Goal: Task Accomplishment & Management: Manage account settings

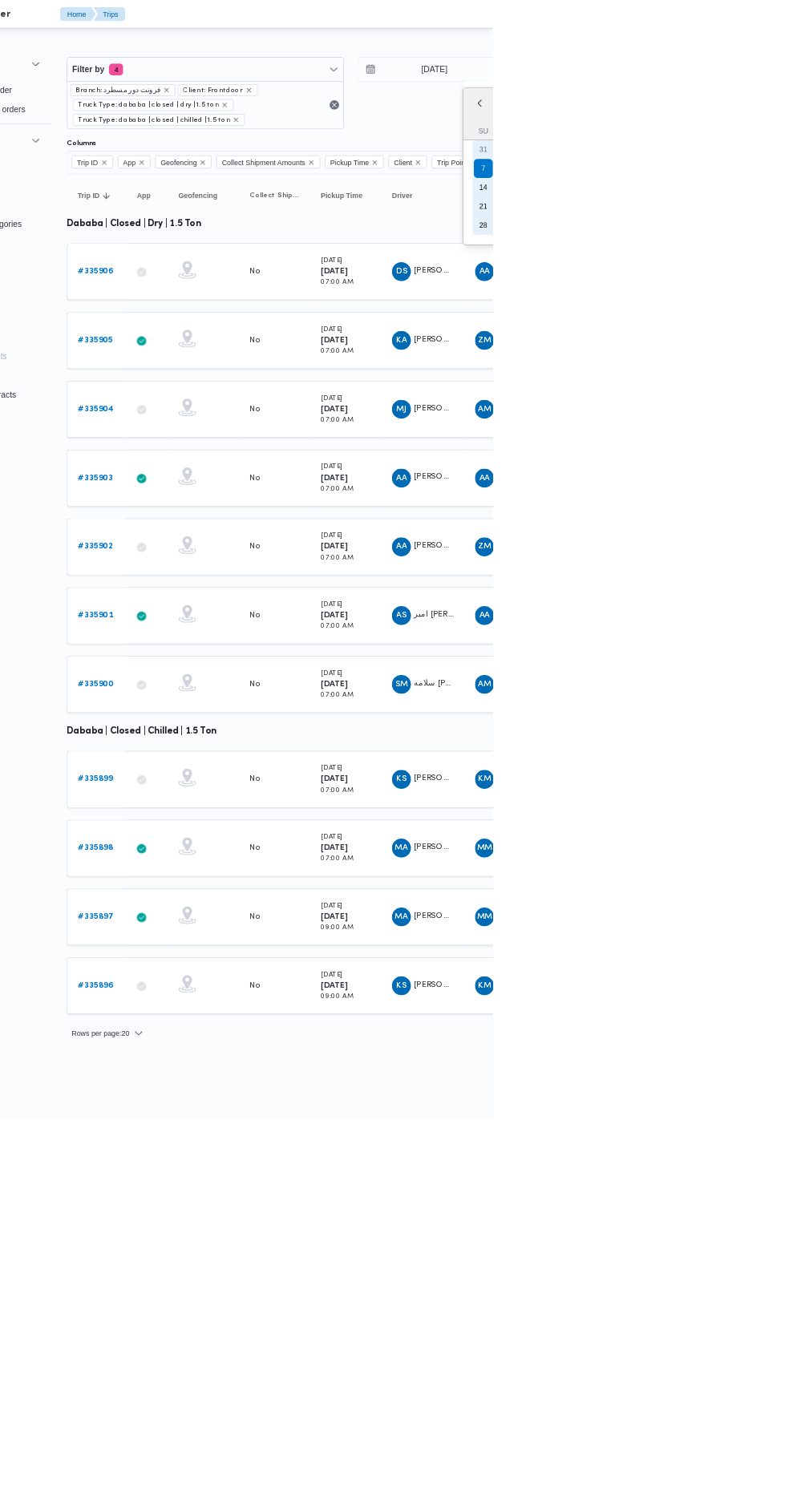
type input "[DATE]"
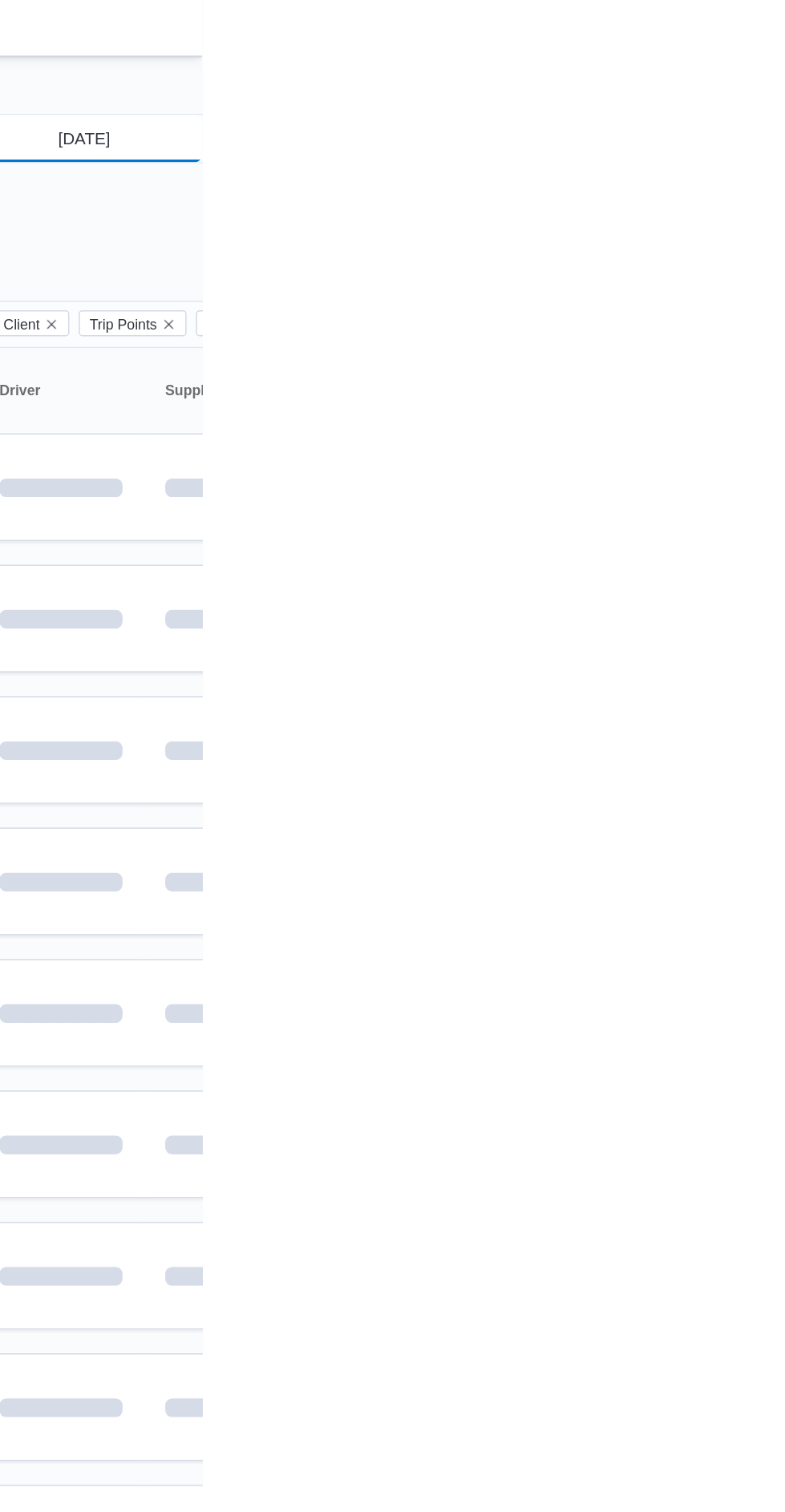
click at [729, 87] on input "[DATE]" at bounding box center [694, 93] width 182 height 32
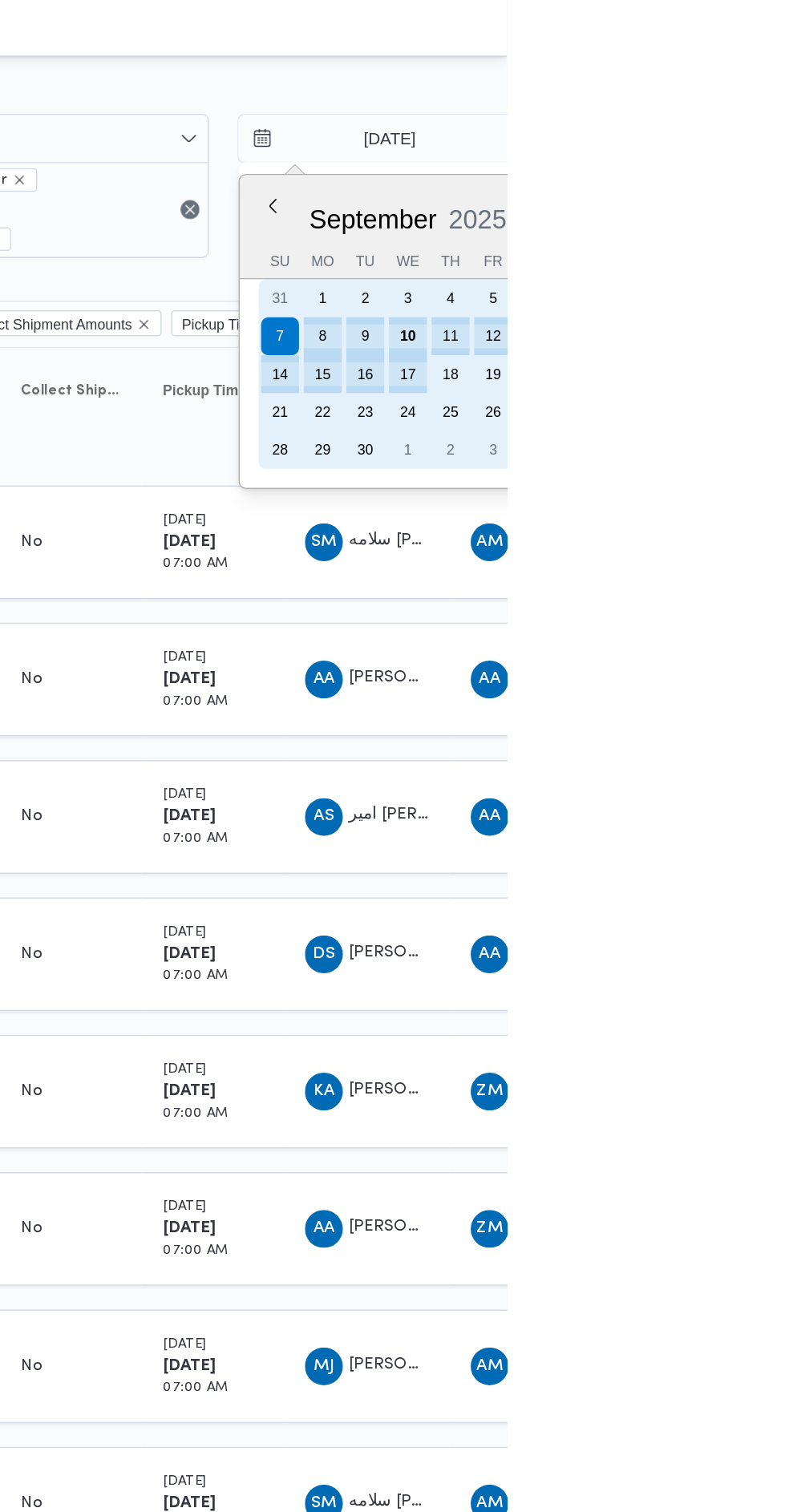
click at [718, 223] on div "10" at bounding box center [717, 227] width 25 height 25
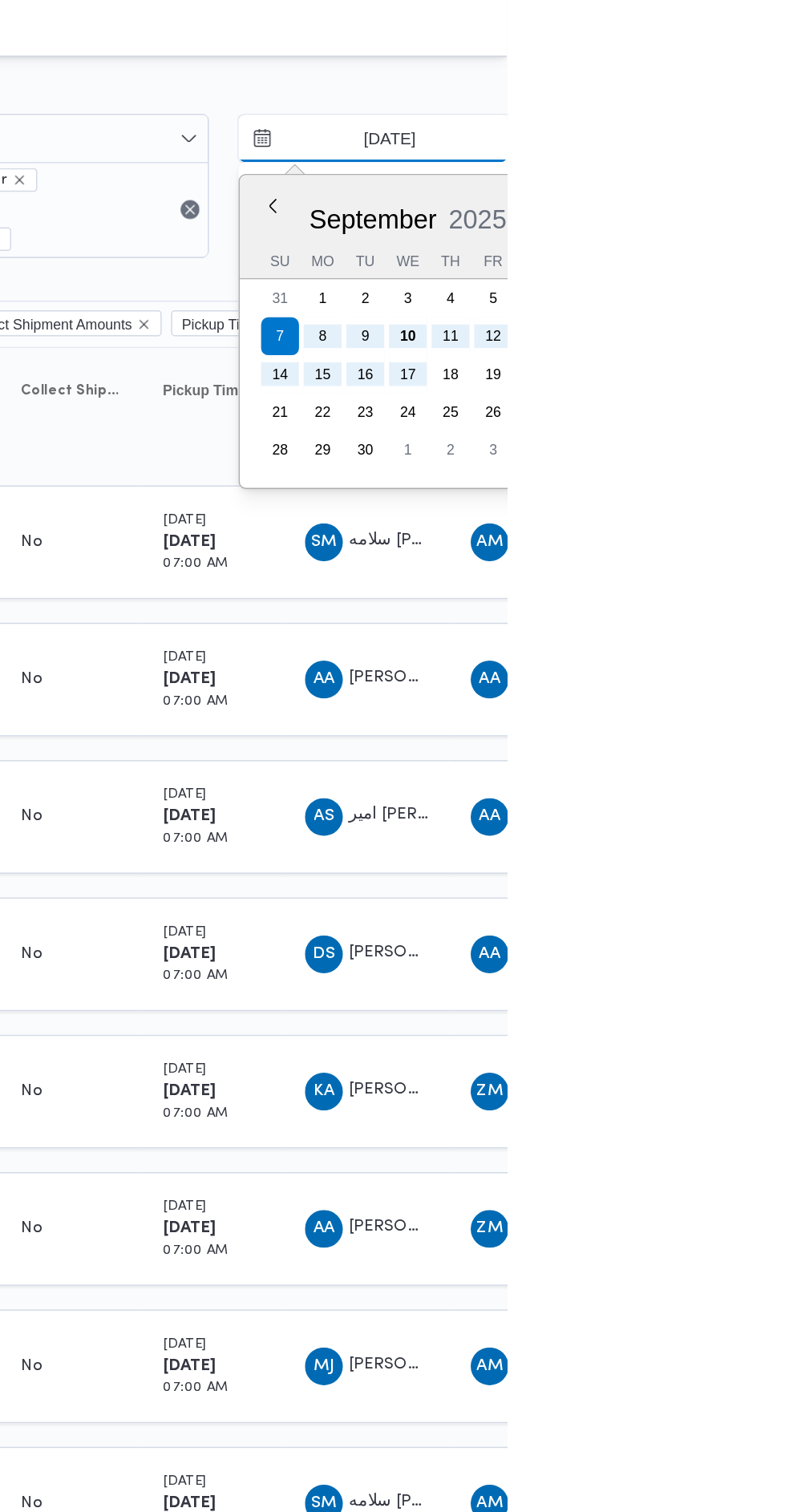
type input "[DATE]"
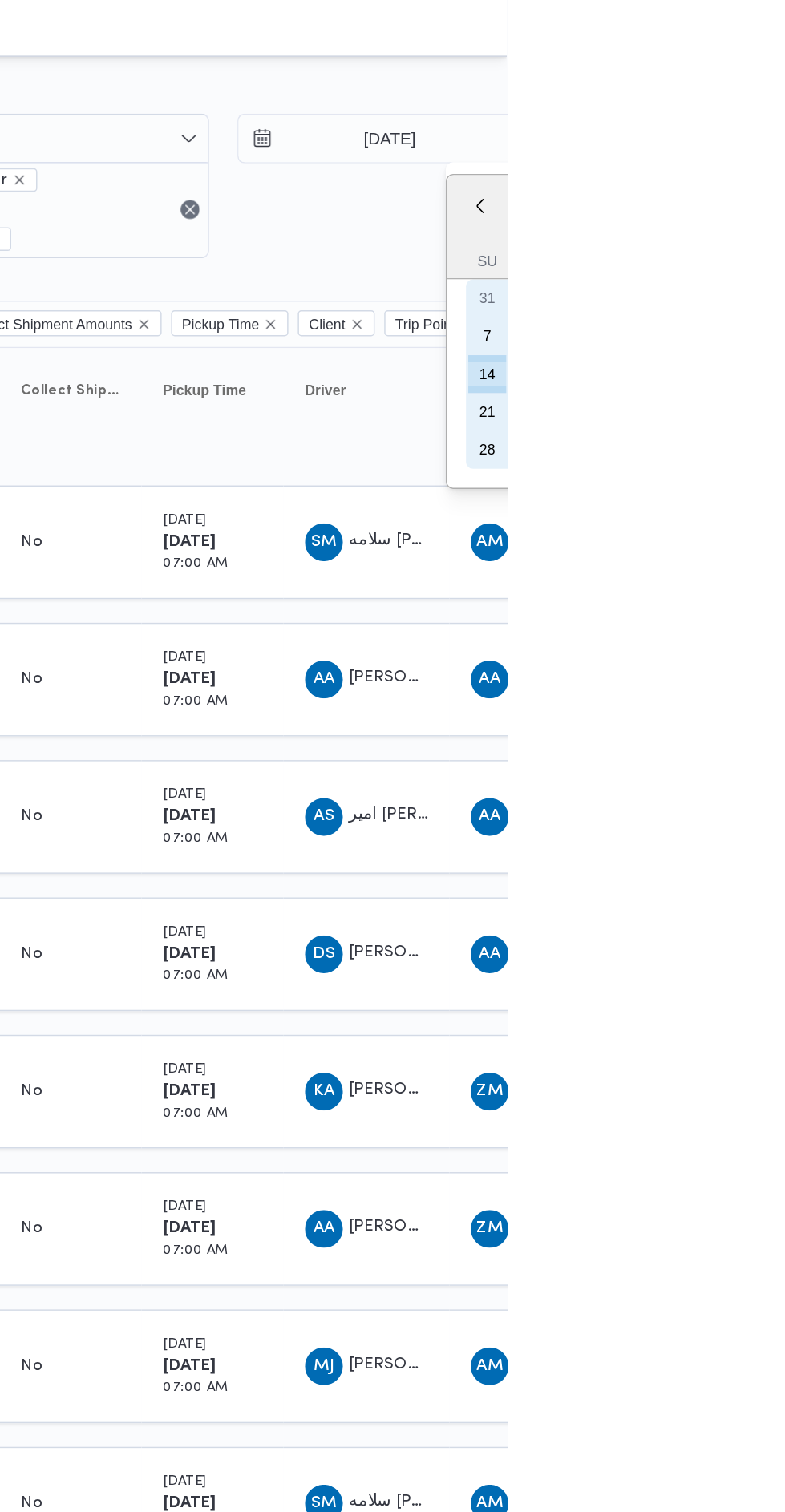
type input "[DATE]"
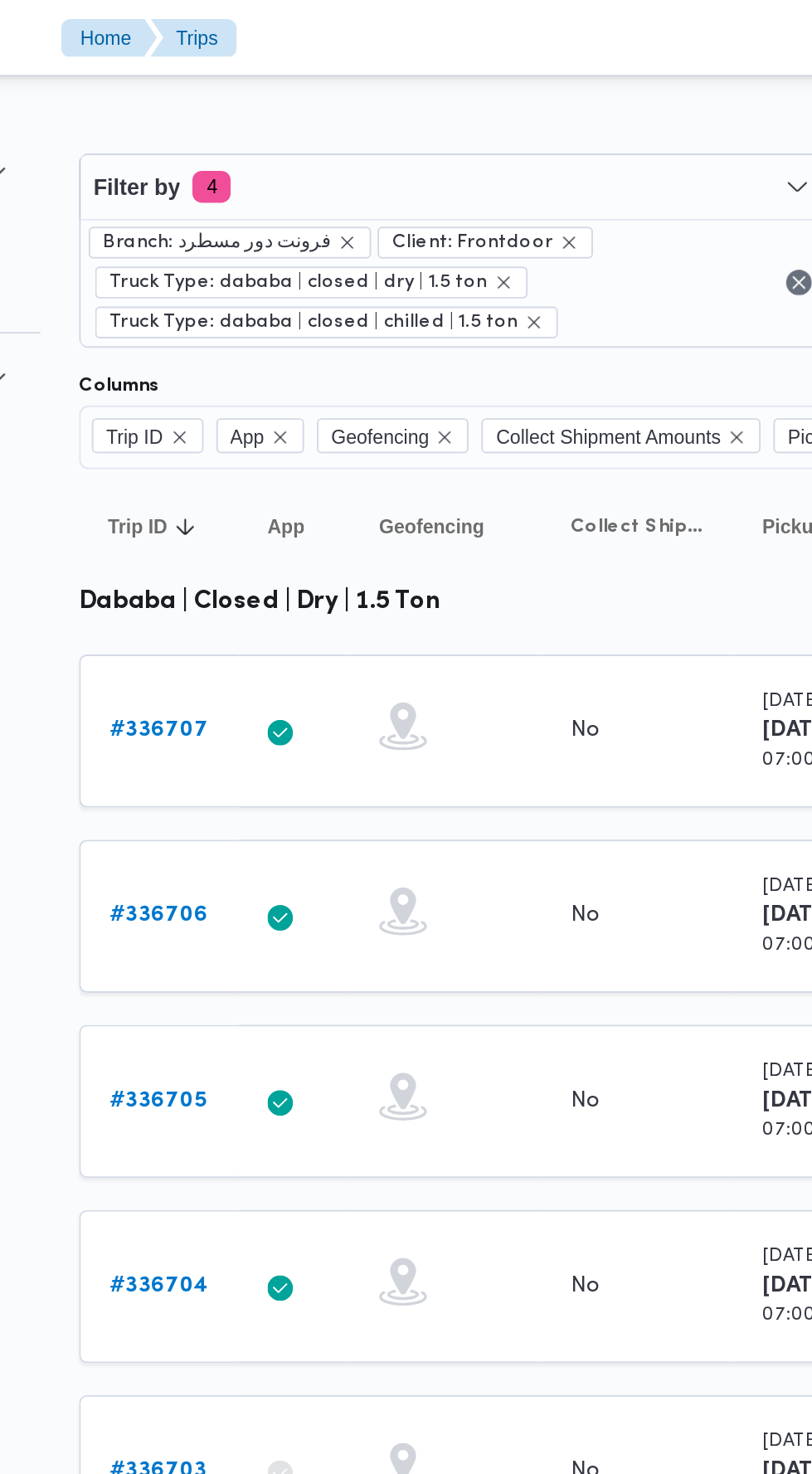
click at [273, 370] on link "# 336707" at bounding box center [257, 379] width 51 height 20
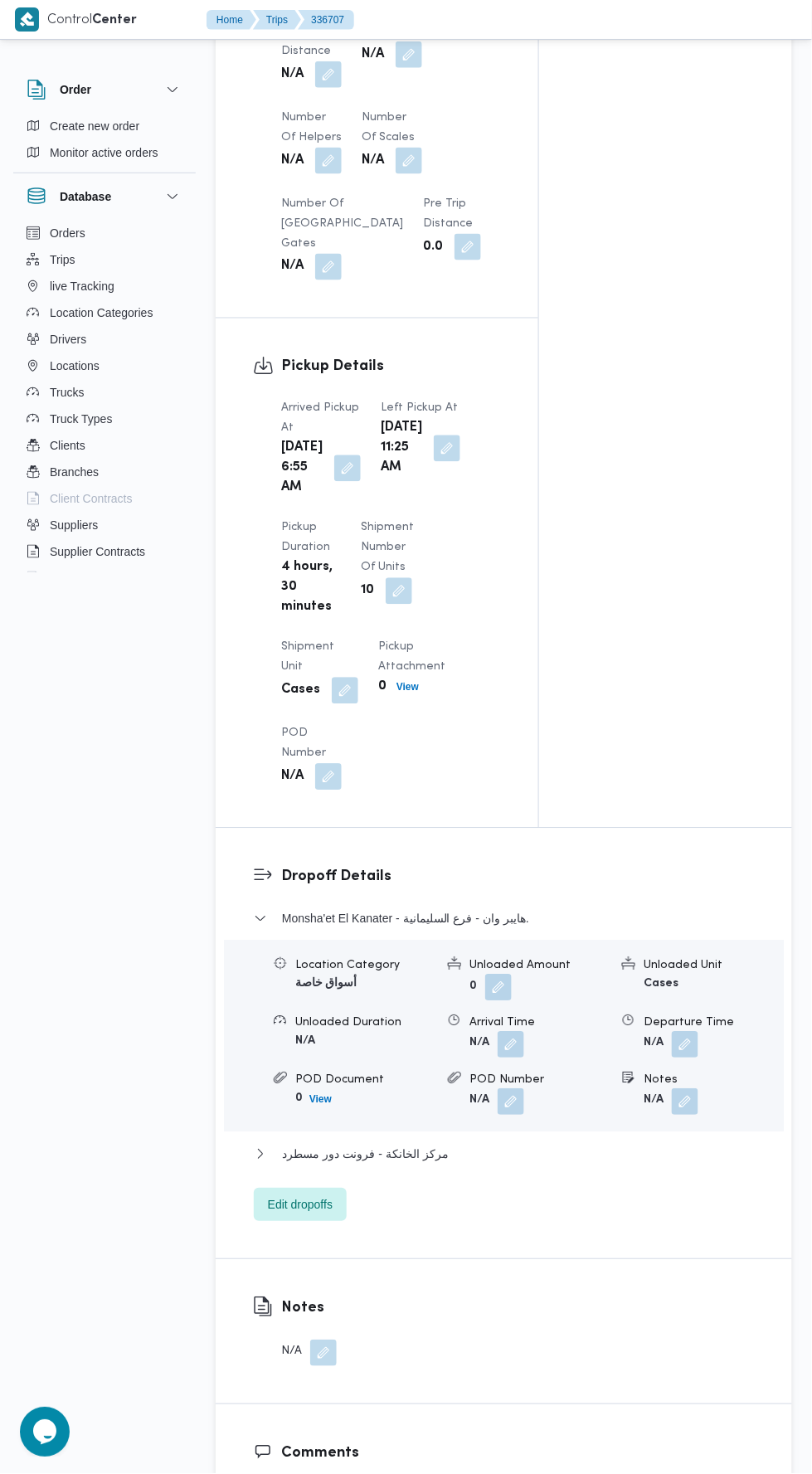
scroll to position [1592, 0]
click at [434, 459] on button "button" at bounding box center [447, 446] width 26 height 26
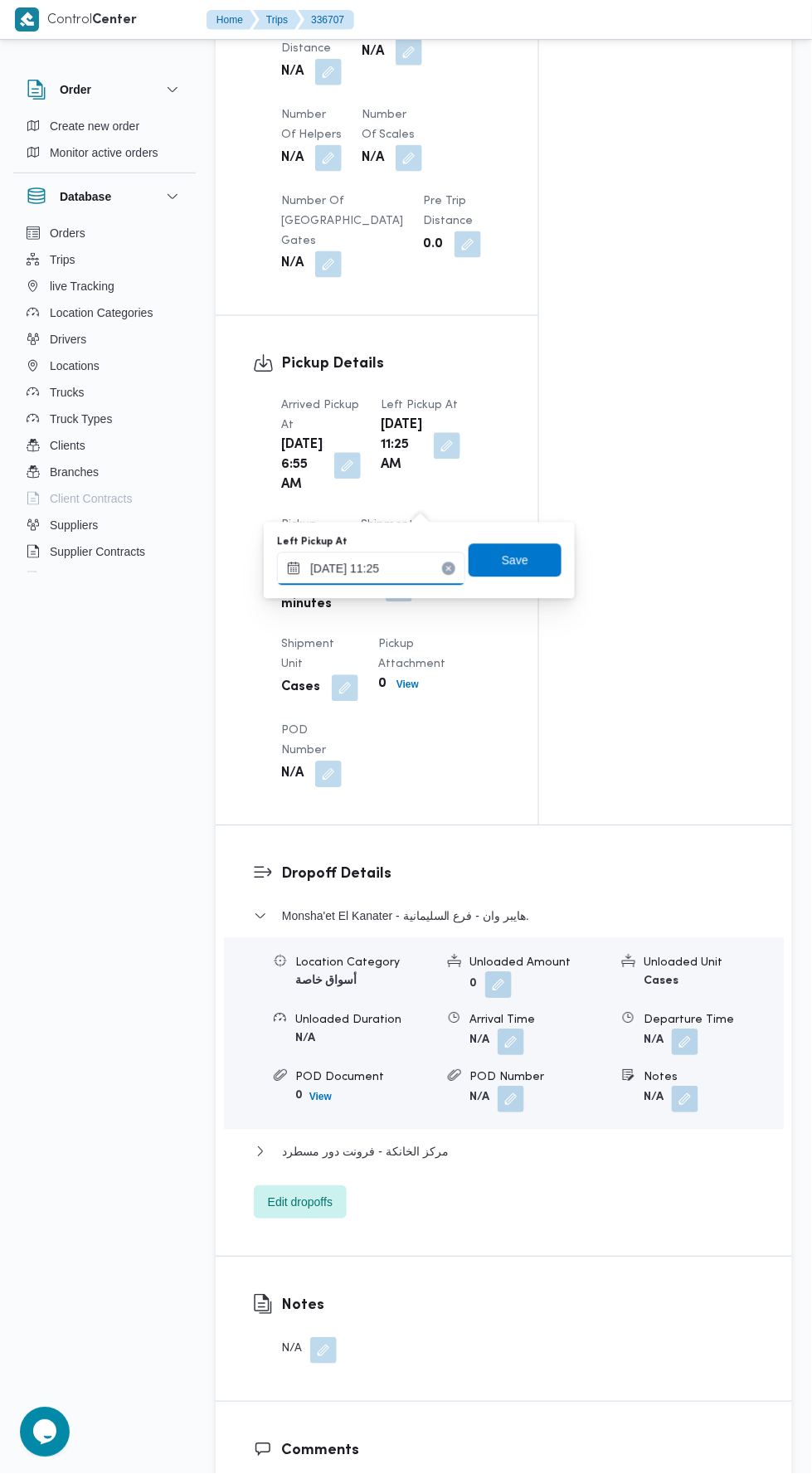
click at [393, 560] on input "[DATE] 11:25" at bounding box center [371, 569] width 188 height 33
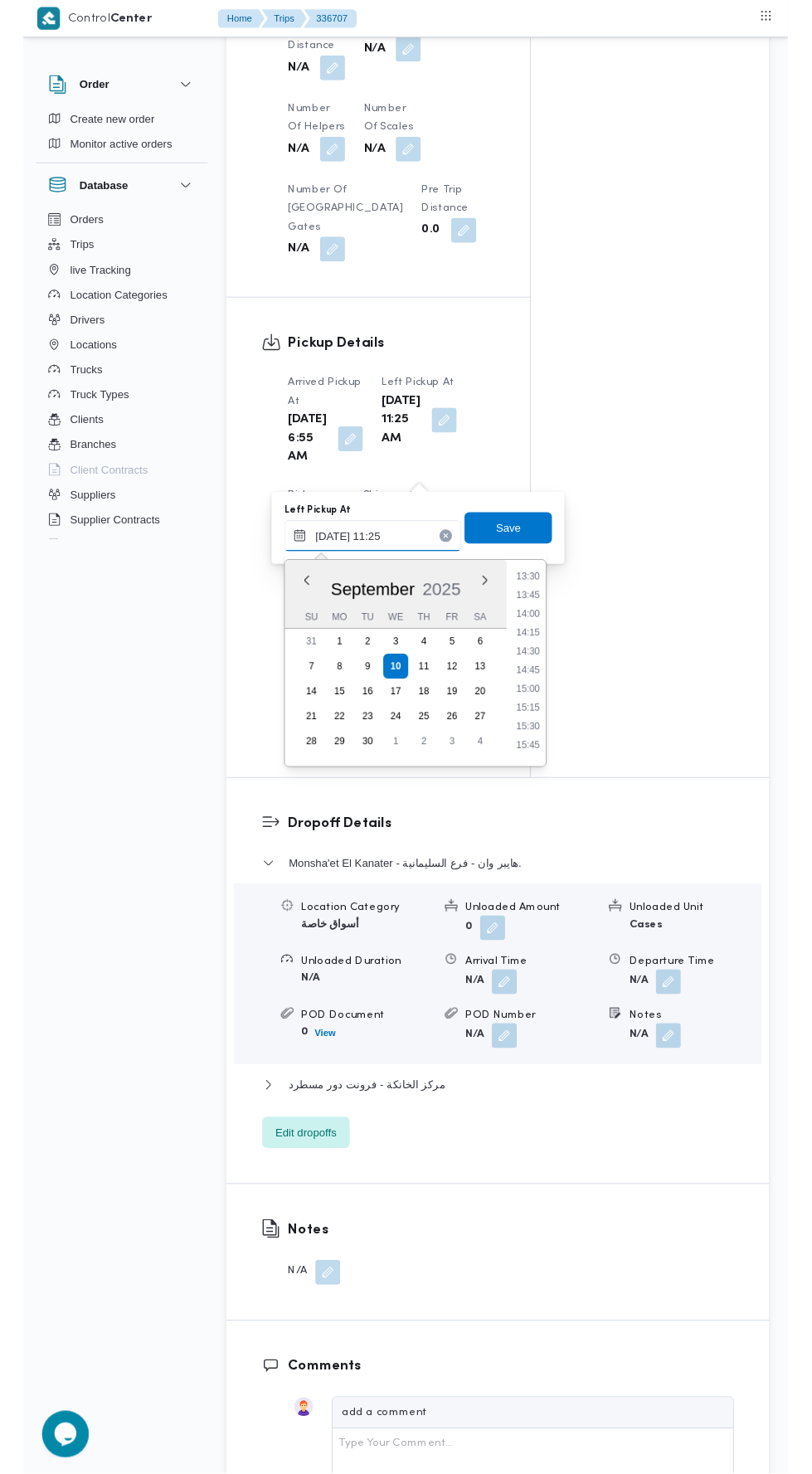
scroll to position [1123, 0]
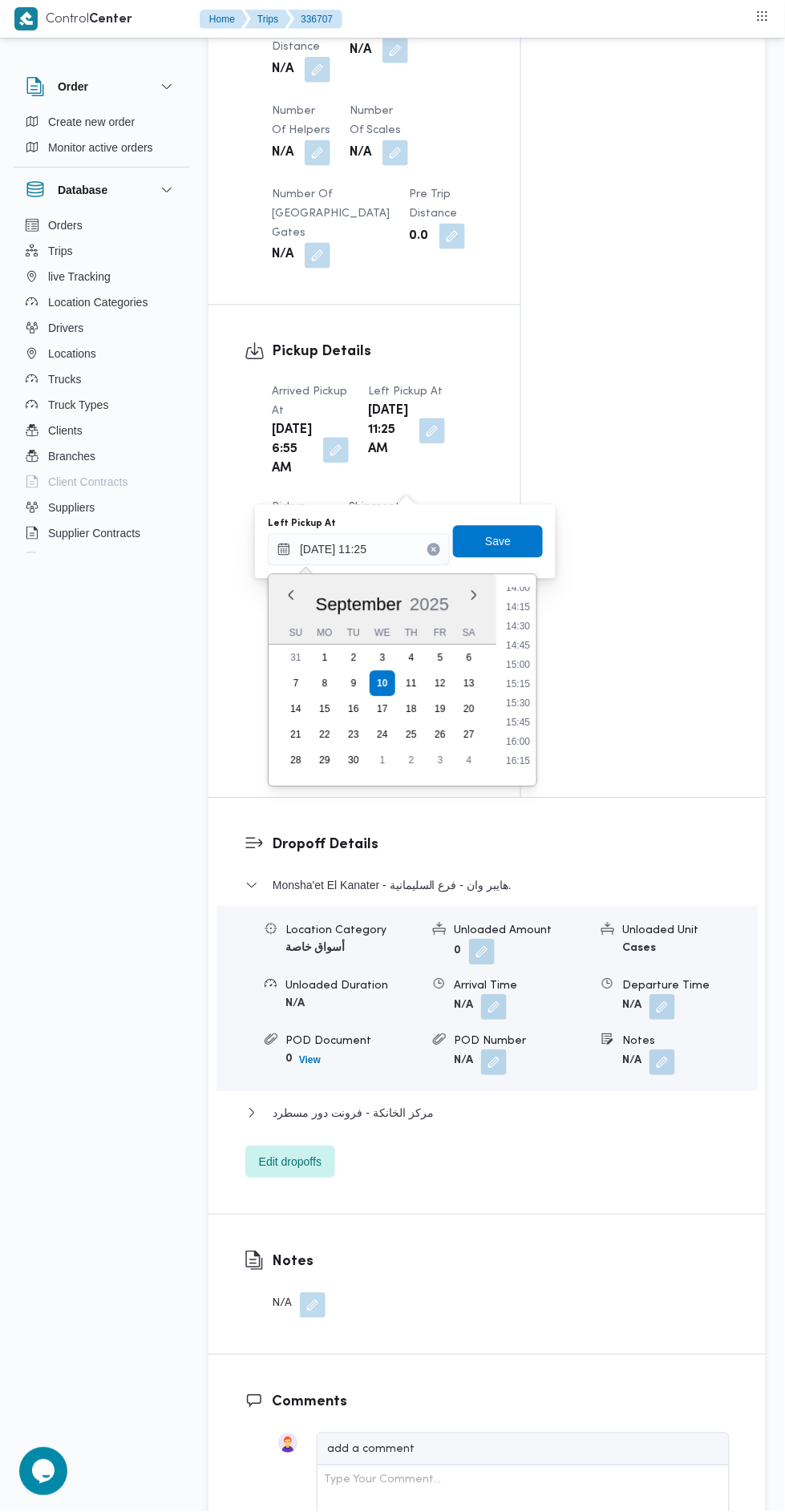
click at [515, 647] on li "14:45" at bounding box center [518, 645] width 37 height 16
type input "[DATE] 14:45"
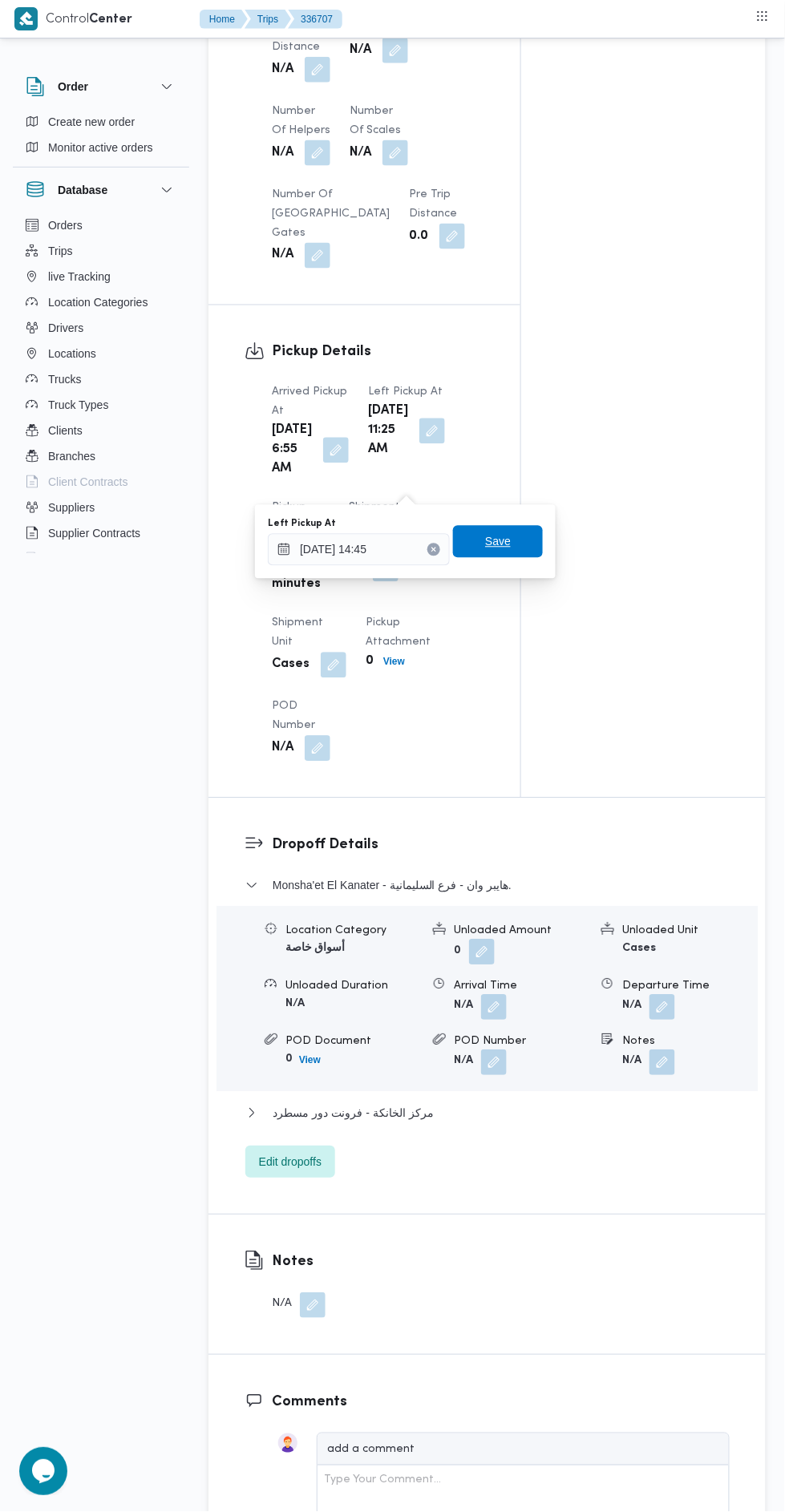
click at [527, 539] on span "Save" at bounding box center [498, 542] width 90 height 32
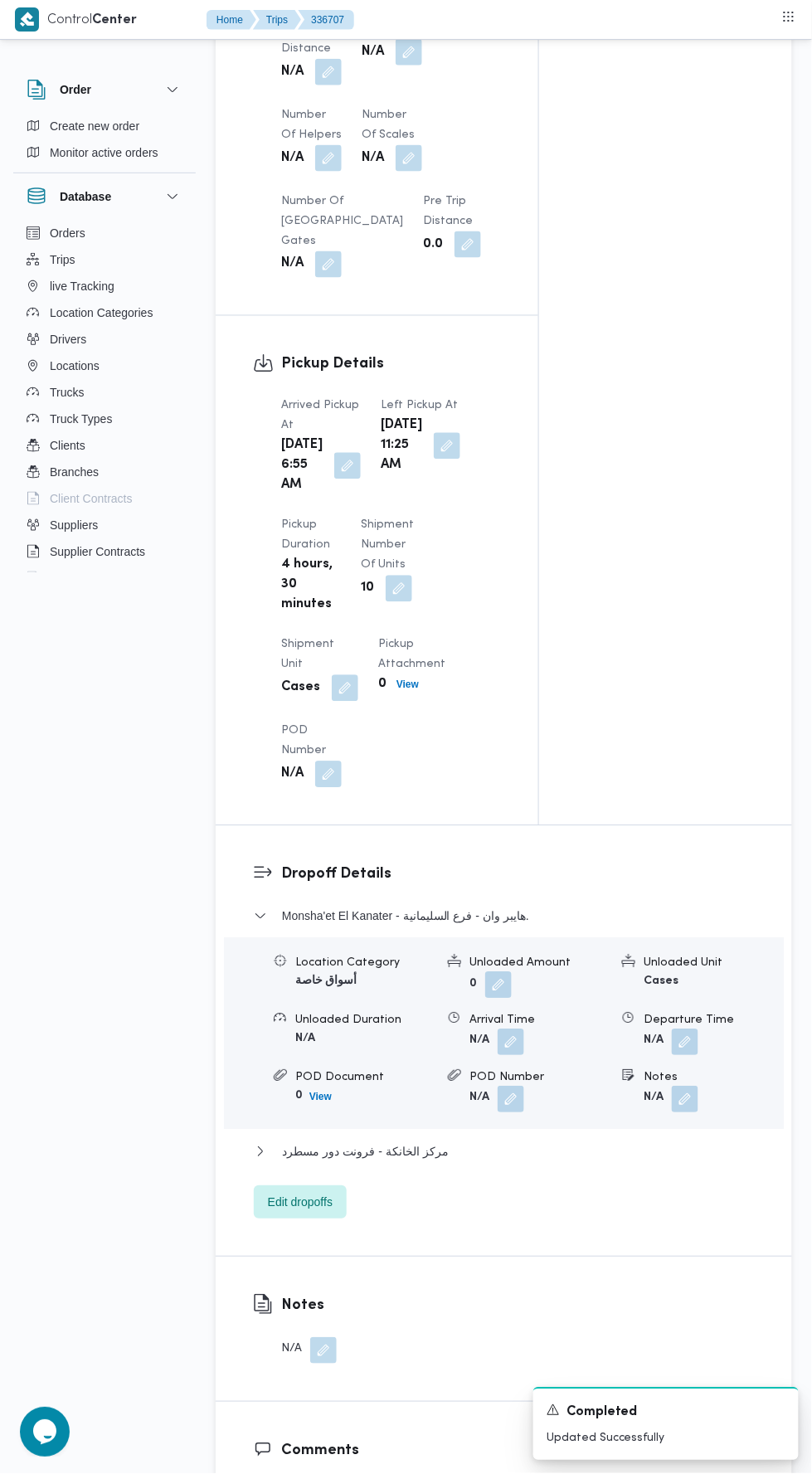
scroll to position [0, 0]
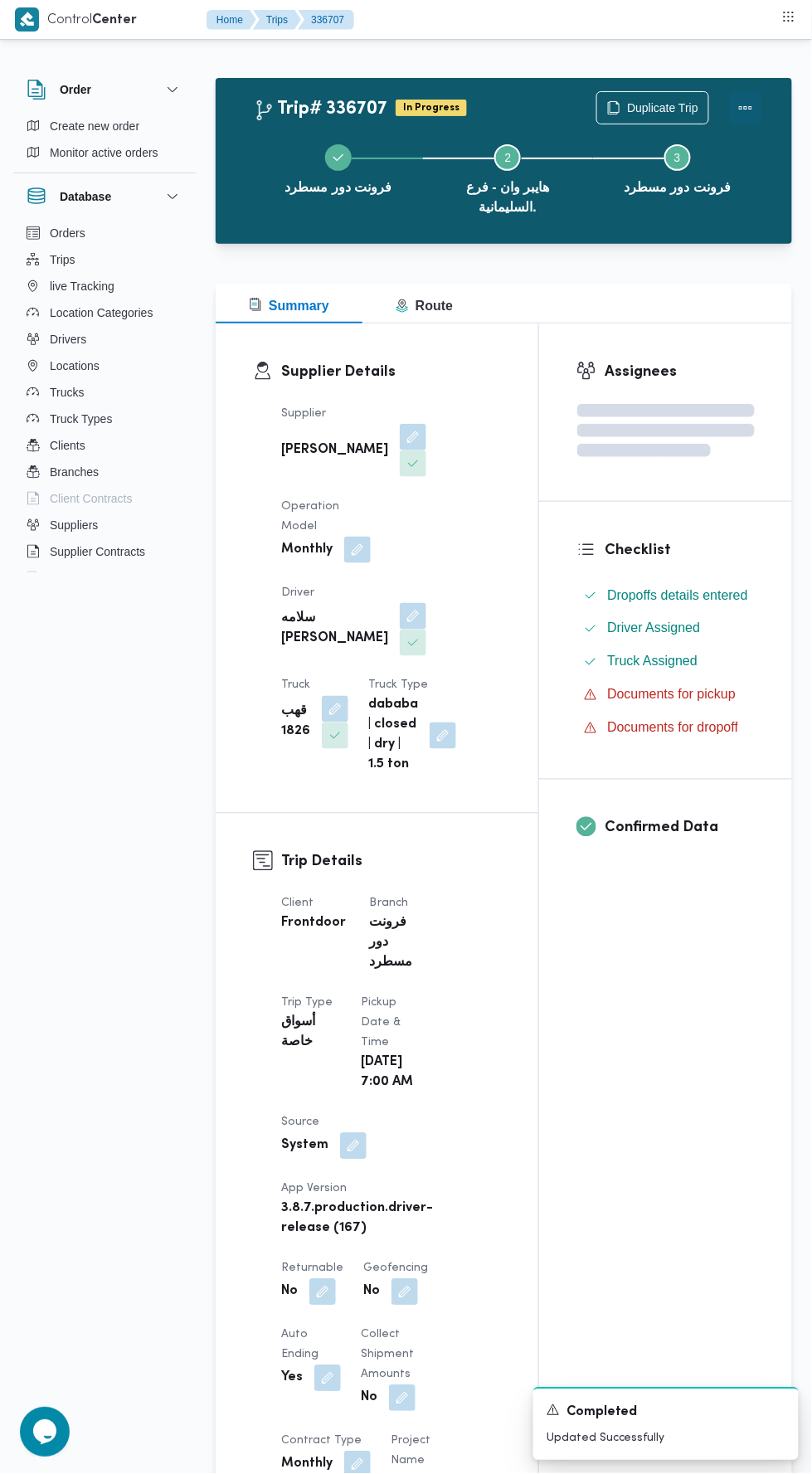
click at [749, 92] on button "Actions" at bounding box center [745, 108] width 33 height 33
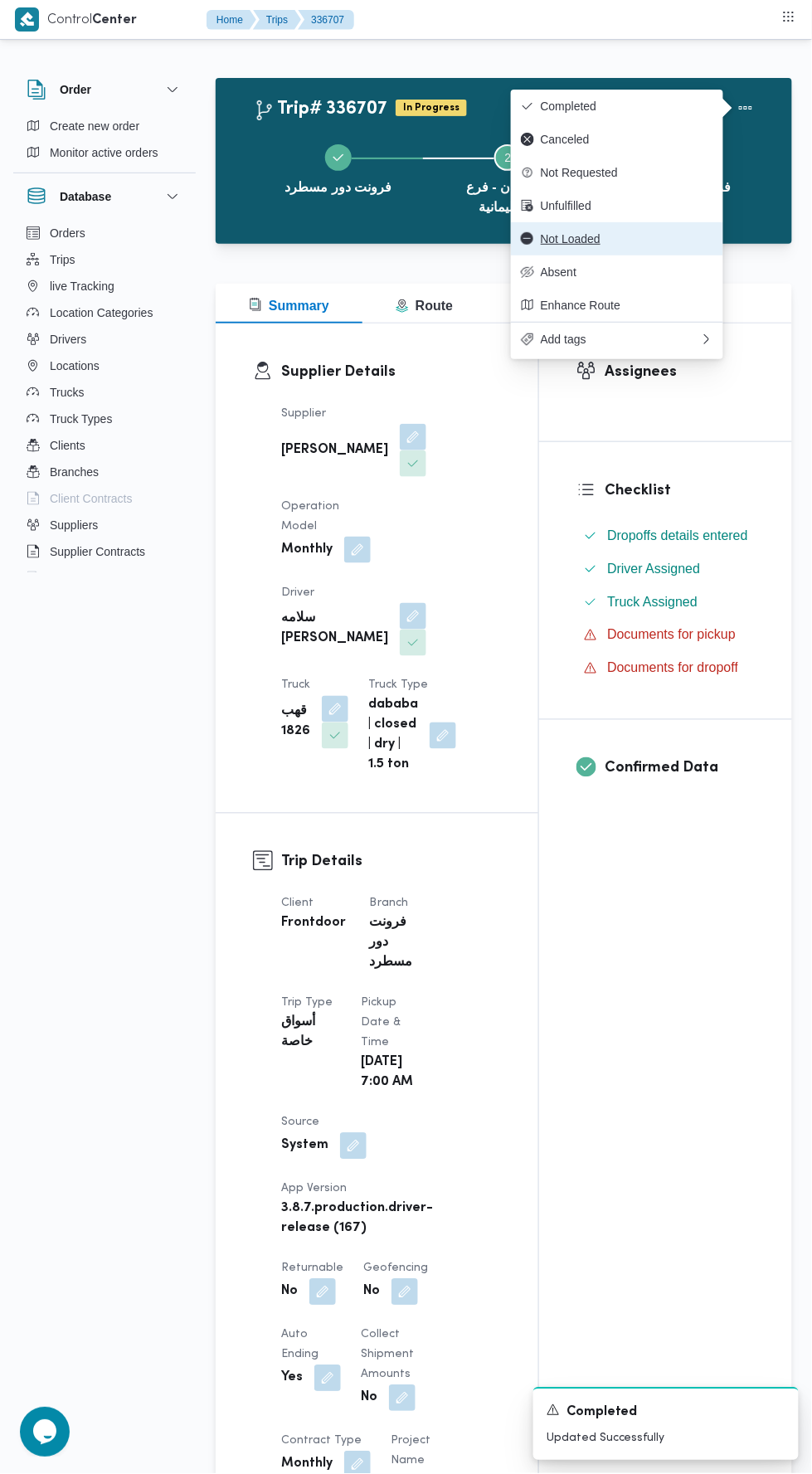
click at [668, 241] on span "Not Loaded" at bounding box center [626, 238] width 173 height 13
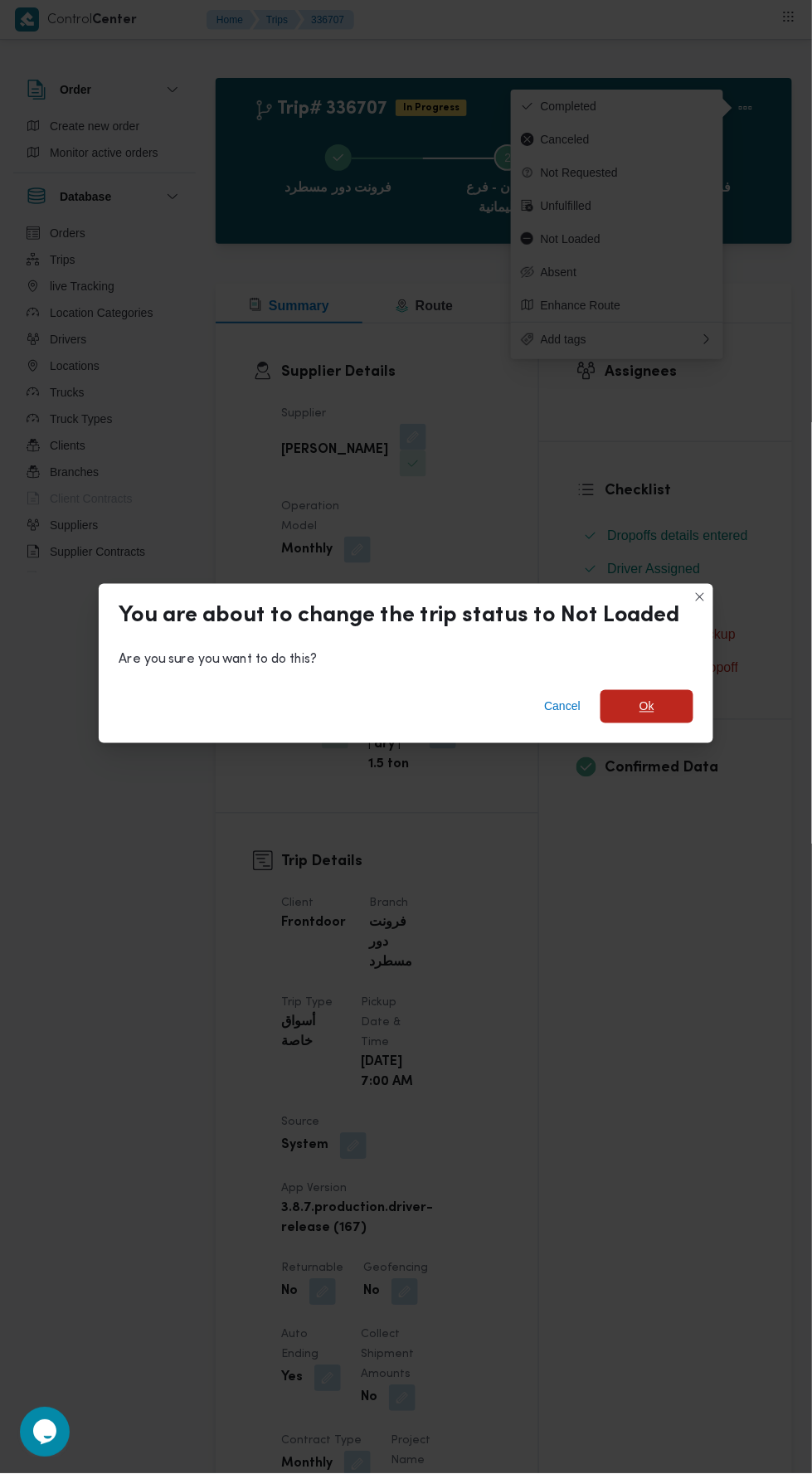
click at [664, 696] on span "Ok" at bounding box center [646, 707] width 93 height 33
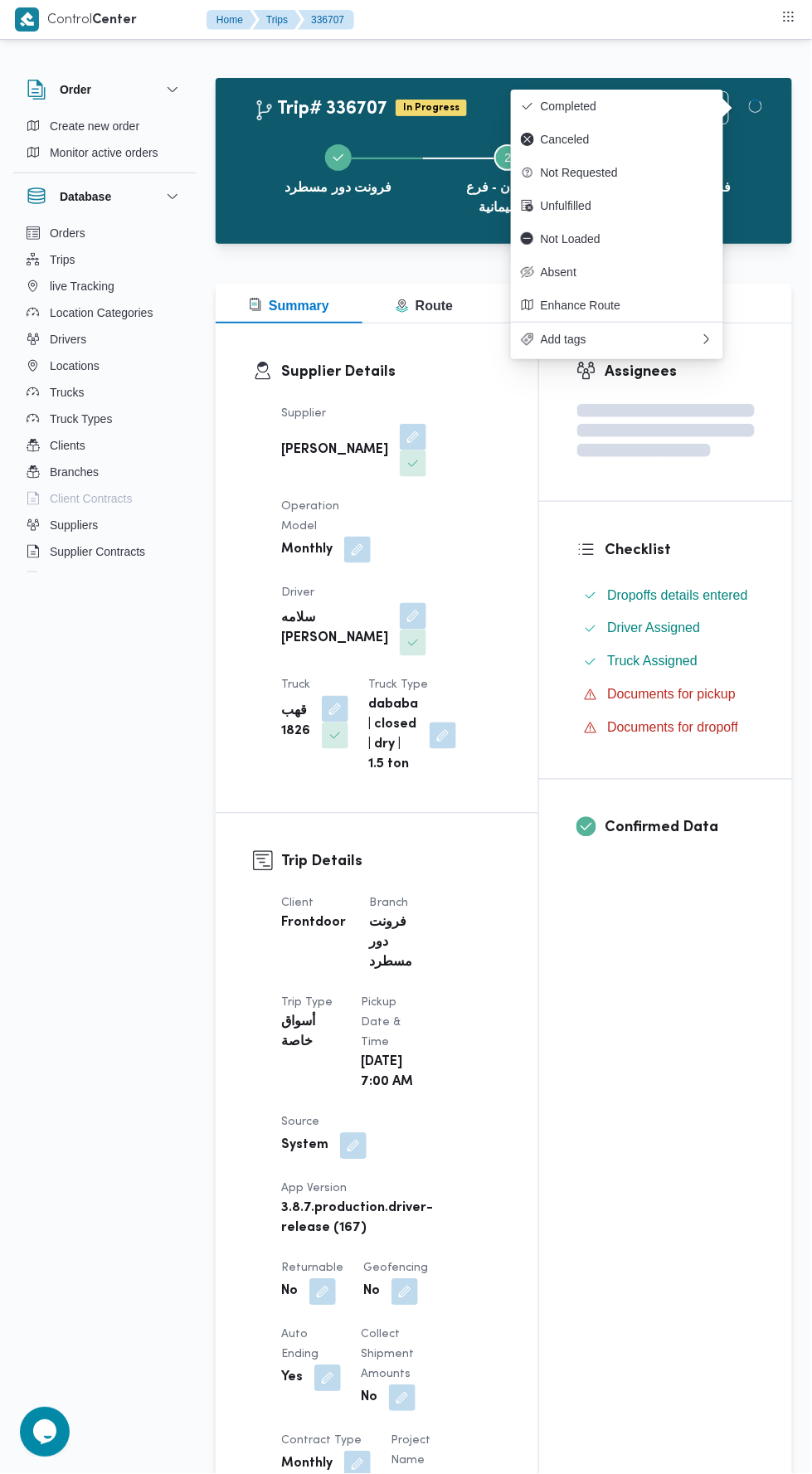
click at [620, 1020] on div "Assignees Checklist Dropoffs details entered Driver Assigned Truck Assigned Doc…" at bounding box center [666, 1370] width 253 height 2094
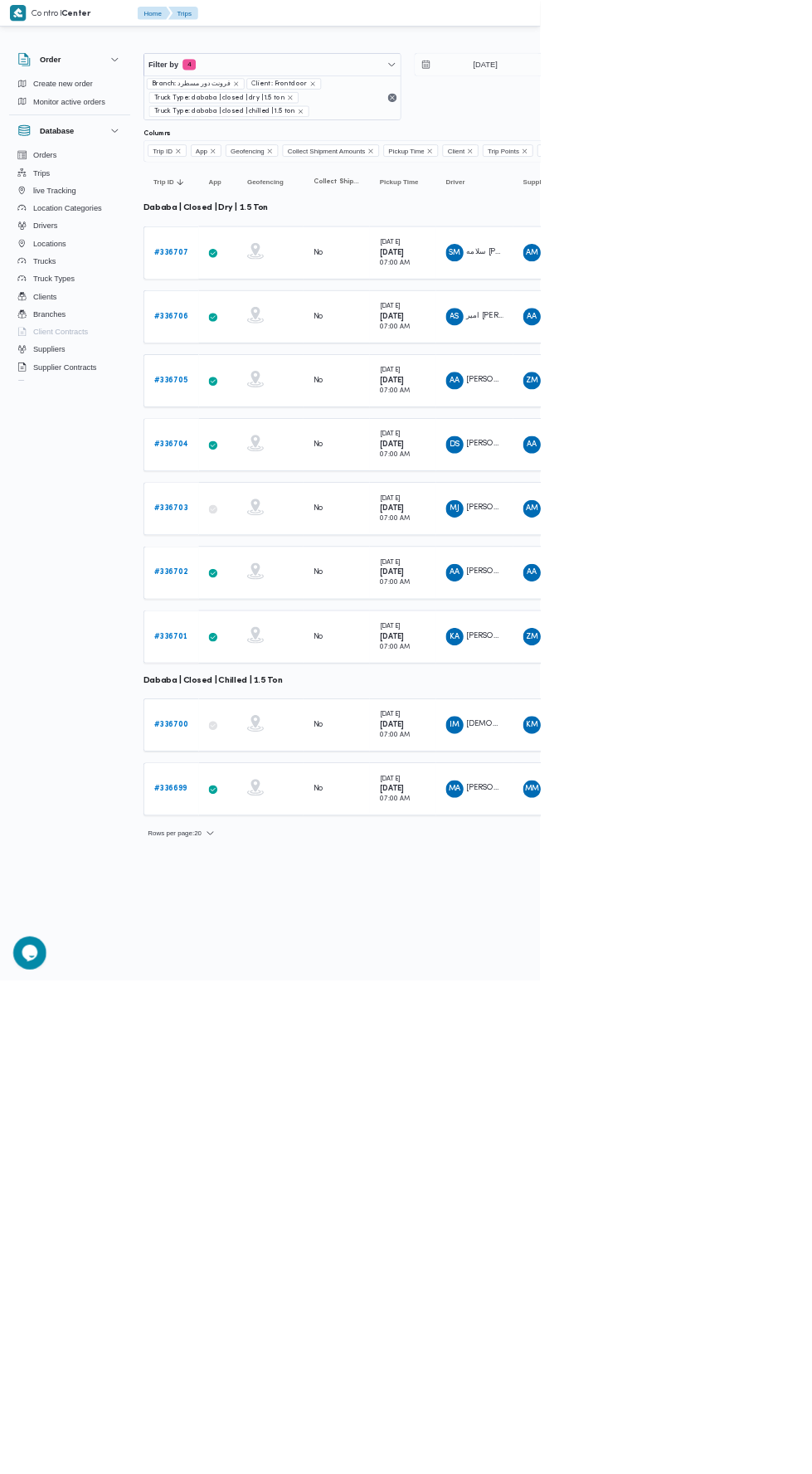
click at [264, 472] on b "# 336706" at bounding box center [257, 476] width 51 height 10
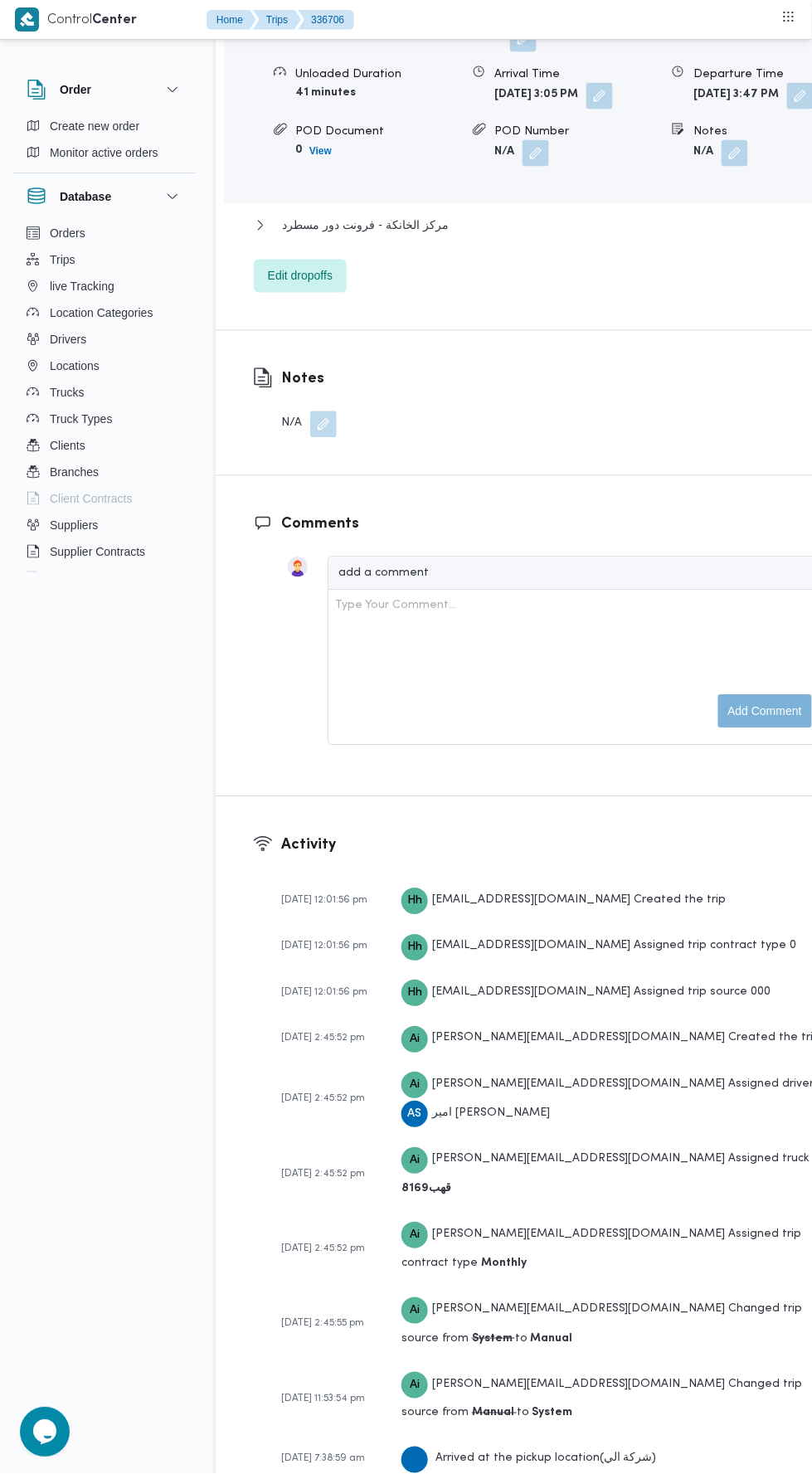
scroll to position [2930, 0]
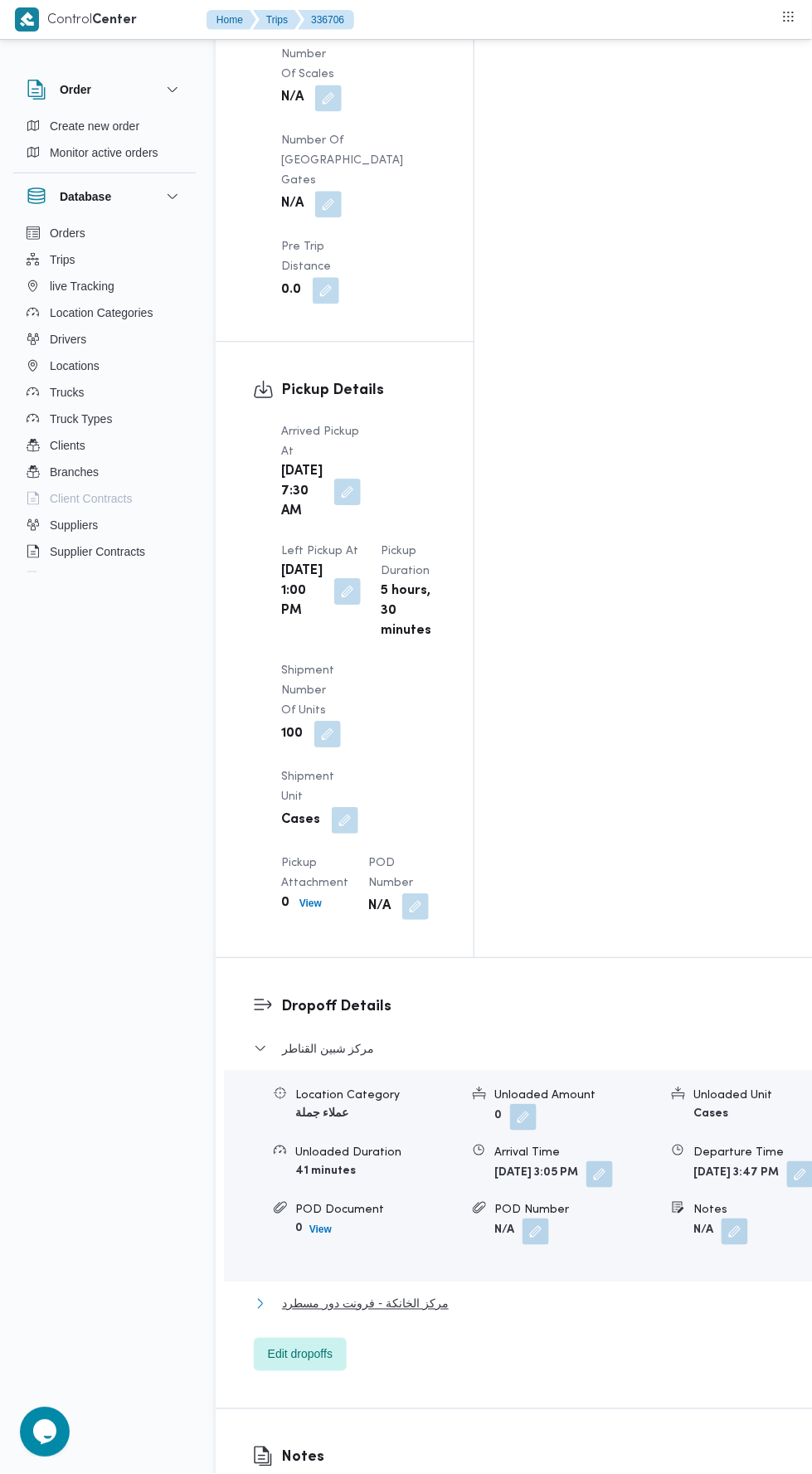
click at [524, 1294] on button "مركز الخانكة - فرونت دور مسطرد" at bounding box center [541, 1304] width 575 height 20
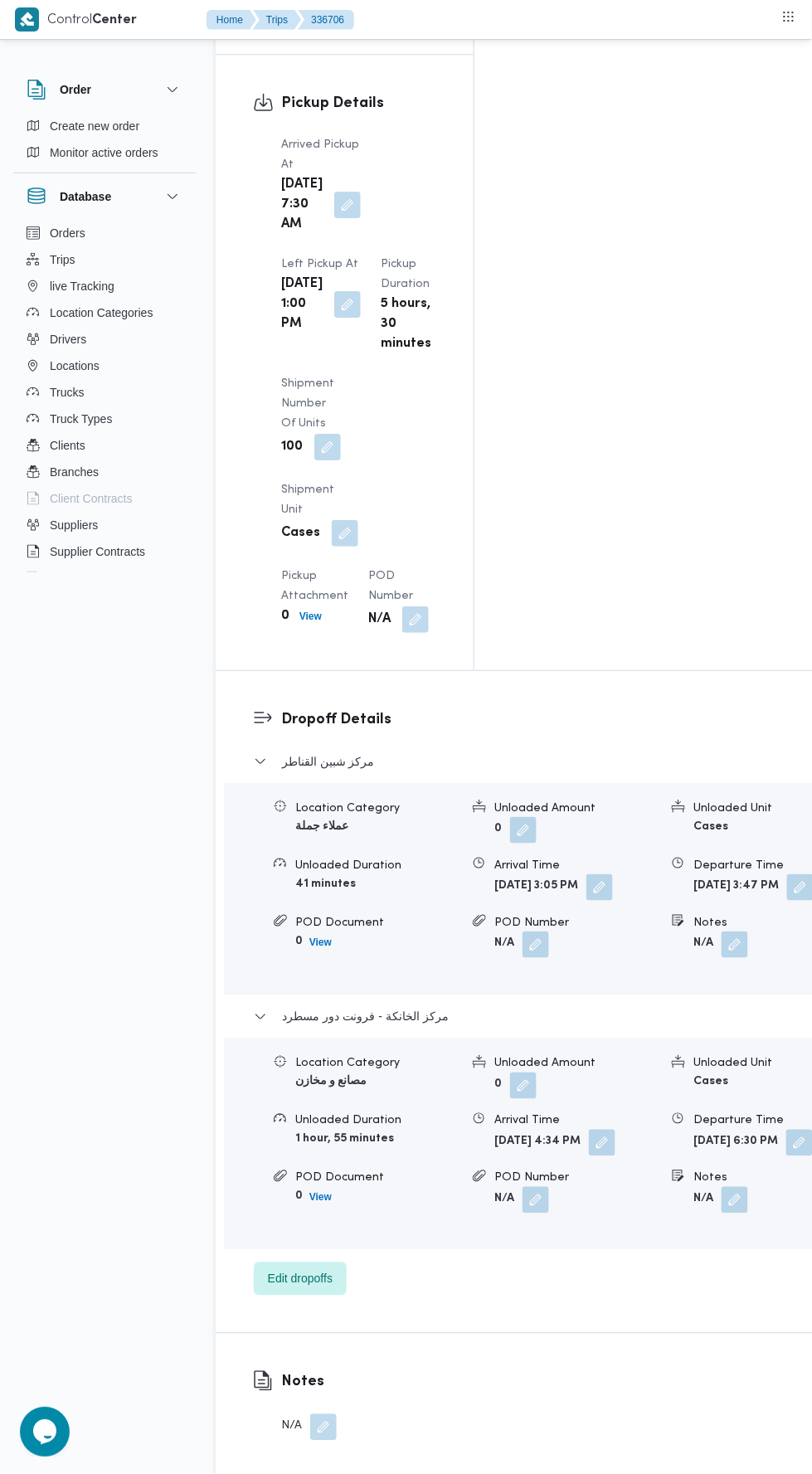
scroll to position [2140, 0]
click at [786, 1128] on button "button" at bounding box center [799, 1141] width 26 height 26
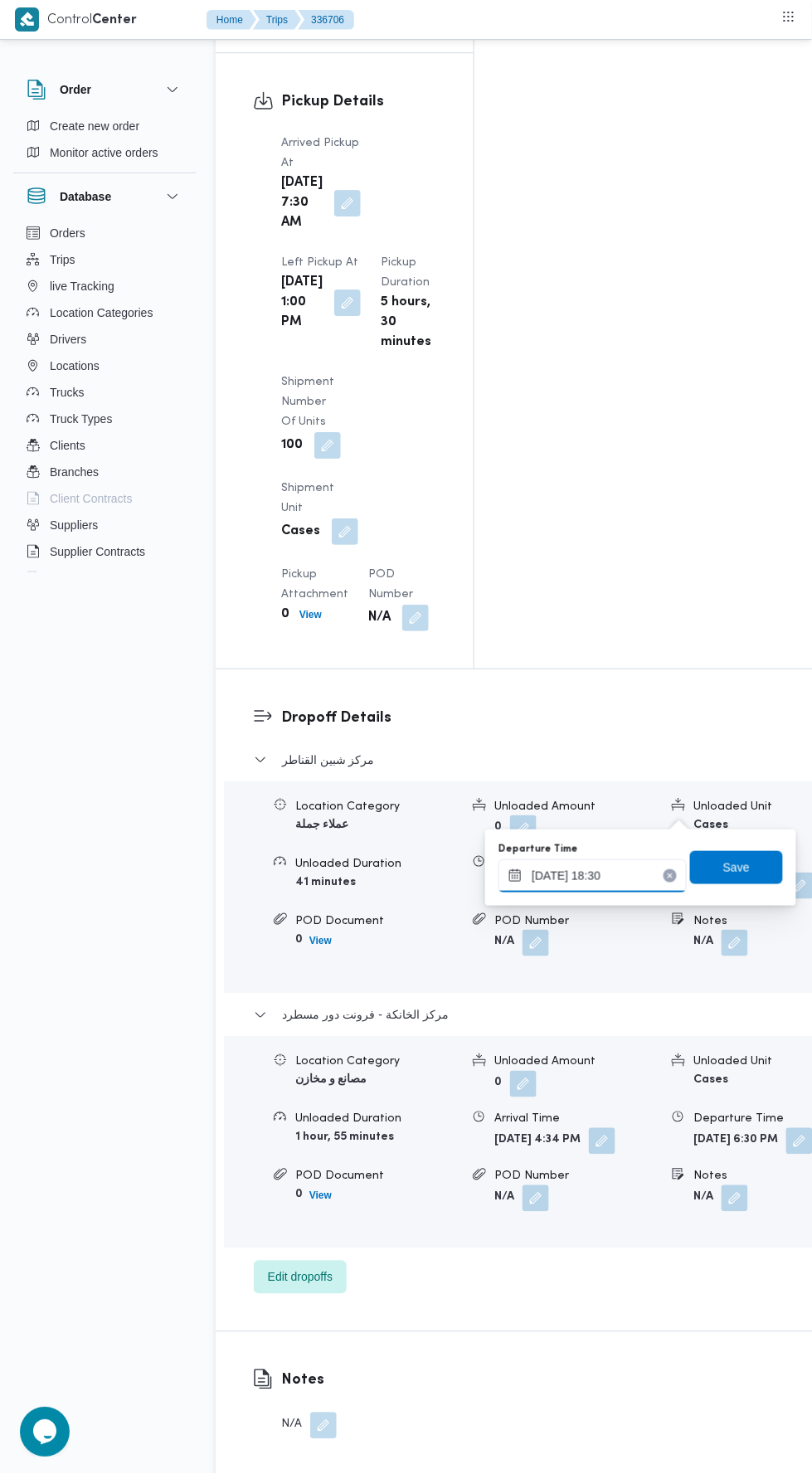
click at [652, 873] on input "[DATE] 18:30" at bounding box center [592, 876] width 188 height 33
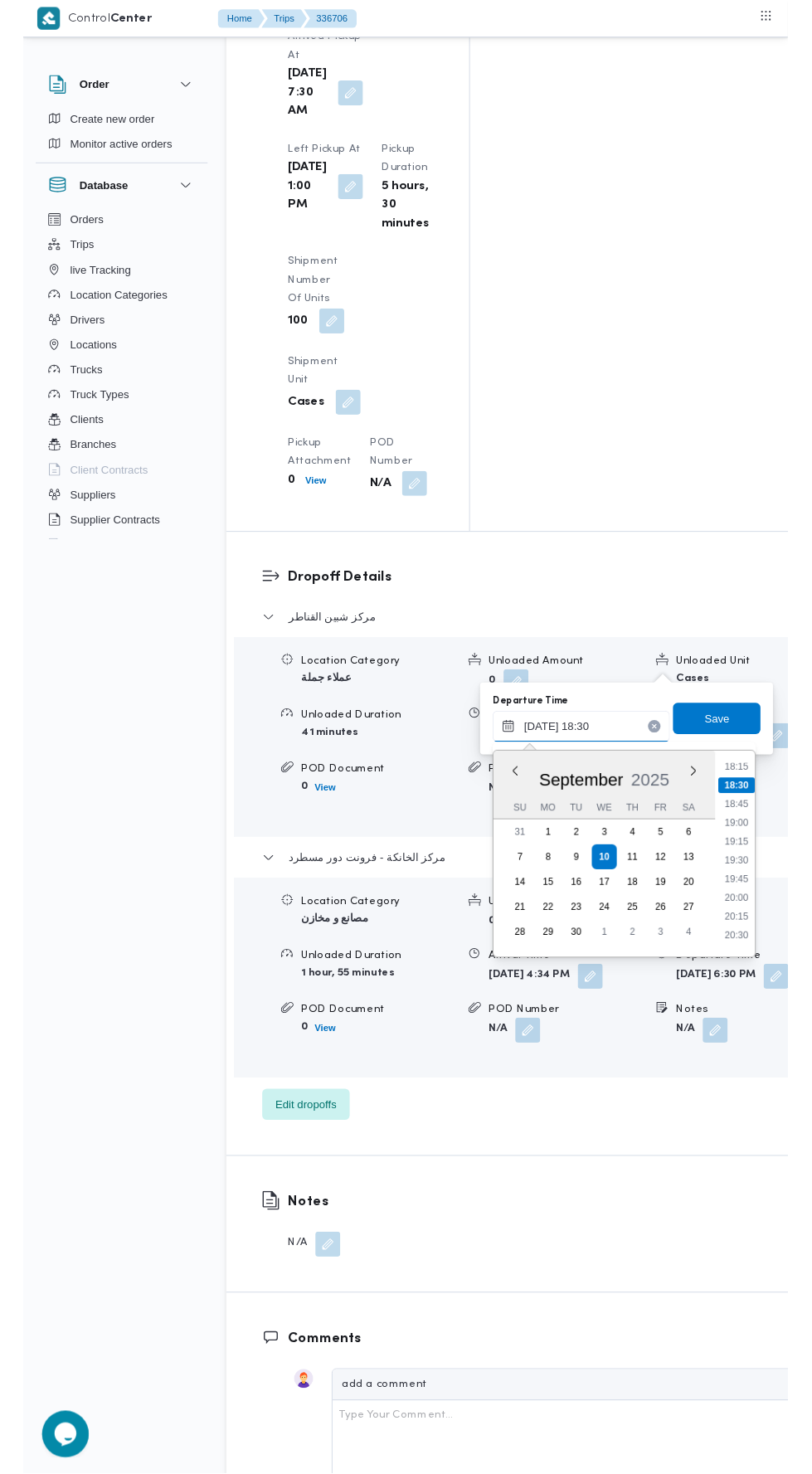
scroll to position [1460, 0]
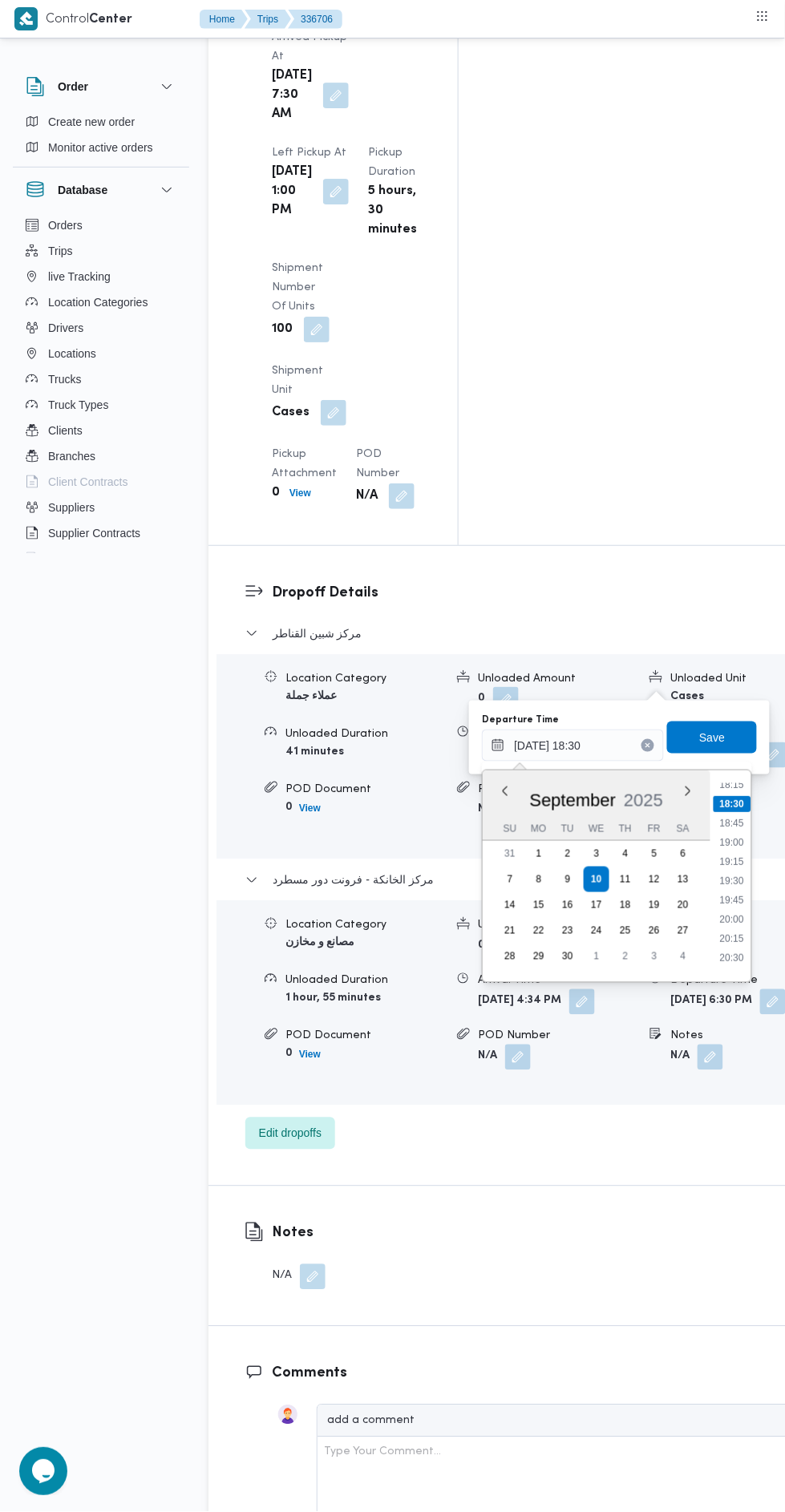
click at [732, 841] on li "19:00" at bounding box center [733, 842] width 37 height 16
type input "[DATE] 19:00"
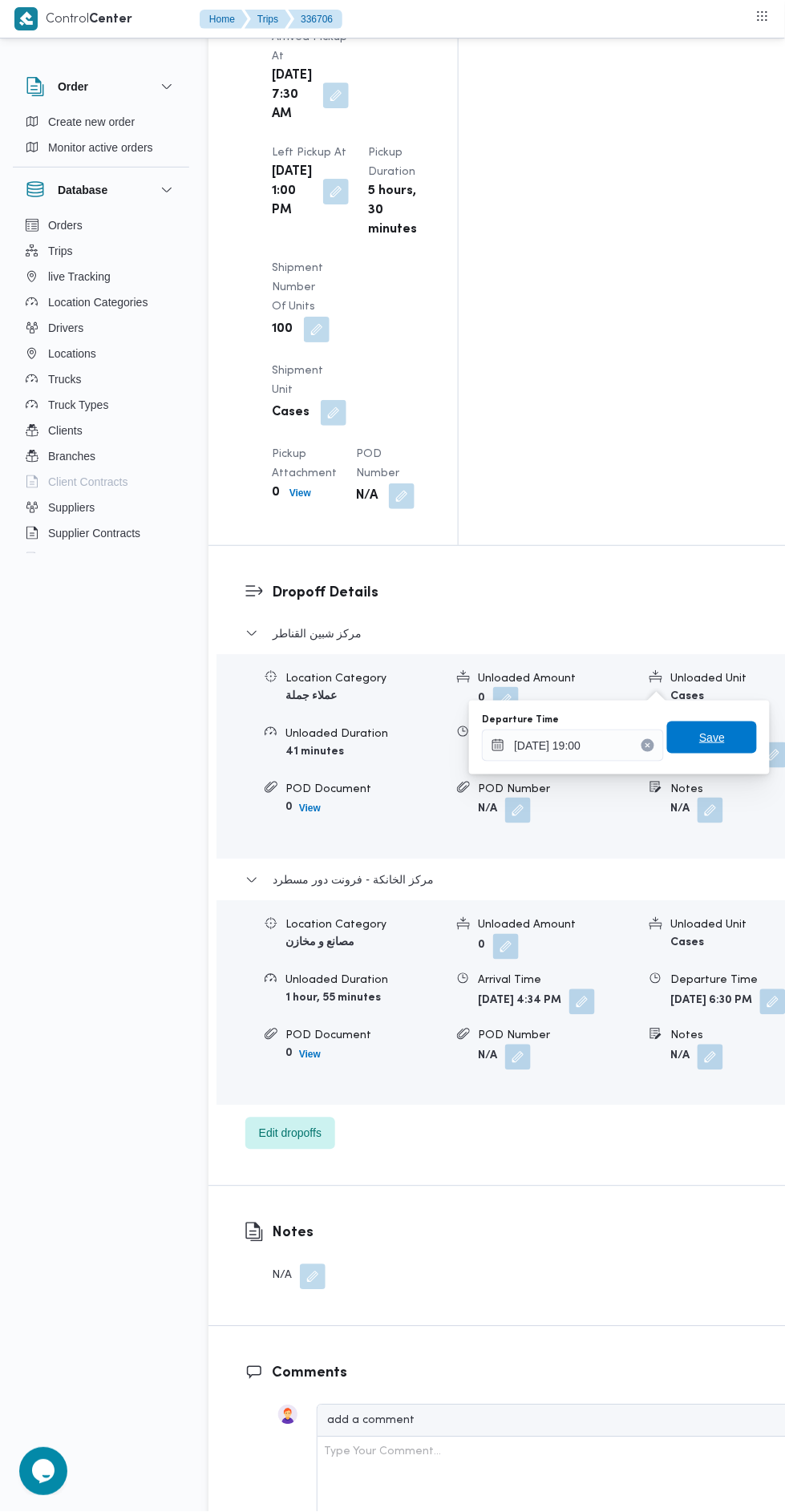
click at [713, 736] on span "Save" at bounding box center [712, 737] width 25 height 19
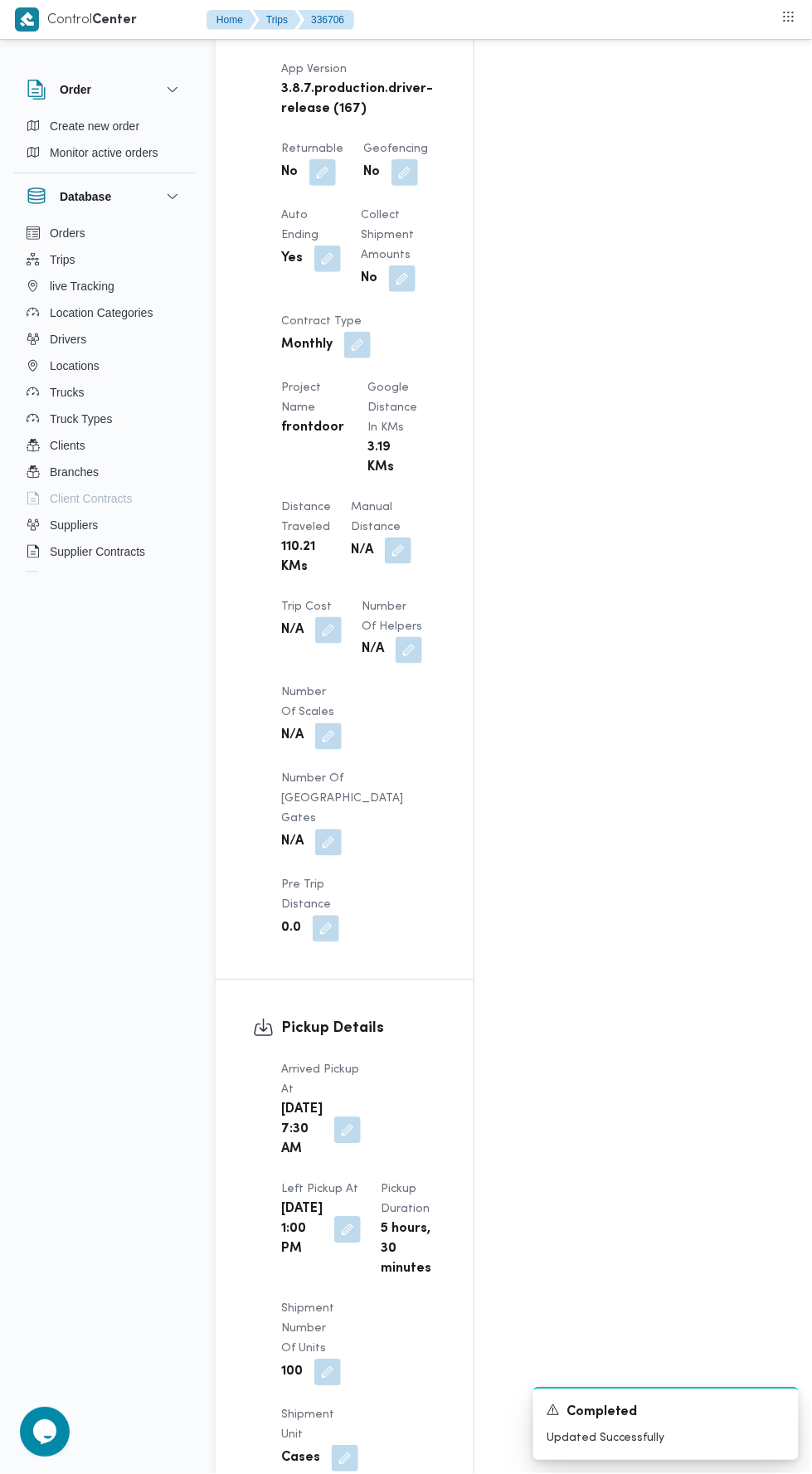
scroll to position [1240, 0]
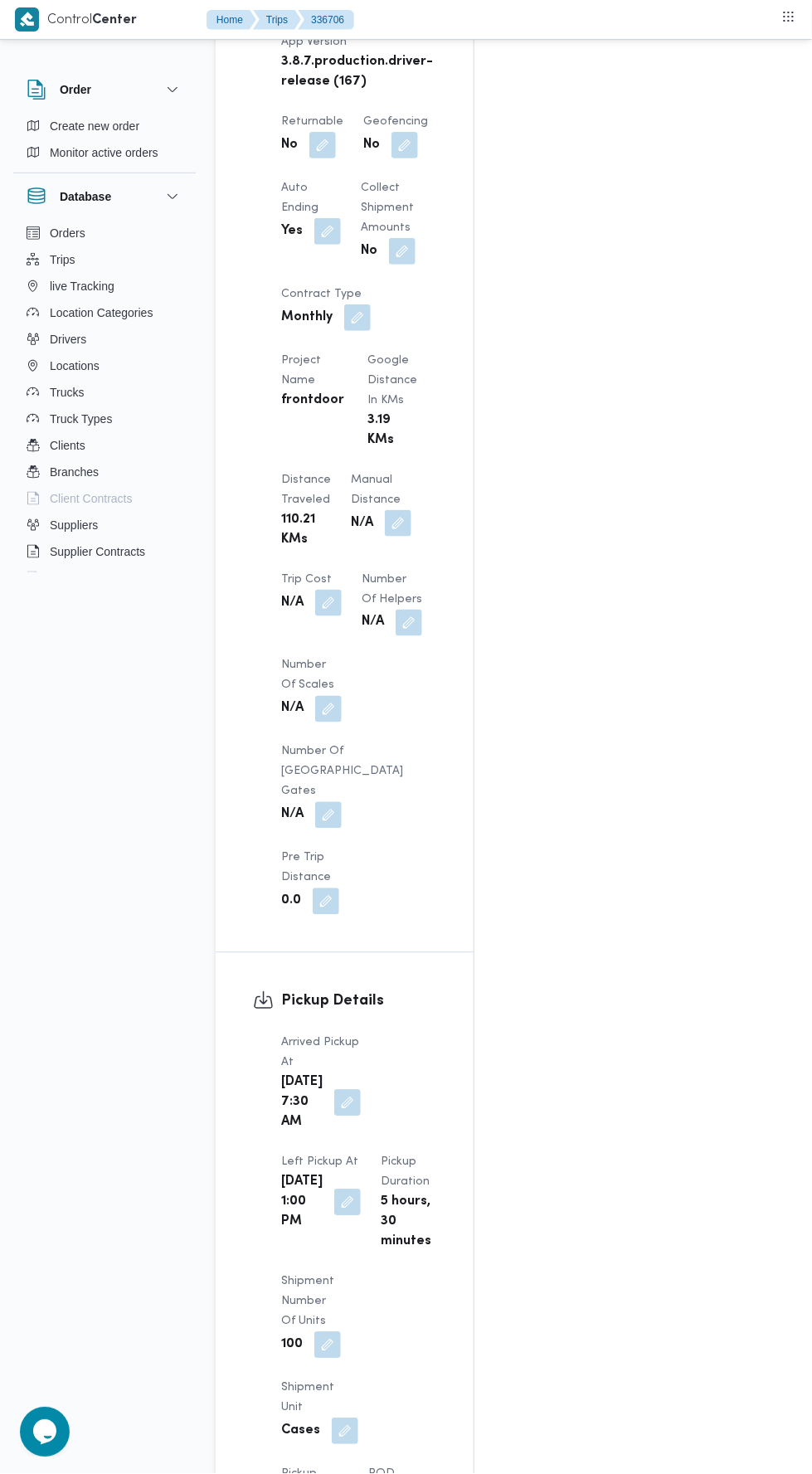
click at [309, 439] on div "Client Frontdoor Branch فرونت دور مسطرد Trip Type عملاء جملة Pickup date & time…" at bounding box center [358, 321] width 175 height 1208
click at [385, 510] on button "button" at bounding box center [398, 523] width 26 height 26
click at [320, 472] on input "Manual Distance" at bounding box center [276, 477] width 165 height 33
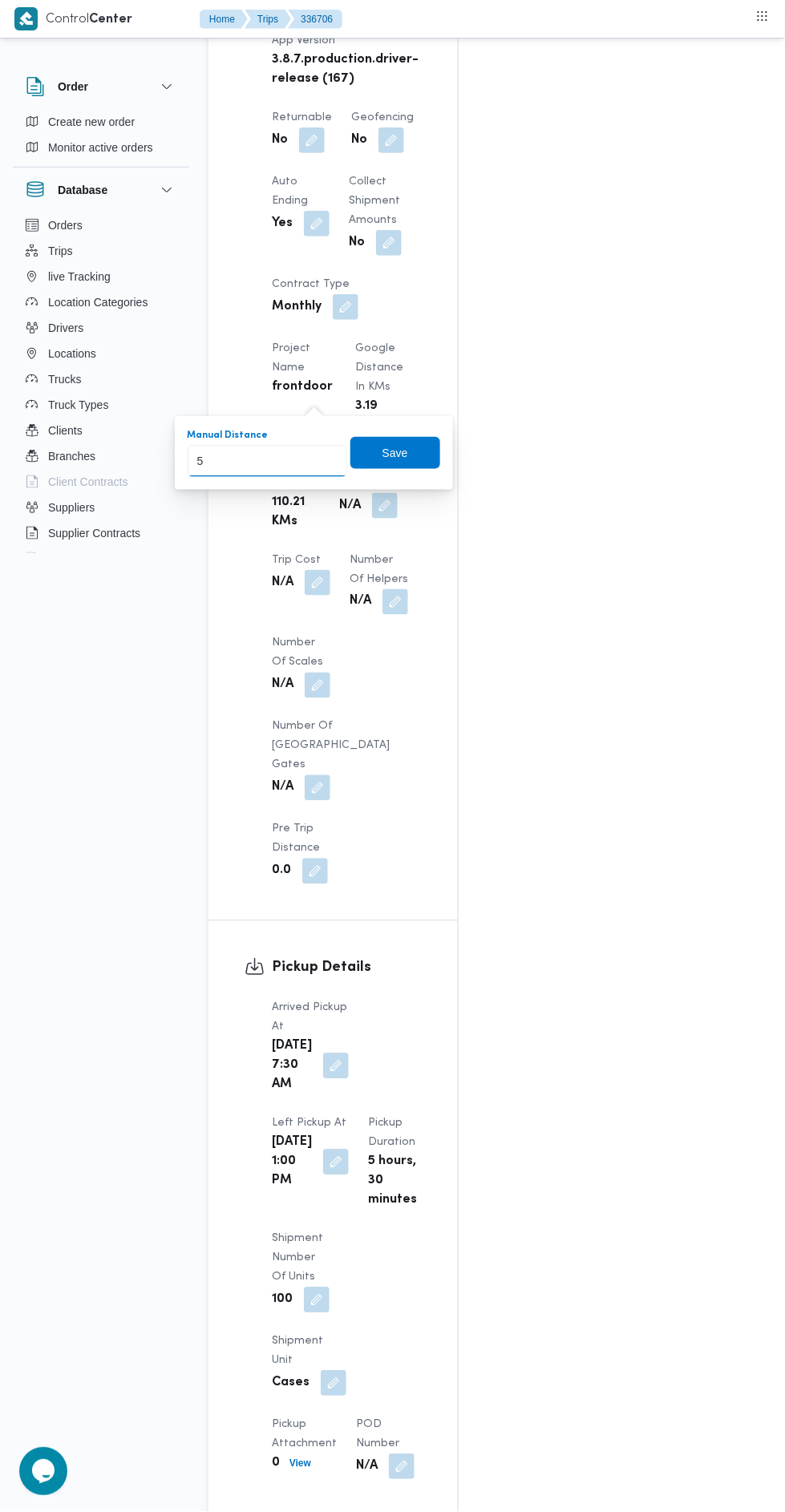
type input "50"
click at [395, 457] on span "Save" at bounding box center [395, 452] width 25 height 19
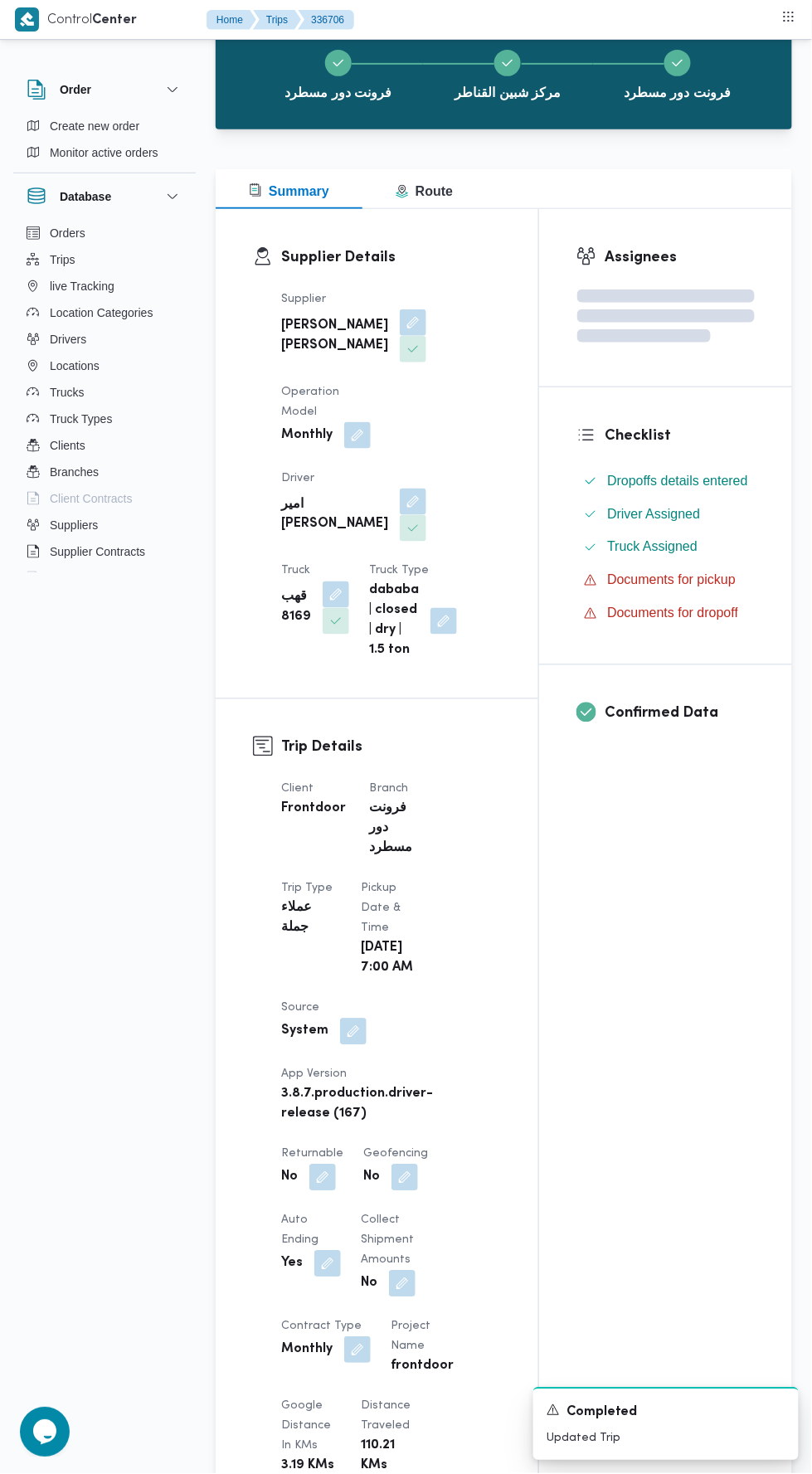
scroll to position [0, 0]
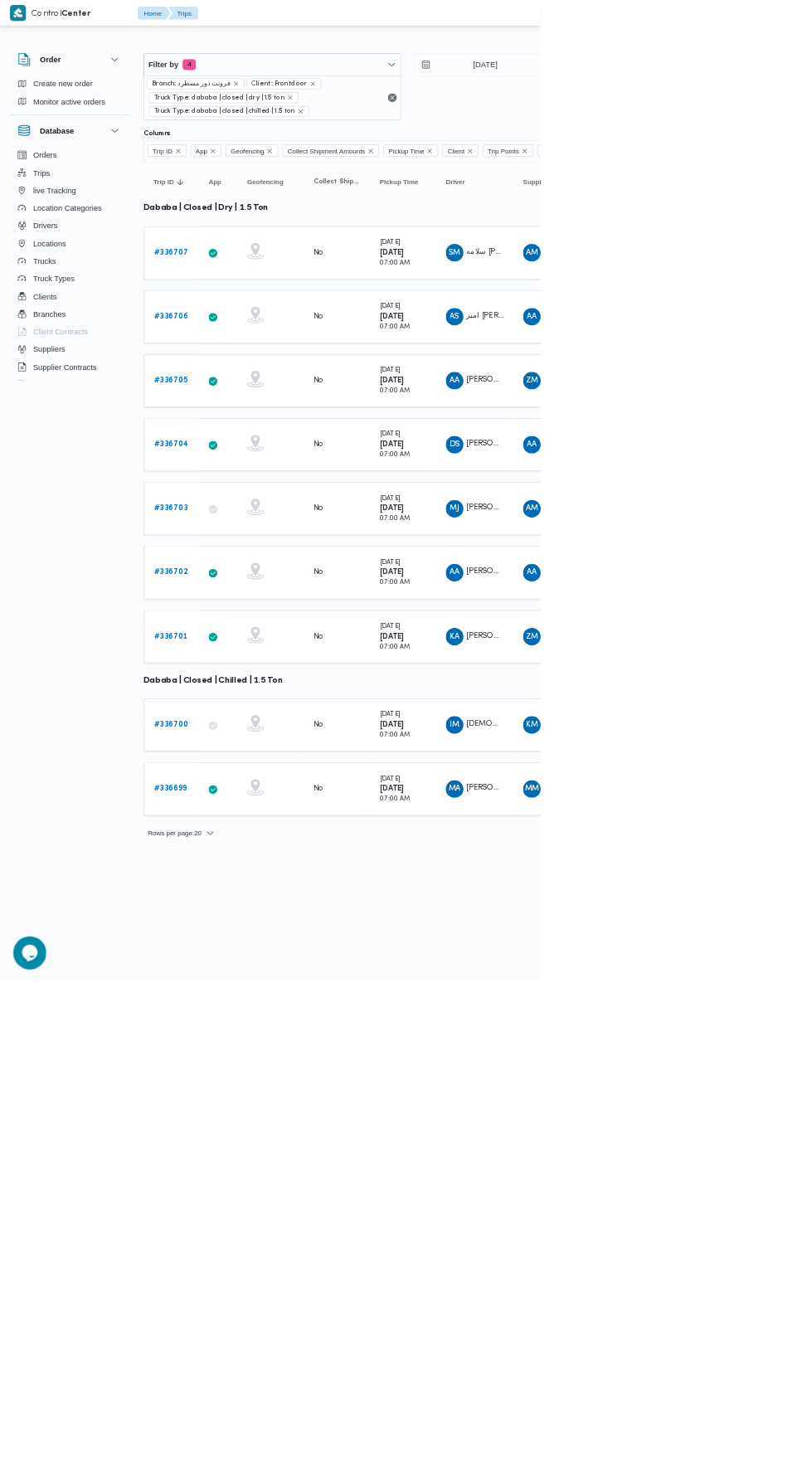
click at [259, 499] on td "Trip ID # 336706" at bounding box center [256, 476] width 83 height 79
click at [234, 567] on b "# 336705" at bounding box center [257, 572] width 51 height 10
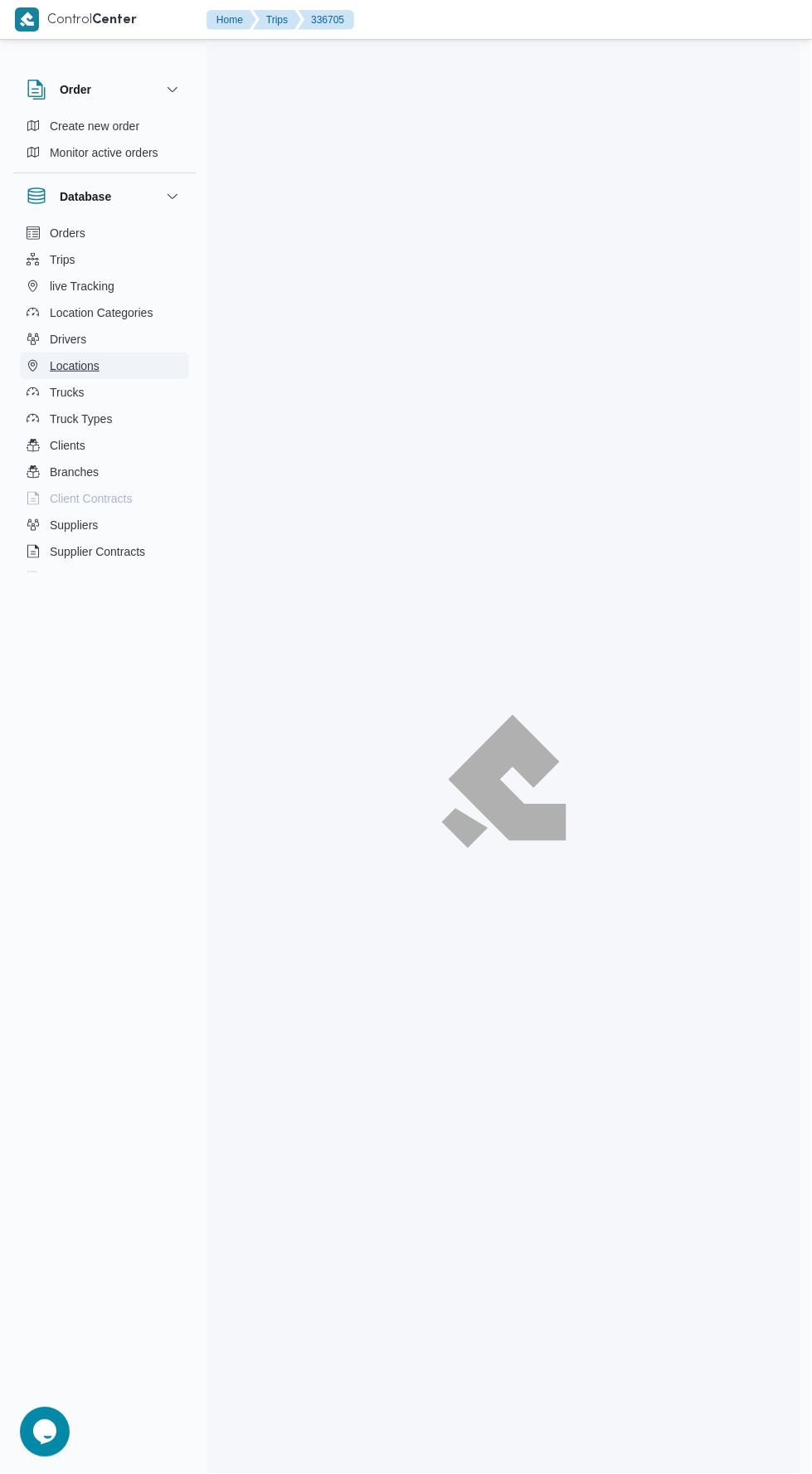
click at [177, 374] on button "Locations" at bounding box center [105, 365] width 169 height 26
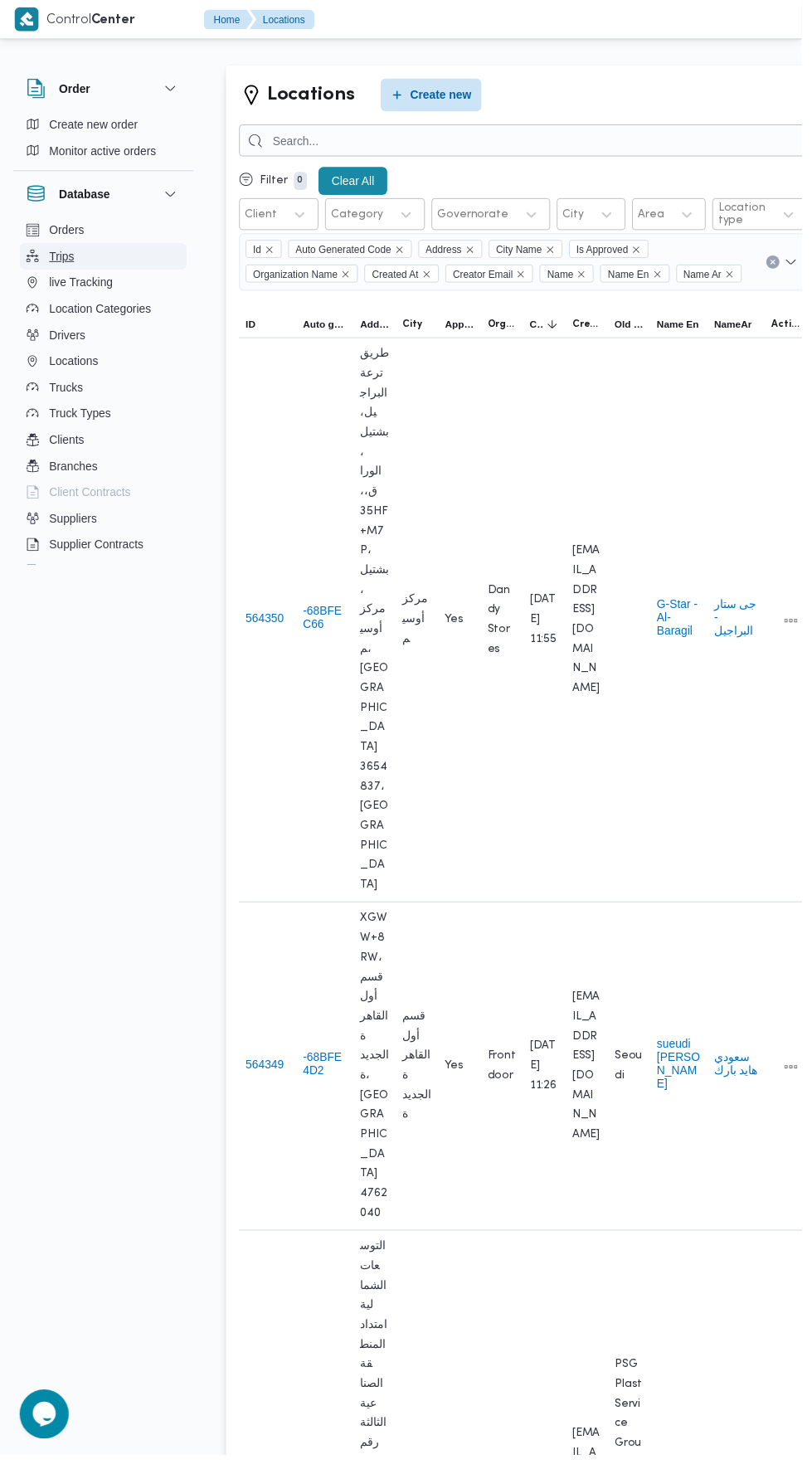
click at [72, 262] on span "Trips" at bounding box center [63, 259] width 26 height 20
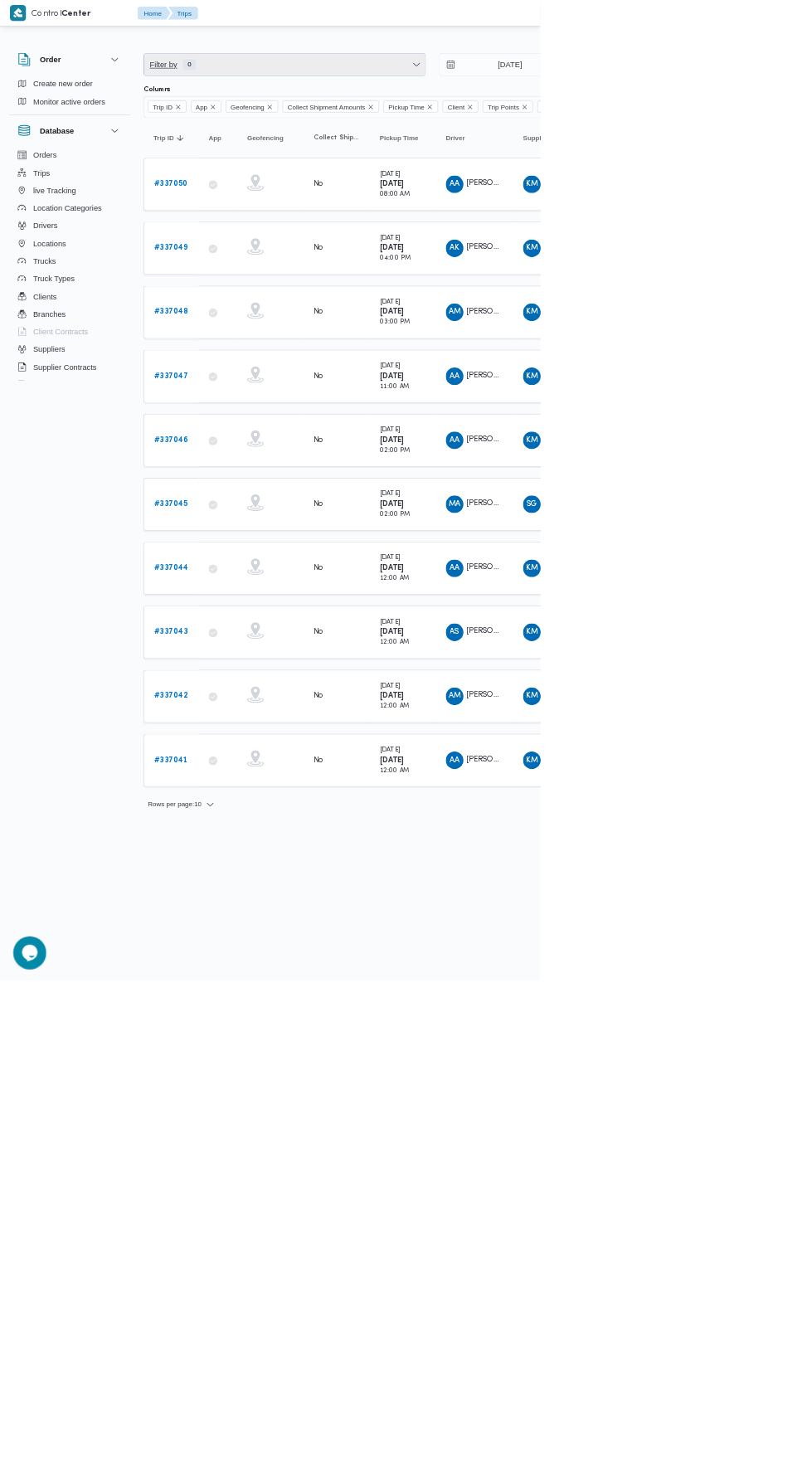
click at [542, 110] on span "Filter by 0" at bounding box center [427, 97] width 423 height 33
click at [400, 179] on div "Client" at bounding box center [334, 178] width 179 height 13
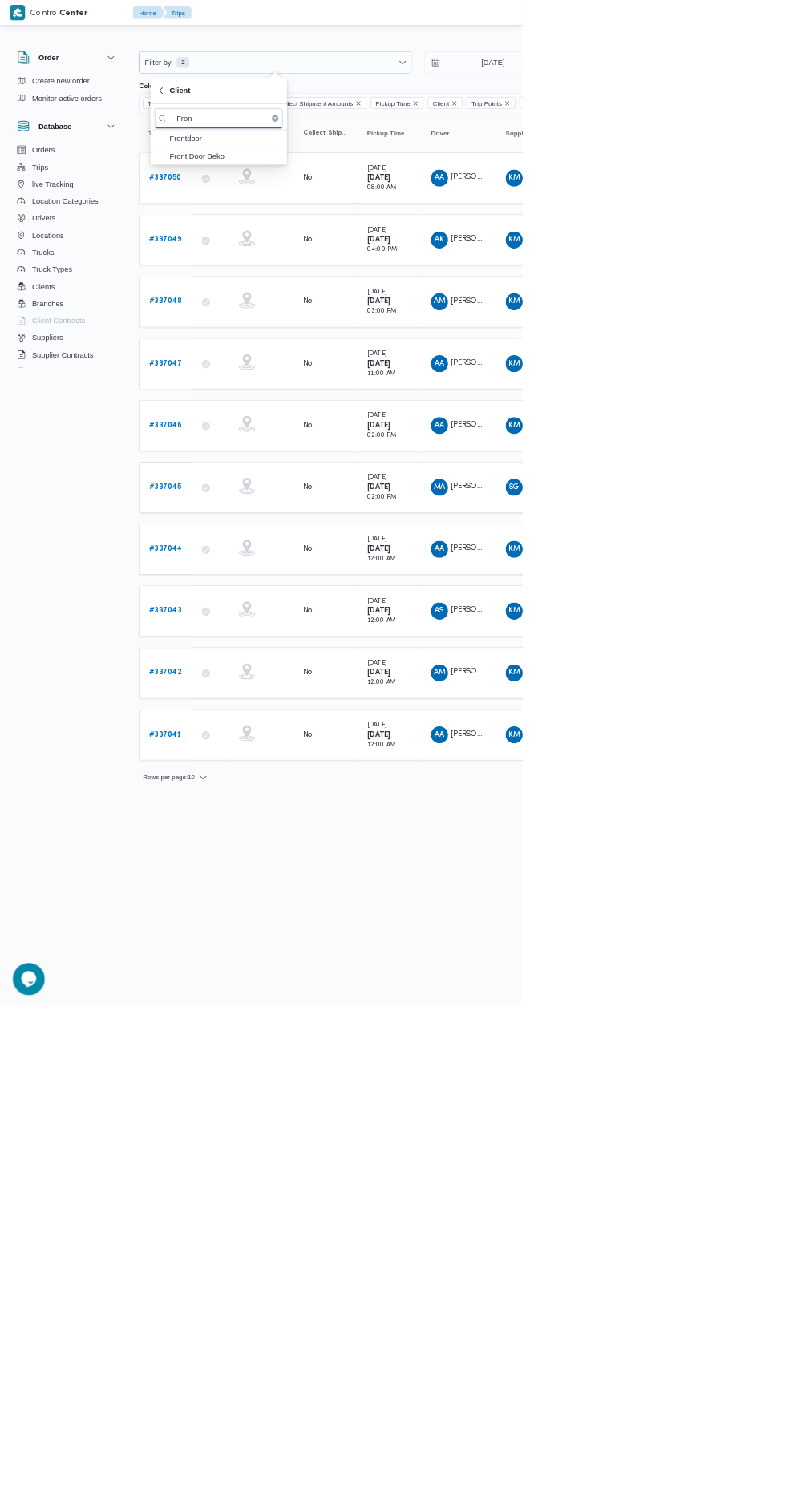
type input "Fron"
click at [363, 200] on span "Frontdoor" at bounding box center [339, 208] width 167 height 19
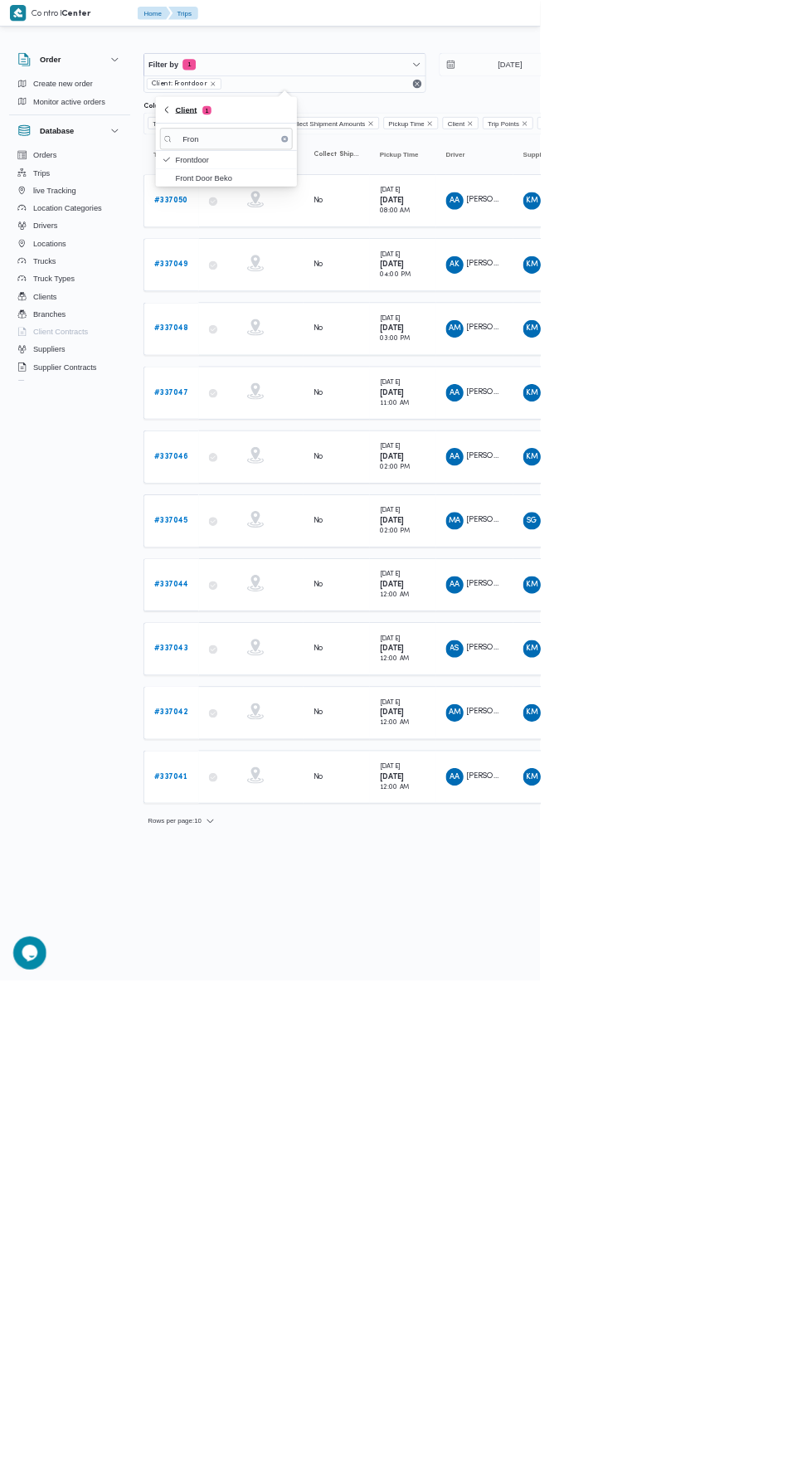
click at [275, 164] on span "Client 1" at bounding box center [291, 165] width 54 height 20
click at [387, 234] on button "Branch" at bounding box center [340, 242] width 213 height 33
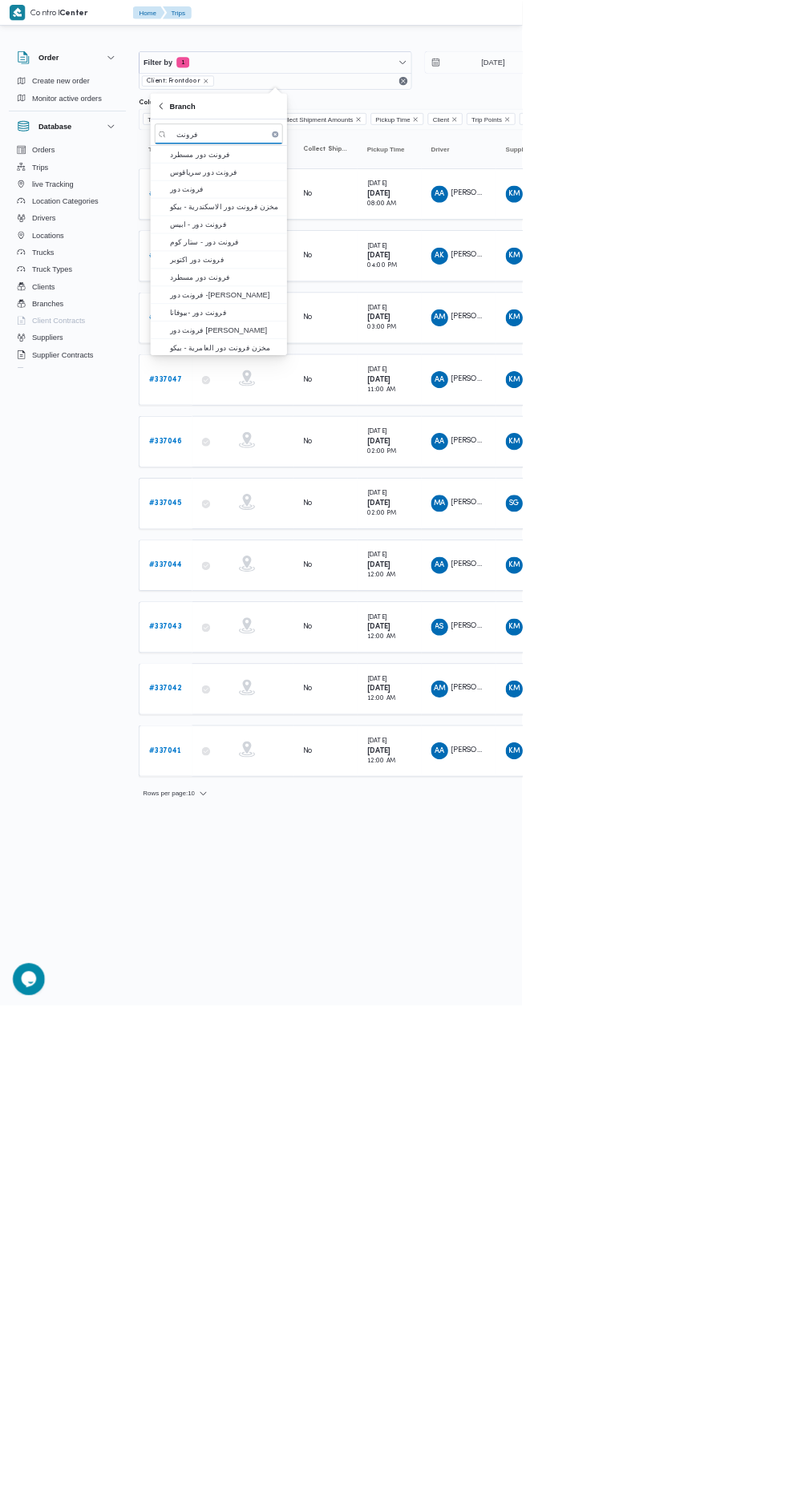
type input "فرونت"
click at [361, 236] on span "فرونت دور مسطرد" at bounding box center [339, 232] width 167 height 19
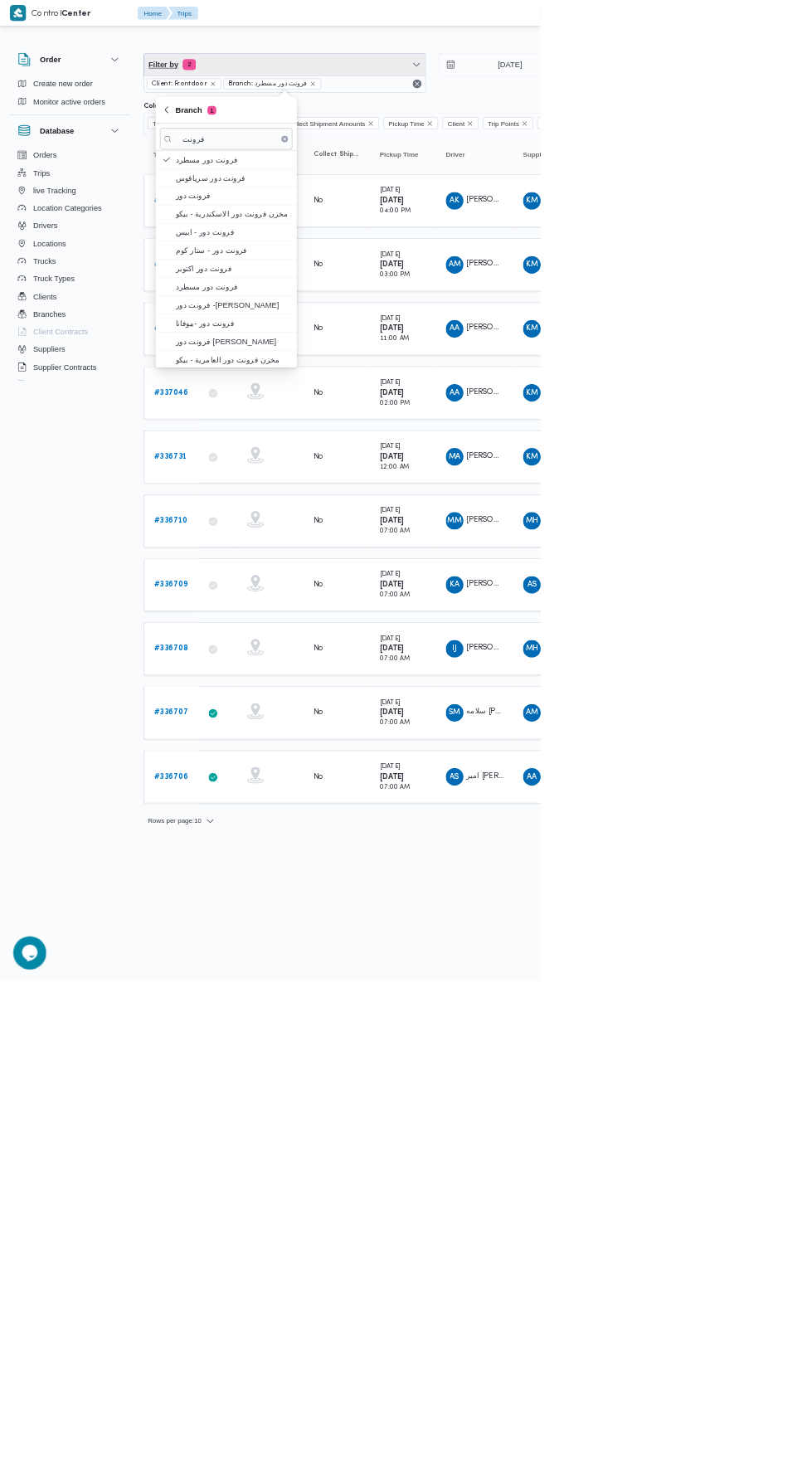
click at [499, 92] on span "Filter by 2" at bounding box center [427, 97] width 423 height 33
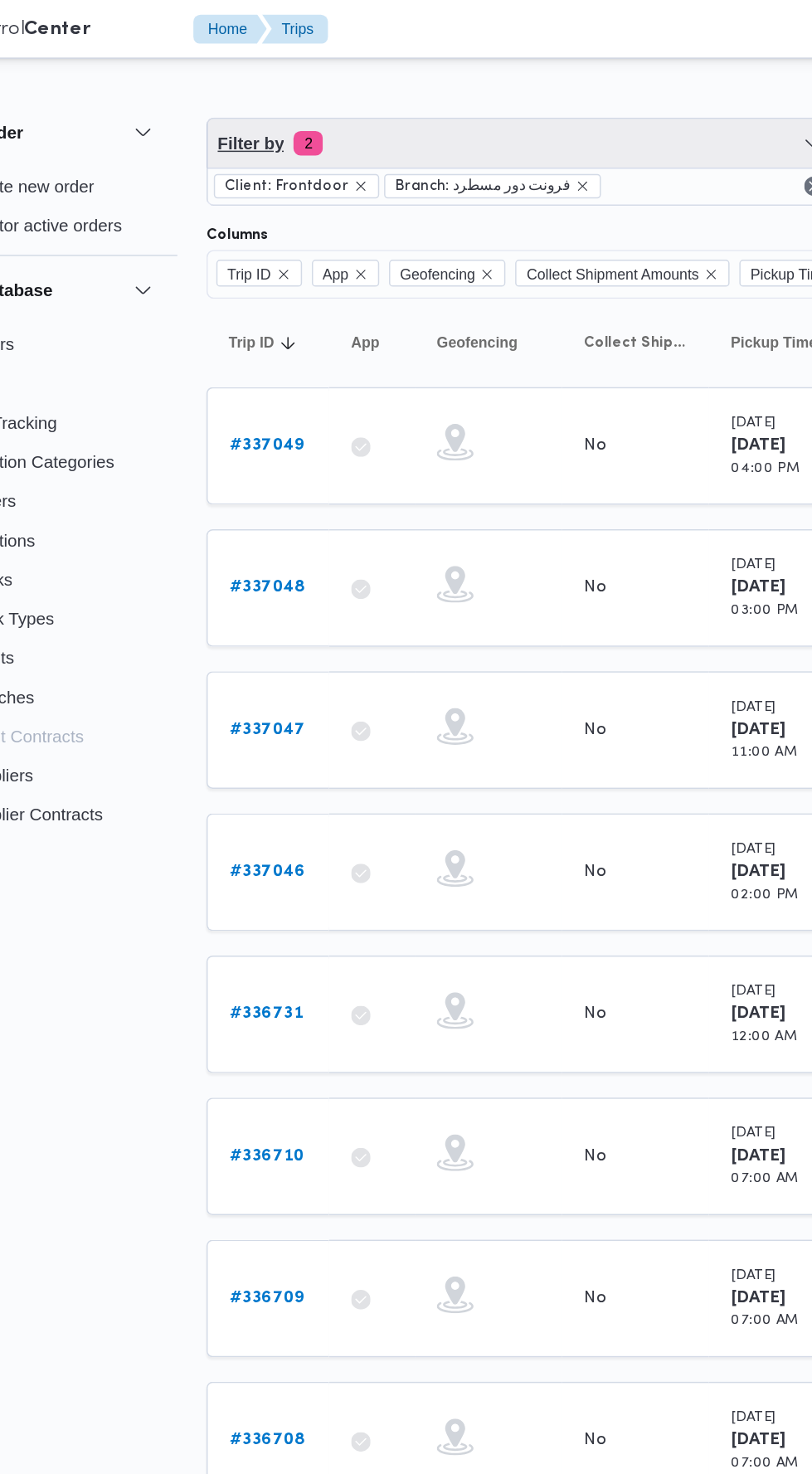
click at [360, 112] on span "Filter by 2" at bounding box center [427, 97] width 423 height 33
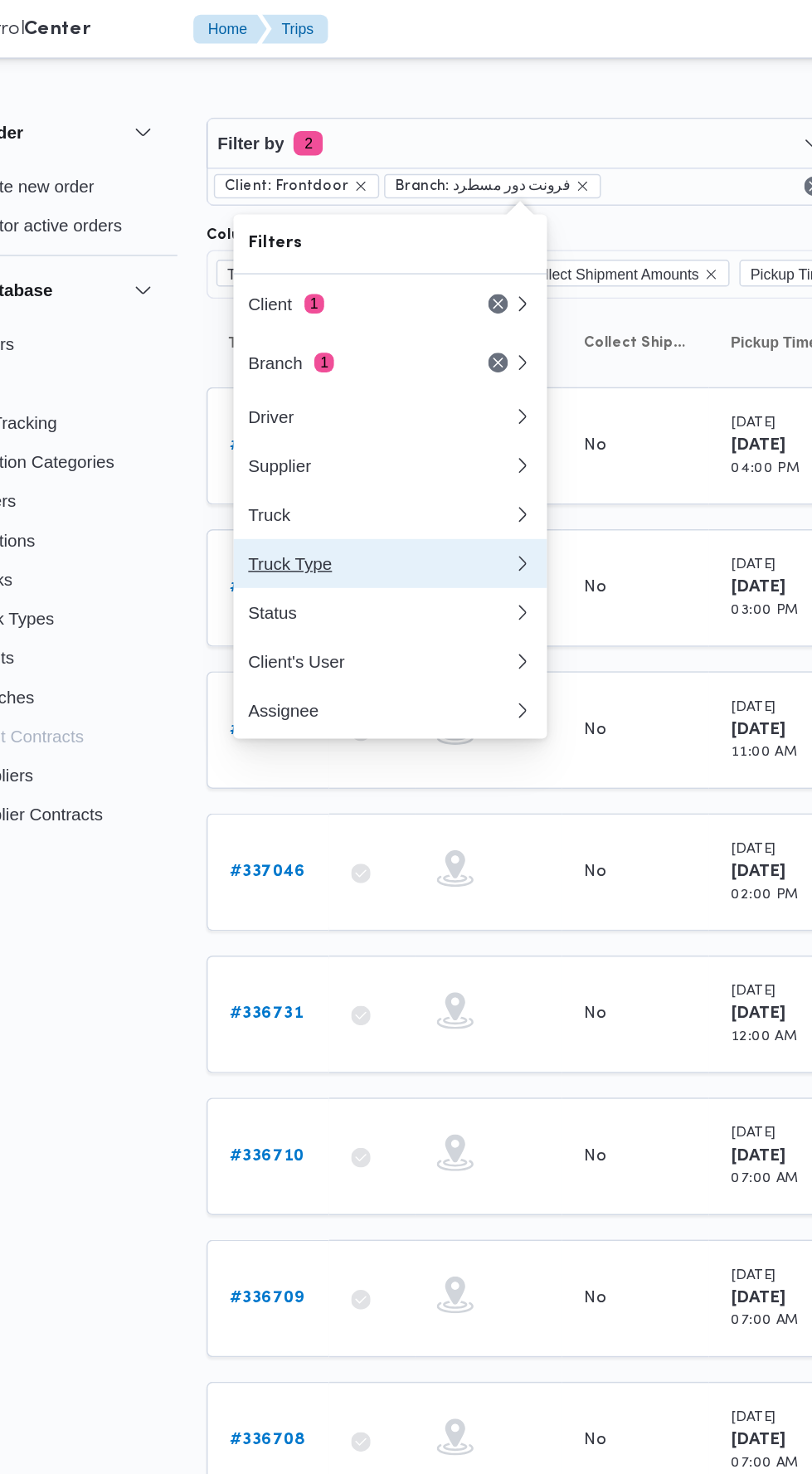
click at [361, 385] on div "Truck Type" at bounding box center [334, 381] width 179 height 13
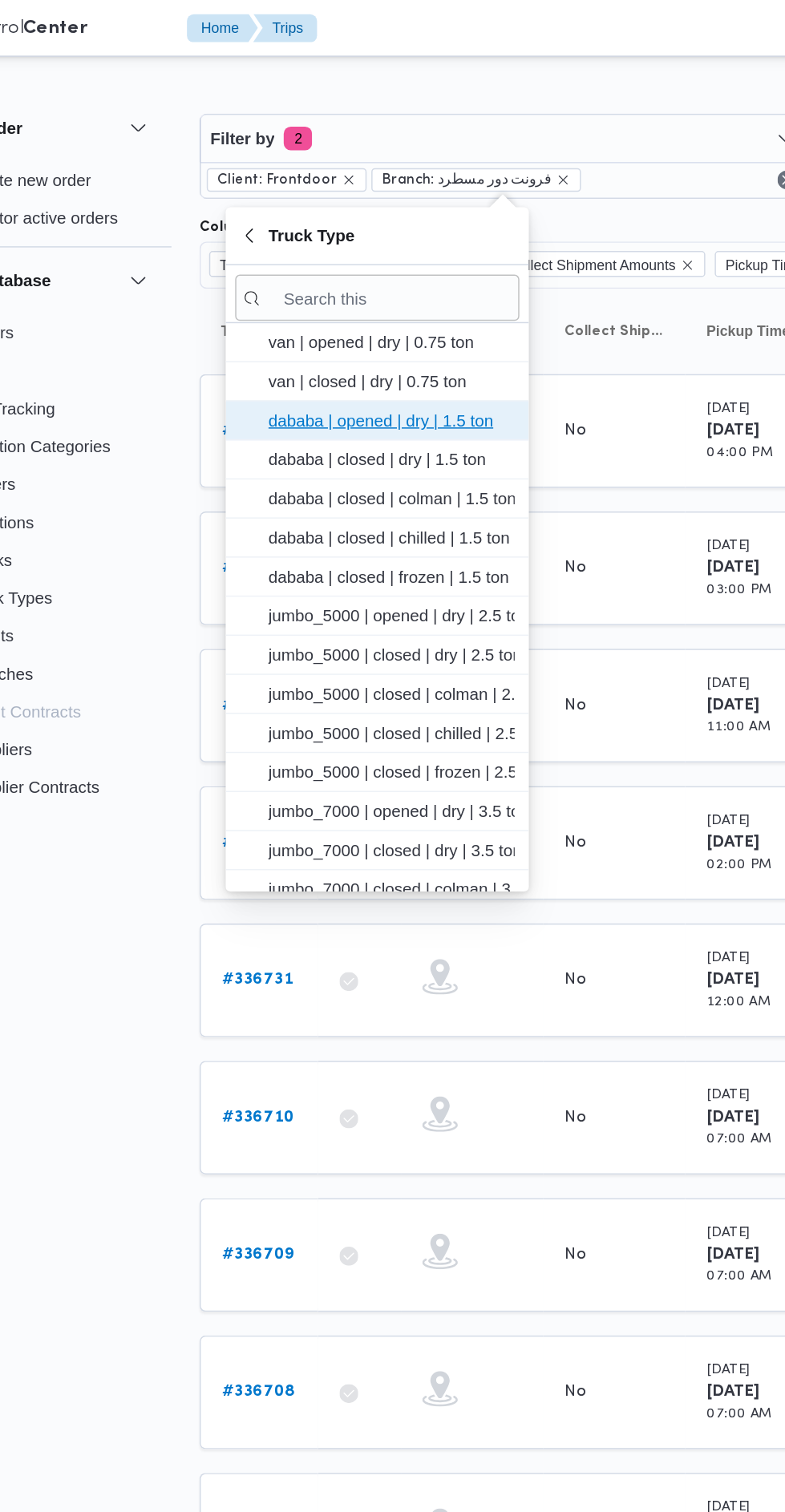
click at [380, 283] on span "dababa | opened | dry | 1.5 ton" at bounding box center [339, 284] width 167 height 19
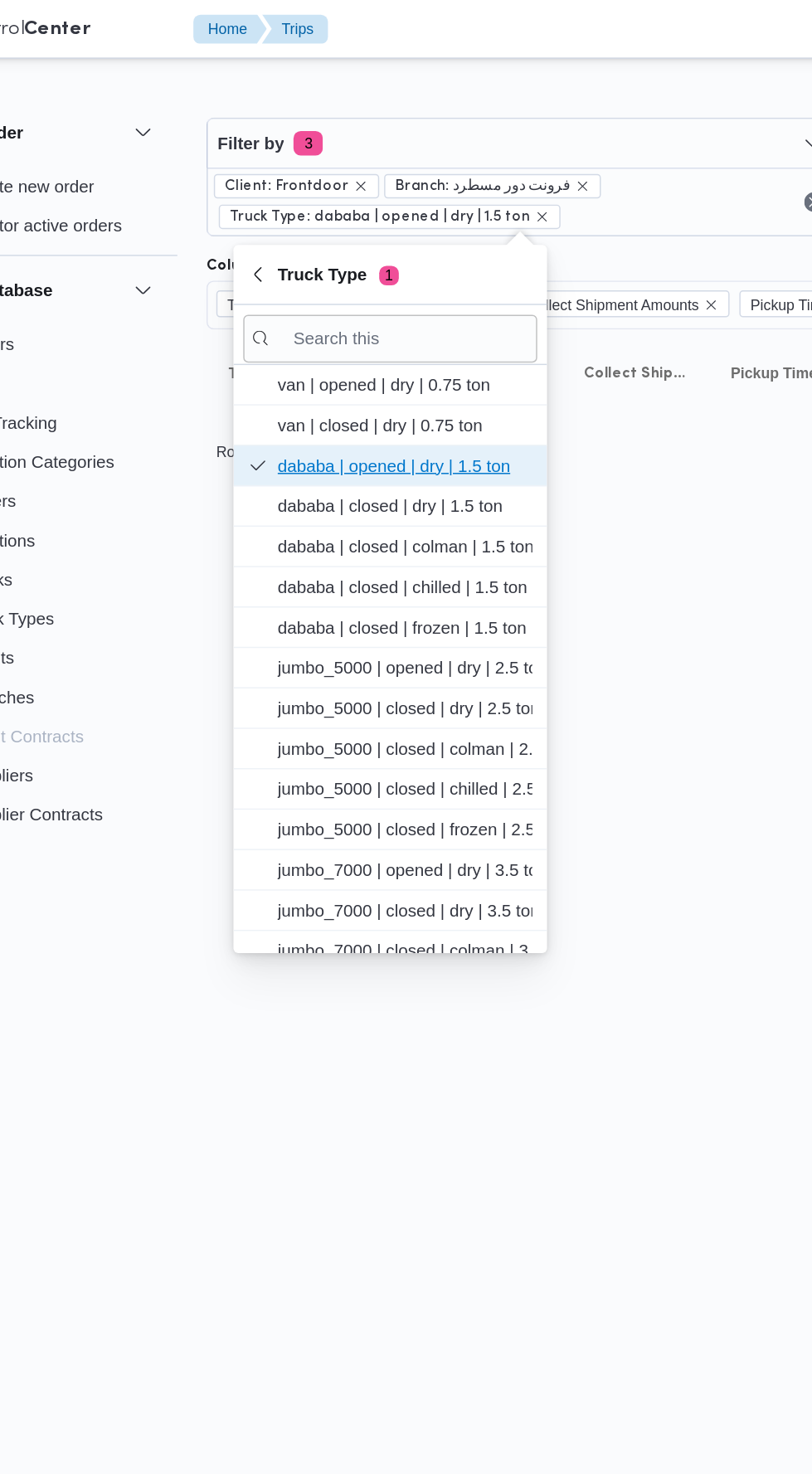
click at [393, 317] on span "dababa | opened | dry | 1.5 ton" at bounding box center [350, 315] width 173 height 20
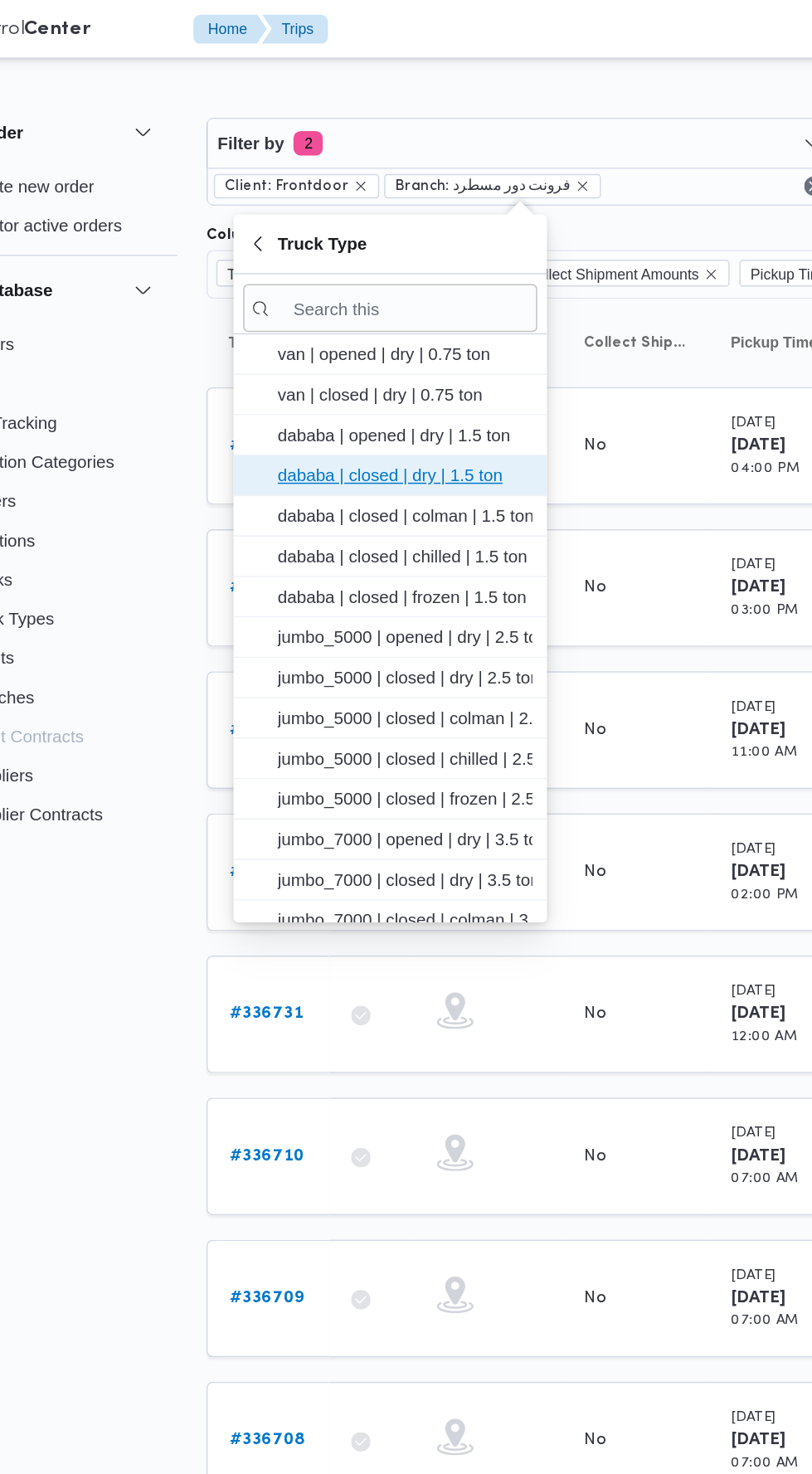
click at [393, 319] on span "dababa | closed | dry | 1.5 ton" at bounding box center [350, 322] width 173 height 20
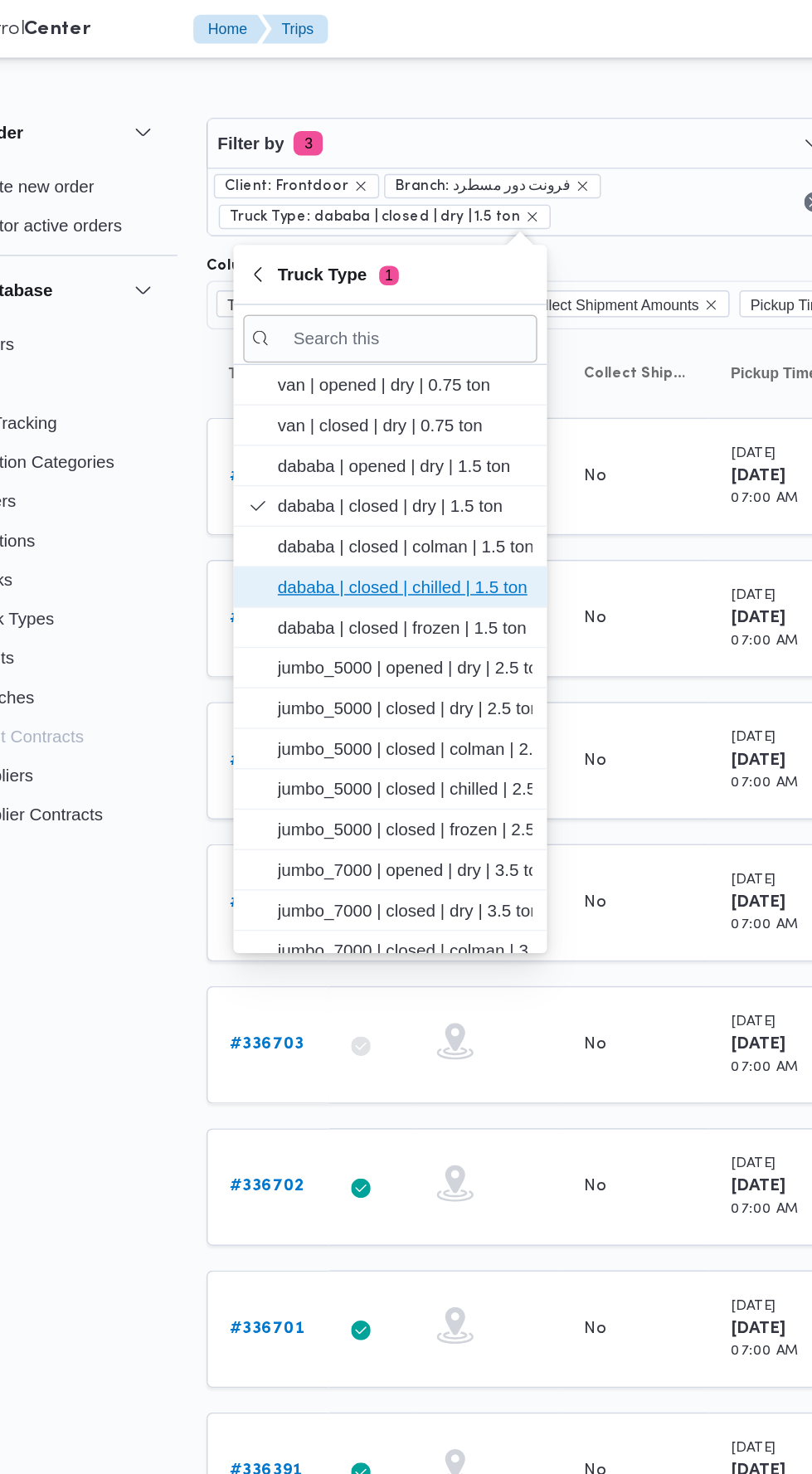
click at [401, 399] on span "dababa | closed | chilled | 1.5 ton" at bounding box center [350, 397] width 173 height 20
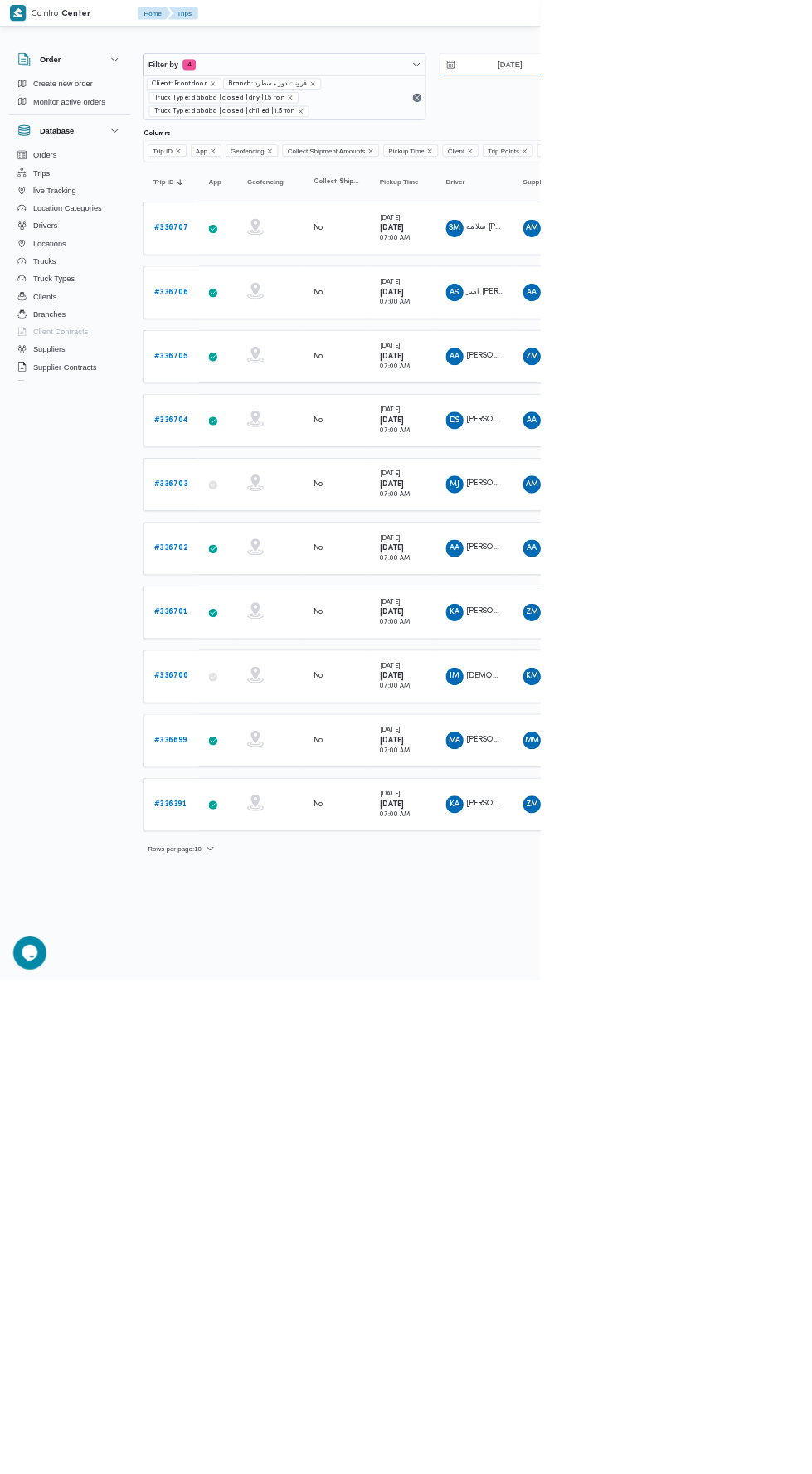
click at [789, 96] on input "[DATE]" at bounding box center [754, 97] width 188 height 33
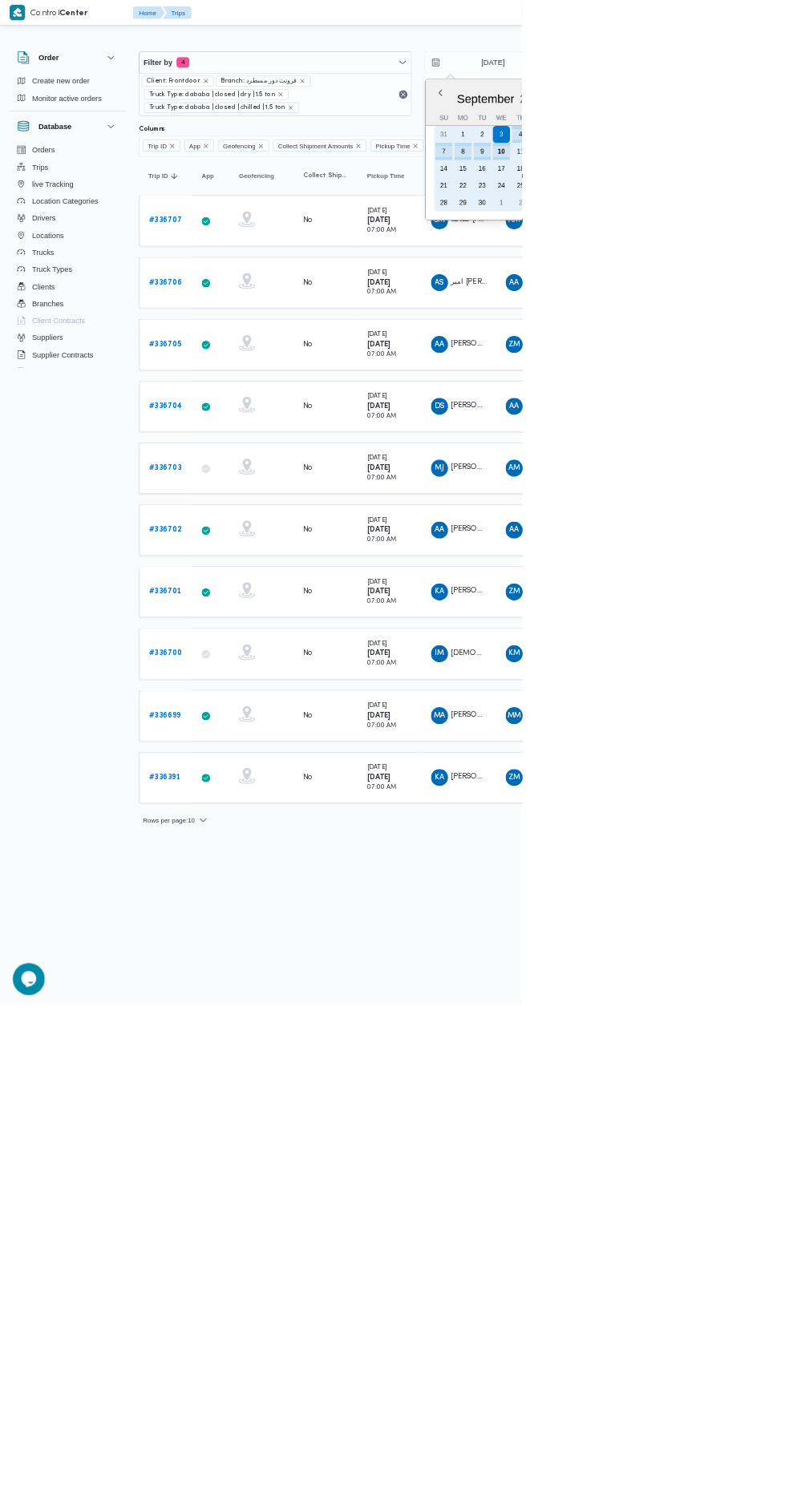
click at [754, 224] on div "10" at bounding box center [753, 227] width 25 height 25
type input "[DATE]"
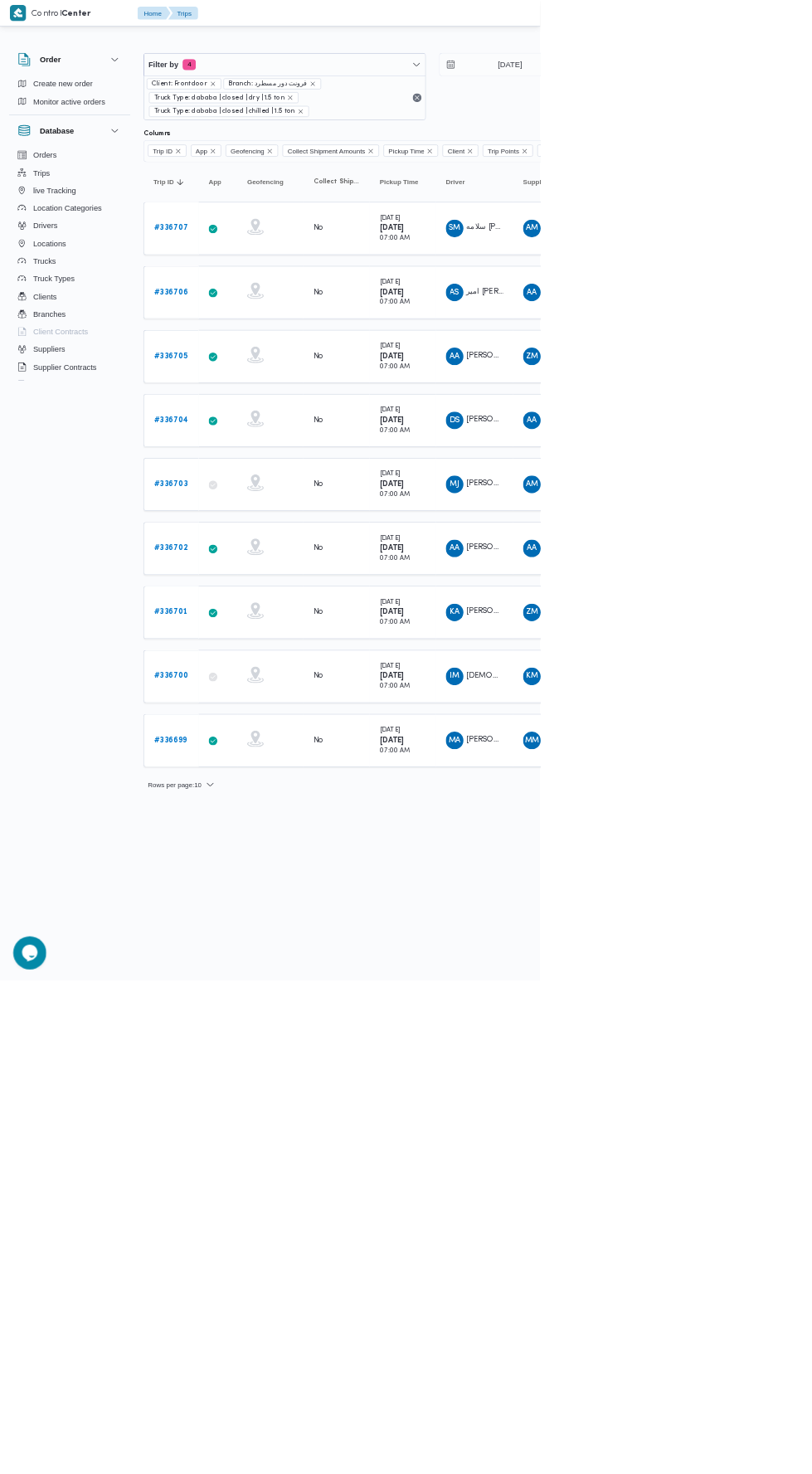
click at [259, 531] on b "# 336705" at bounding box center [257, 535] width 51 height 10
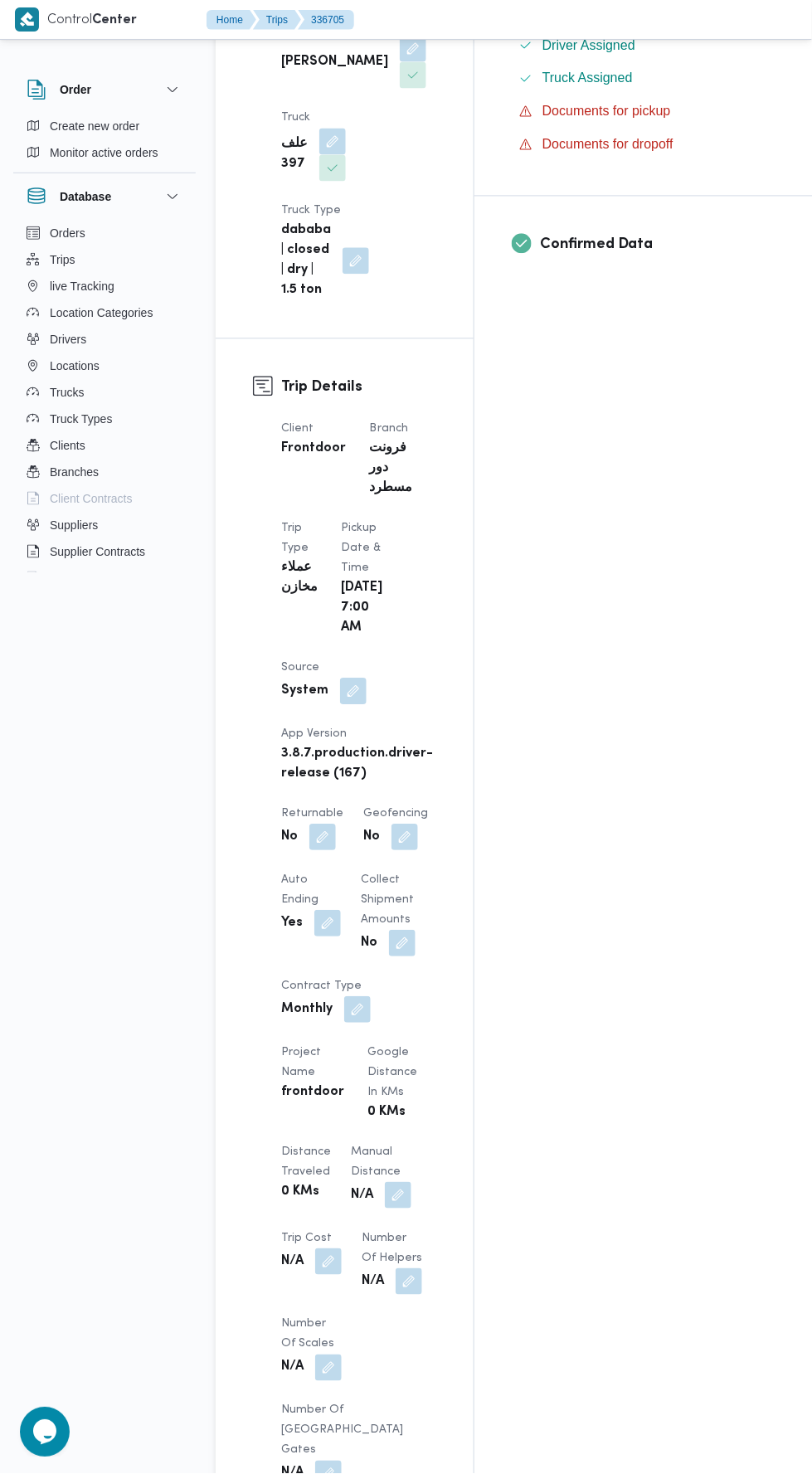
scroll to position [1365, 0]
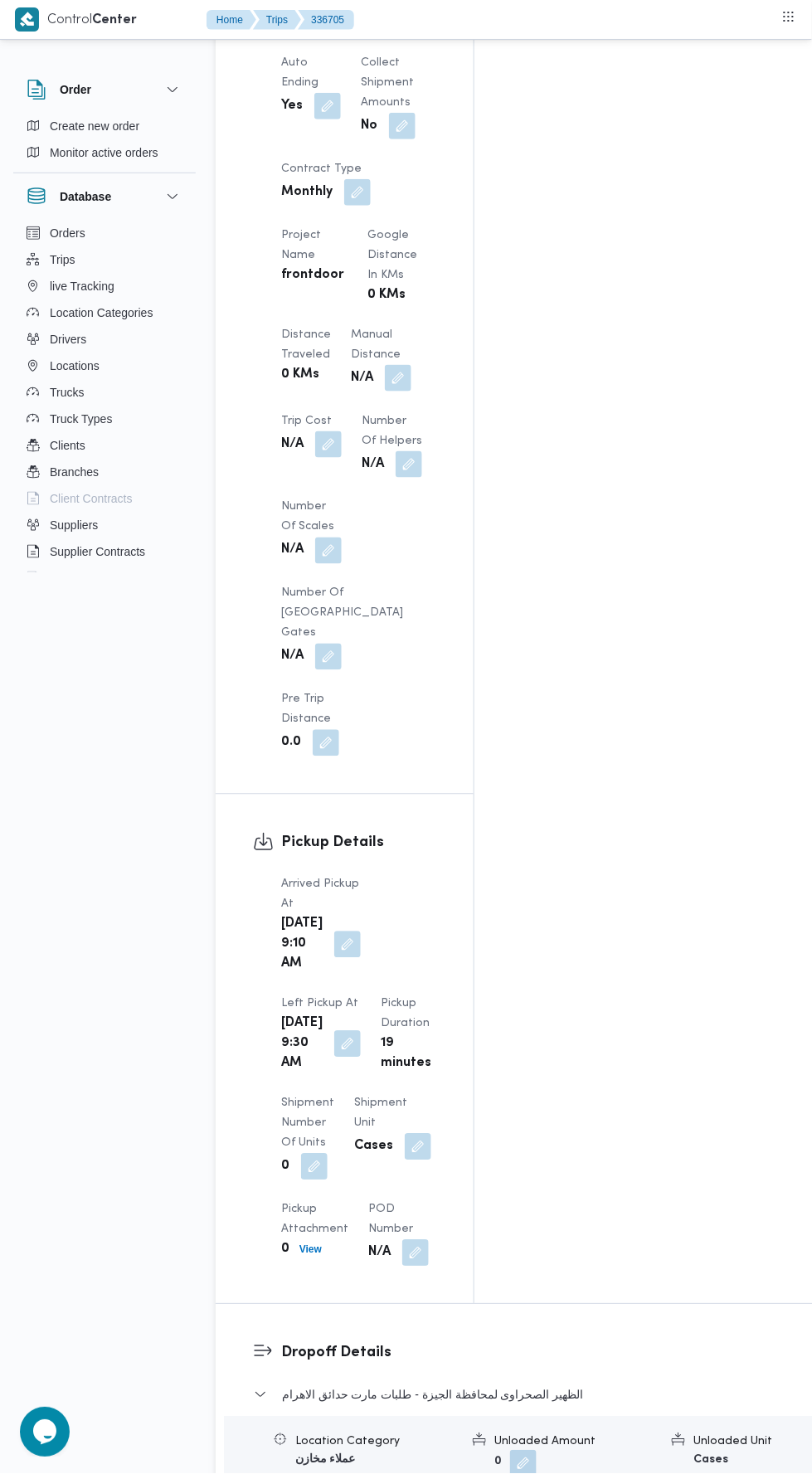
click at [385, 365] on button "button" at bounding box center [398, 378] width 26 height 26
click at [325, 370] on div "You are in a dialog. To close this dialog, hit escape. Manual Distance Save" at bounding box center [324, 343] width 288 height 77
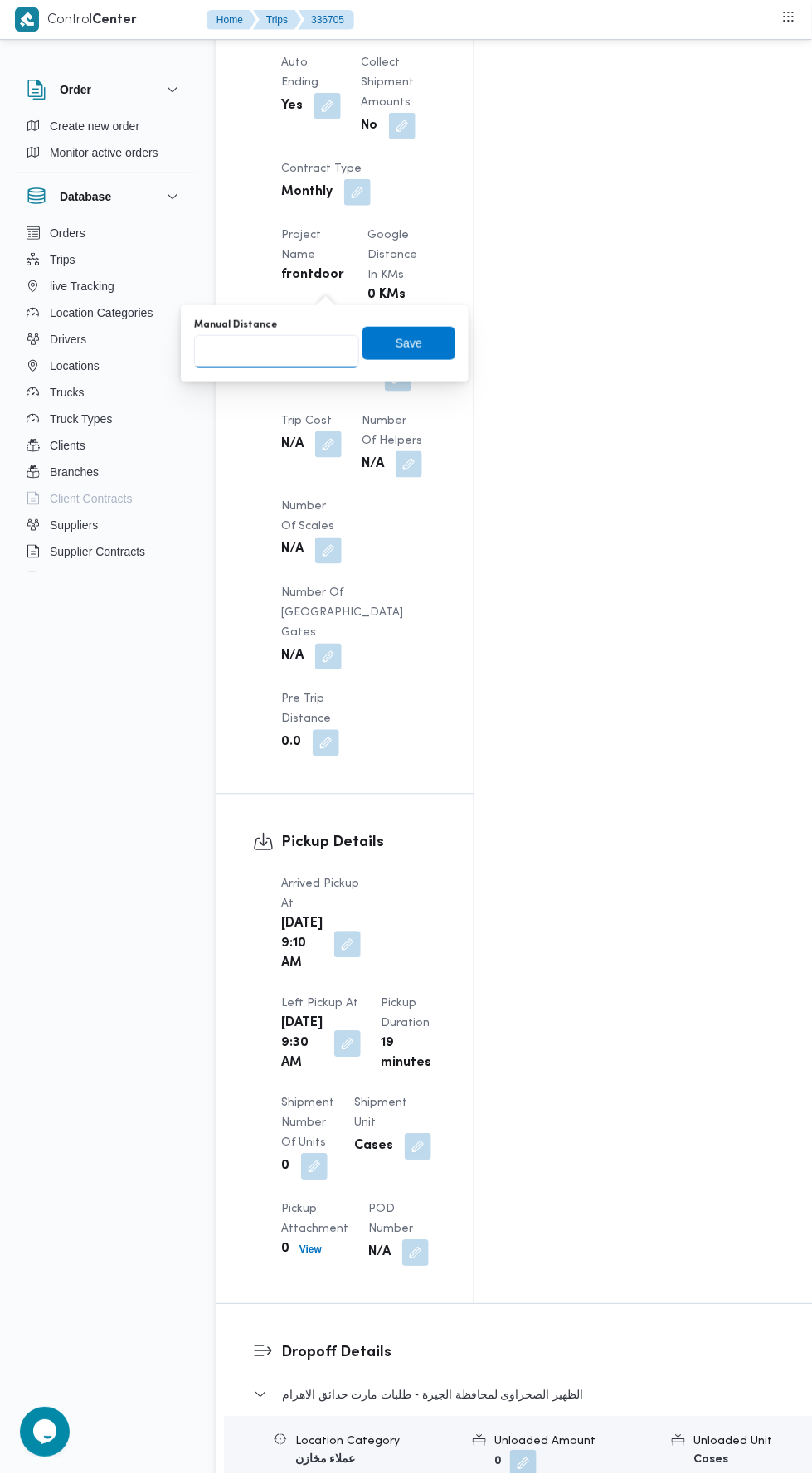
click at [305, 350] on input "Manual Distance" at bounding box center [276, 351] width 165 height 33
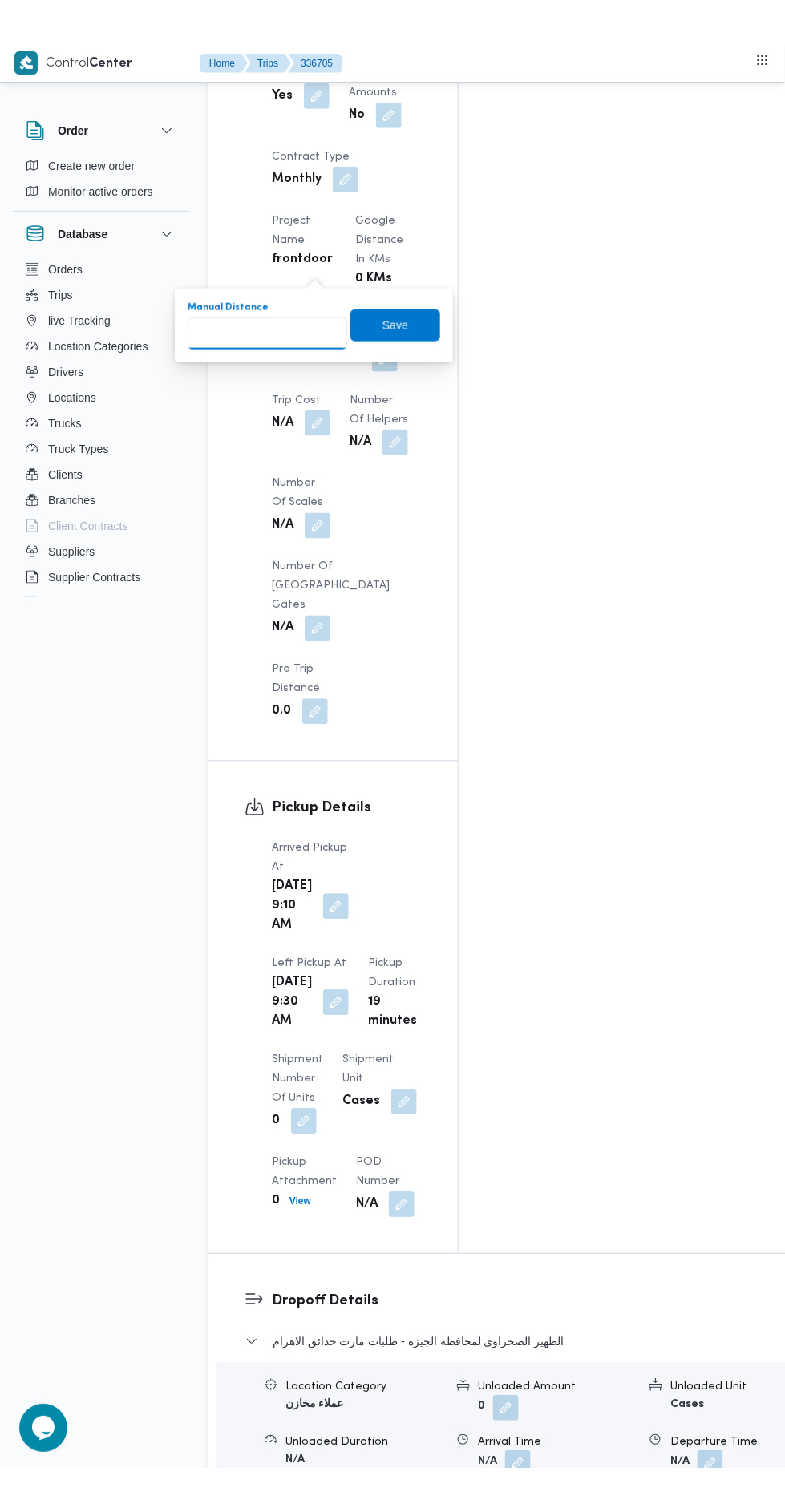
scroll to position [1379, 0]
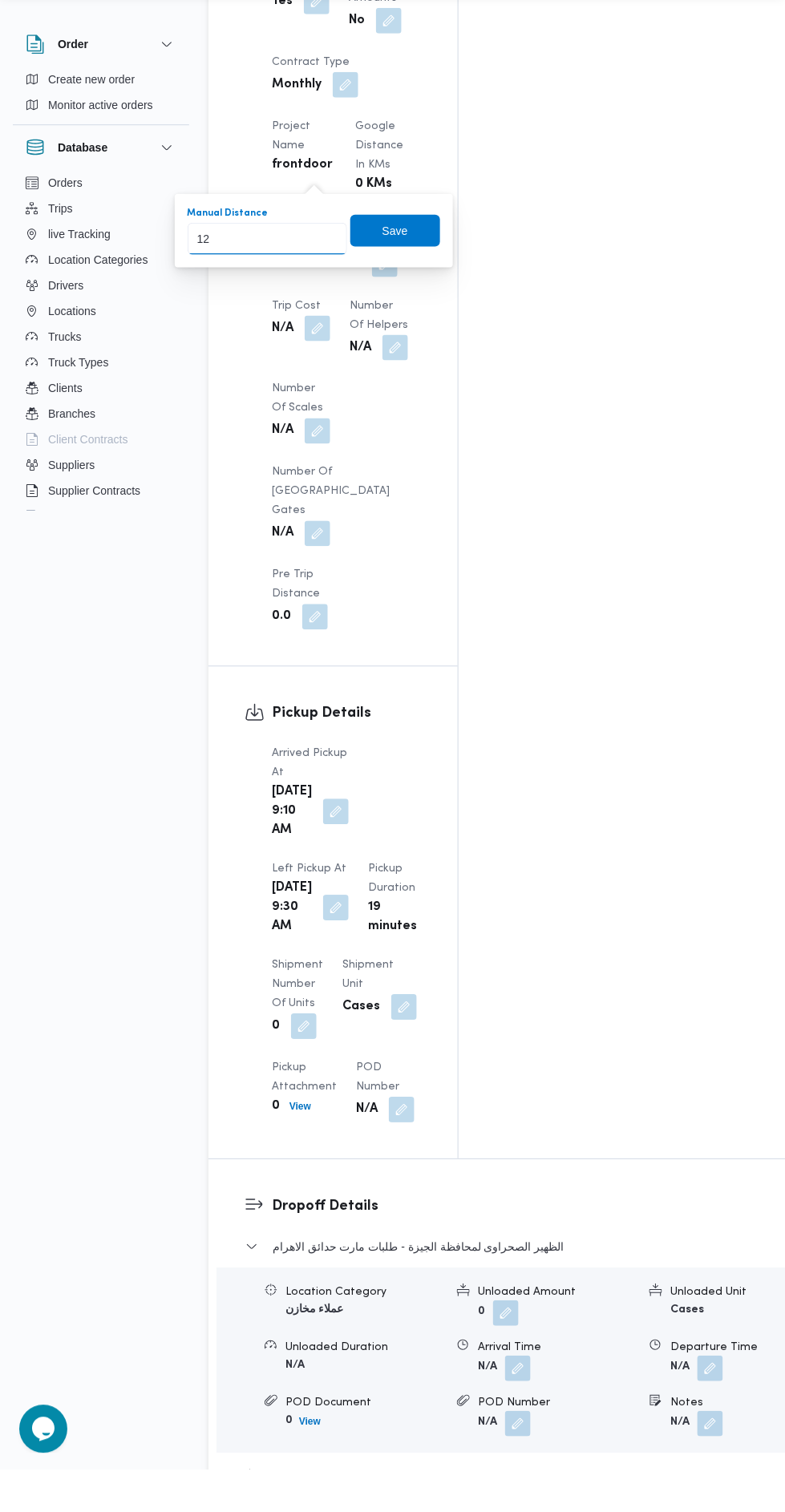
type input "120"
click at [418, 274] on span "Save" at bounding box center [395, 273] width 90 height 32
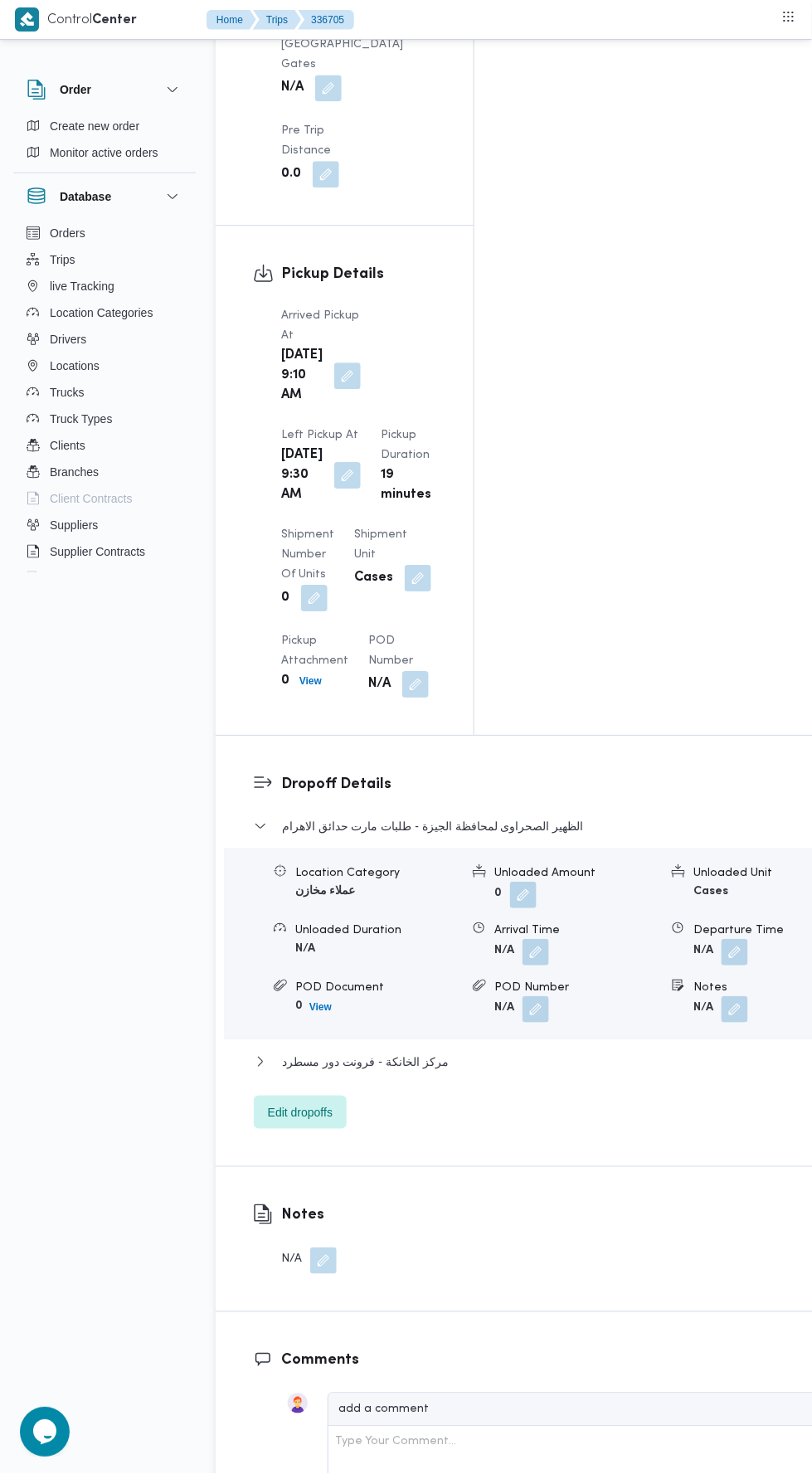
scroll to position [1935, 0]
click at [515, 865] on div "الظهير الصحراوى ل[GEOGRAPHIC_DATA] - طلبات مارت حدائق الاهرام Location Category…" at bounding box center [541, 971] width 575 height 313
click at [539, 1051] on button "مركز الخانكة - فرونت دور مسطرد" at bounding box center [541, 1061] width 575 height 20
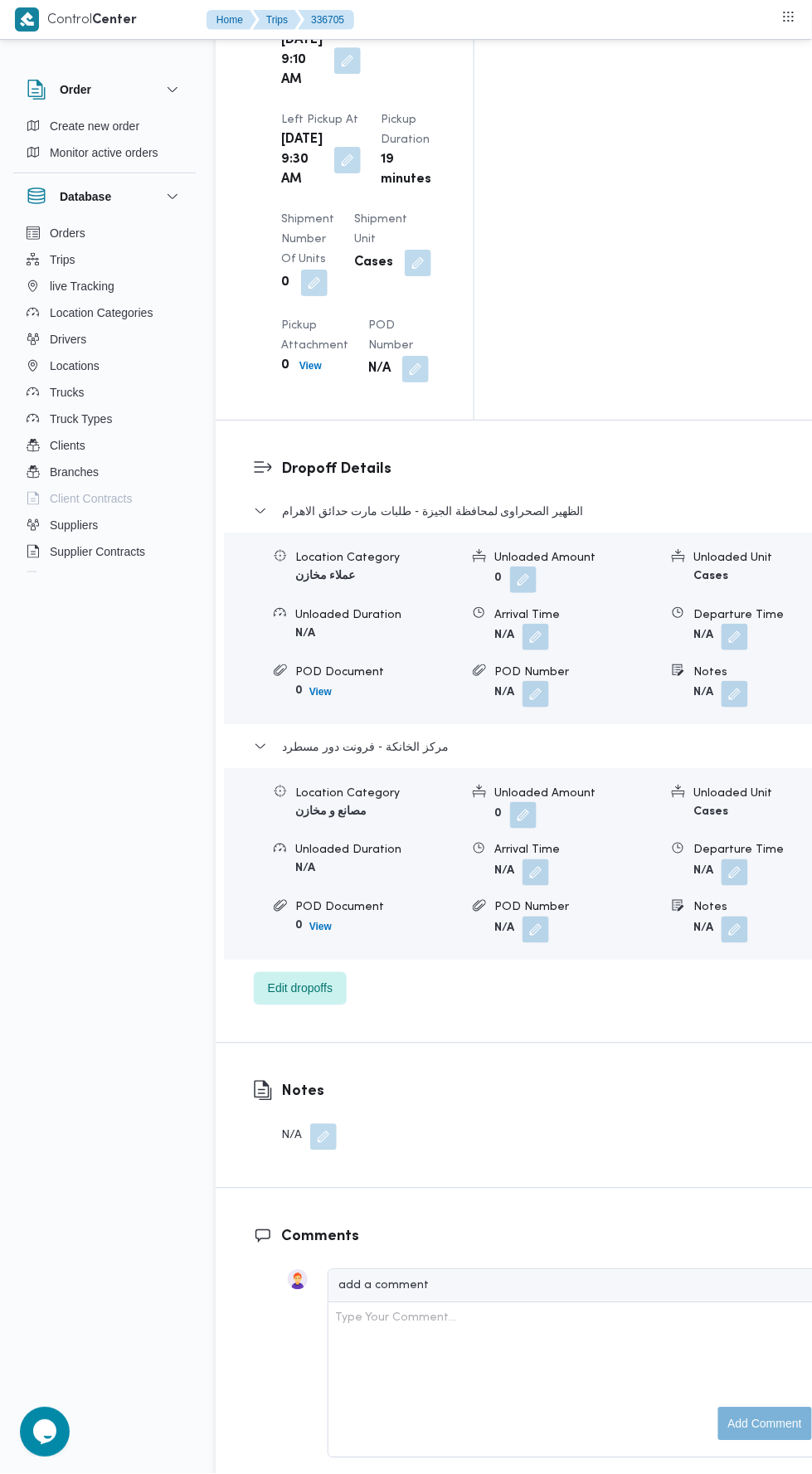
scroll to position [2298, 0]
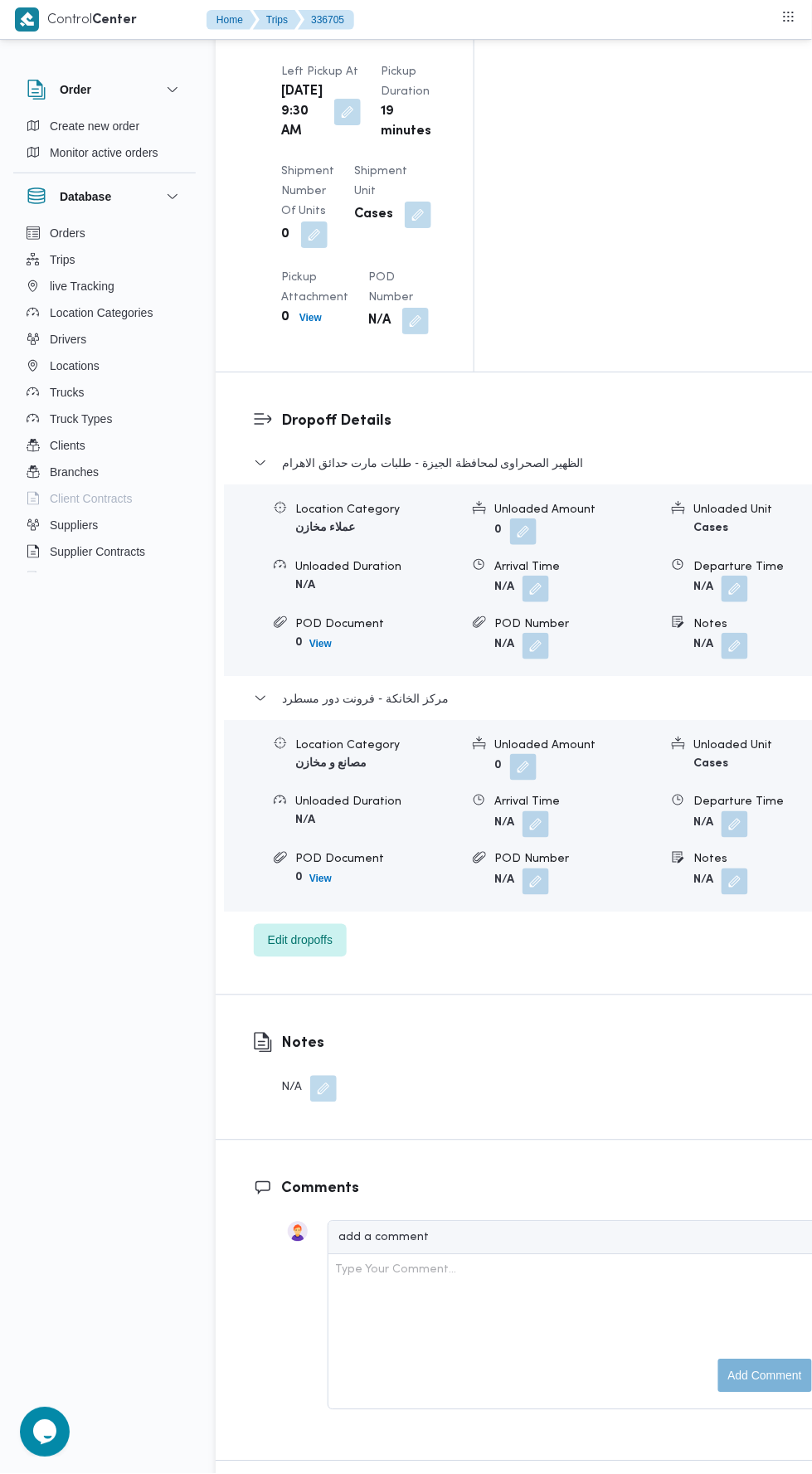
click at [721, 812] on button "button" at bounding box center [734, 825] width 26 height 26
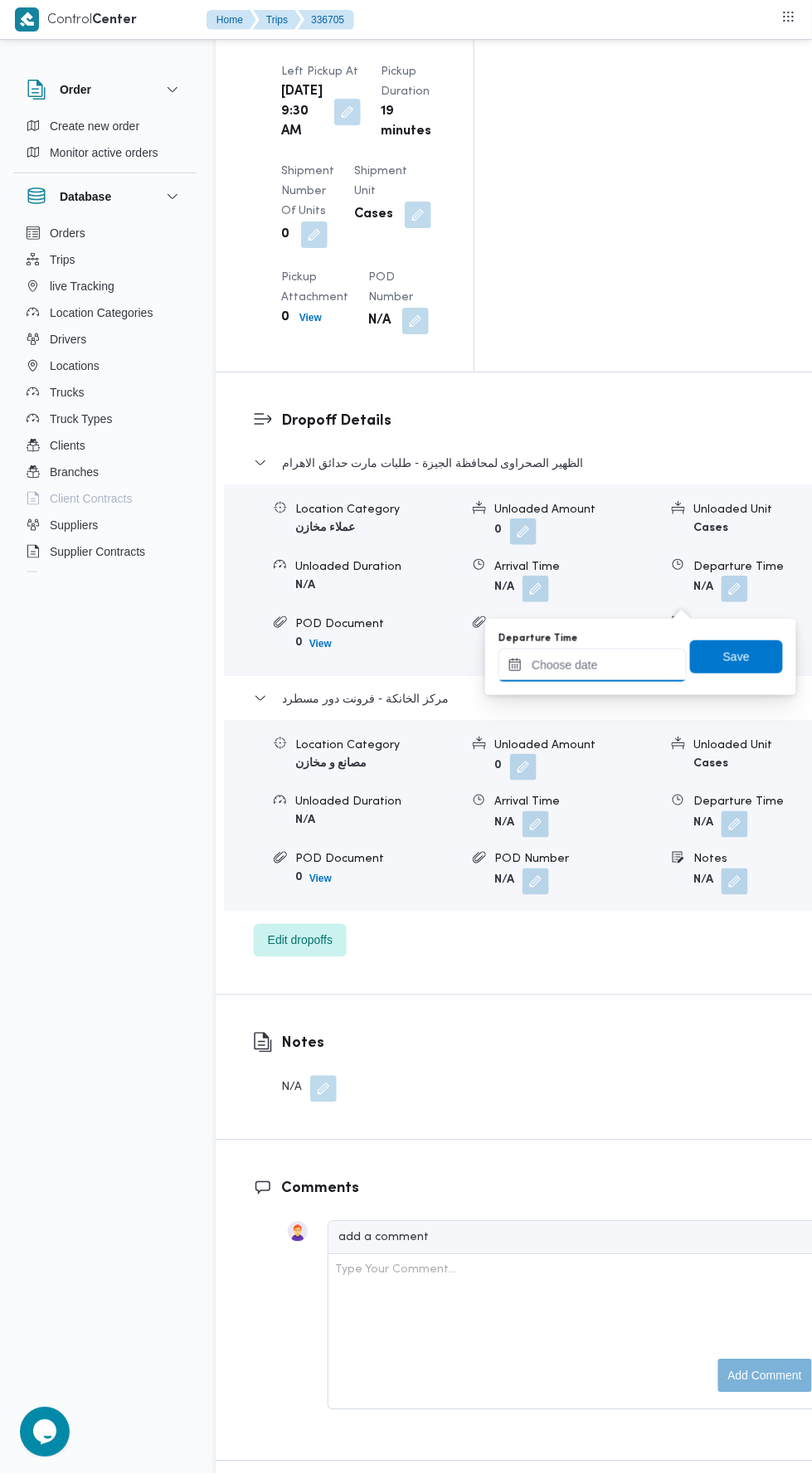
click at [639, 660] on input "Departure Time" at bounding box center [592, 665] width 188 height 33
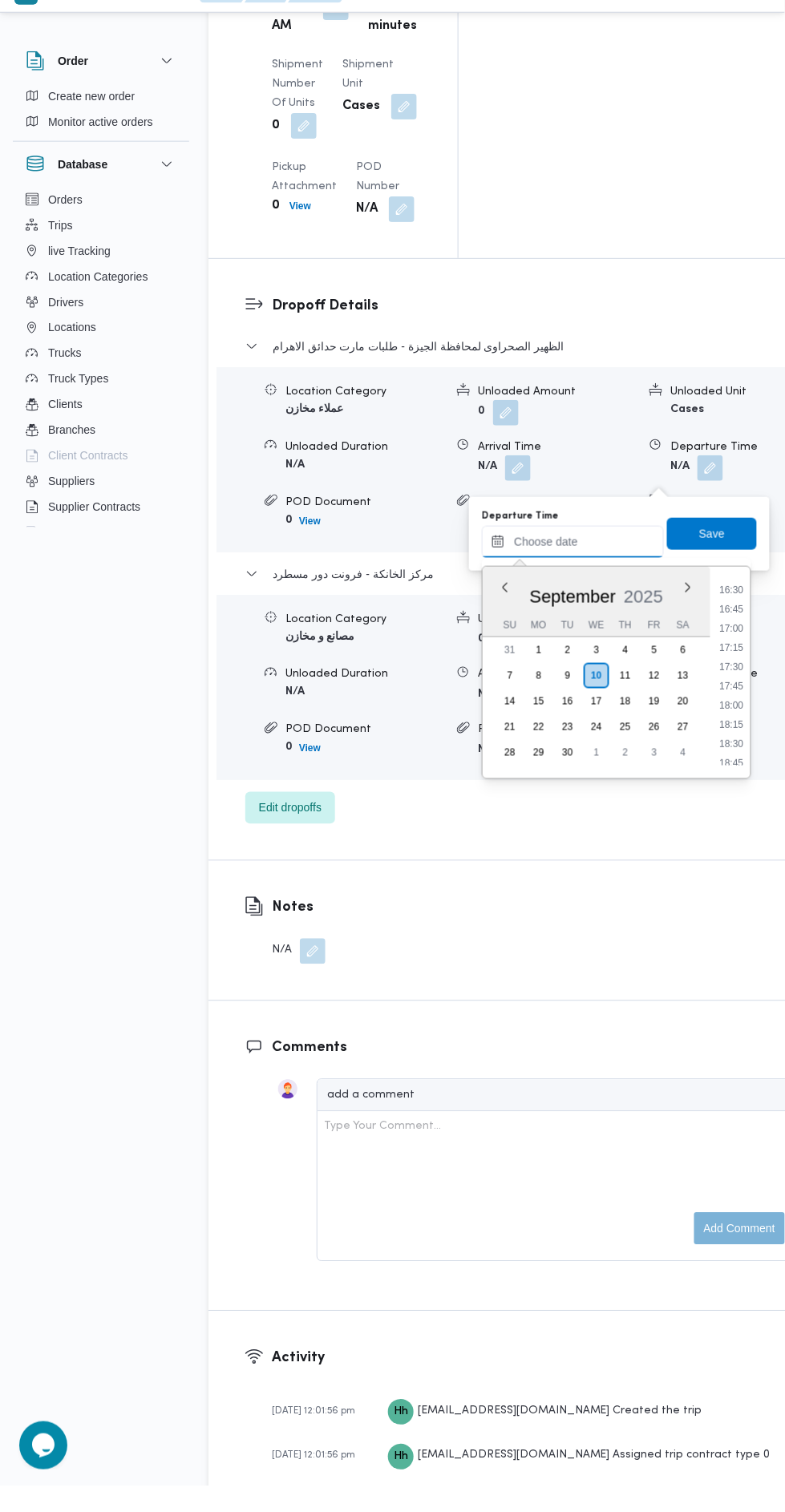
scroll to position [1255, 0]
click at [732, 606] on li "16:15" at bounding box center [732, 608] width 37 height 16
type input "[DATE] 16:15"
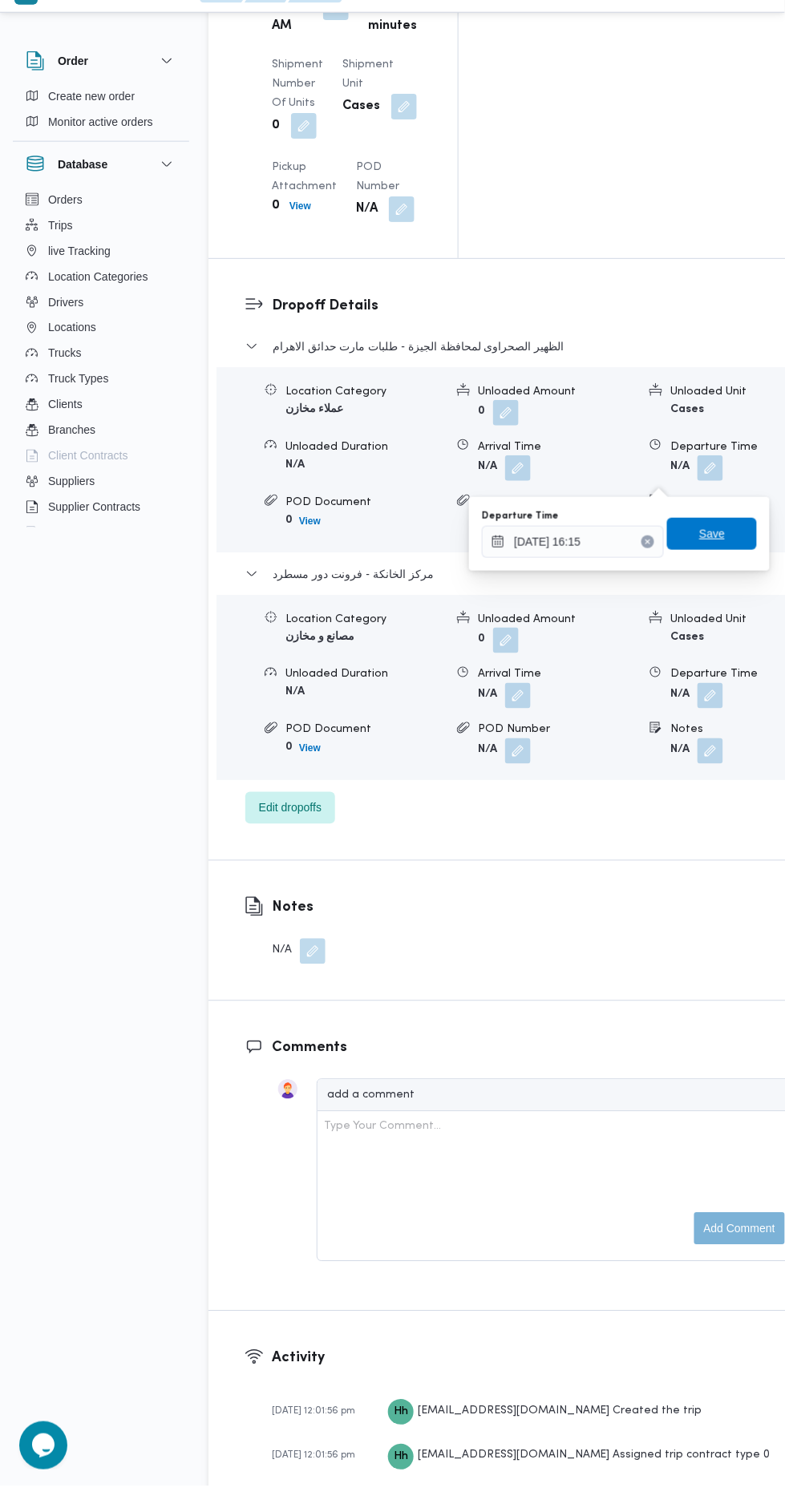
click at [728, 558] on span "Save" at bounding box center [712, 559] width 90 height 32
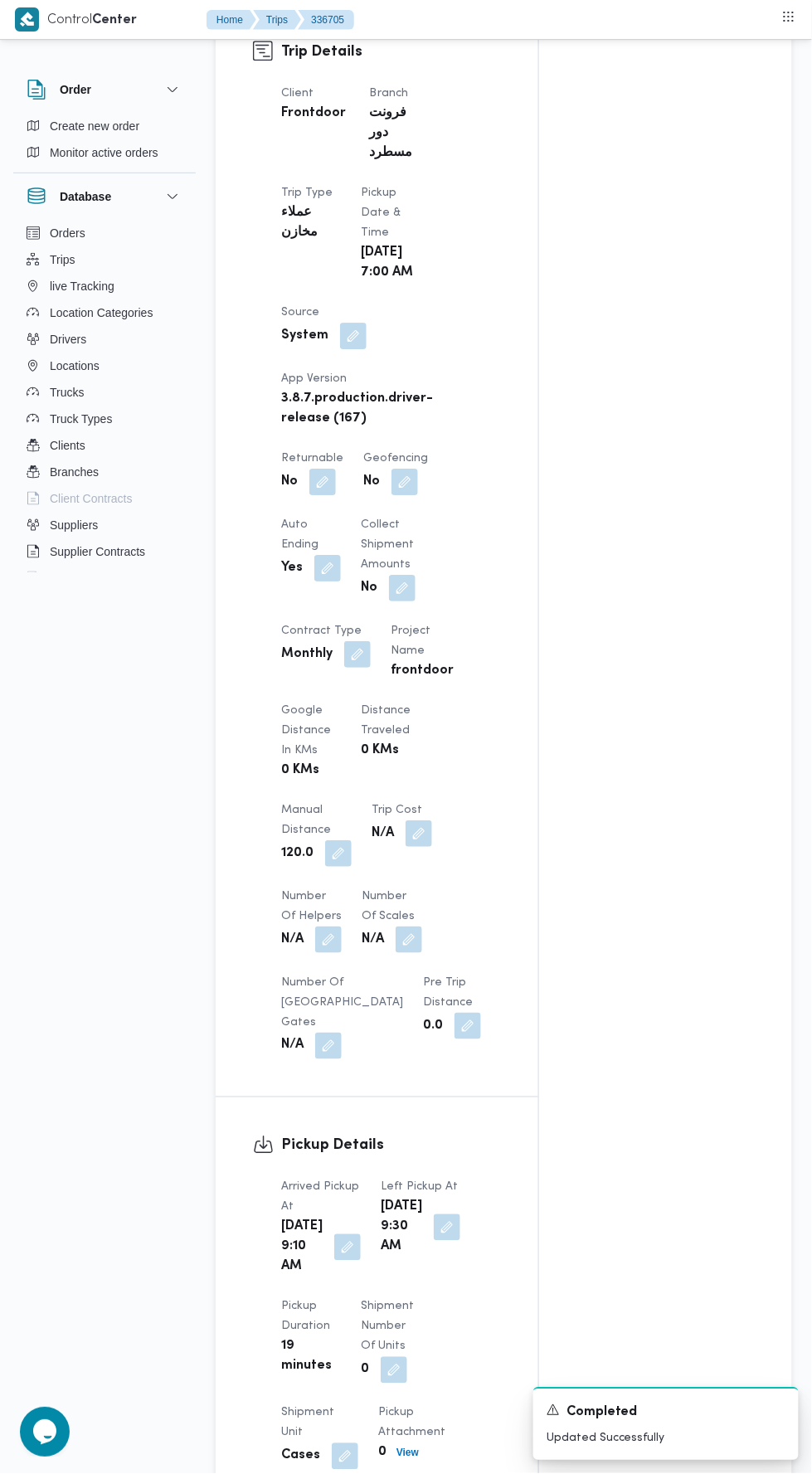
scroll to position [0, 0]
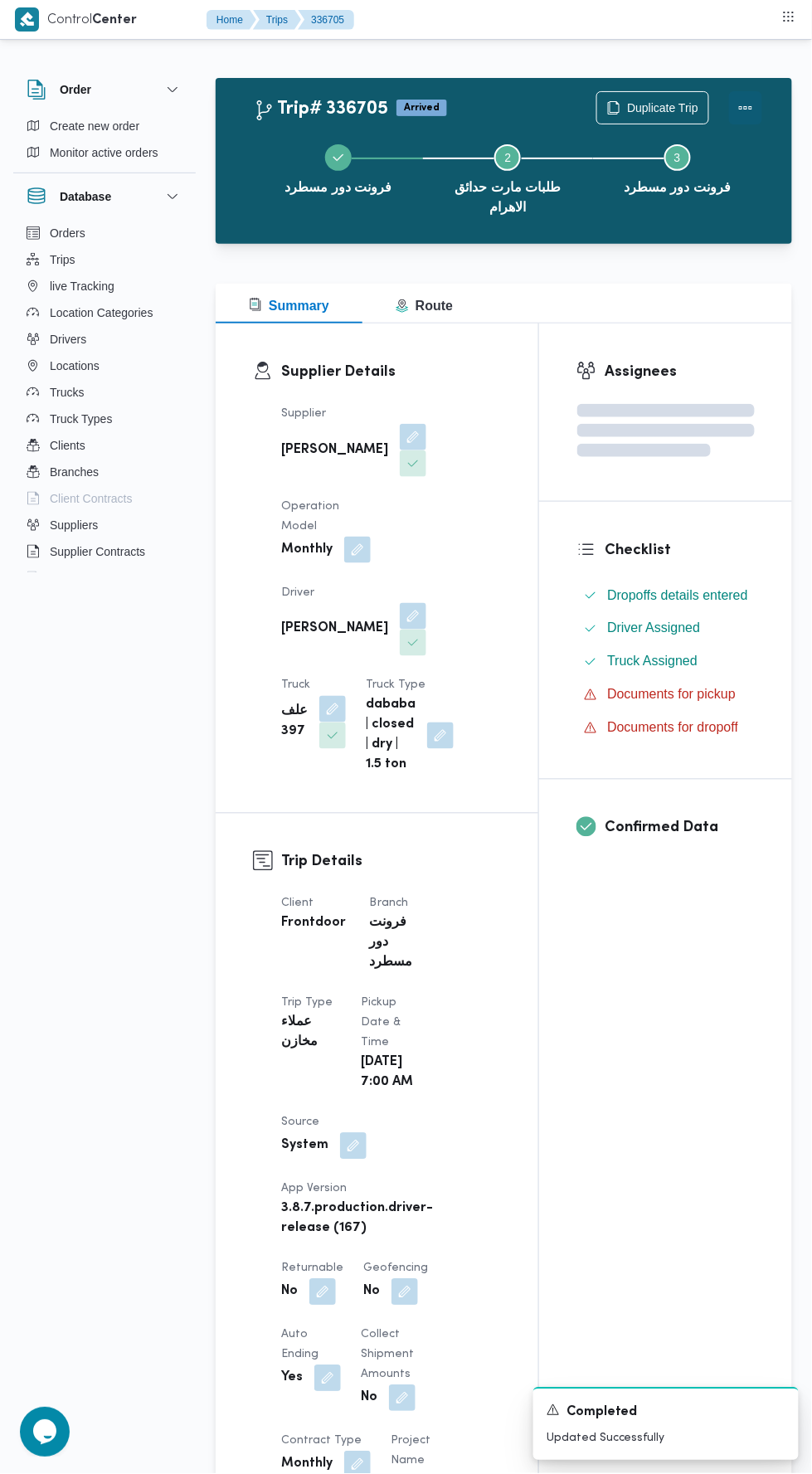
click at [744, 109] on button "Actions" at bounding box center [745, 108] width 33 height 33
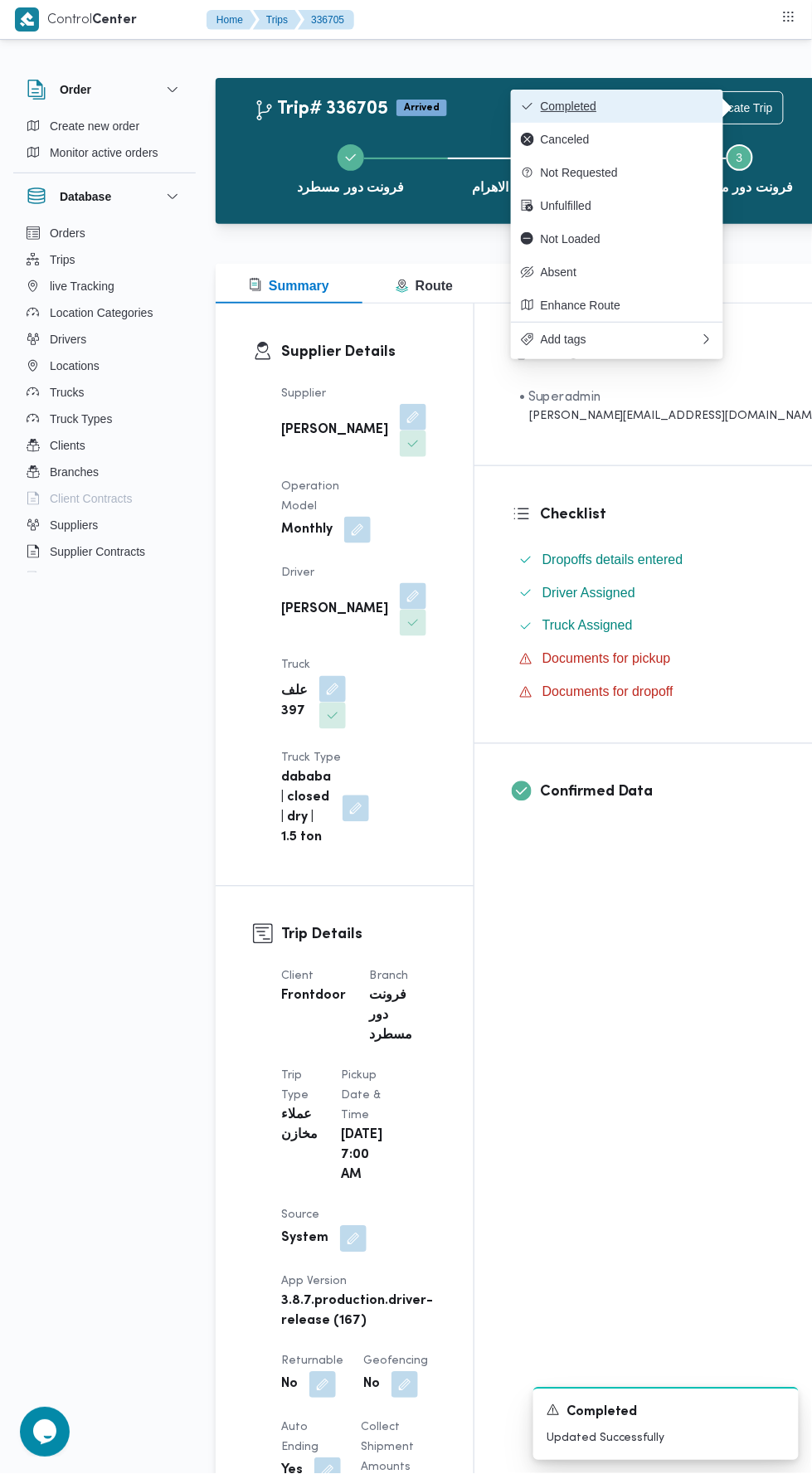
click at [654, 106] on span "Completed" at bounding box center [626, 105] width 173 height 13
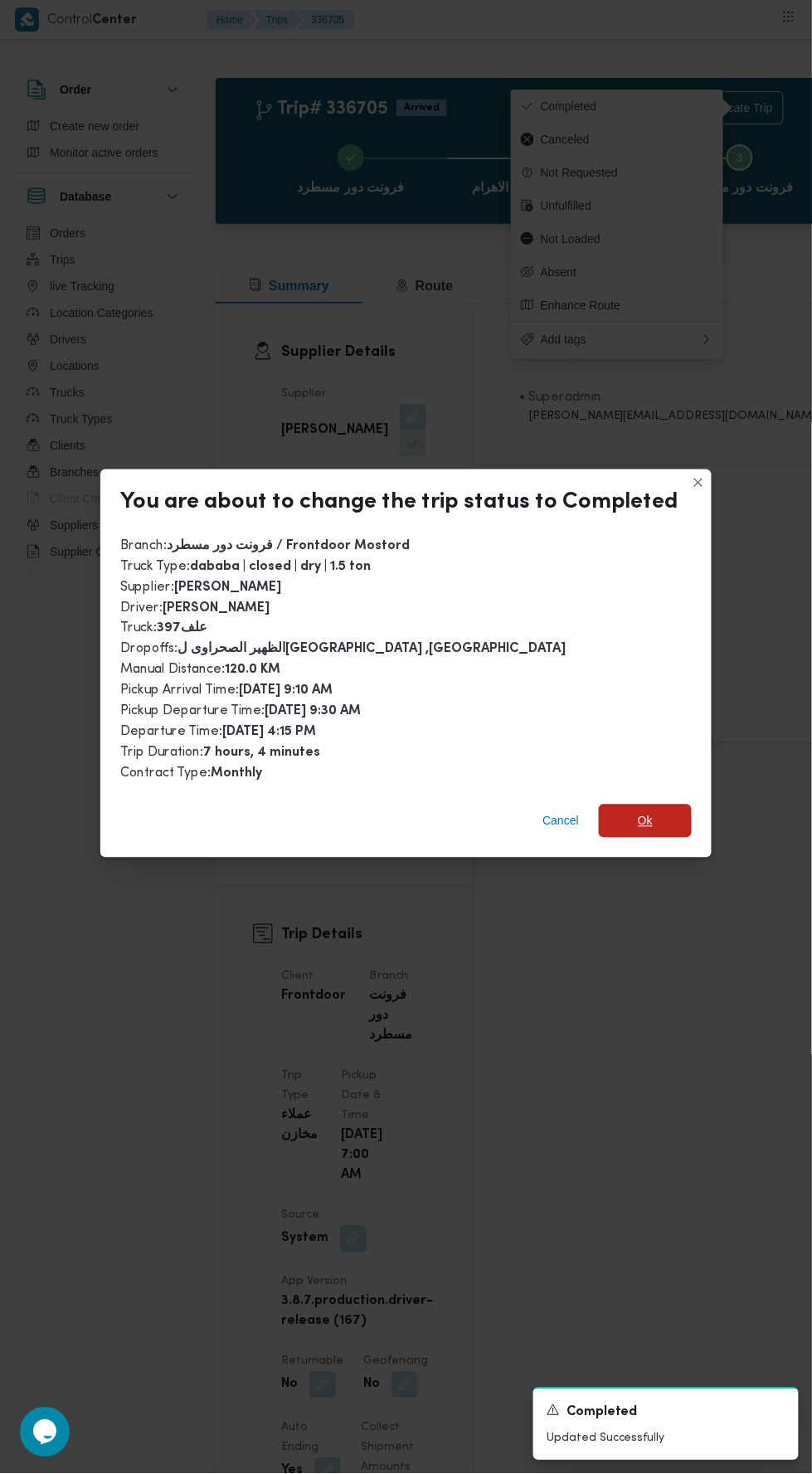
click at [655, 805] on span "Ok" at bounding box center [645, 821] width 93 height 33
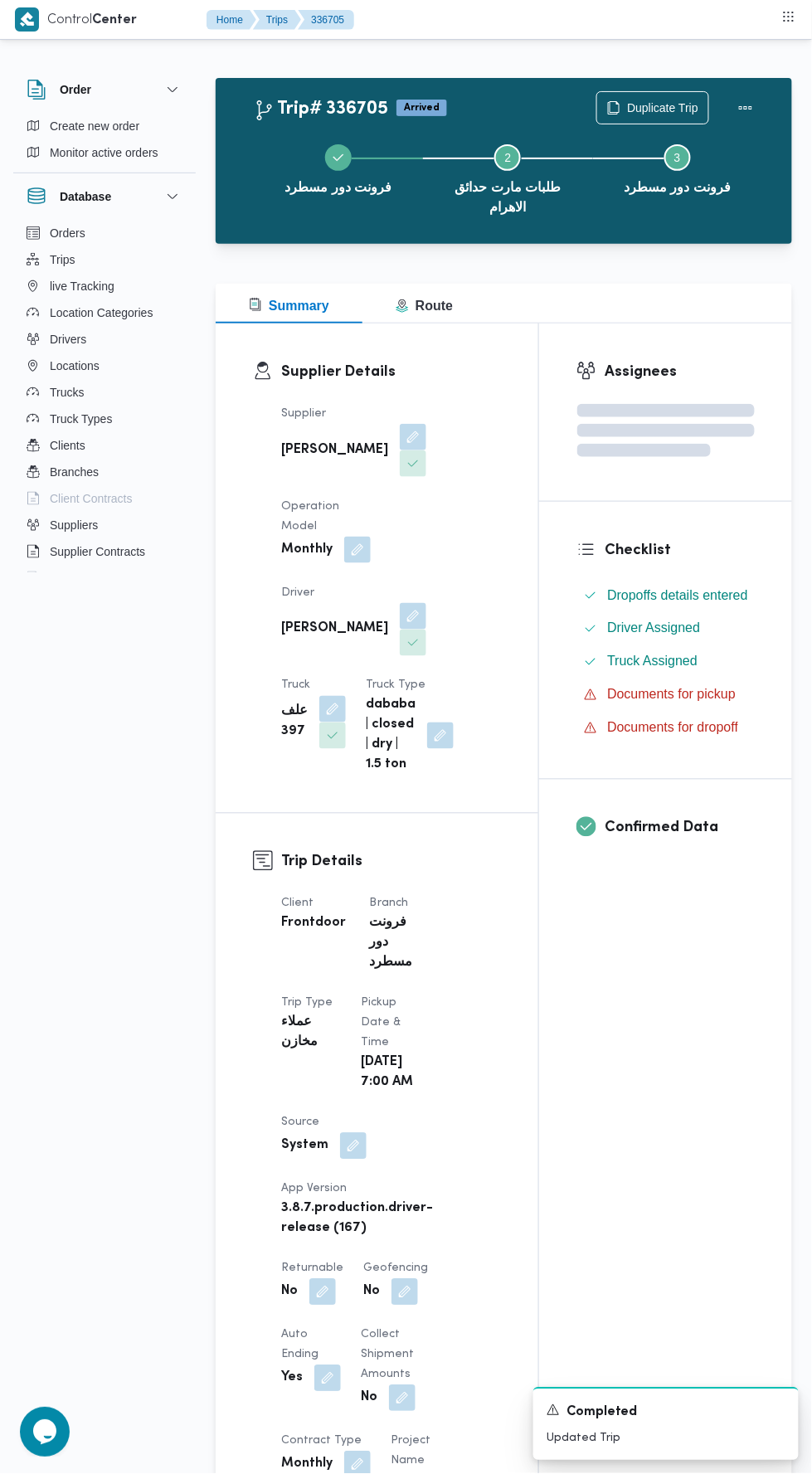
click at [639, 1021] on div "Assignees Checklist Dropoffs details entered Driver Assigned Truck Assigned Doc…" at bounding box center [666, 1363] width 253 height 2081
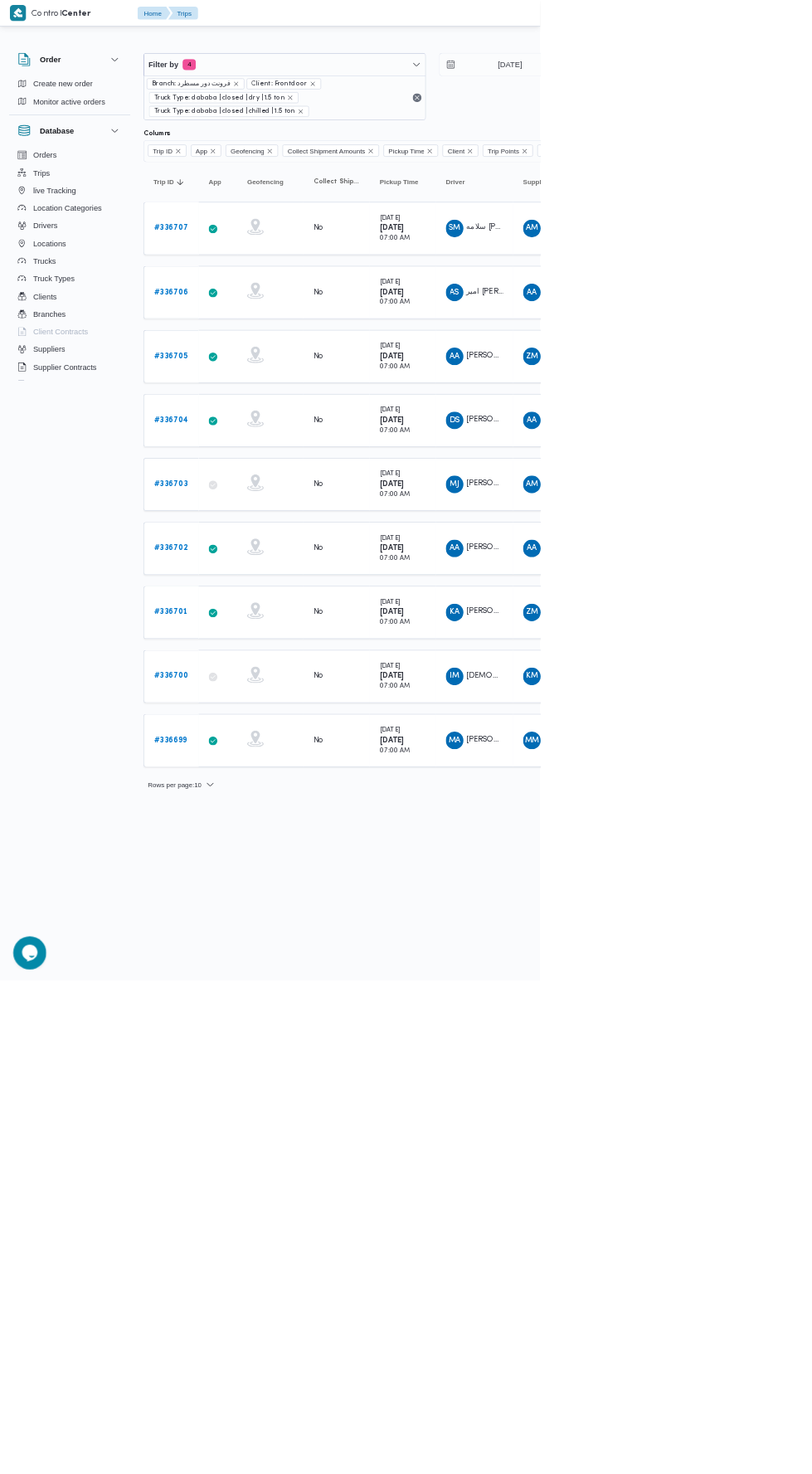
click at [267, 626] on b "# 336704" at bounding box center [257, 631] width 51 height 10
click at [263, 626] on b "# 336704" at bounding box center [257, 631] width 51 height 10
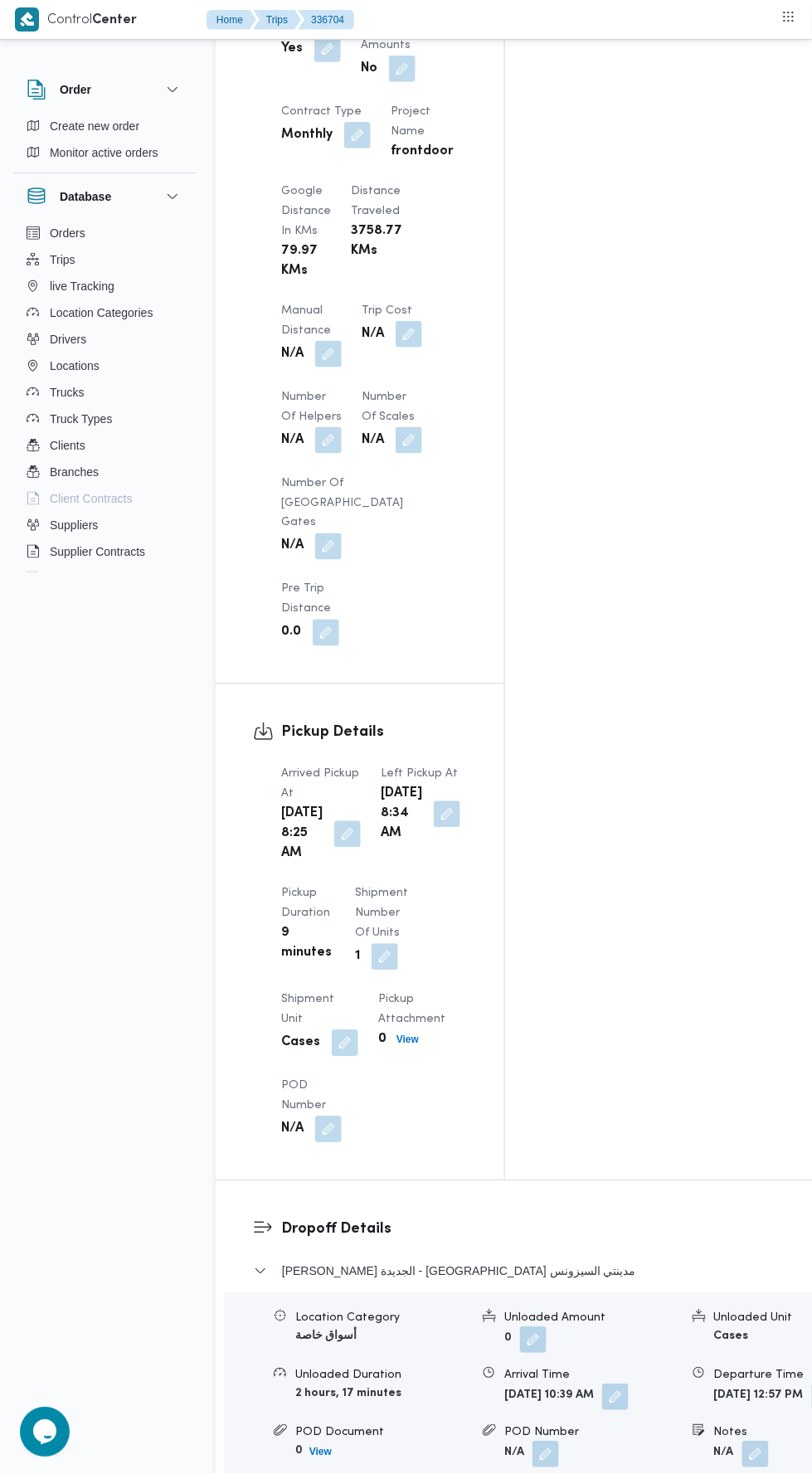
scroll to position [1058, 0]
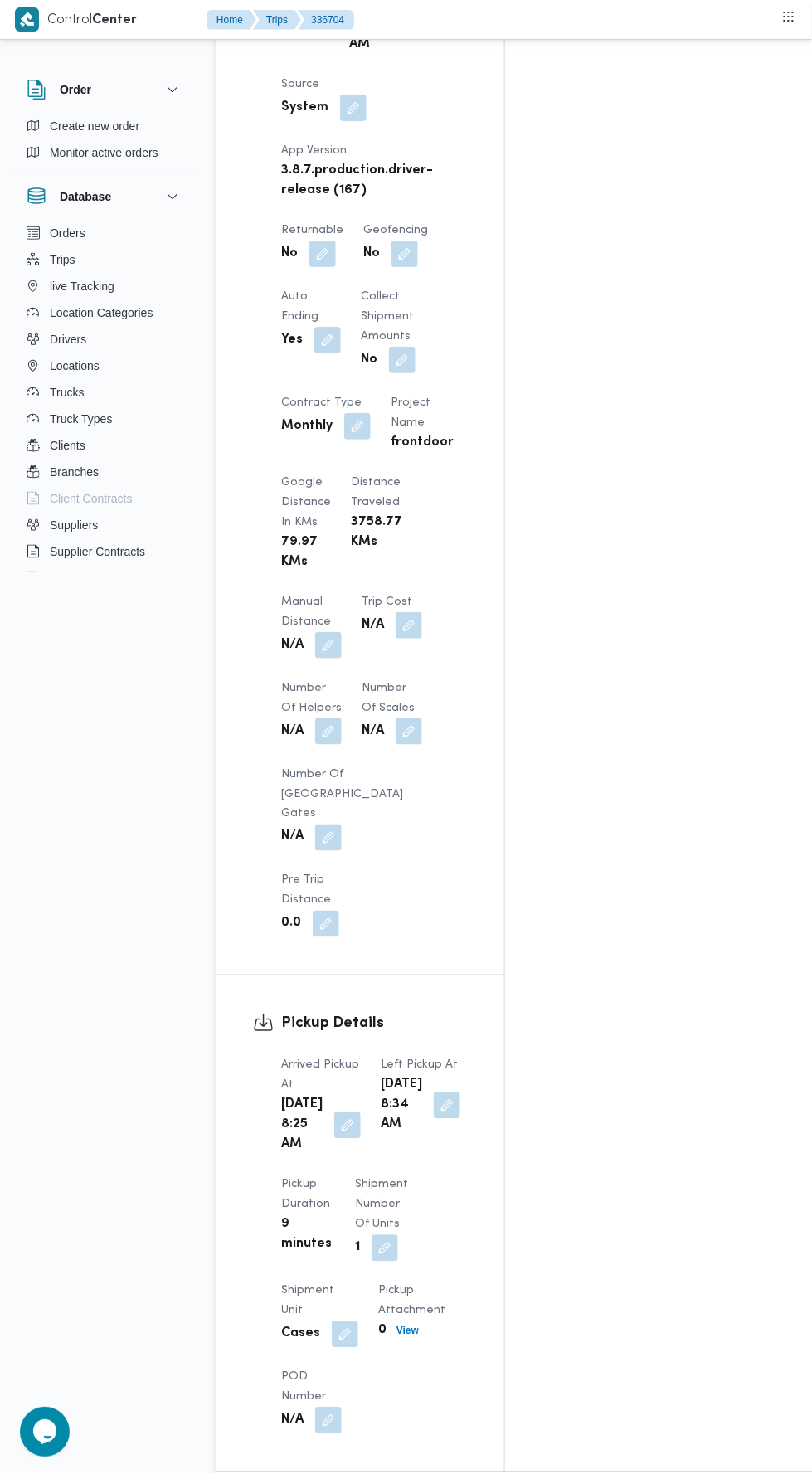
click at [335, 644] on button "button" at bounding box center [328, 645] width 26 height 26
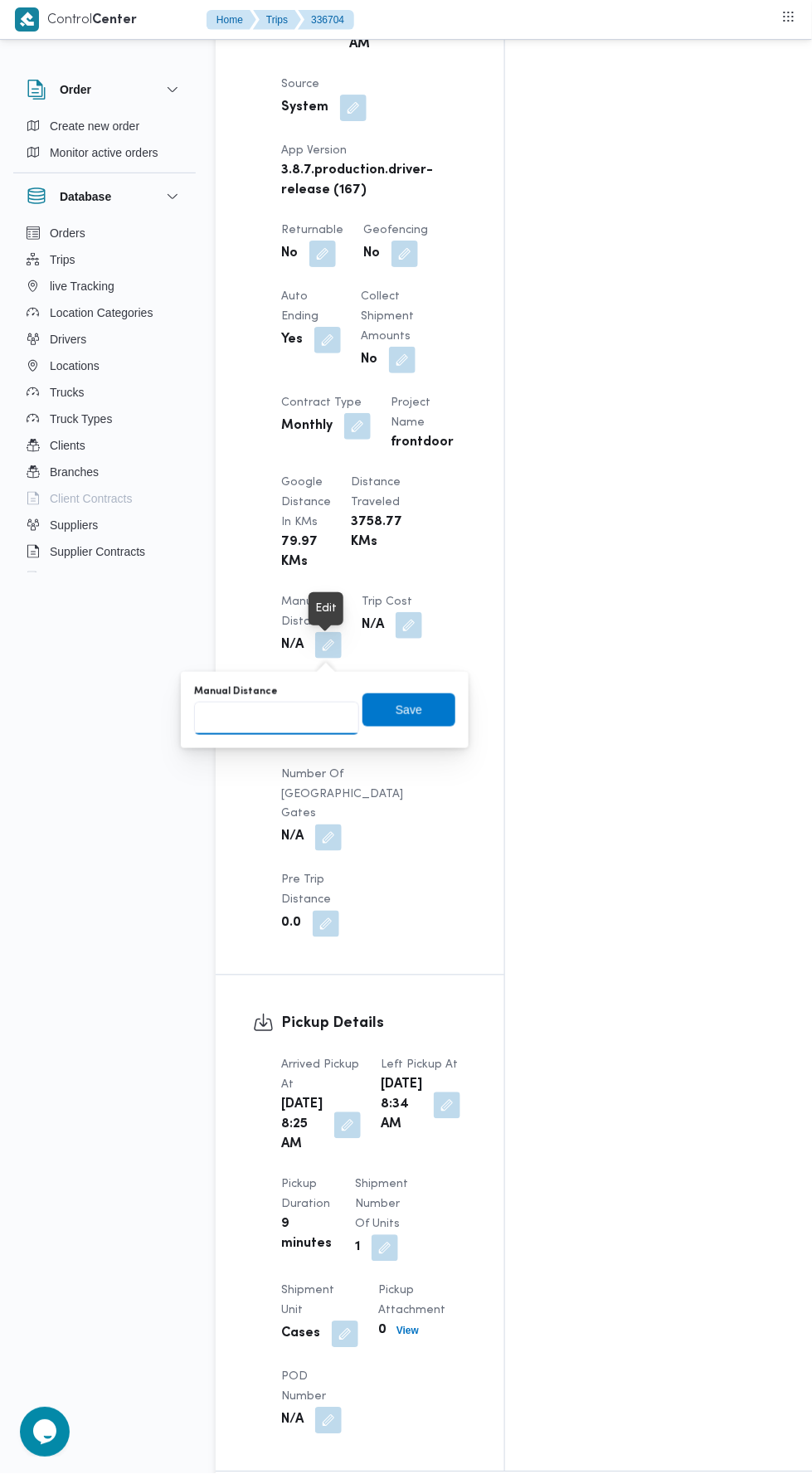
click at [326, 717] on input "Manual Distance" at bounding box center [276, 718] width 165 height 33
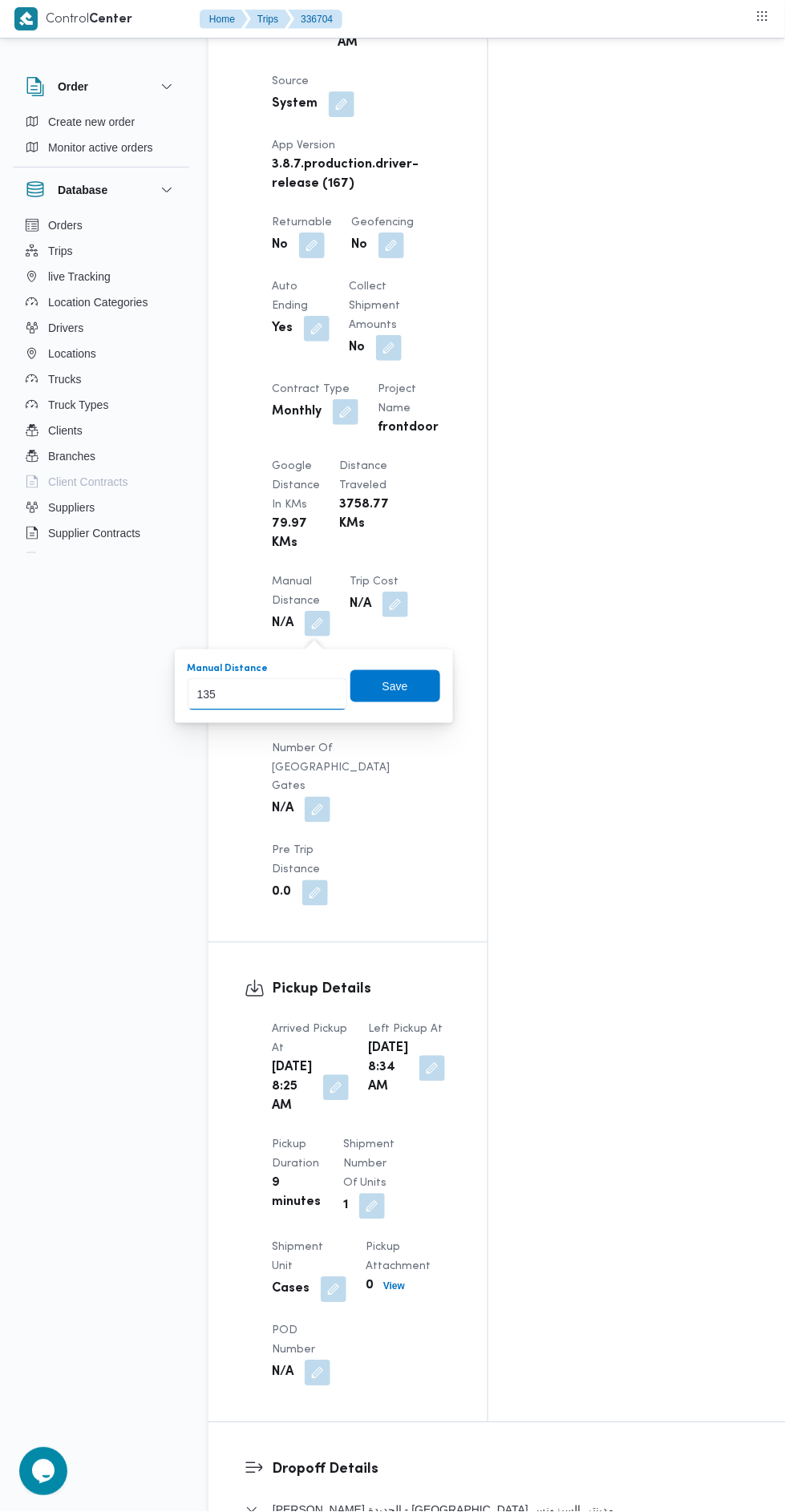
type input "135"
click at [390, 654] on div "You are in a dialog. To close this dialog, hit escape. Manual Distance 135 Save" at bounding box center [313, 687] width 278 height 74
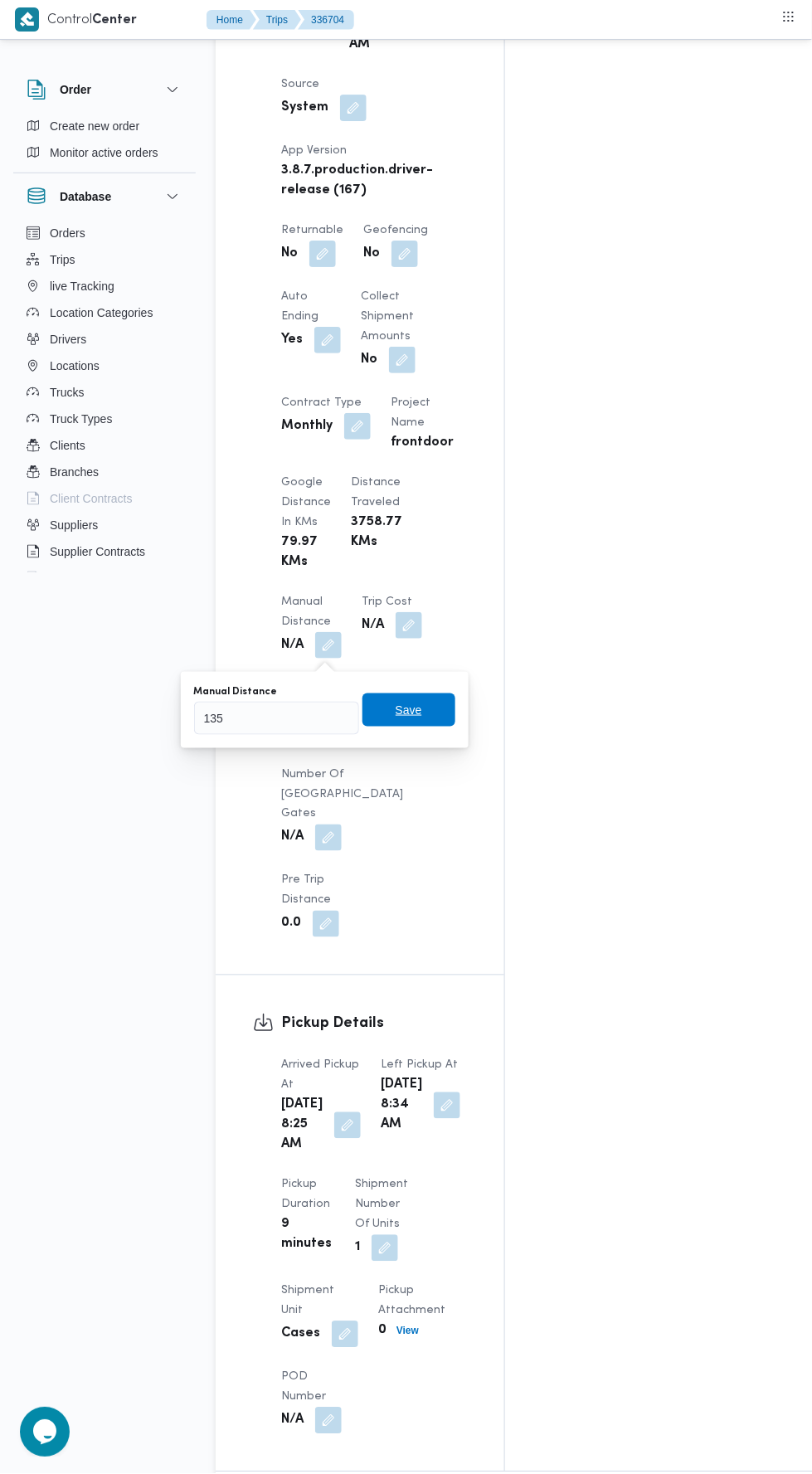
click at [428, 700] on span "Save" at bounding box center [409, 710] width 93 height 33
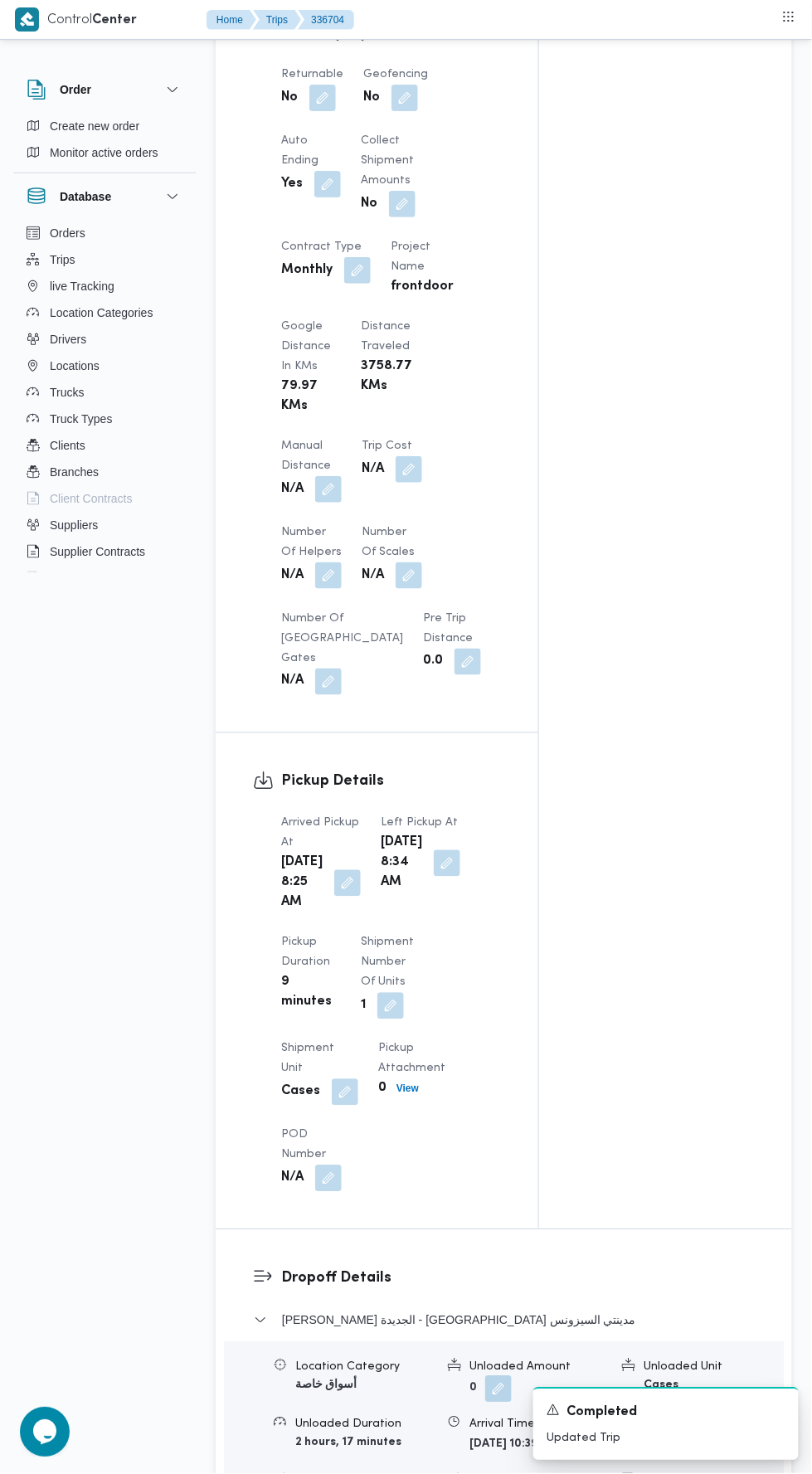
scroll to position [2616, 0]
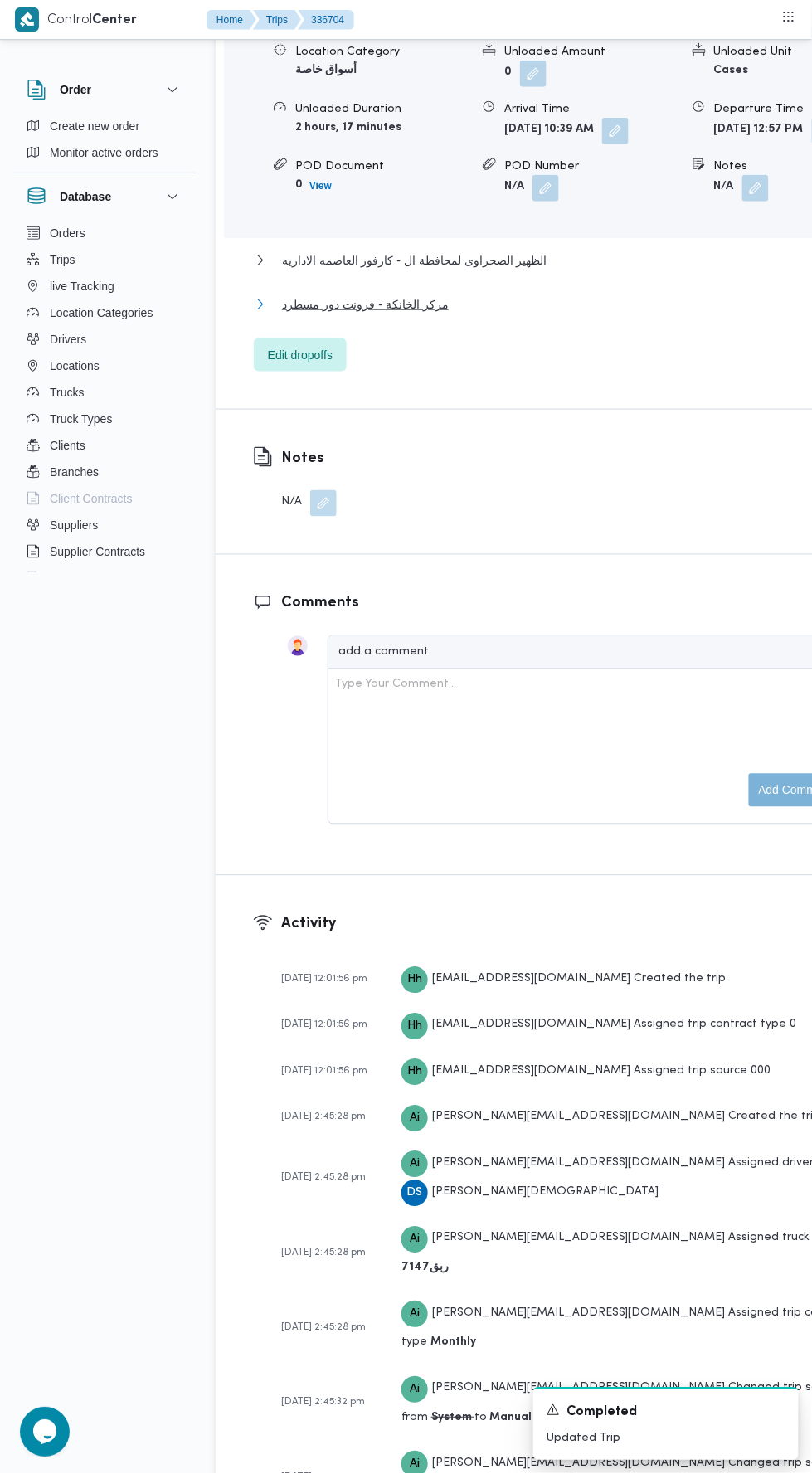
click at [572, 295] on button "مركز الخانكة - فرونت دور مسطرد" at bounding box center [557, 304] width 606 height 20
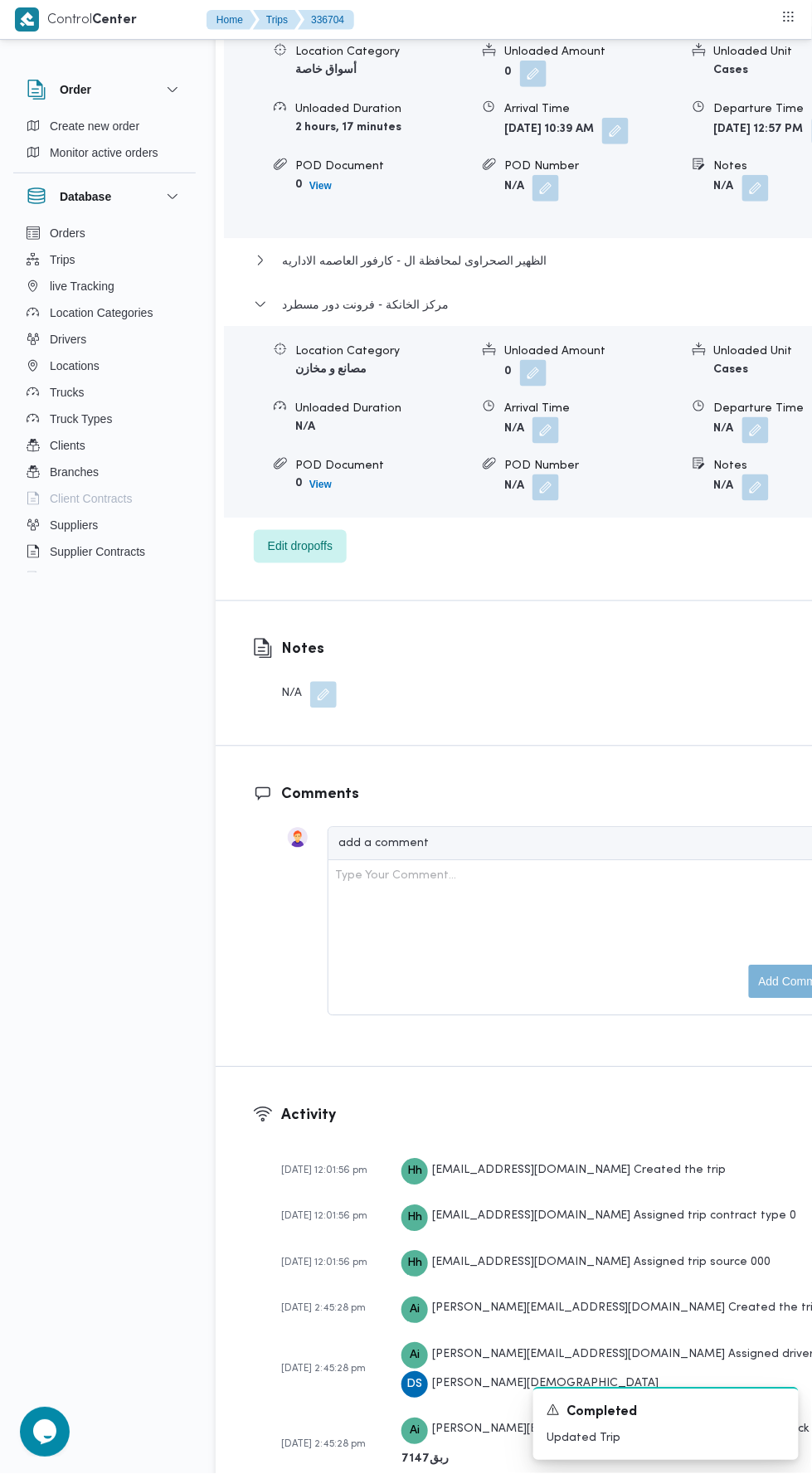
click at [742, 418] on button "button" at bounding box center [755, 431] width 26 height 26
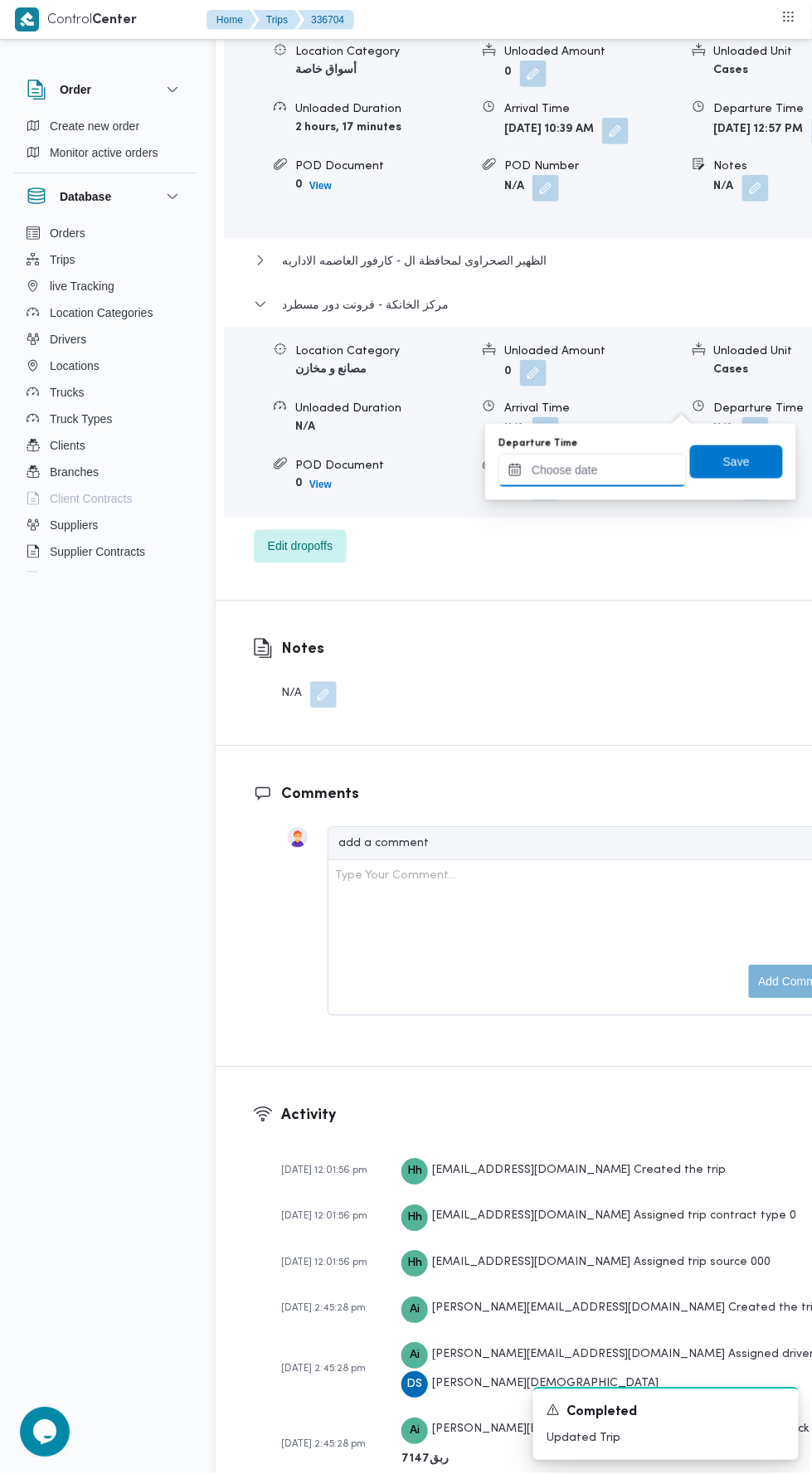
click at [637, 483] on input "Departure Time" at bounding box center [592, 471] width 188 height 33
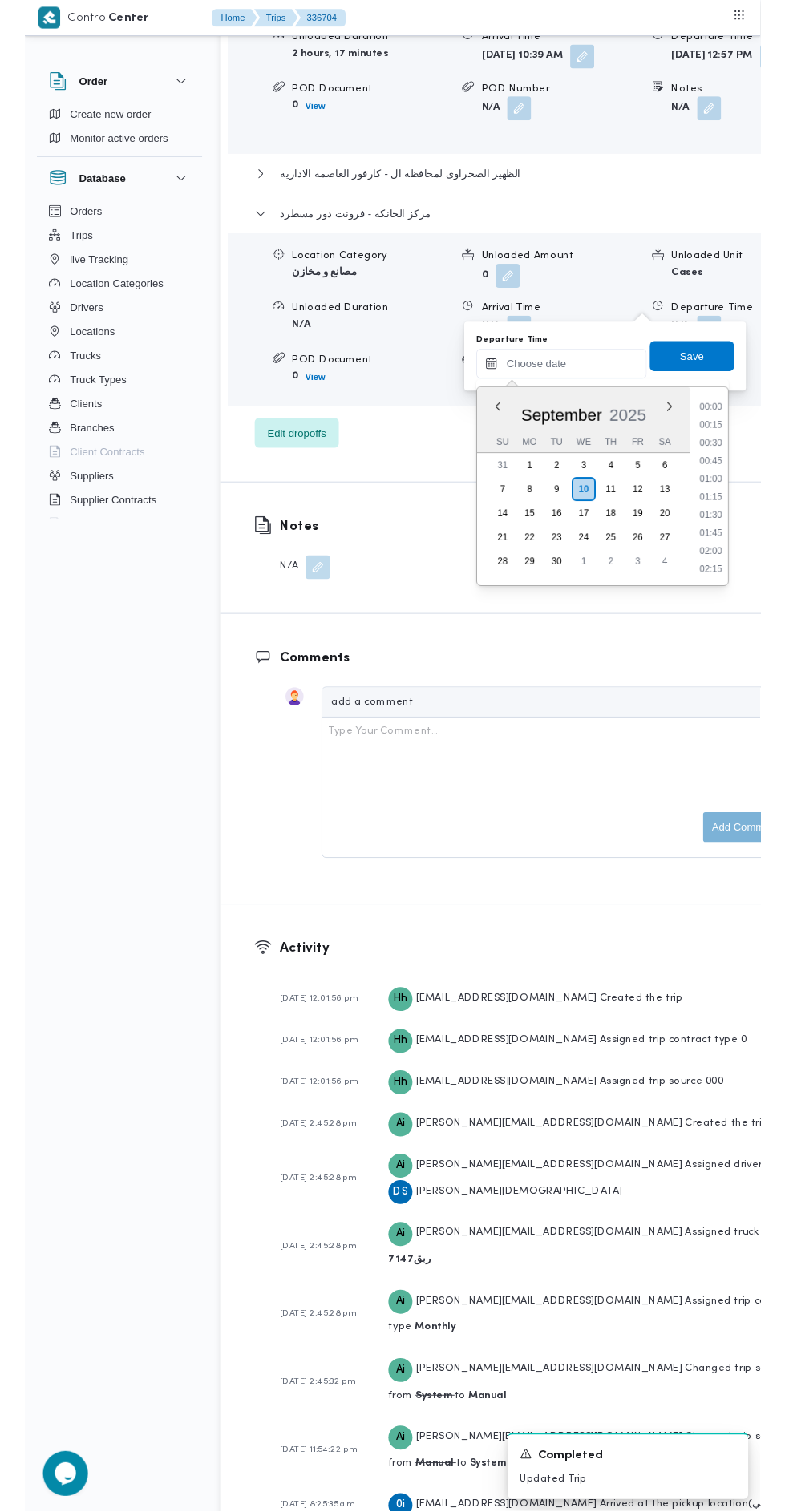
scroll to position [2594, 0]
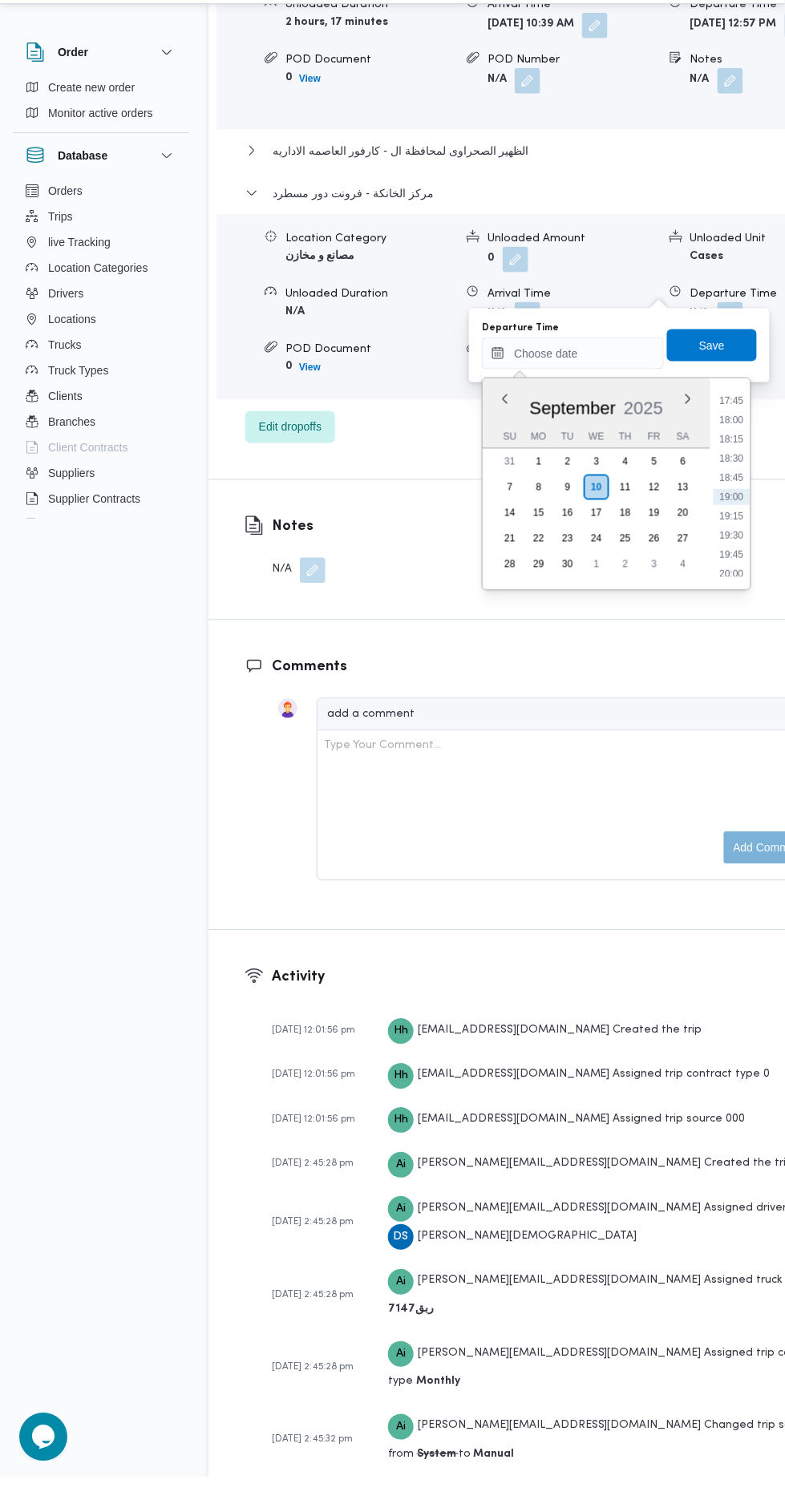
click at [732, 433] on li "17:45" at bounding box center [732, 435] width 37 height 16
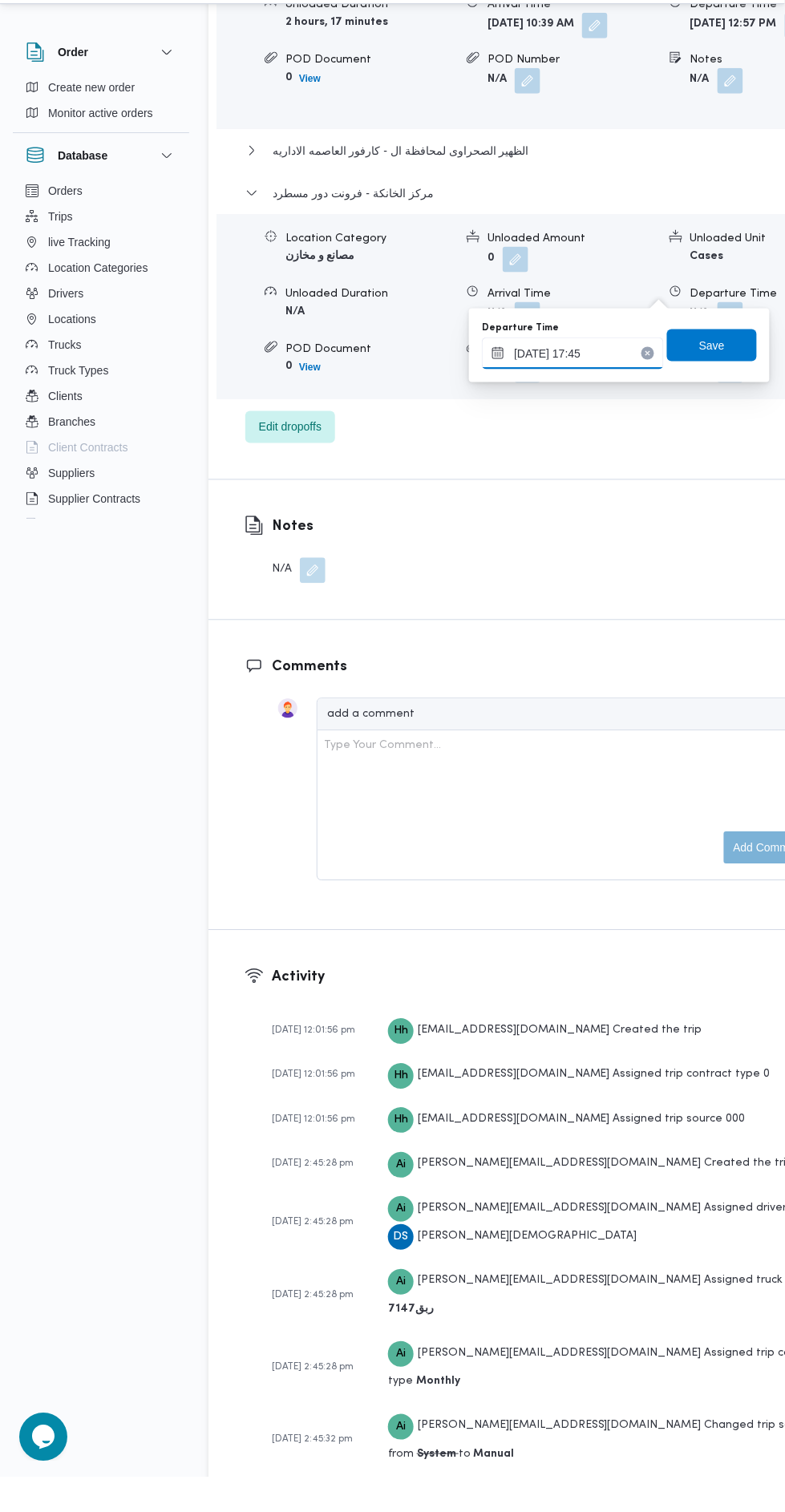
click at [609, 382] on input "[DATE] 17:45" at bounding box center [573, 388] width 182 height 32
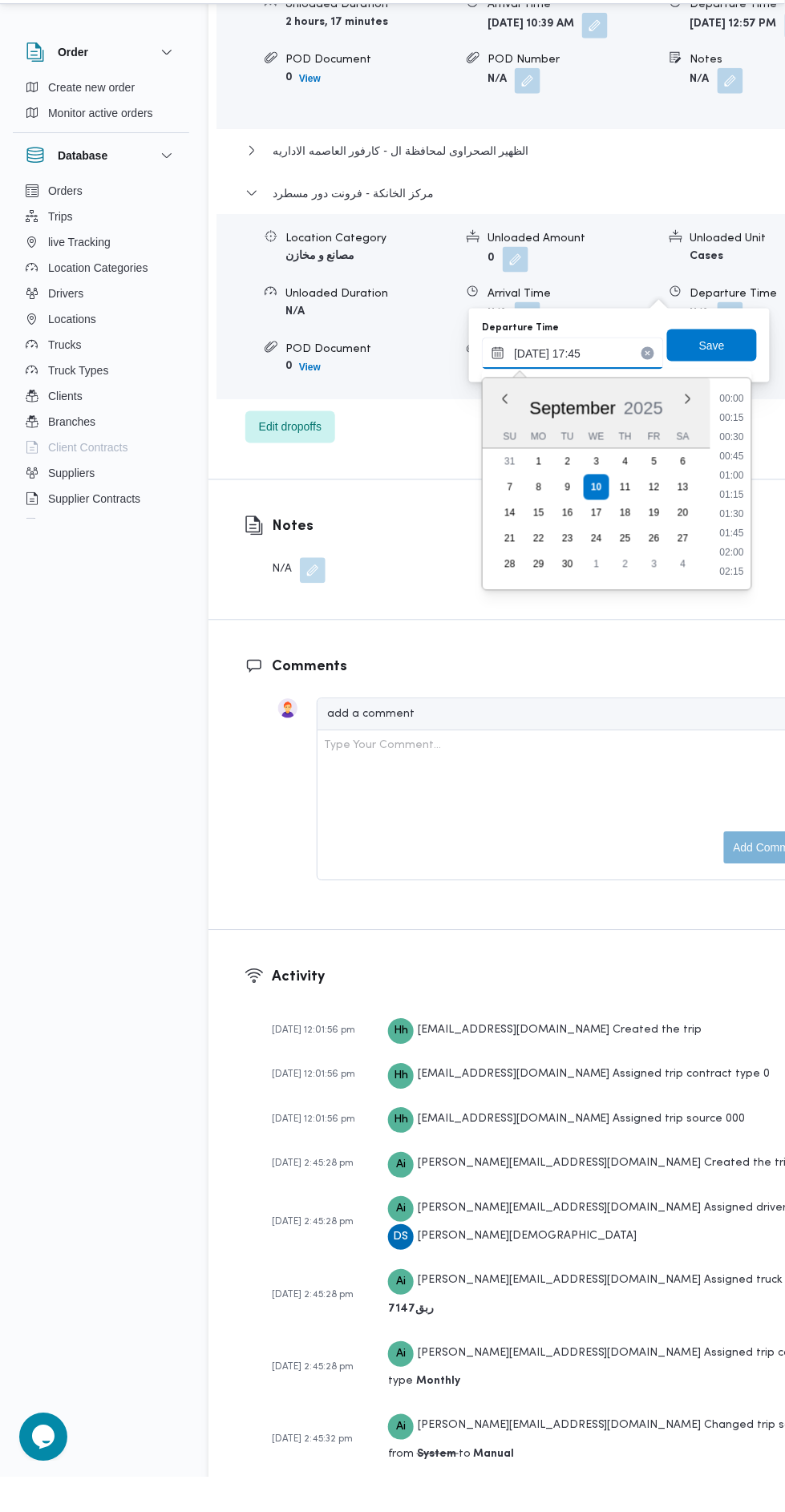
scroll to position [1268, 0]
click at [733, 452] on li "16:45" at bounding box center [733, 454] width 37 height 16
type input "[DATE] 16:45"
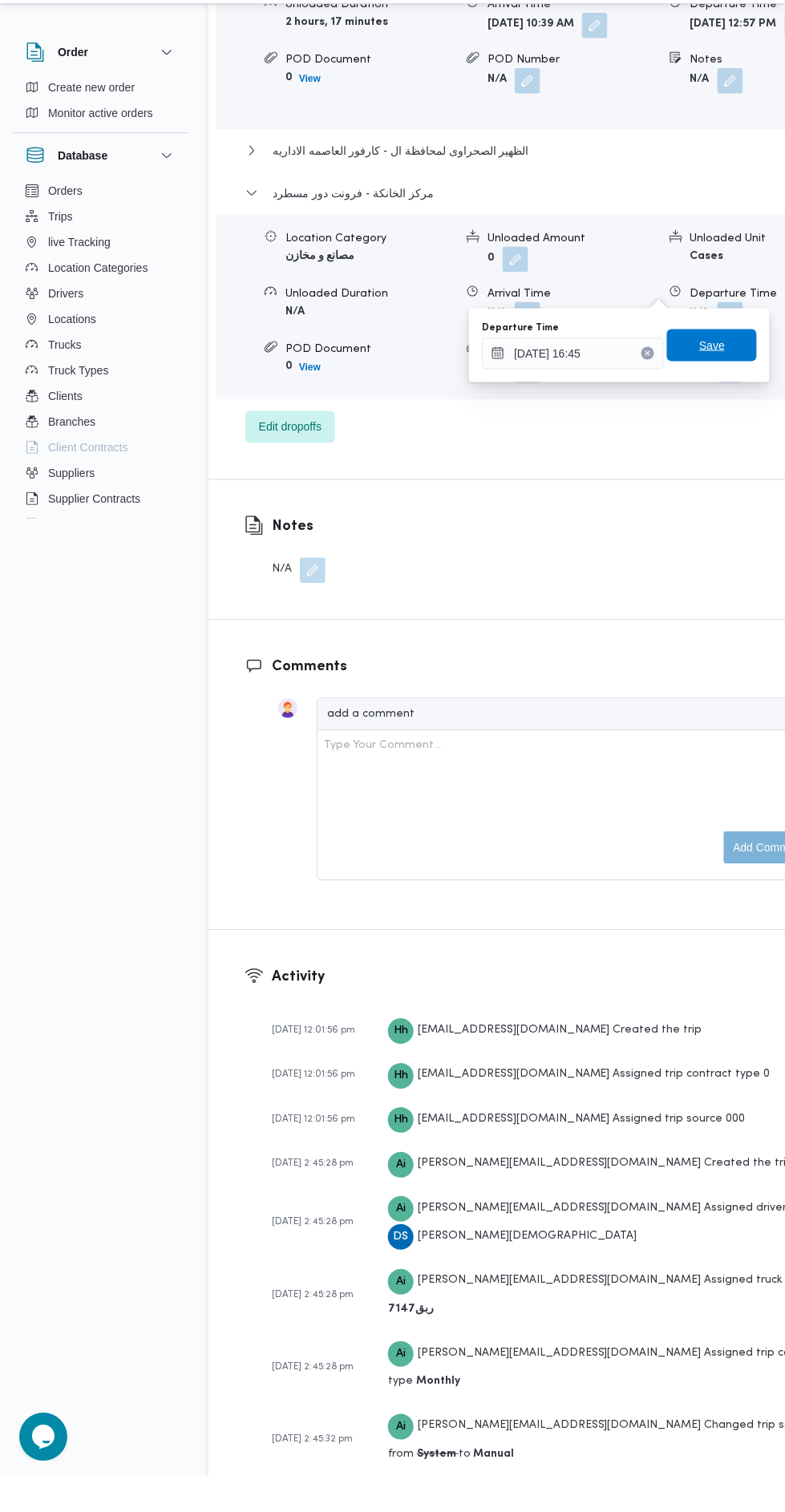
click at [722, 383] on span "Save" at bounding box center [712, 380] width 25 height 19
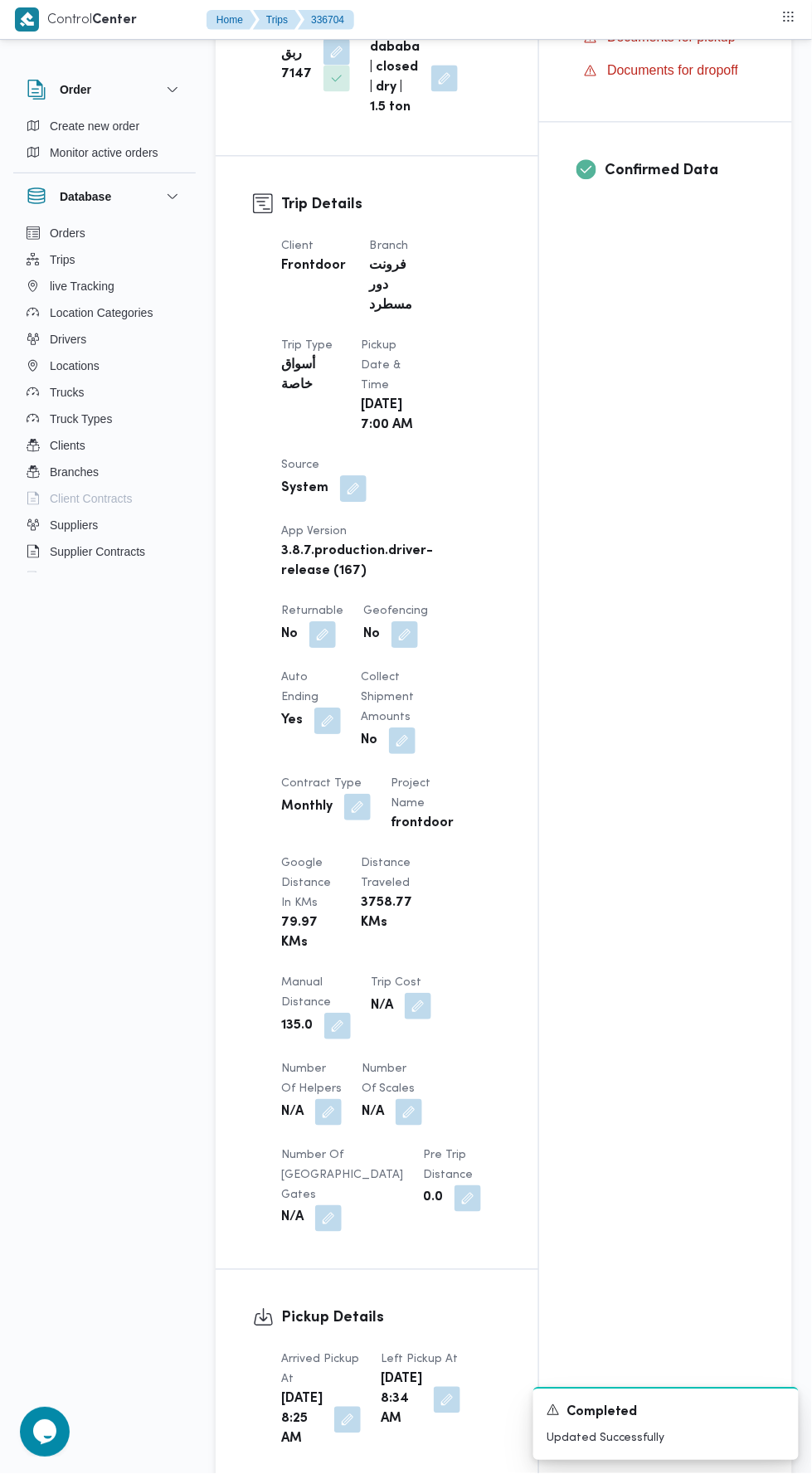
scroll to position [0, 0]
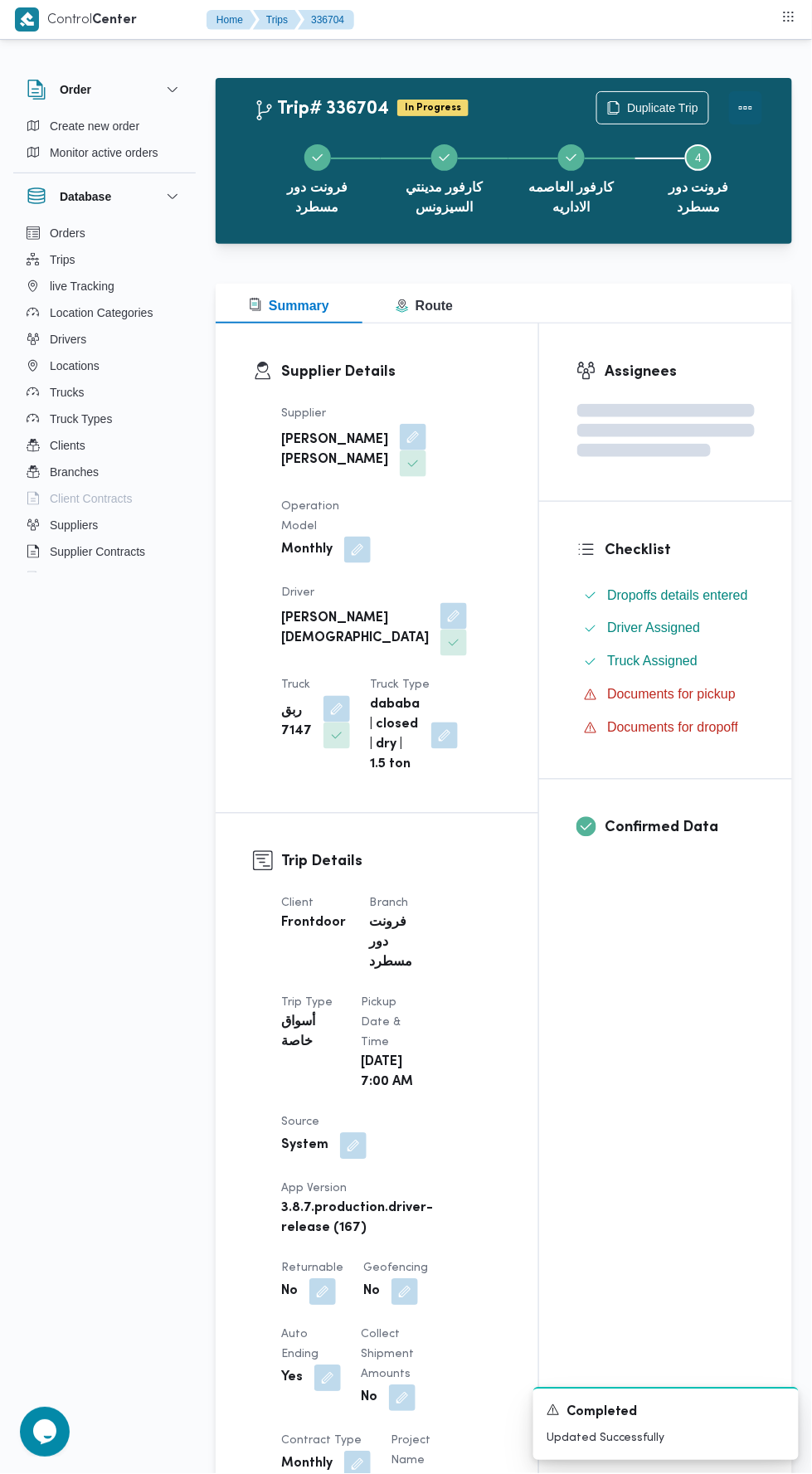
click at [747, 120] on button "Actions" at bounding box center [745, 108] width 33 height 33
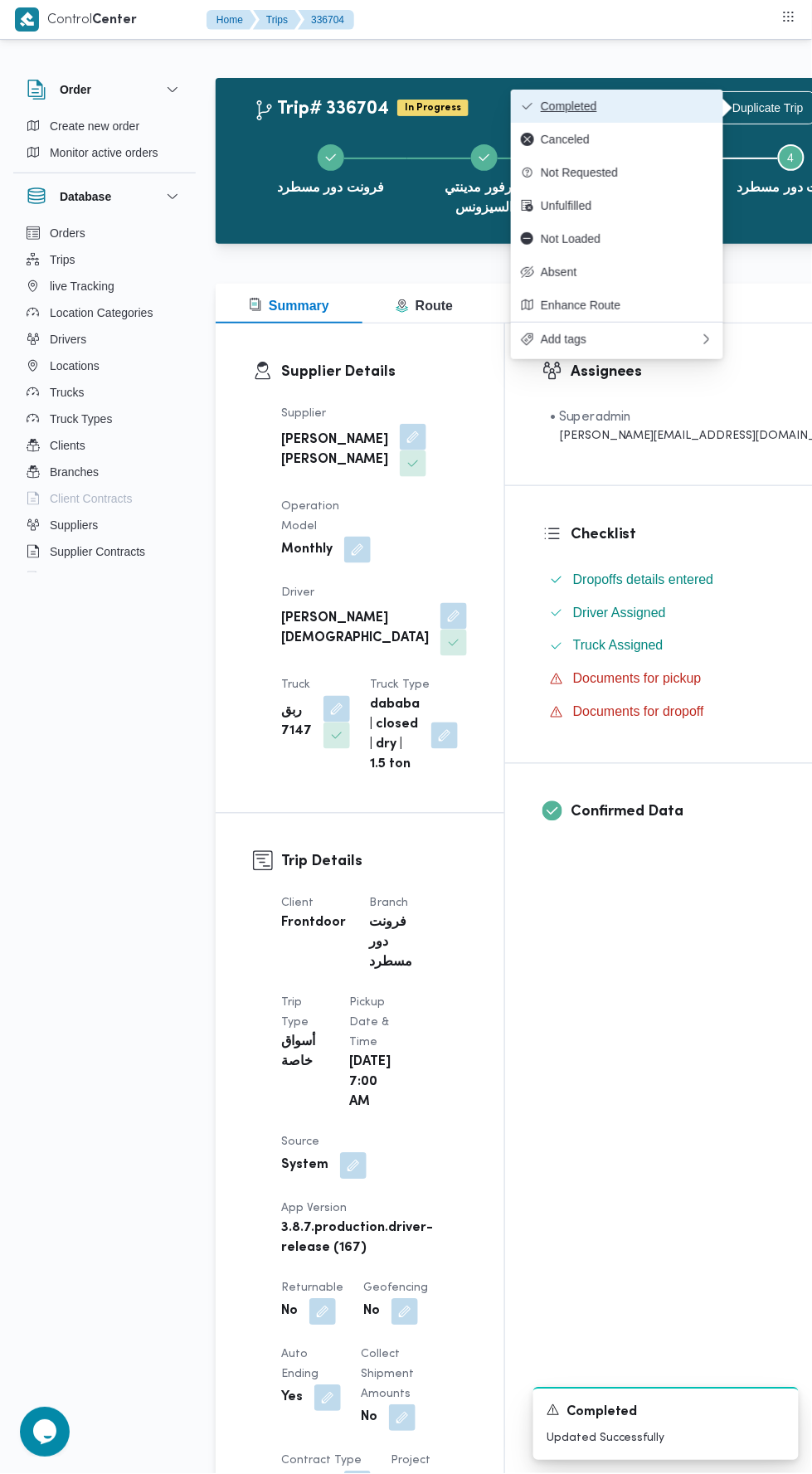
click at [674, 105] on span "Completed" at bounding box center [626, 105] width 173 height 13
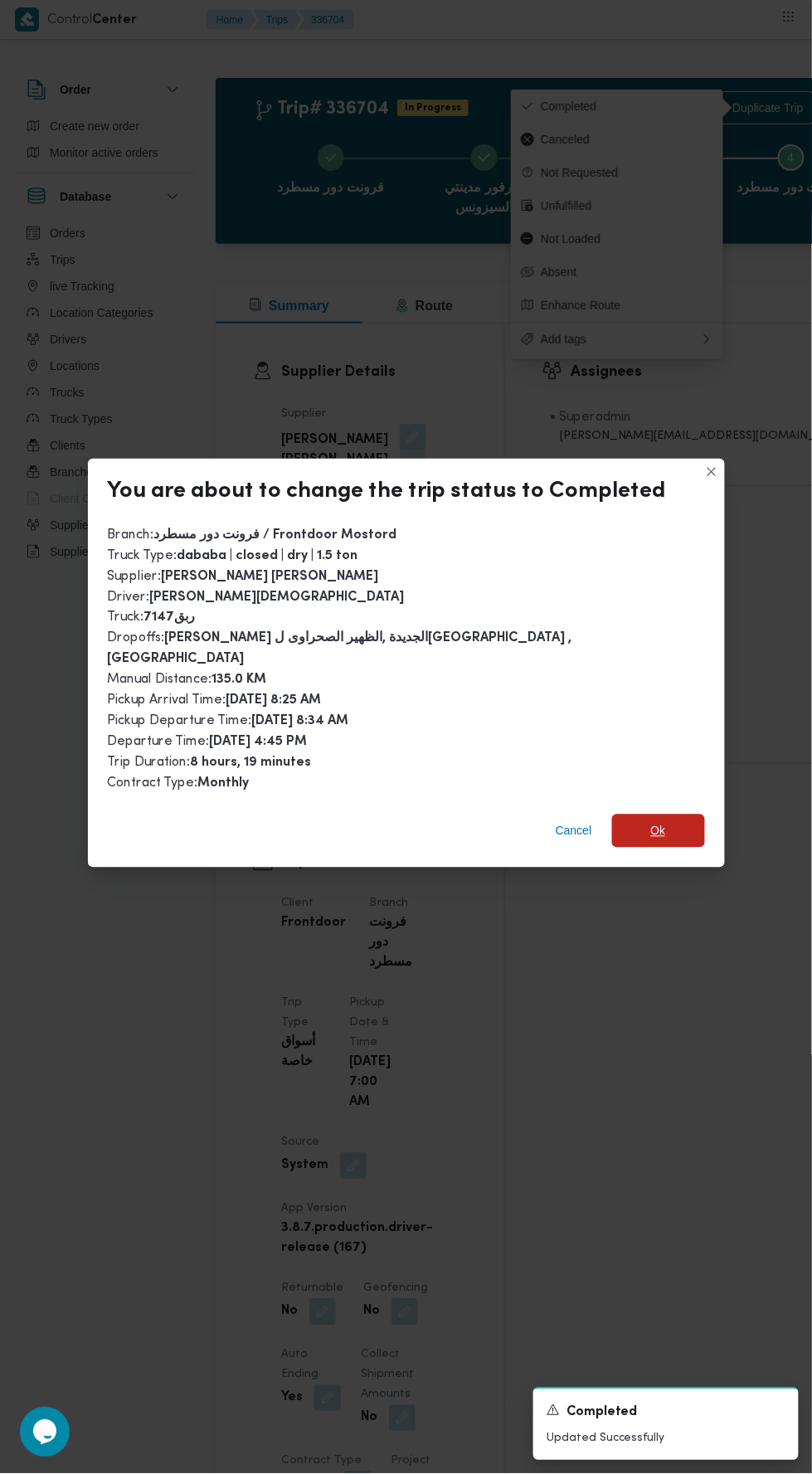
click at [651, 821] on span "Ok" at bounding box center [658, 831] width 15 height 20
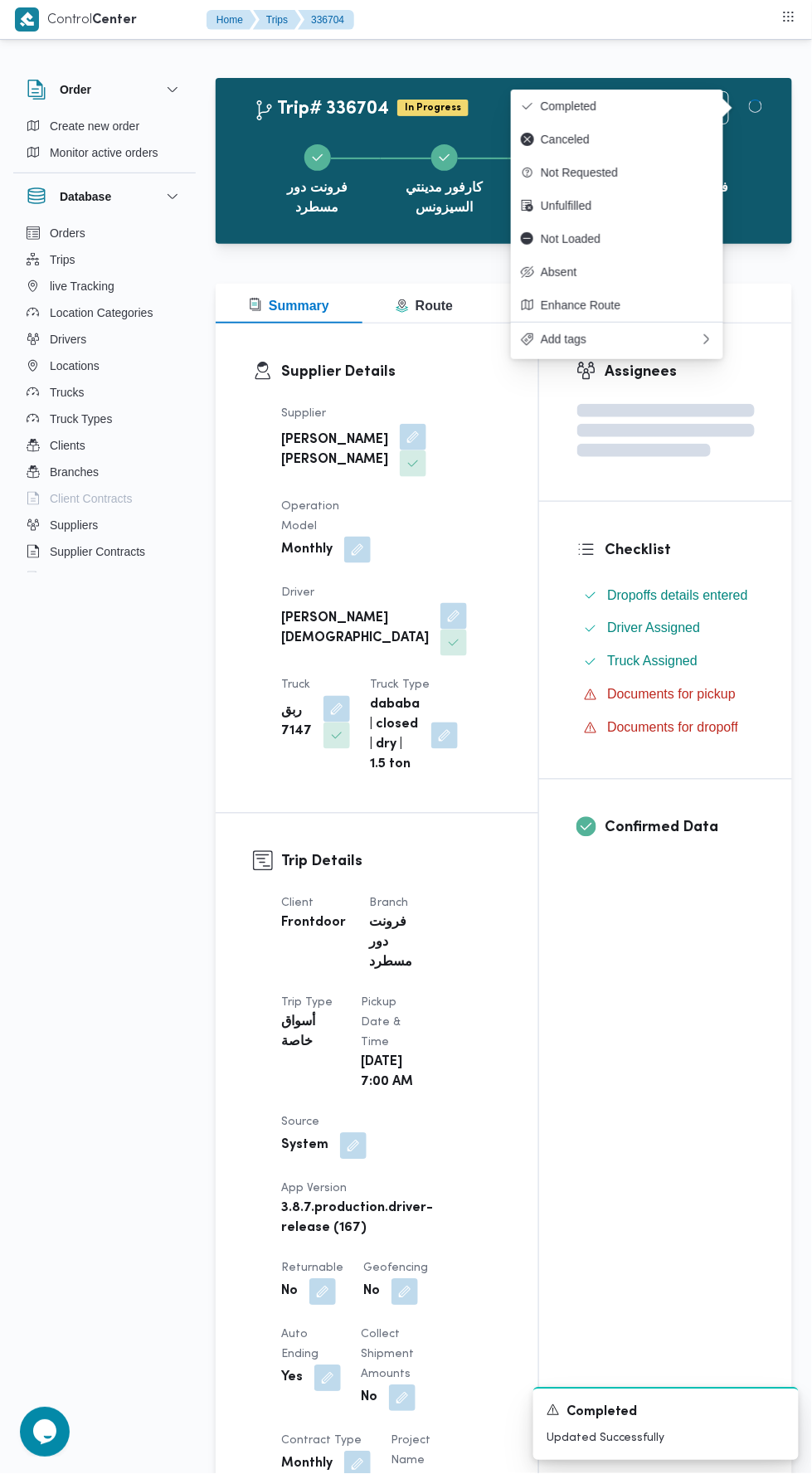
click at [640, 1011] on div "Assignees Checklist Dropoffs details entered Driver Assigned Truck Assigned Doc…" at bounding box center [666, 1374] width 253 height 2101
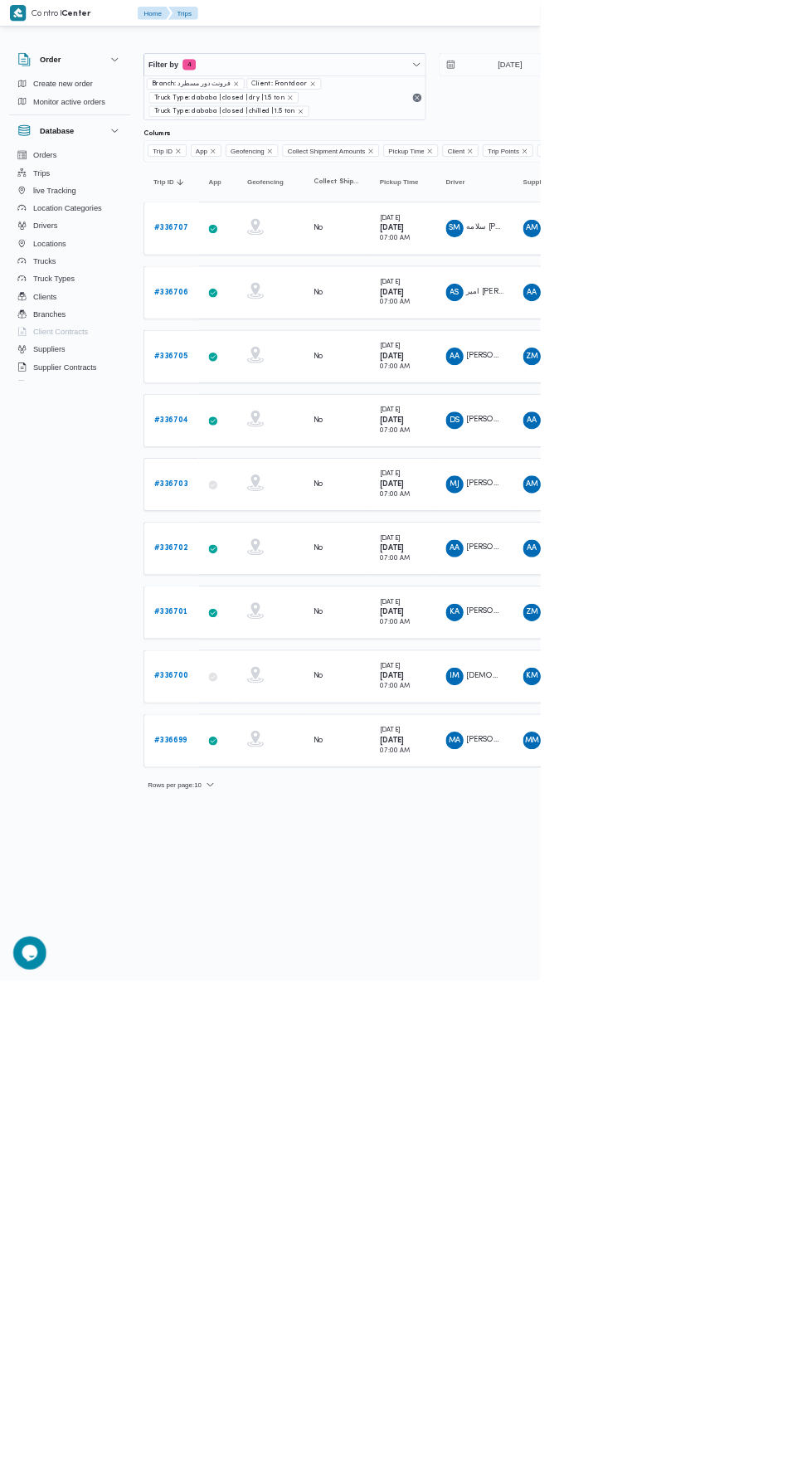
click at [274, 695] on td "Trip ID # 336703" at bounding box center [256, 728] width 83 height 79
click at [259, 723] on b "# 336703" at bounding box center [257, 728] width 51 height 10
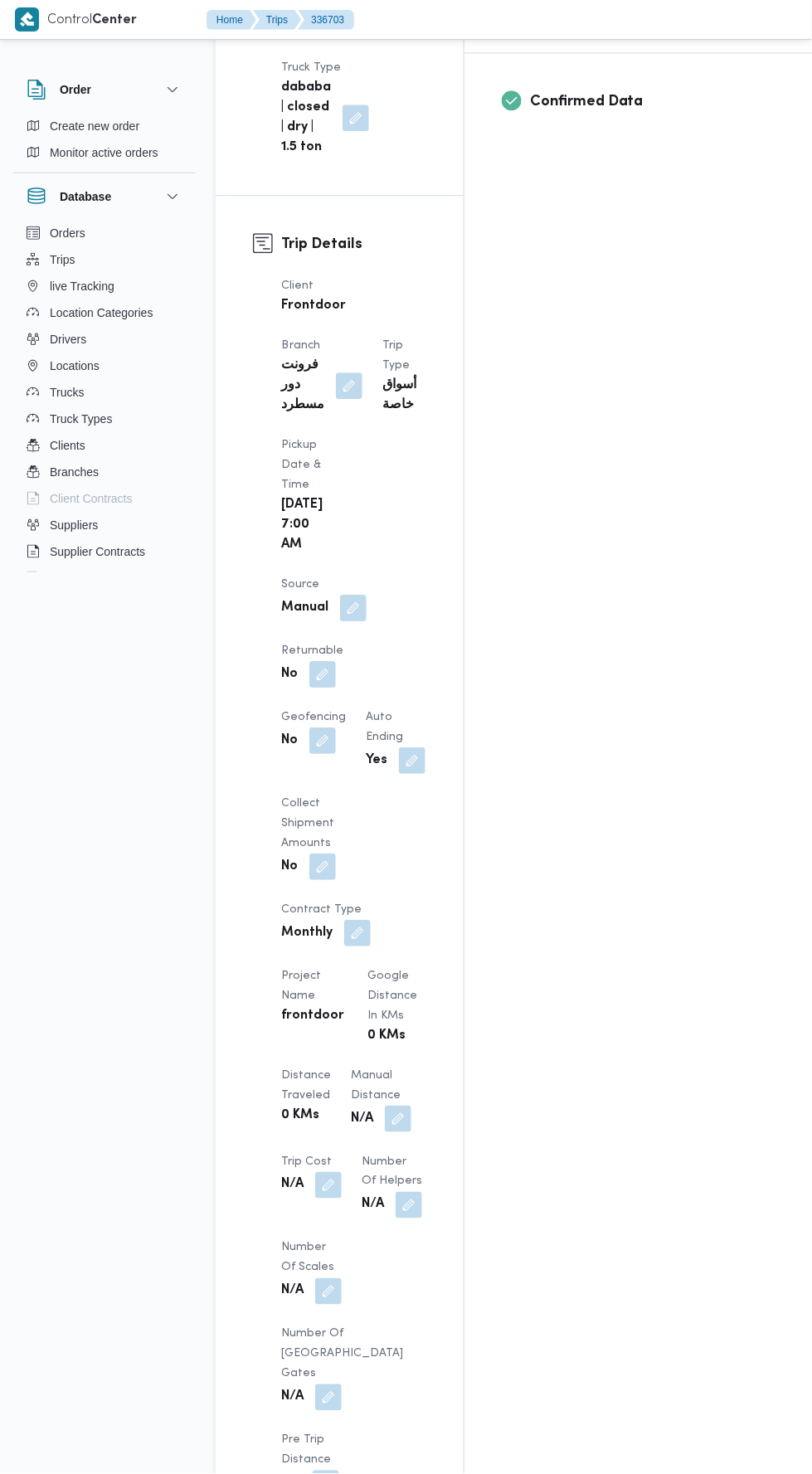
scroll to position [939, 0]
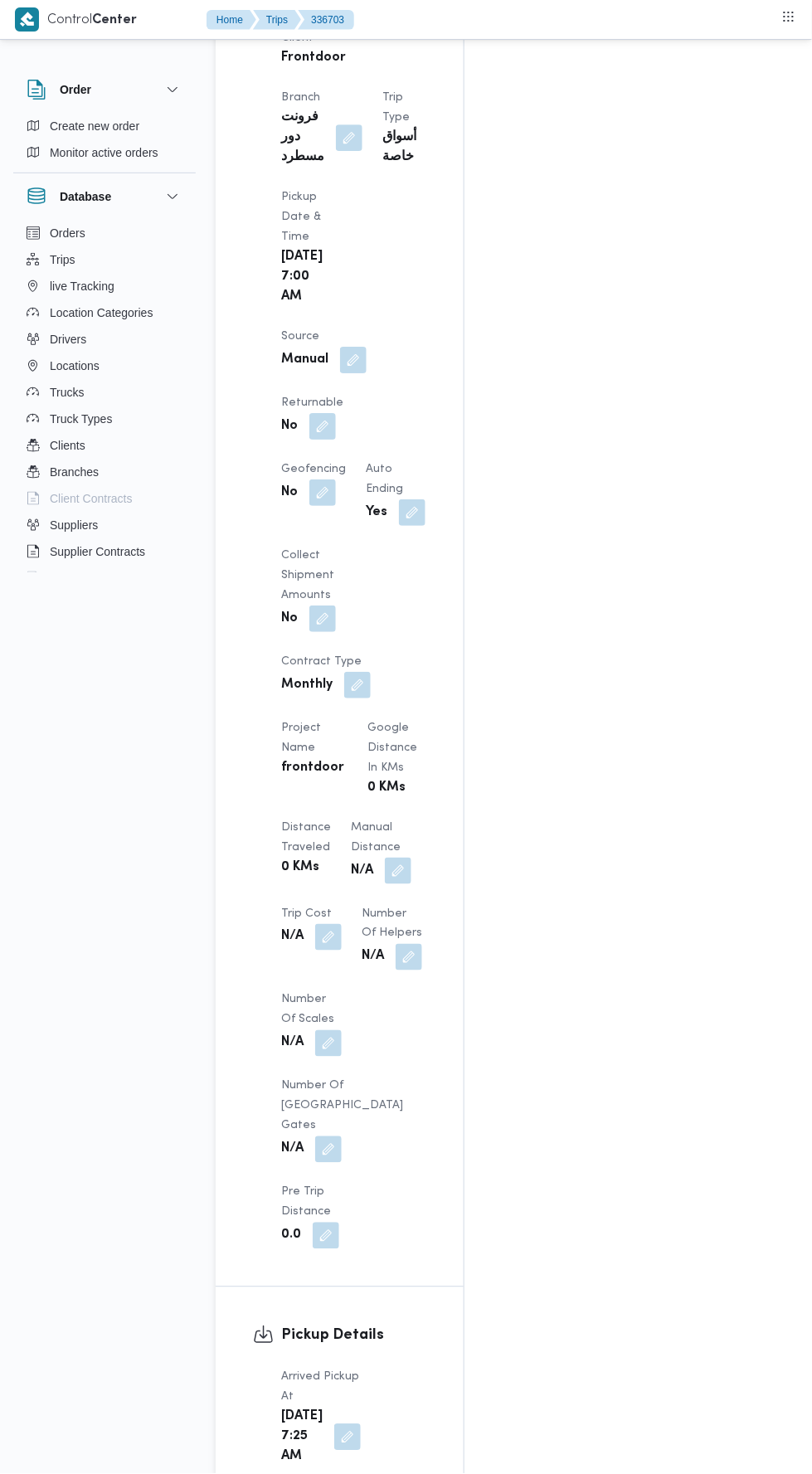
click at [407, 858] on button "button" at bounding box center [398, 871] width 26 height 26
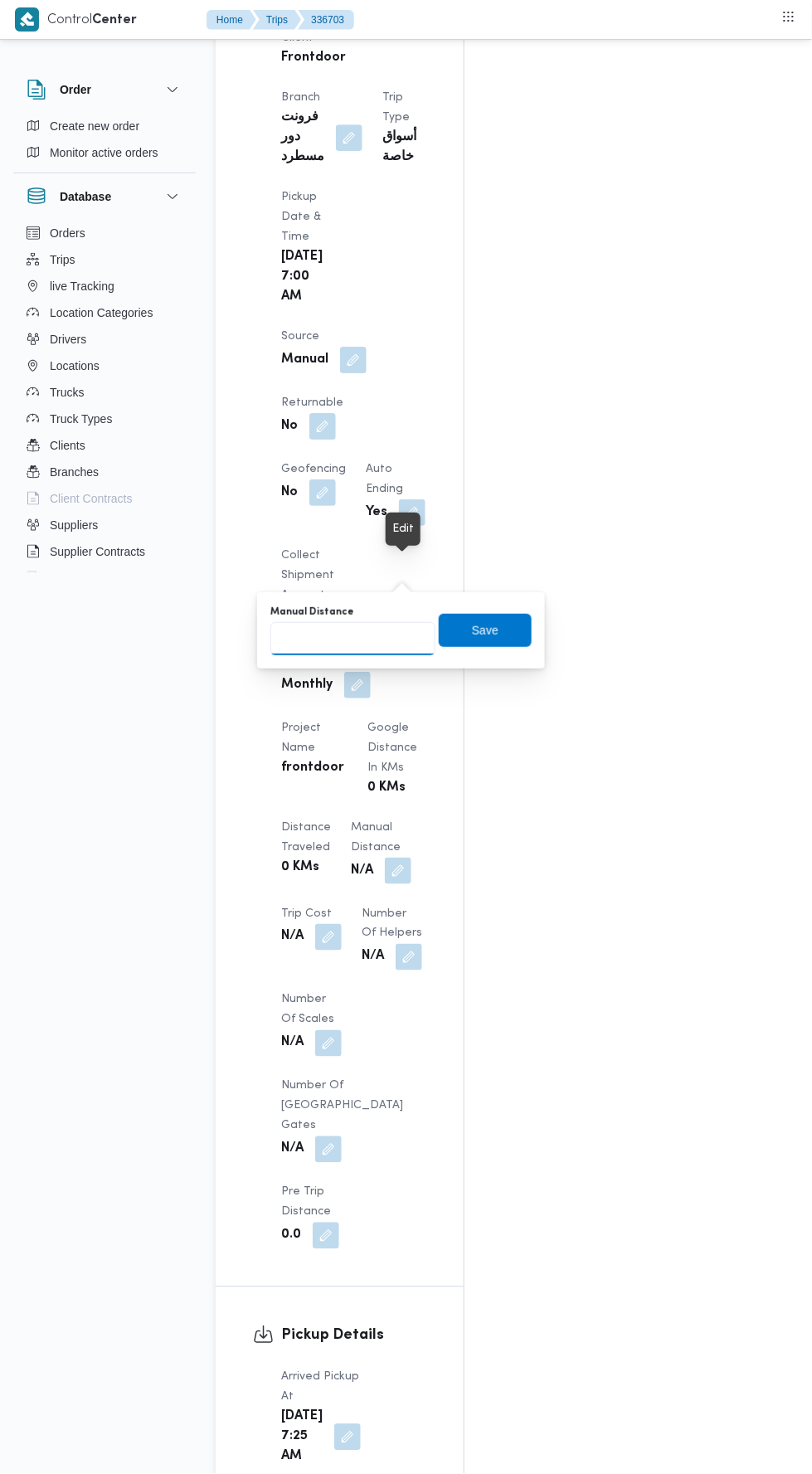
click at [369, 642] on input "Manual Distance" at bounding box center [352, 639] width 165 height 33
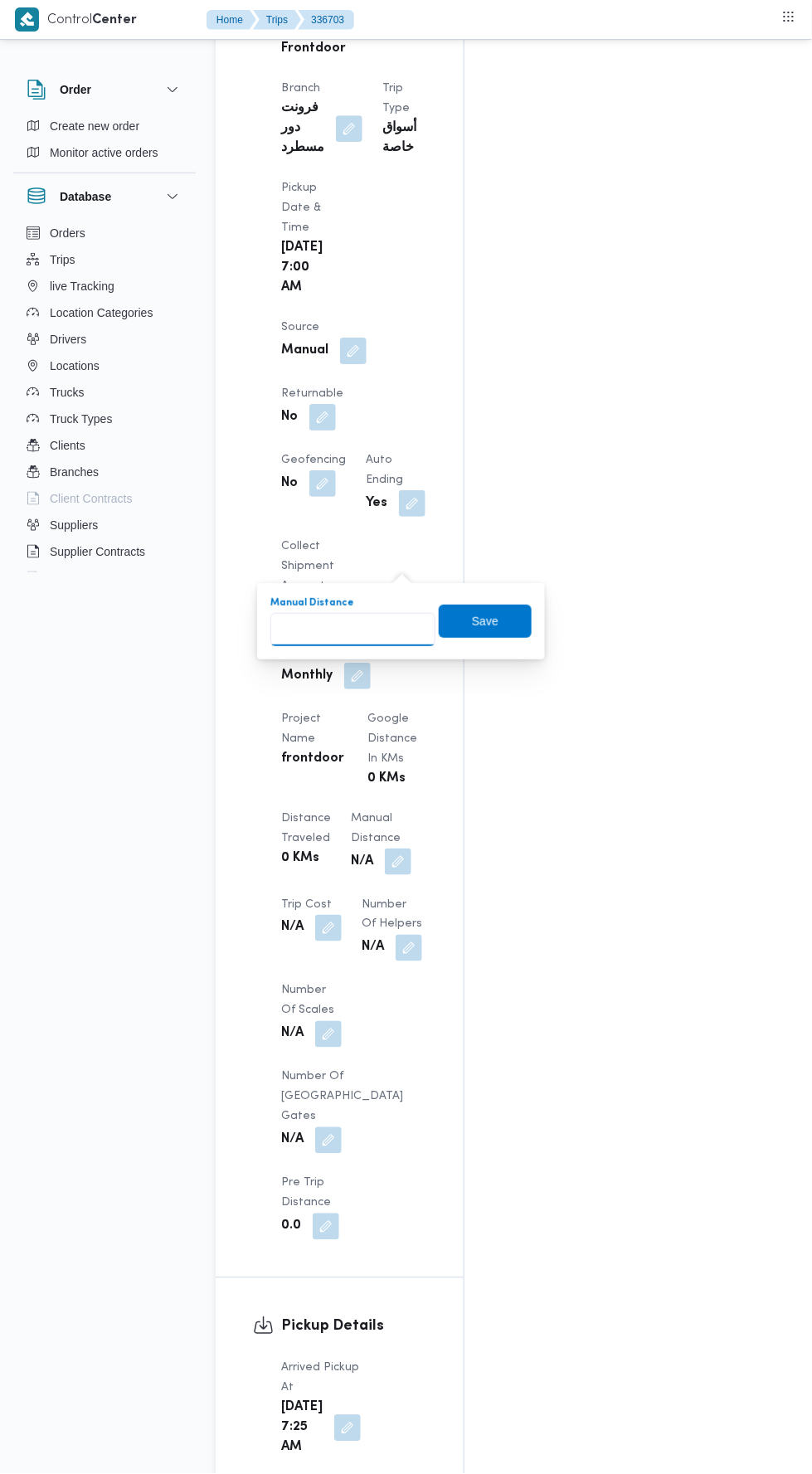
scroll to position [991, 0]
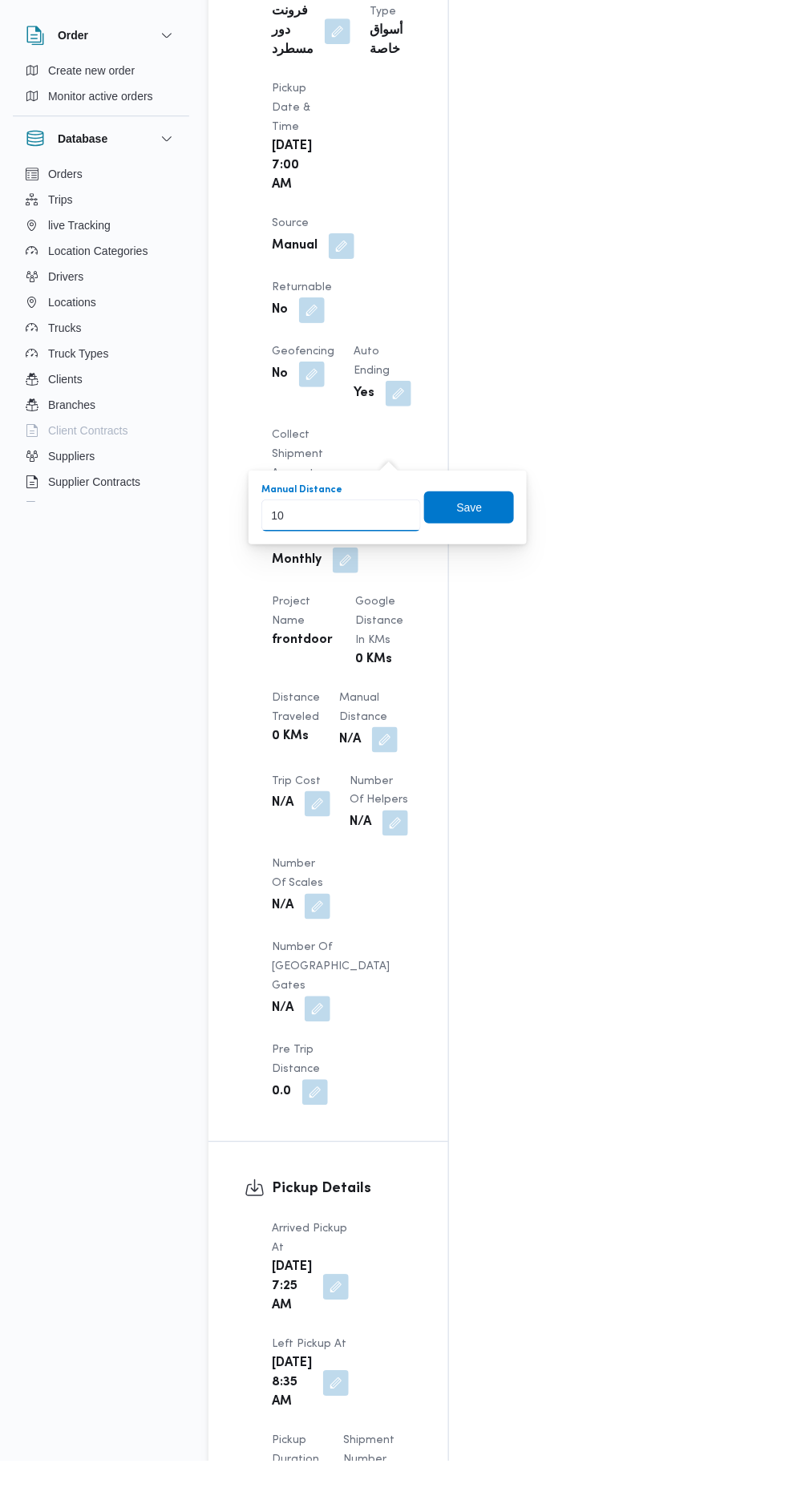
type input "100"
click at [507, 548] on span "Save" at bounding box center [468, 558] width 90 height 32
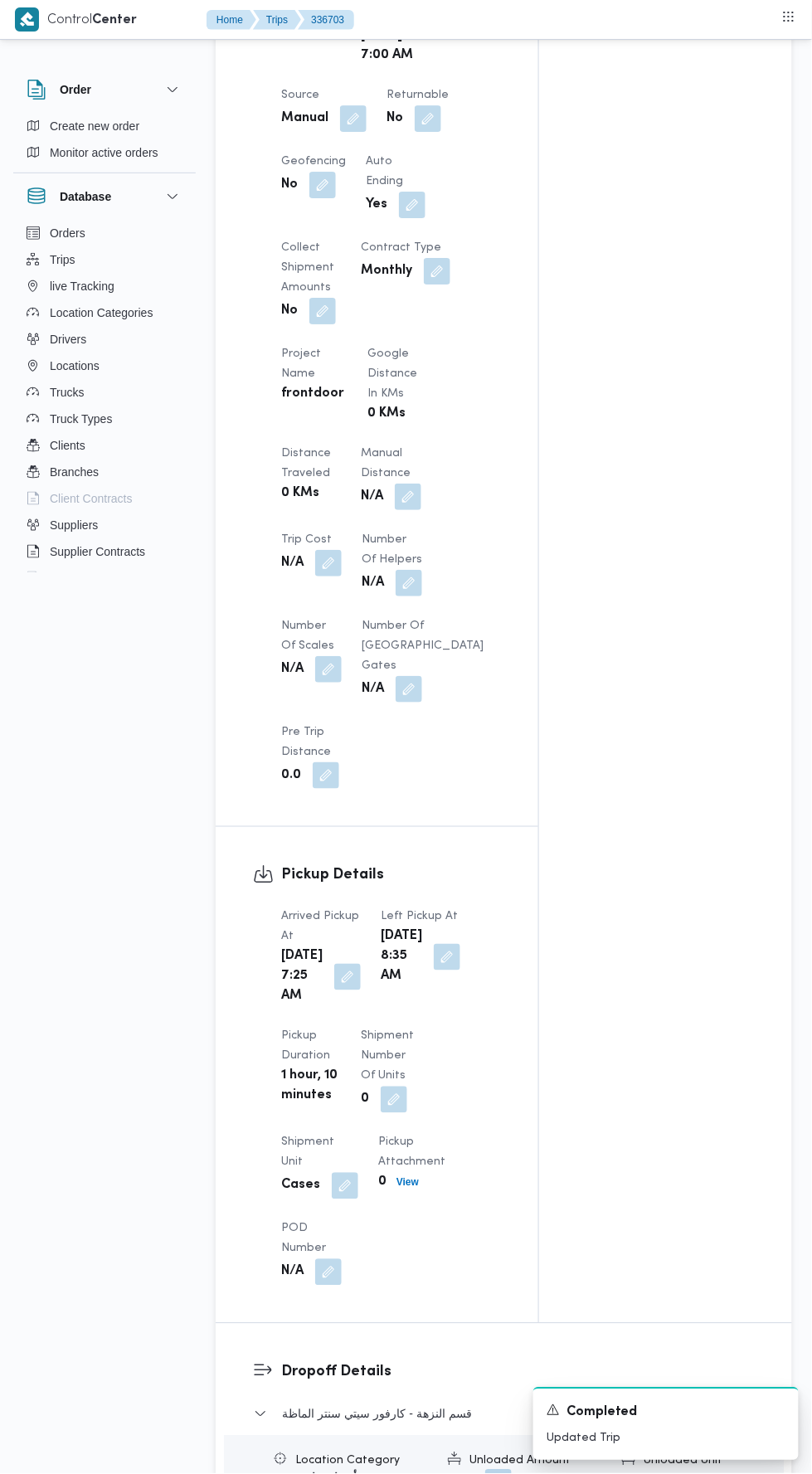
scroll to position [2044, 0]
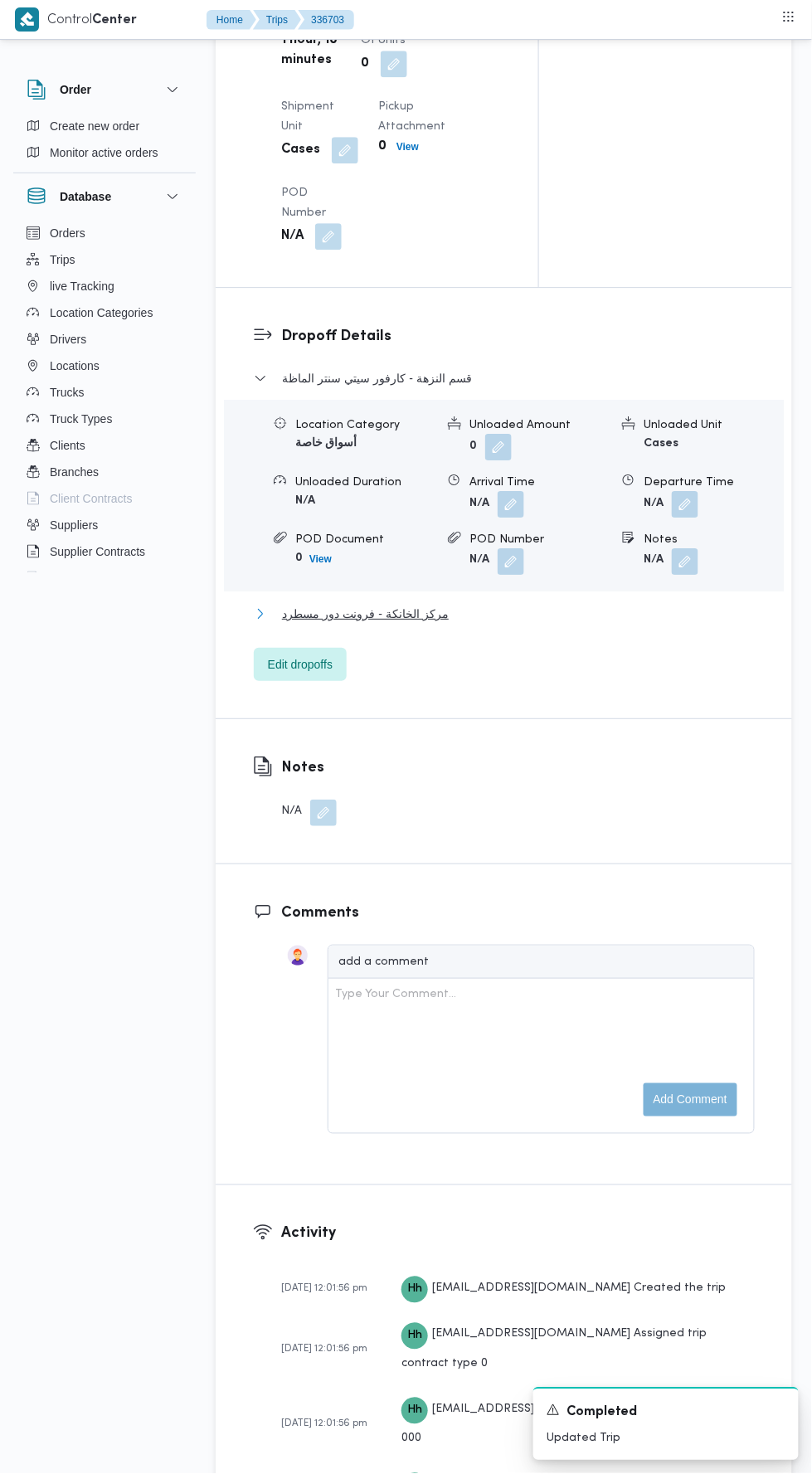
click at [518, 624] on button "مركز الخانكة - فرونت دور مسطرد" at bounding box center [504, 614] width 501 height 20
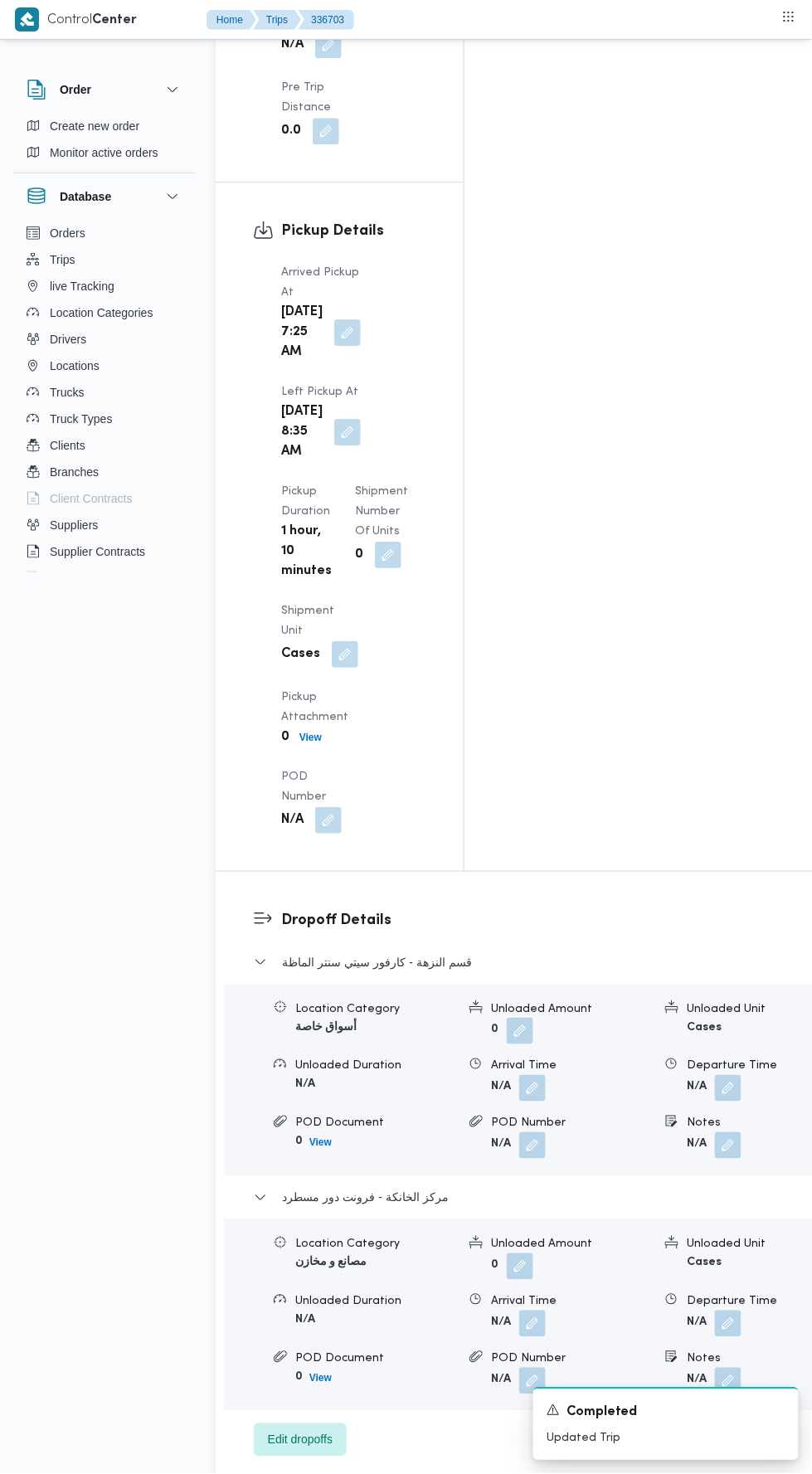
click at [714, 1311] on button "button" at bounding box center [727, 1324] width 26 height 26
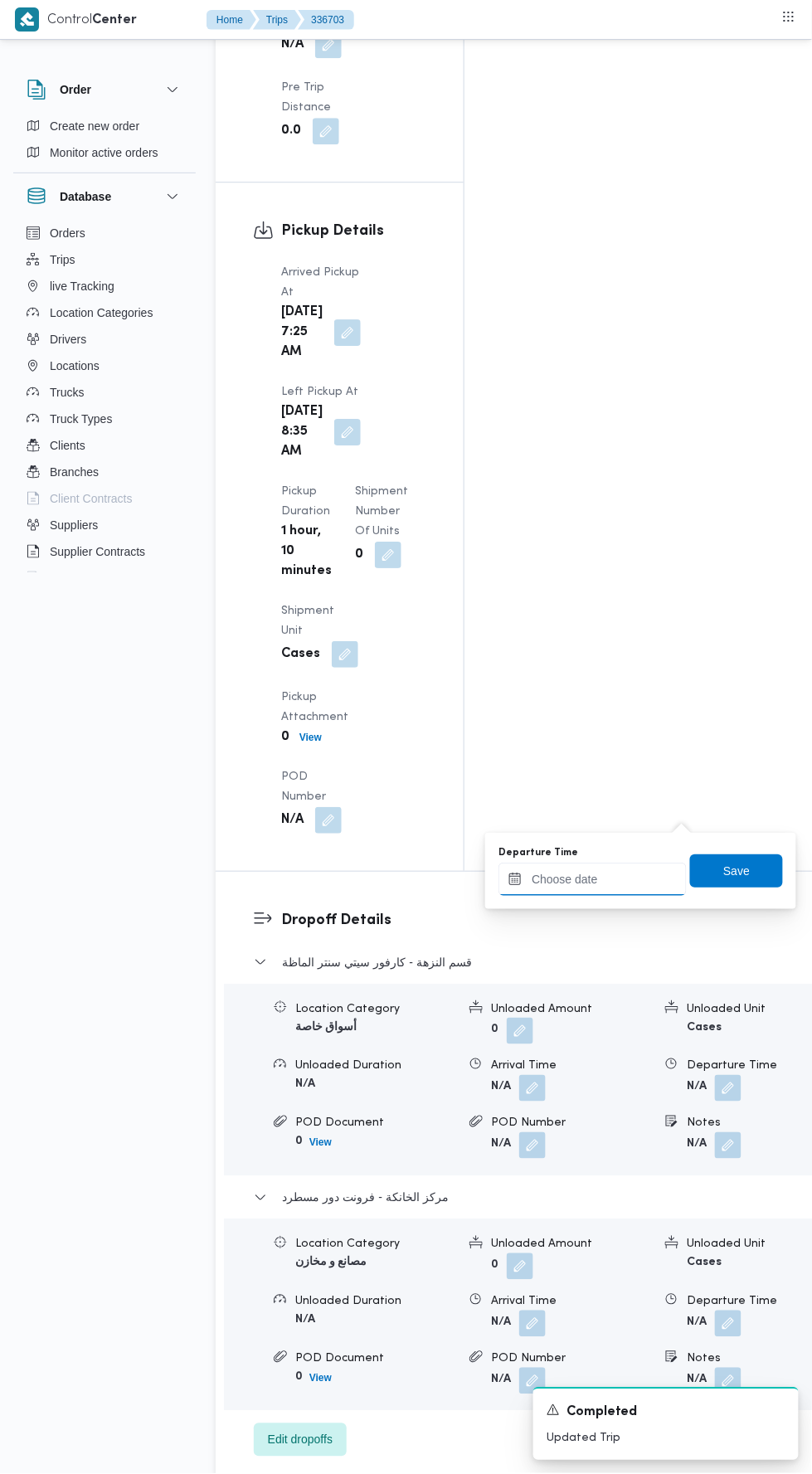
click at [626, 883] on input "Departure Time" at bounding box center [592, 880] width 188 height 33
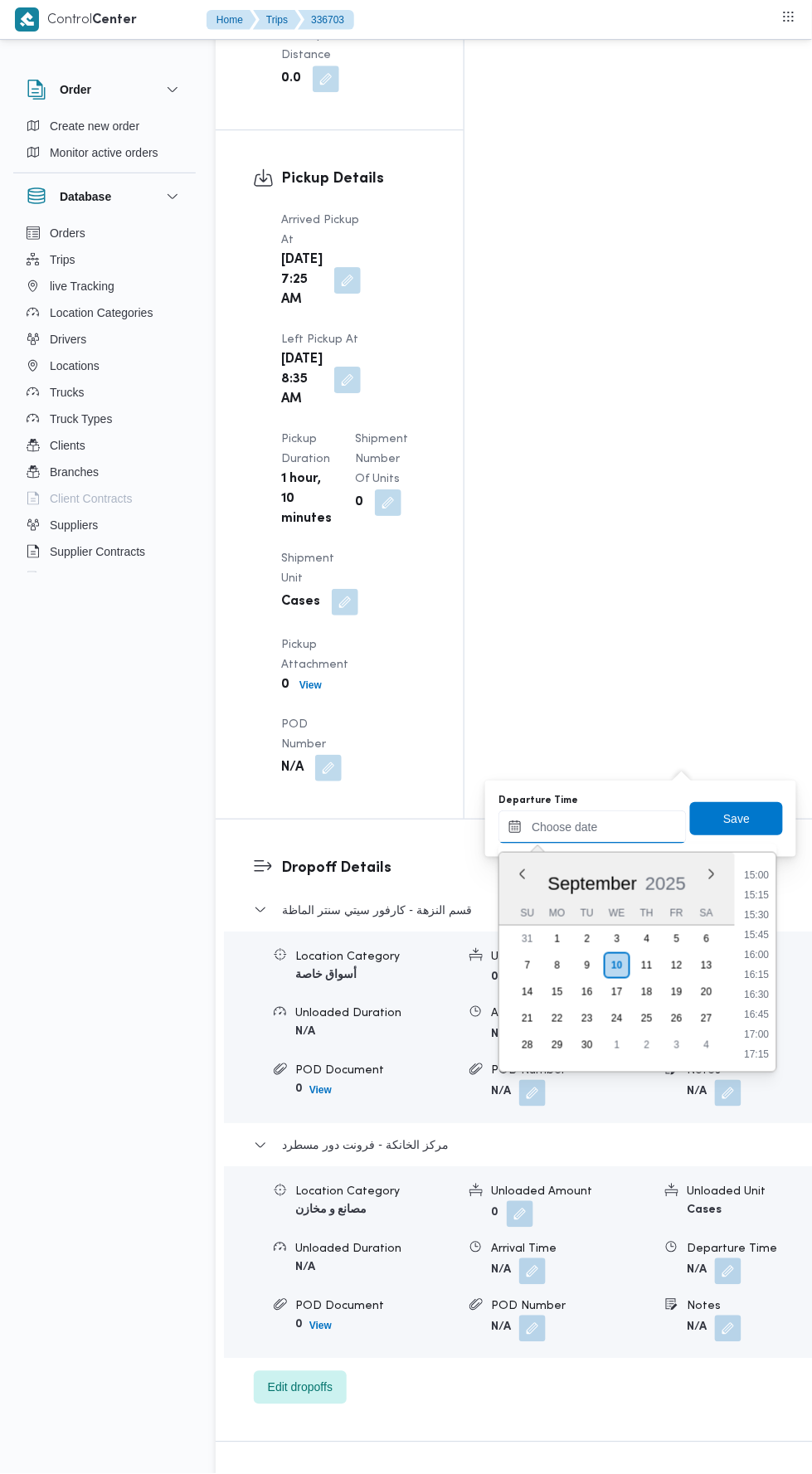
scroll to position [1185, 0]
click at [751, 935] on li "15:45" at bounding box center [757, 942] width 38 height 17
type input "[DATE] 15:45"
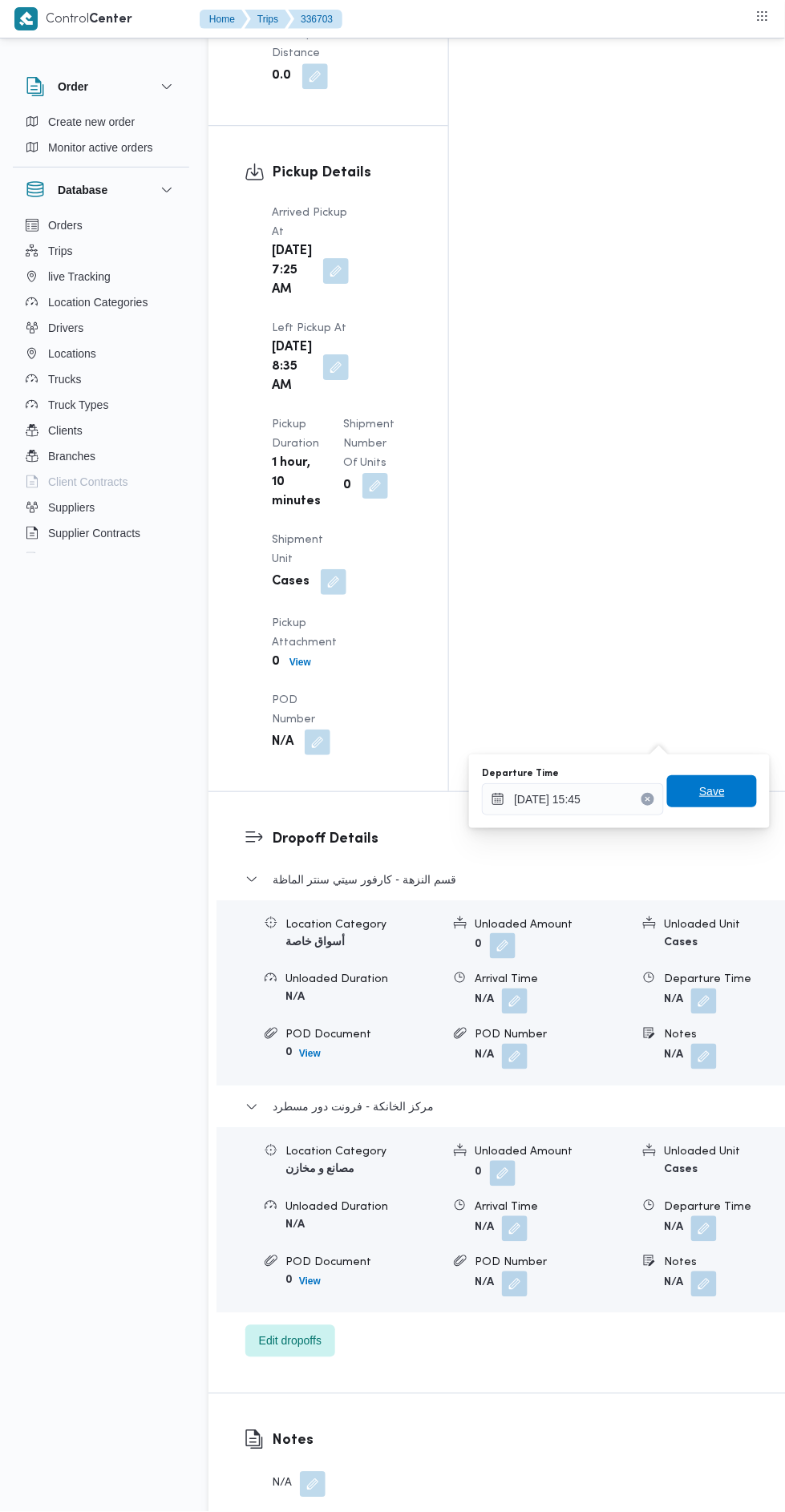
click at [718, 783] on span "Save" at bounding box center [712, 791] width 25 height 19
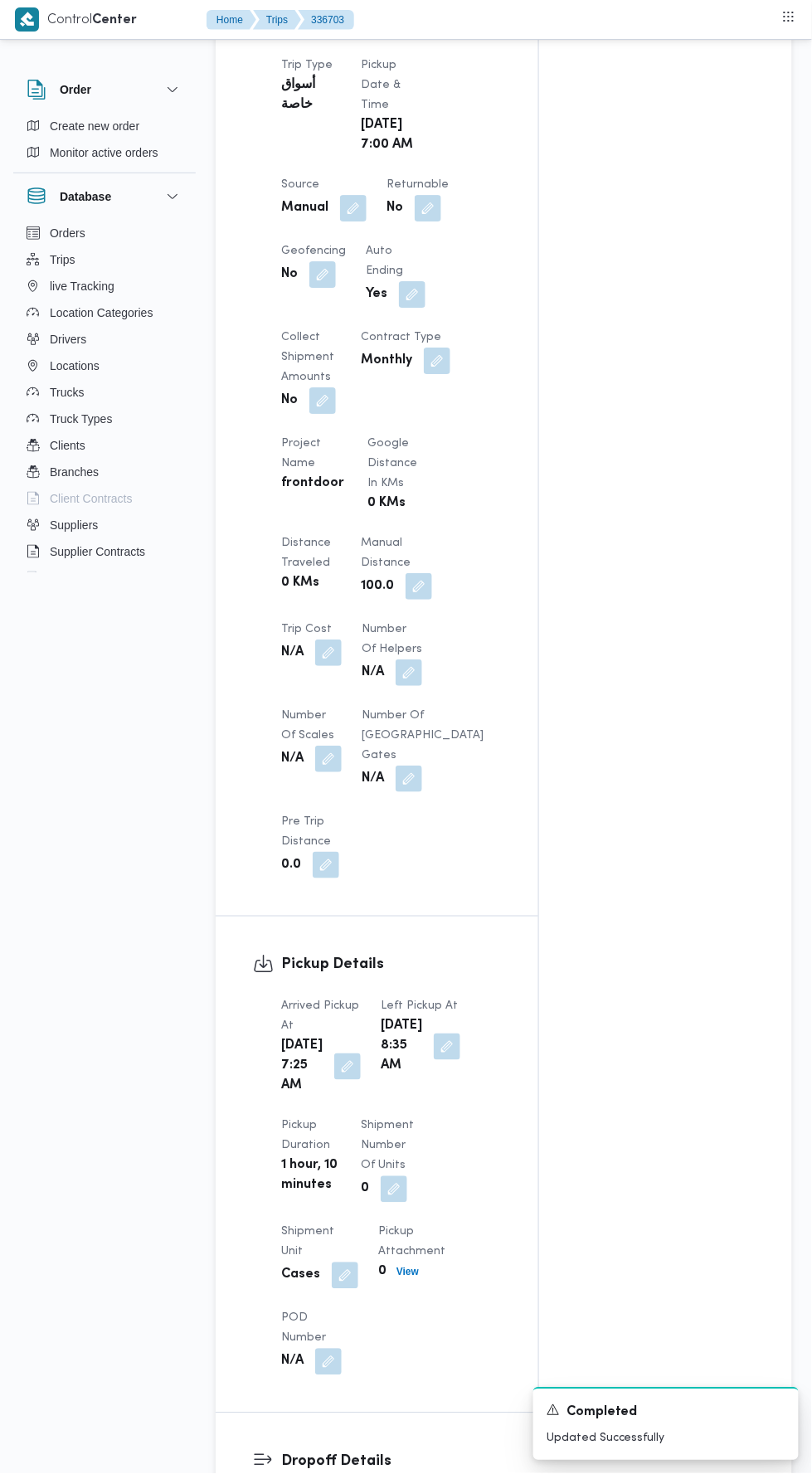
scroll to position [0, 0]
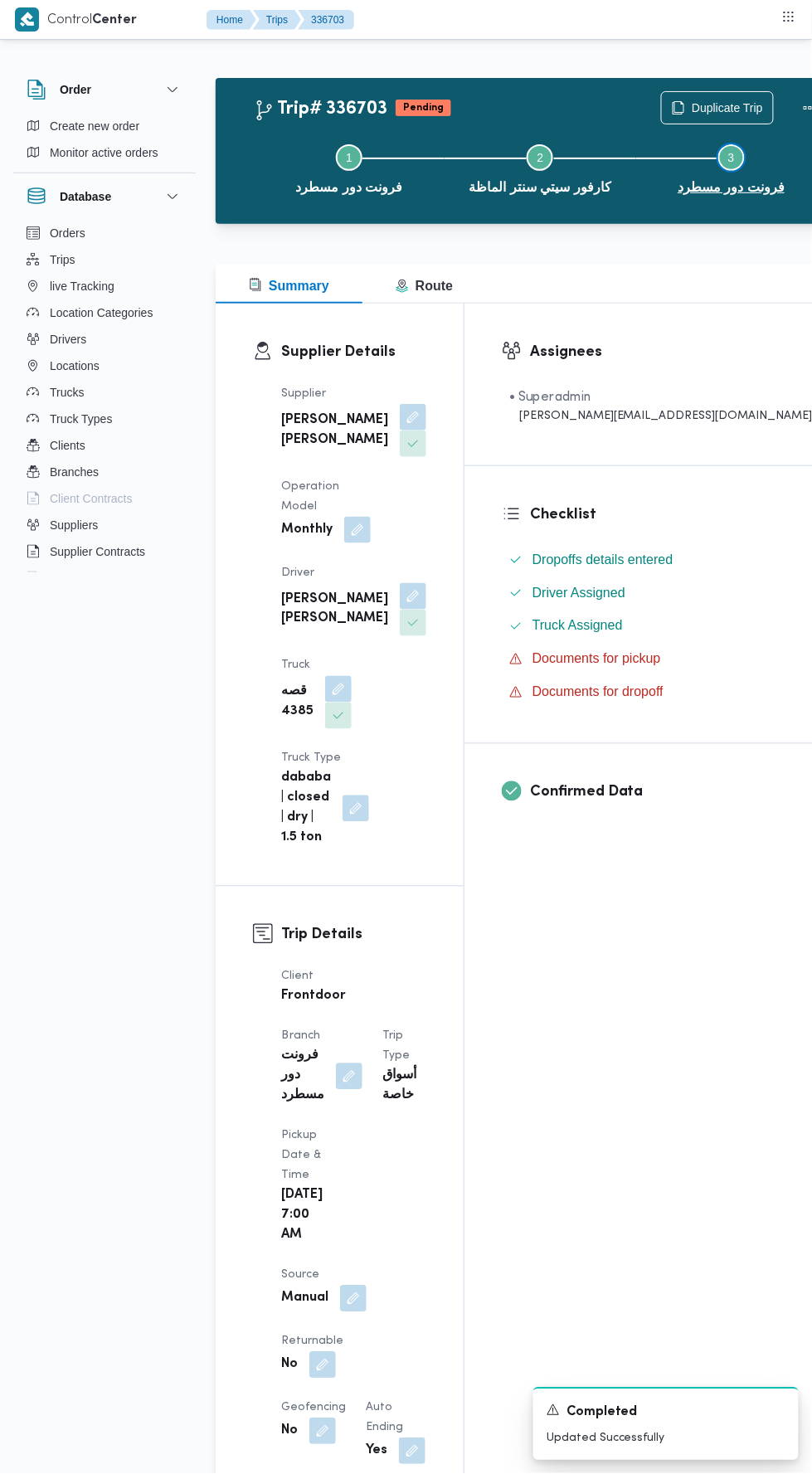
click at [734, 126] on button "Step 3 is incomplete 3 فرونت دور مسطرد" at bounding box center [731, 167] width 191 height 86
click at [794, 101] on button "Actions" at bounding box center [810, 108] width 33 height 33
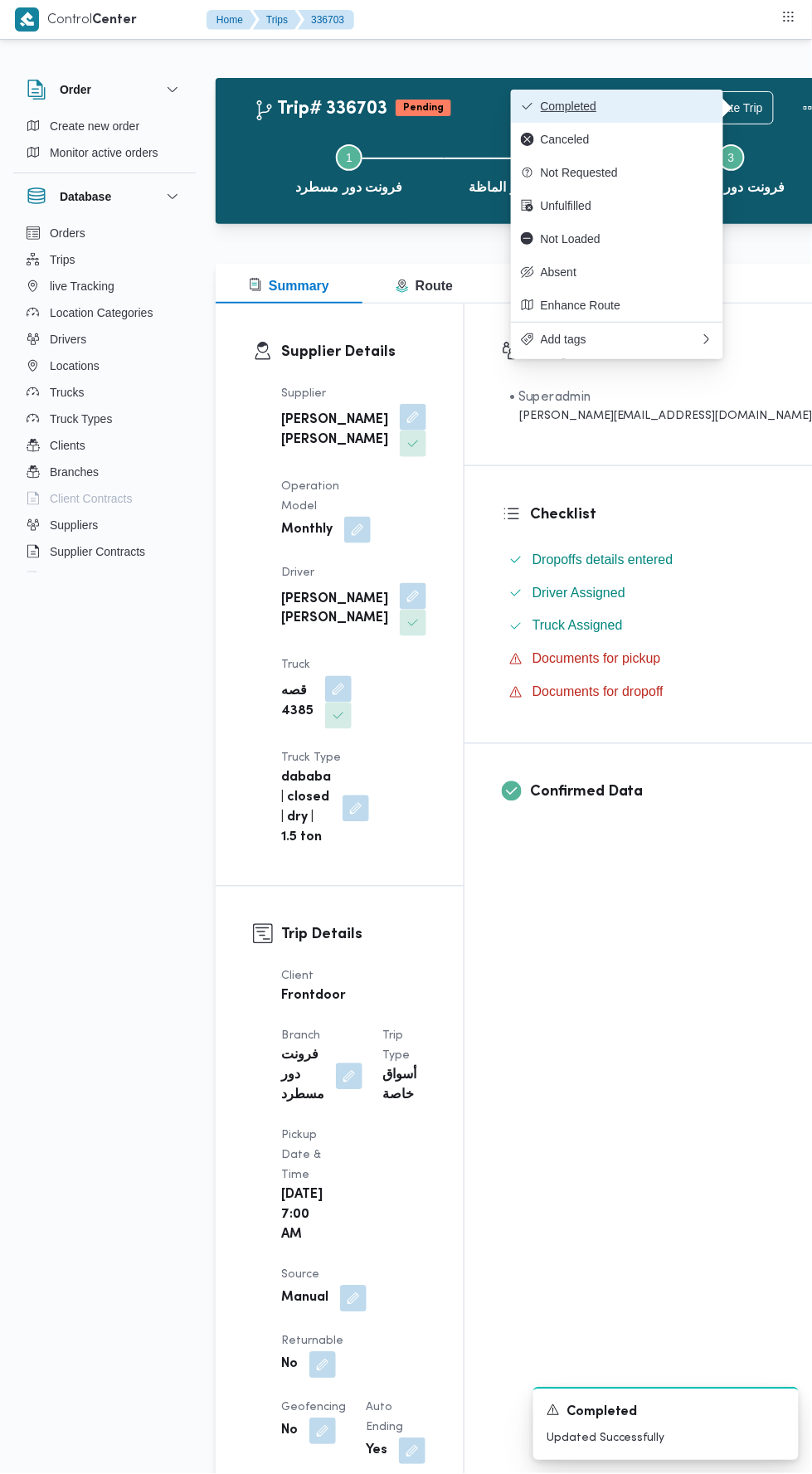
click at [663, 106] on span "Completed" at bounding box center [626, 105] width 173 height 13
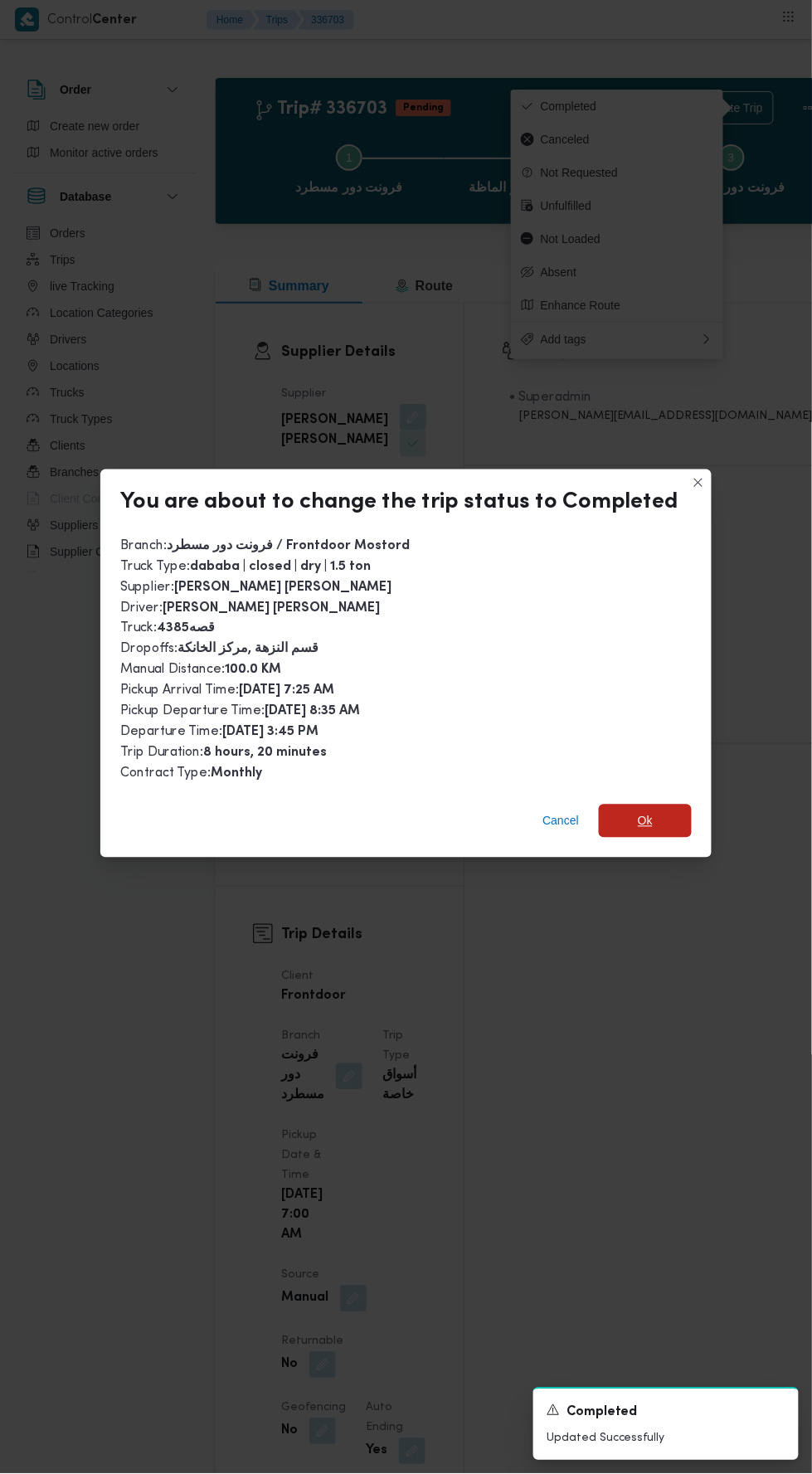
click at [666, 805] on span "Ok" at bounding box center [645, 821] width 93 height 33
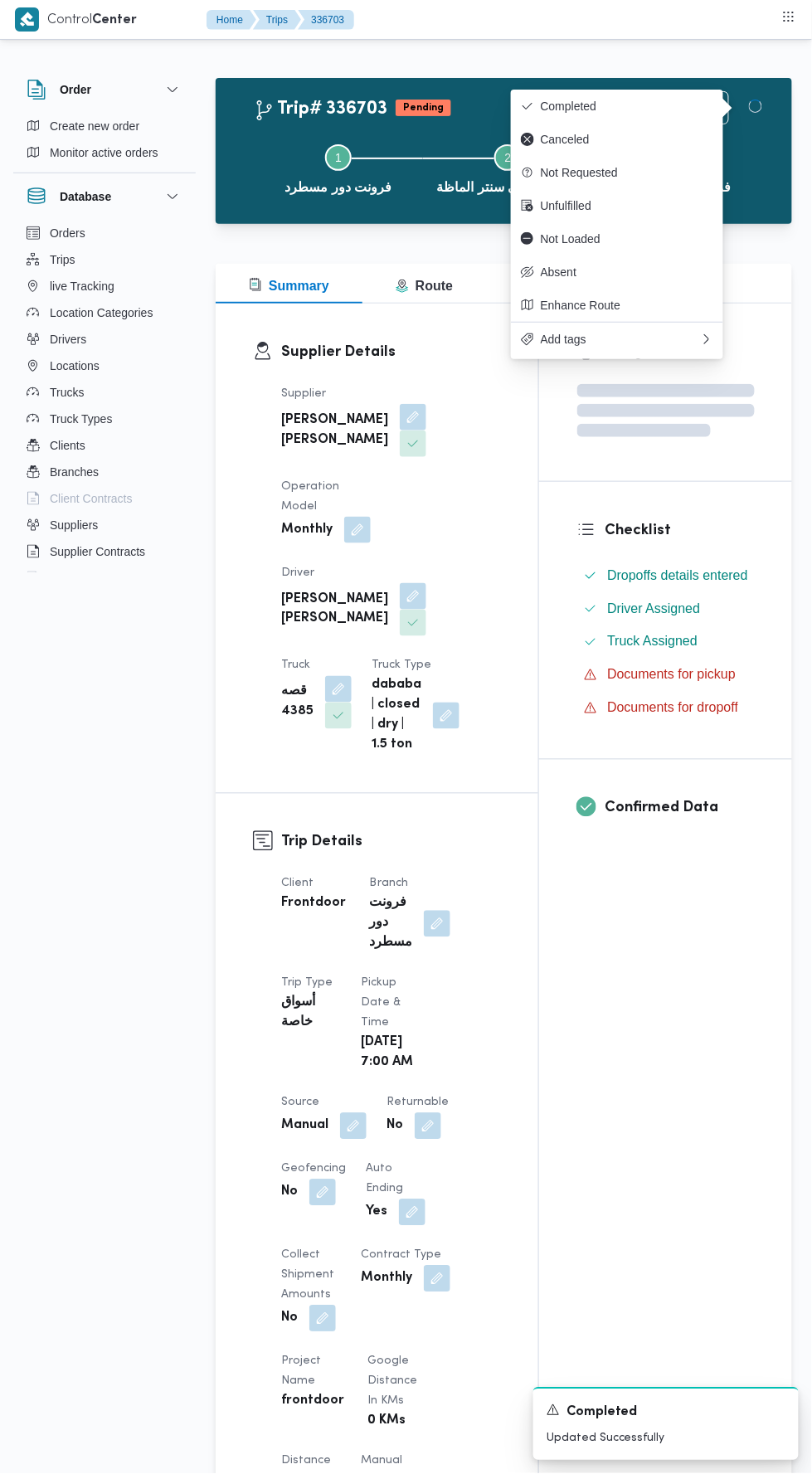
click at [612, 1097] on div "Assignees Checklist Dropoffs details entered Driver Assigned Truck Assigned Doc…" at bounding box center [666, 1317] width 253 height 2028
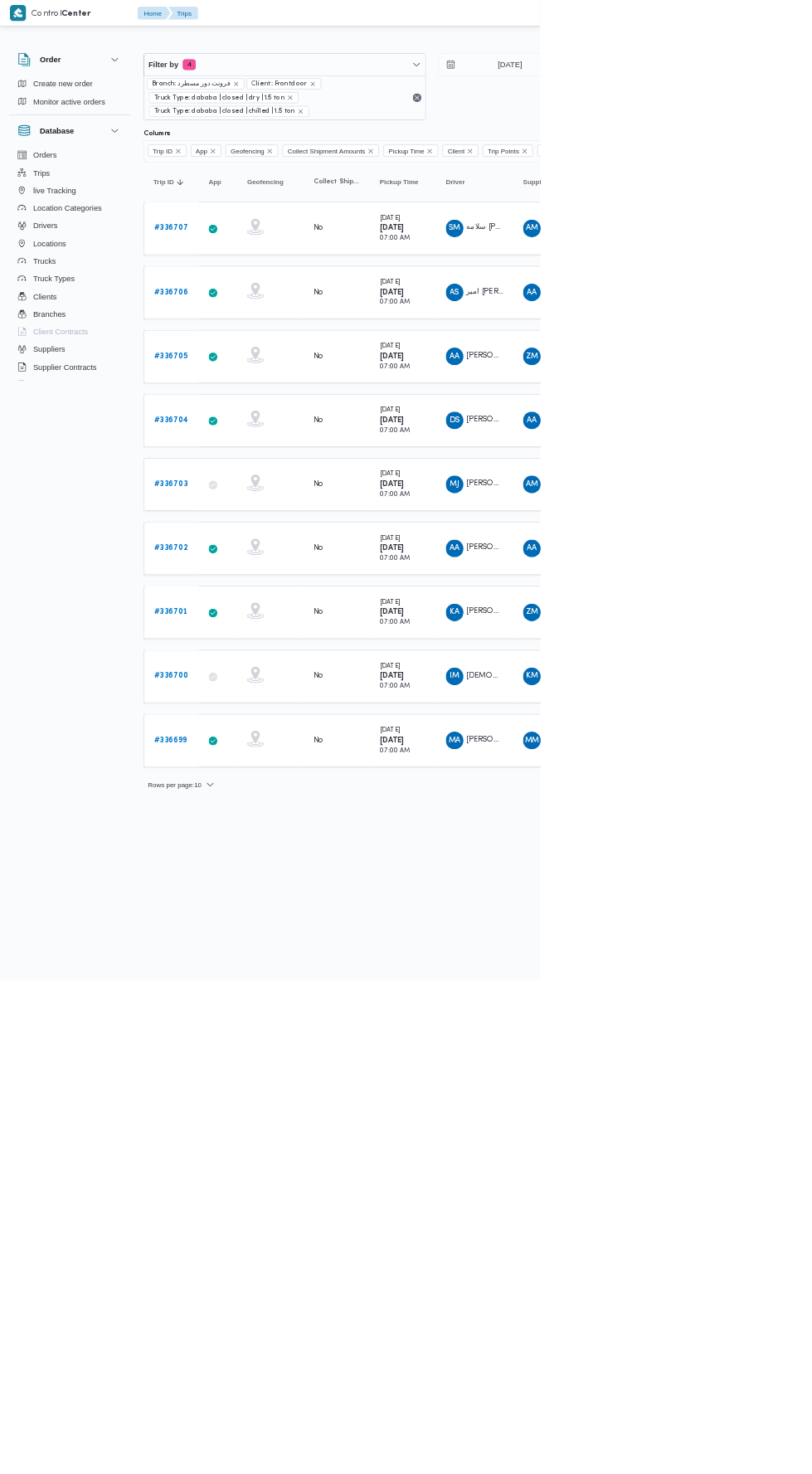
click at [270, 756] on td "Trip ID # 336703" at bounding box center [256, 728] width 83 height 79
click at [259, 819] on b "# 336702" at bounding box center [257, 824] width 51 height 10
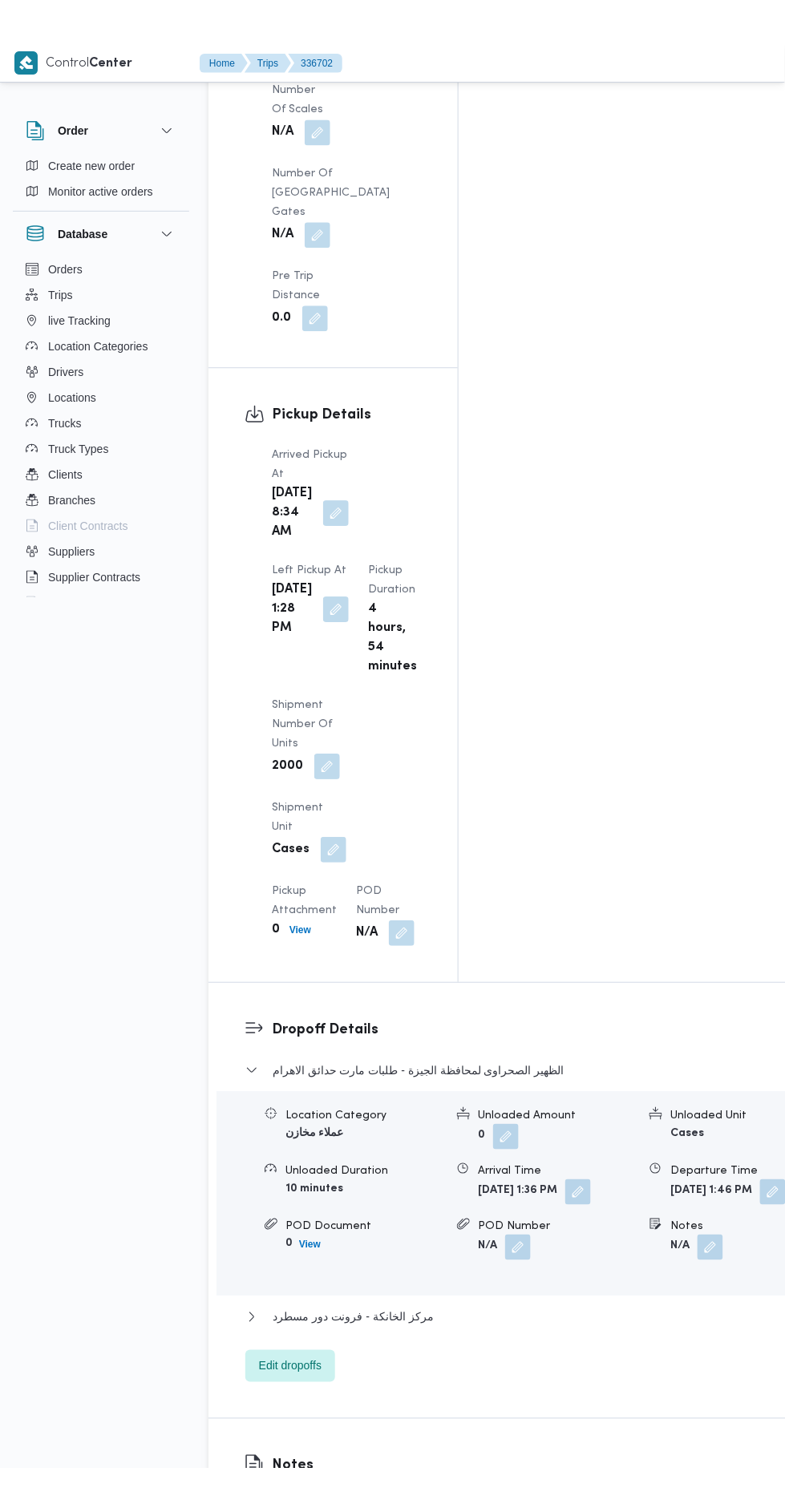
scroll to position [1798, 0]
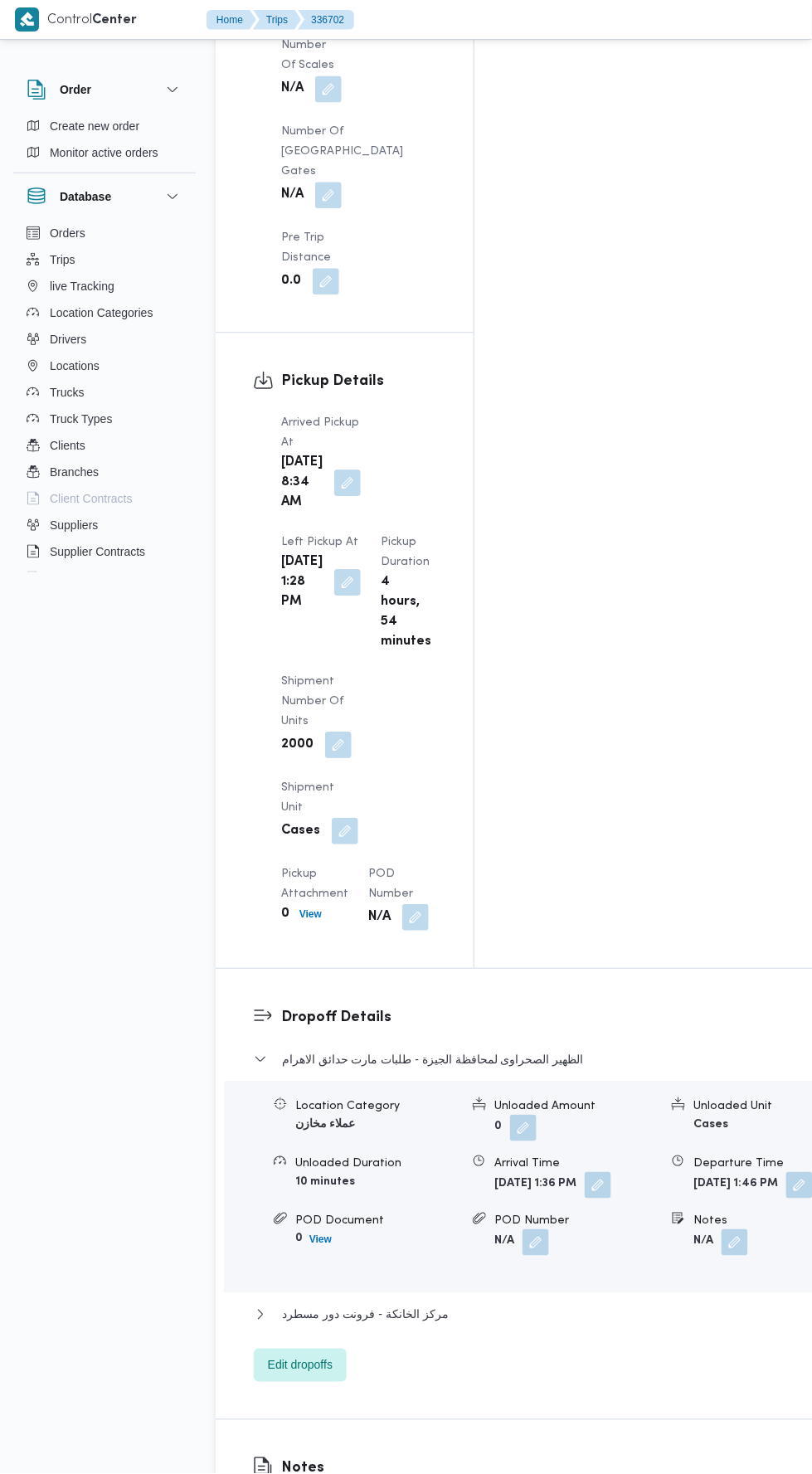
click at [361, 569] on button "button" at bounding box center [348, 582] width 26 height 26
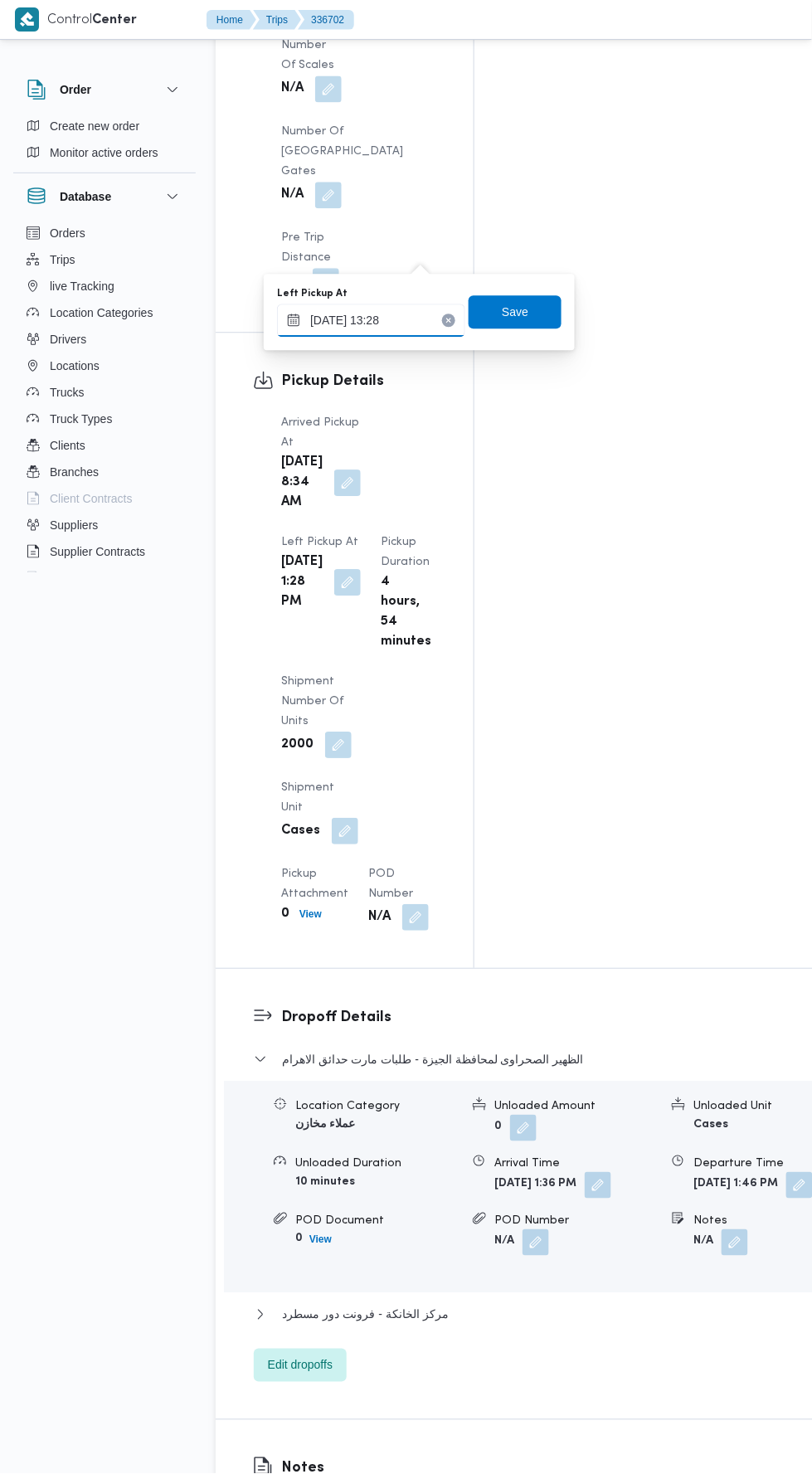
click at [411, 318] on input "[DATE] 13:28" at bounding box center [371, 320] width 188 height 33
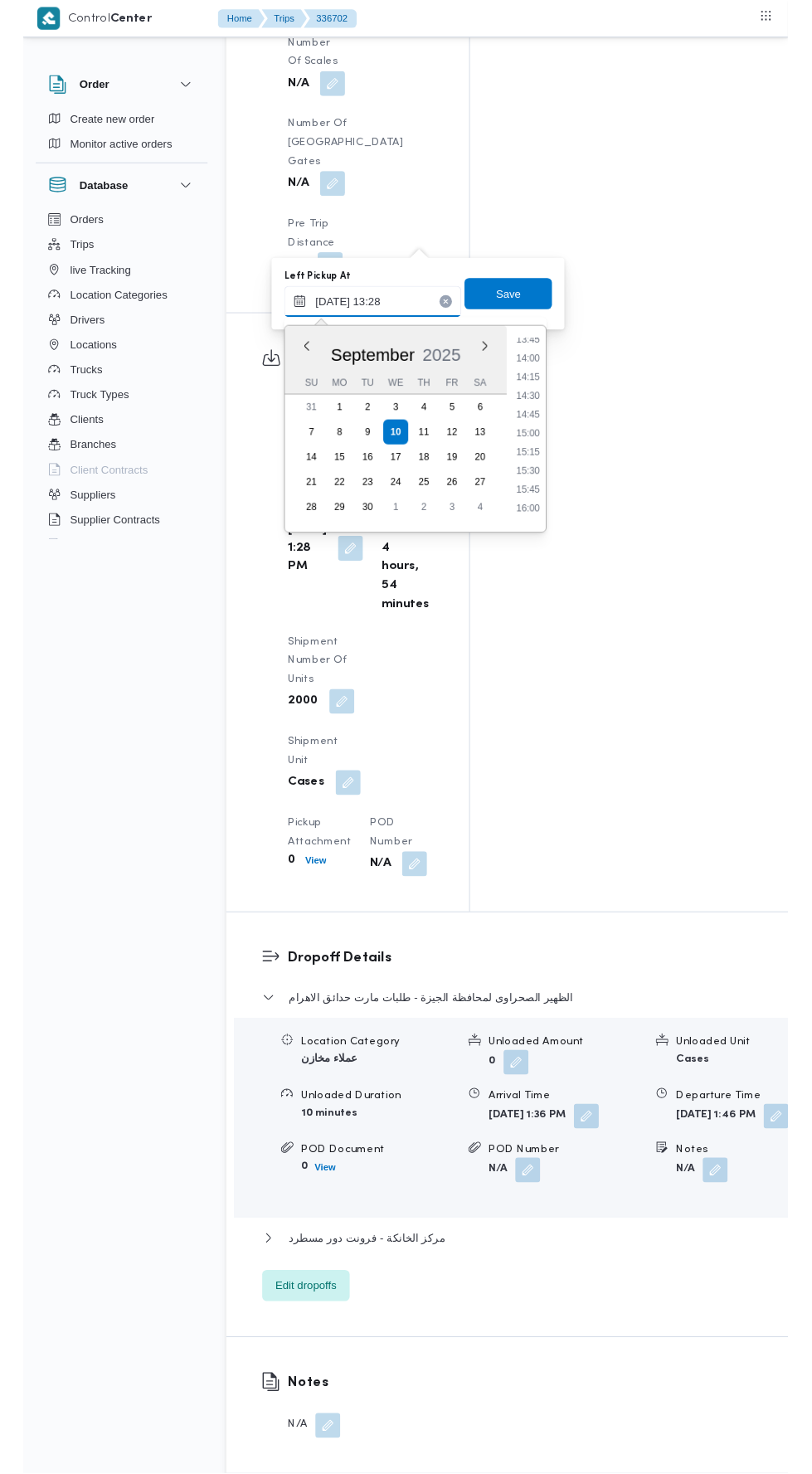
scroll to position [1103, 0]
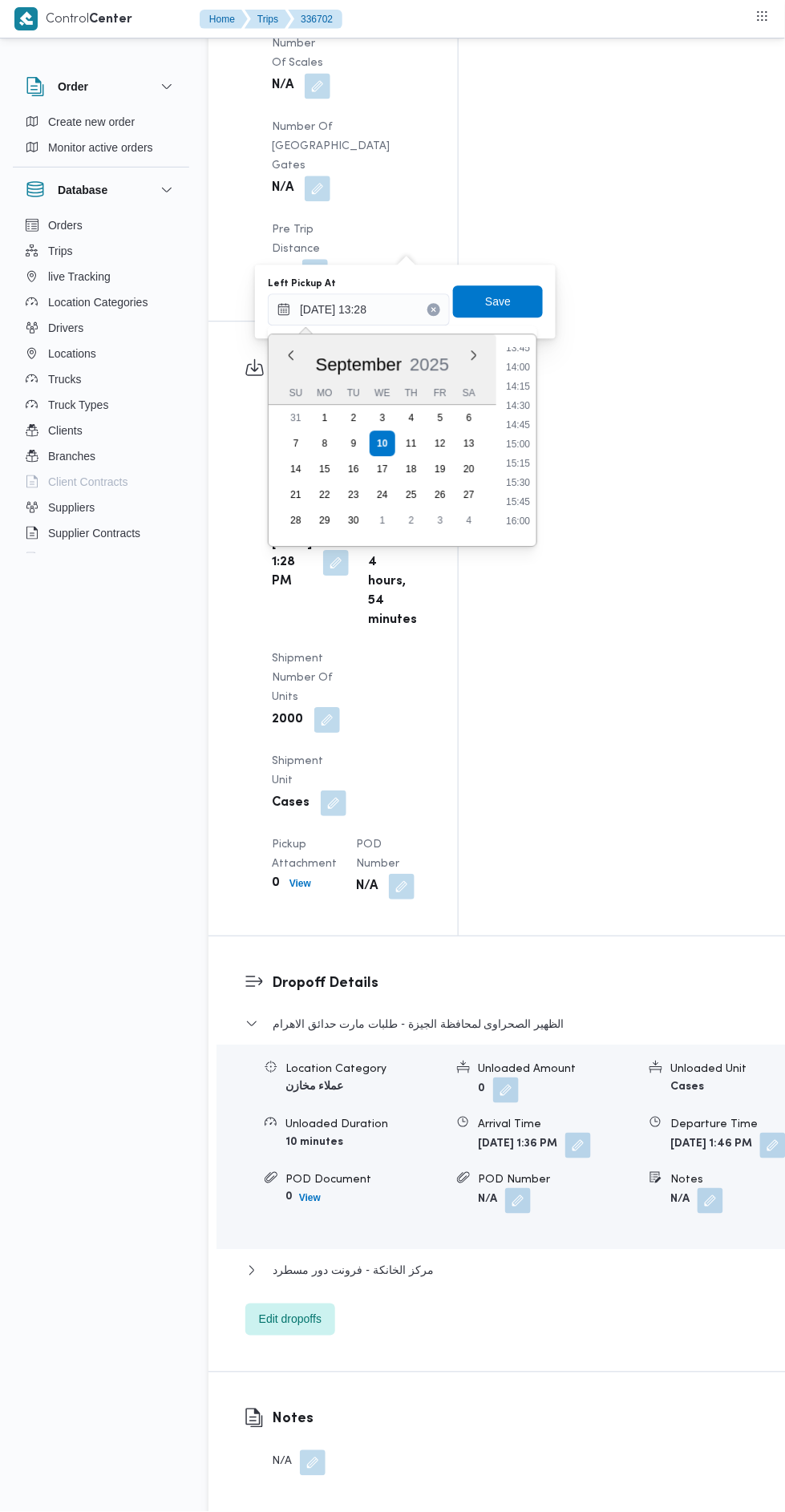
click at [517, 428] on li "14:45" at bounding box center [518, 425] width 37 height 16
type input "[DATE] 14:45"
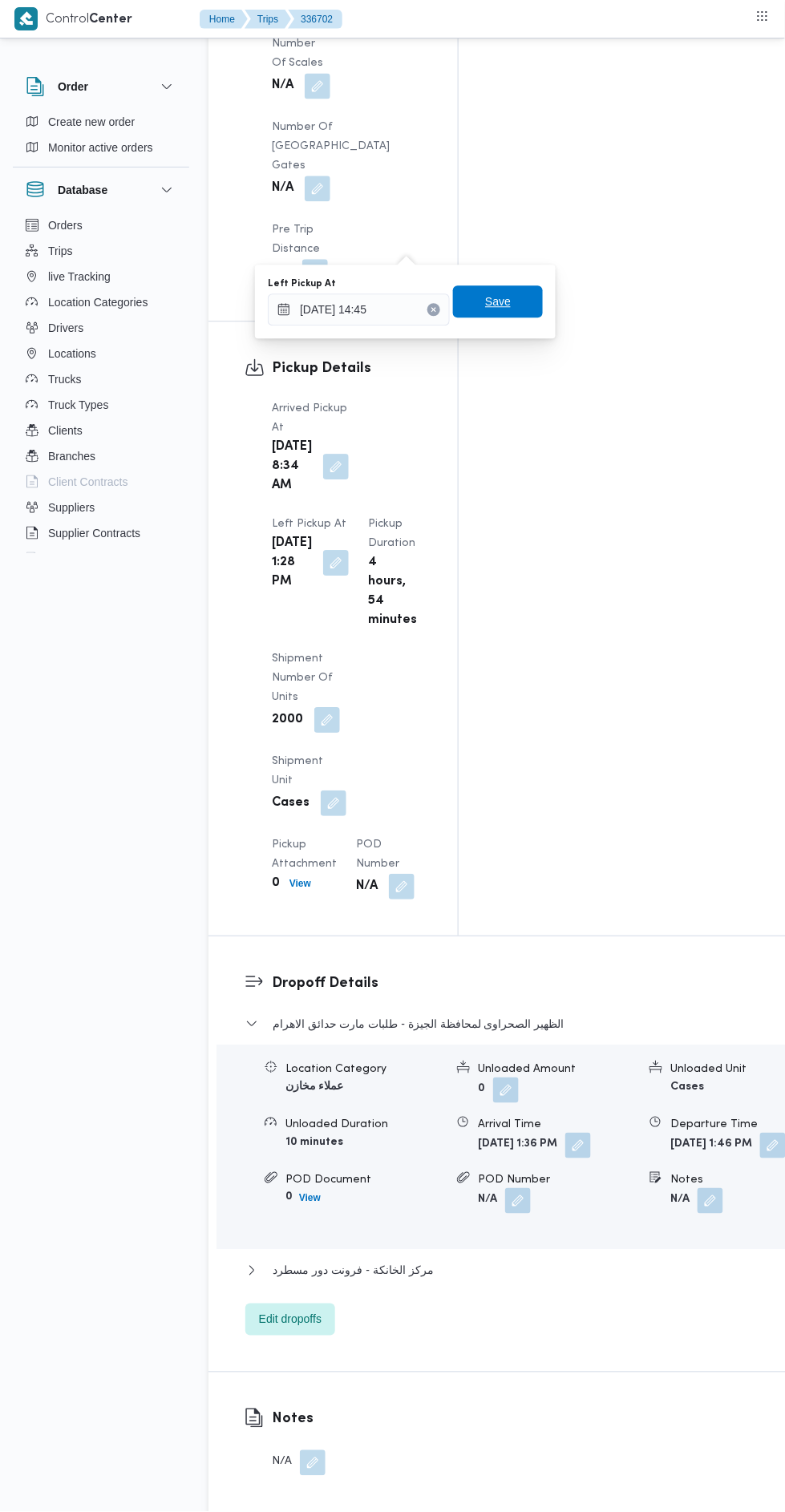
click at [510, 297] on span "Save" at bounding box center [498, 301] width 25 height 19
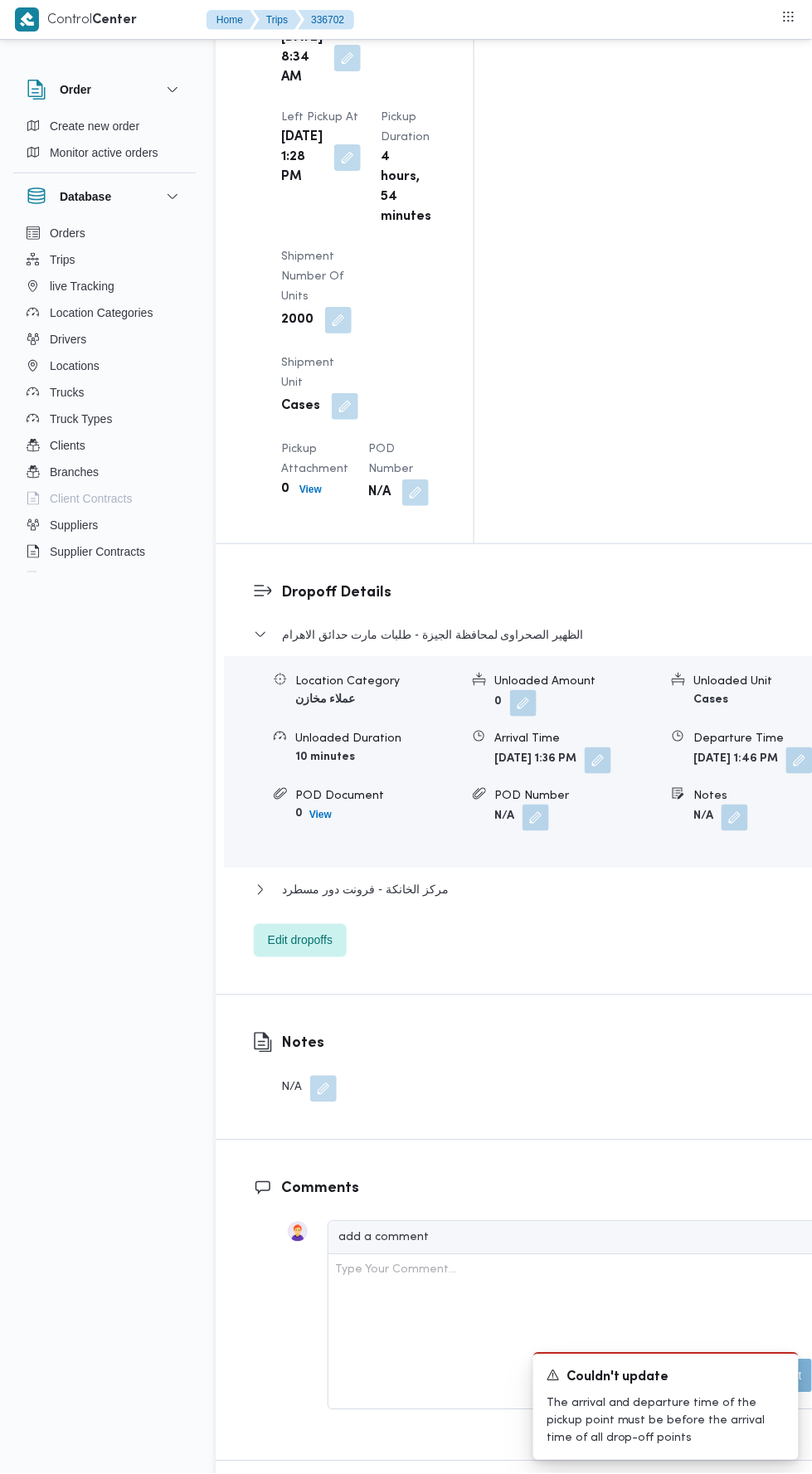
scroll to position [2340, 0]
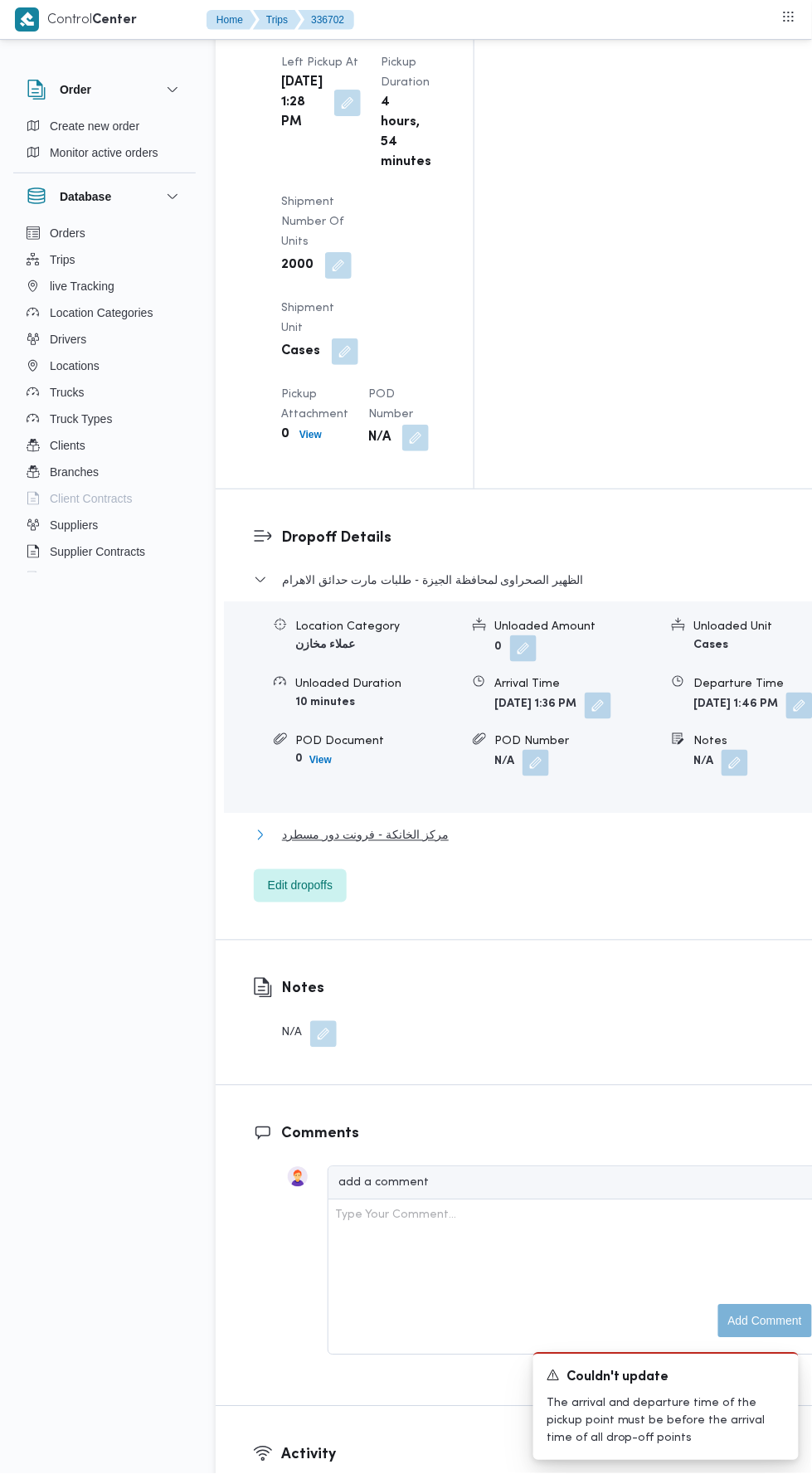
click at [612, 825] on button "مركز الخانكة - فرونت دور مسطرد" at bounding box center [541, 835] width 575 height 20
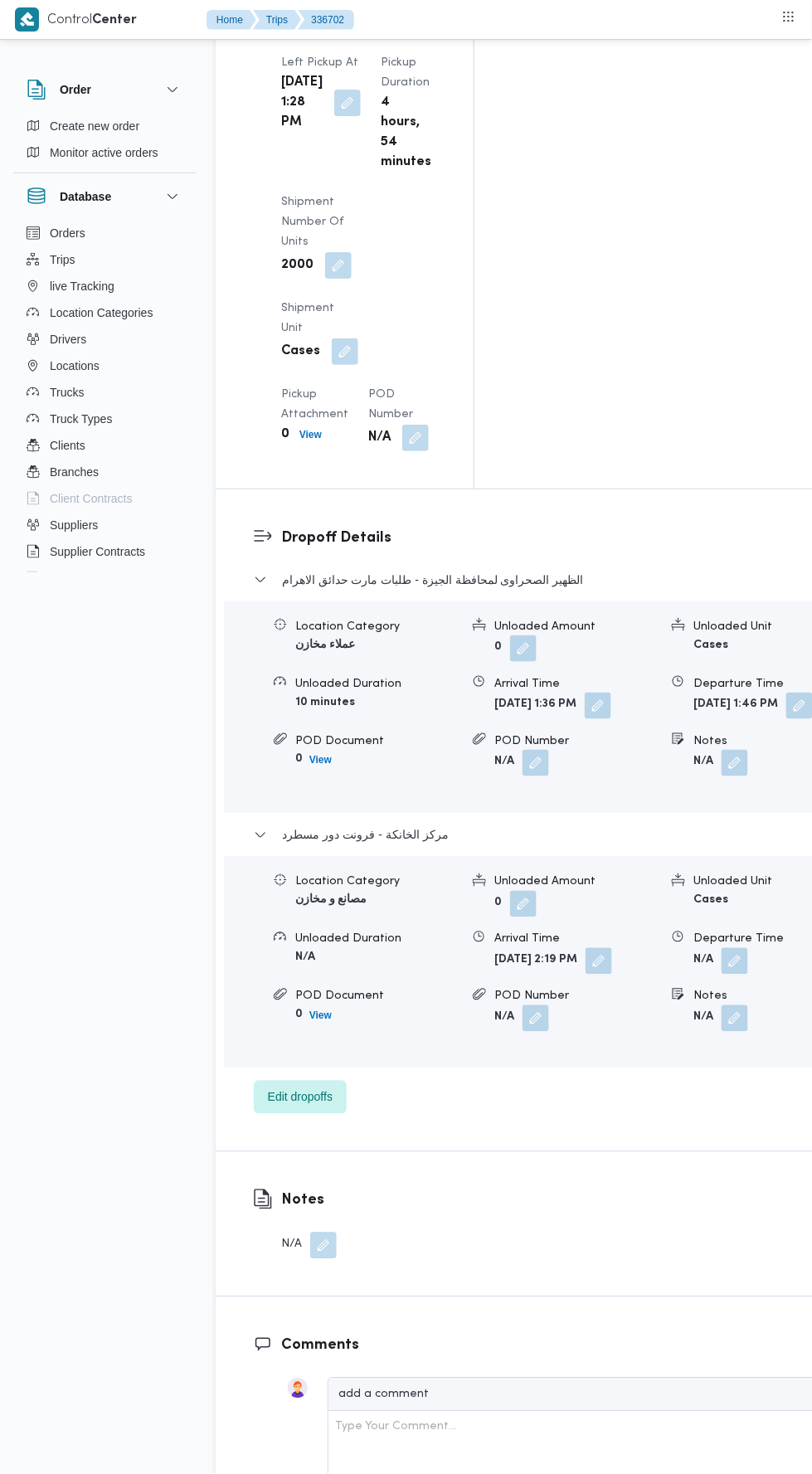
click at [786, 693] on button "button" at bounding box center [799, 706] width 26 height 26
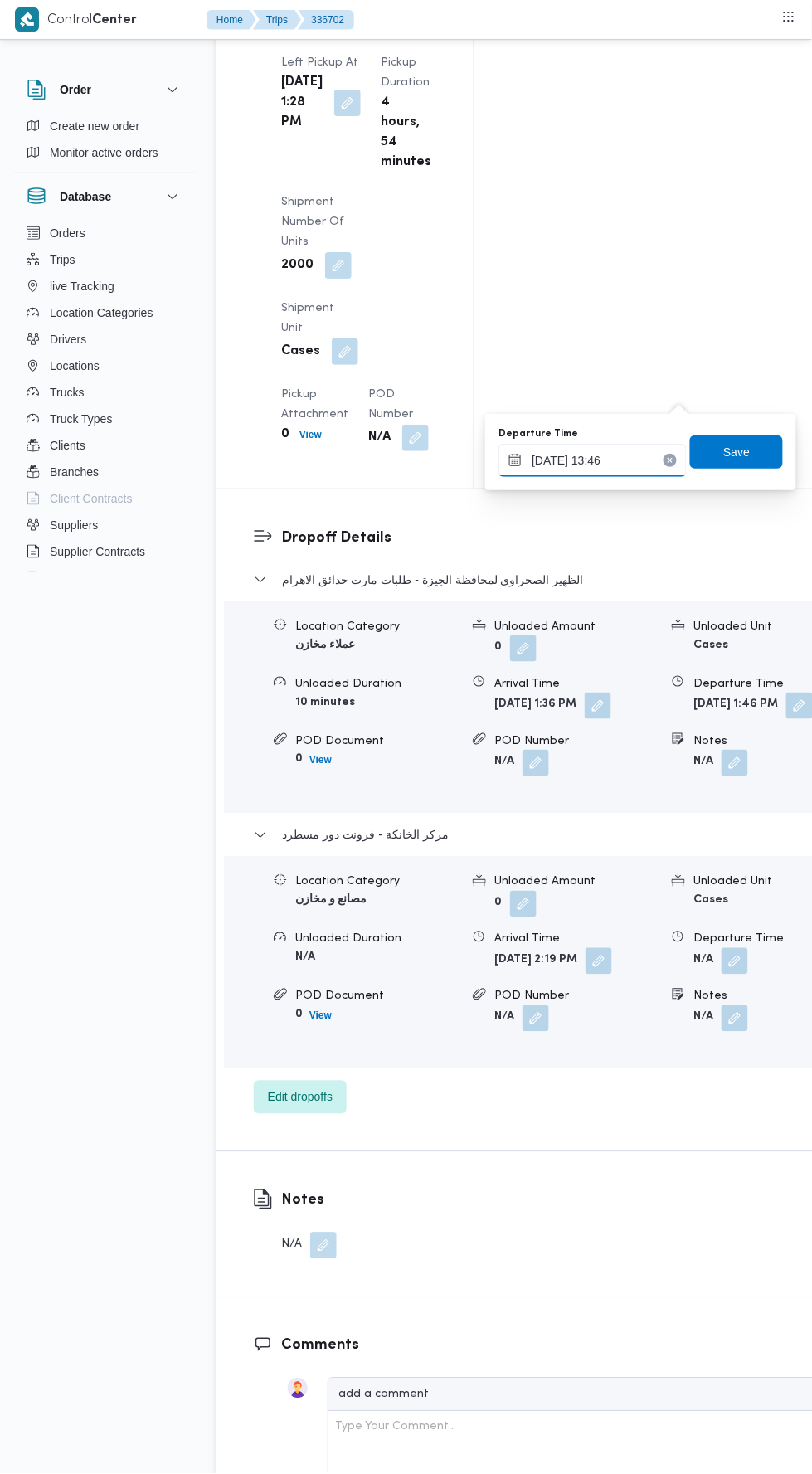
click at [625, 459] on input "[DATE] 13:46" at bounding box center [592, 460] width 188 height 33
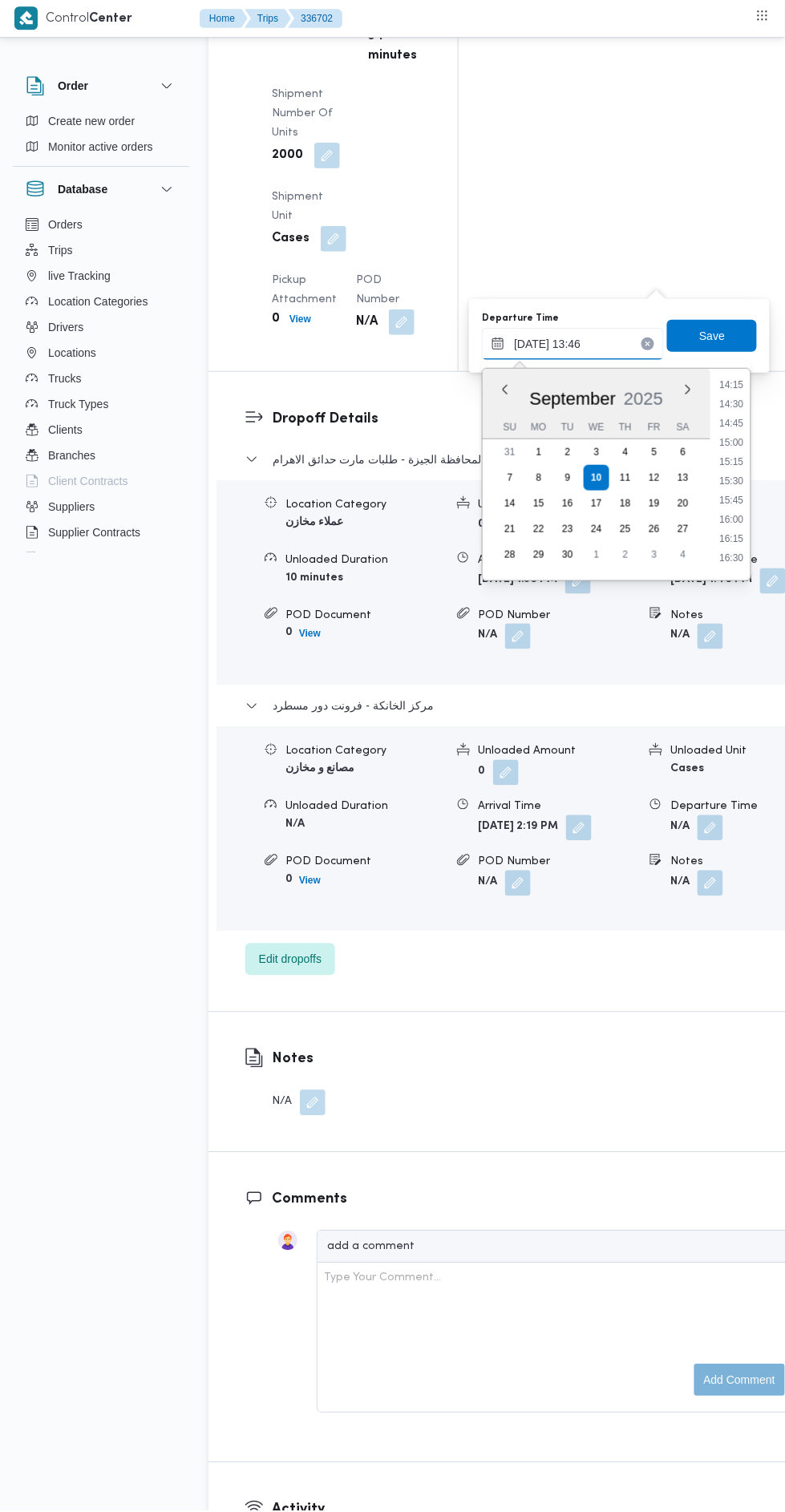
scroll to position [1102, 0]
click at [730, 478] on li "15:30" at bounding box center [732, 480] width 37 height 16
type input "[DATE] 15:30"
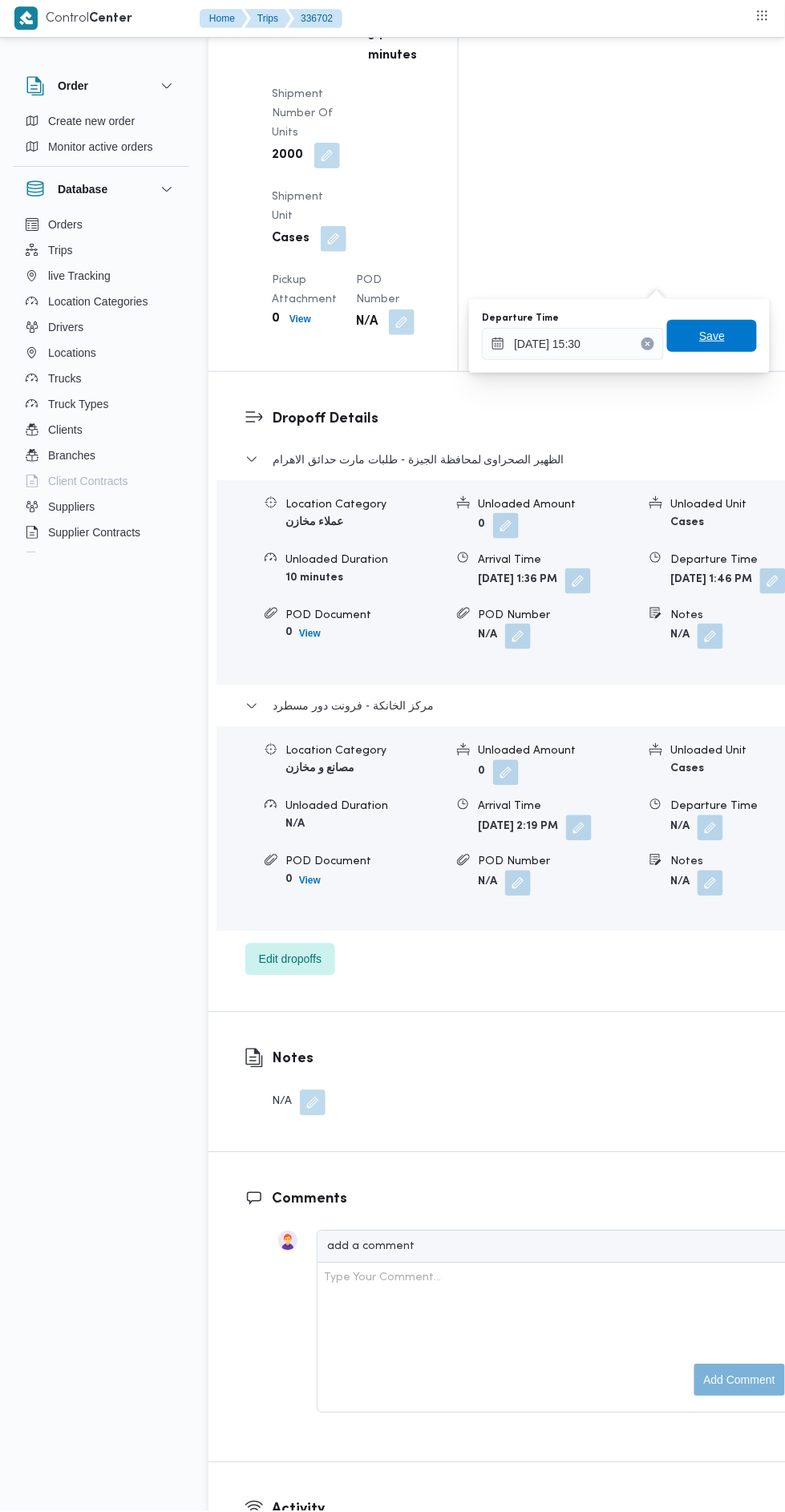
click at [723, 339] on span "Save" at bounding box center [712, 336] width 25 height 19
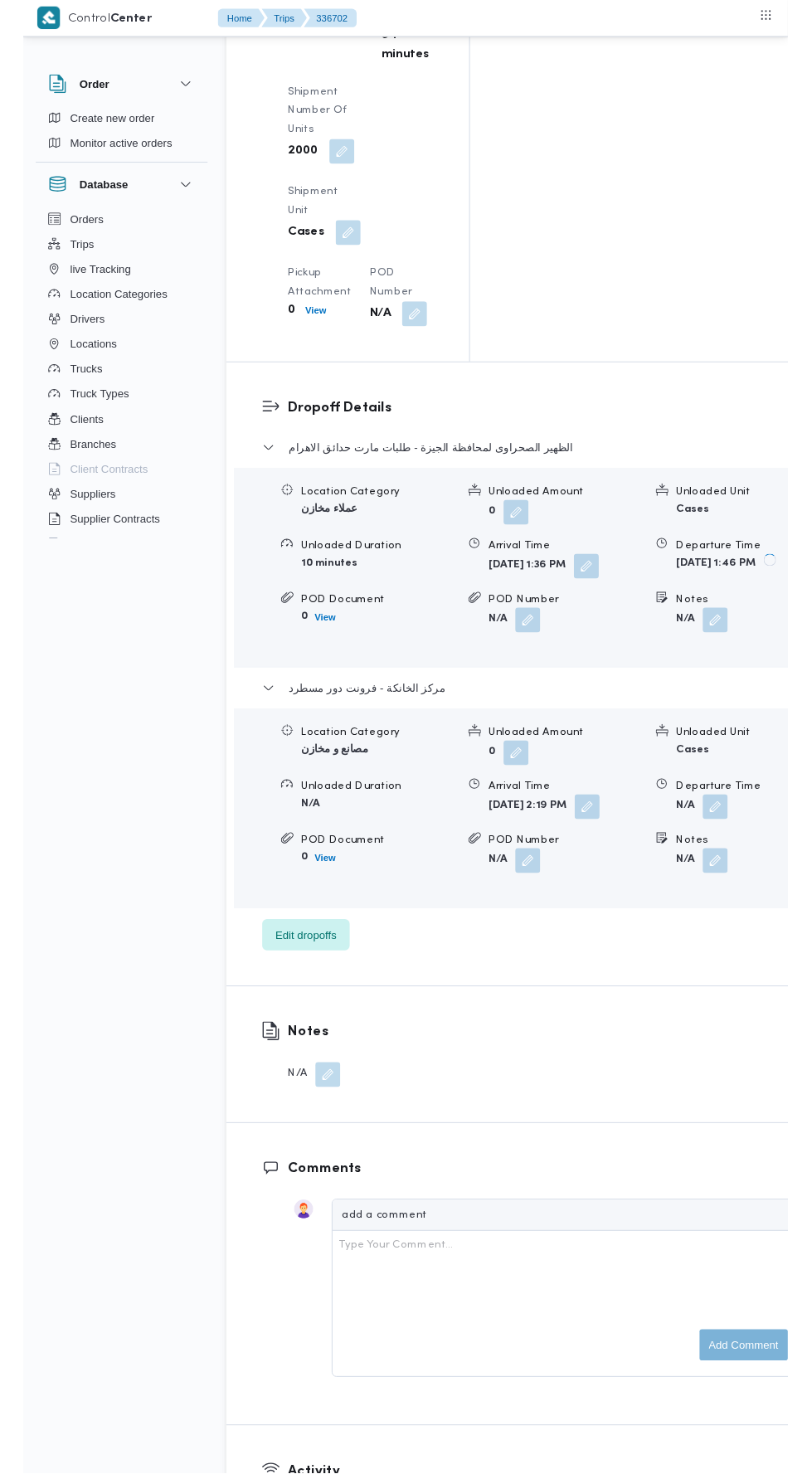
scroll to position [2443, 0]
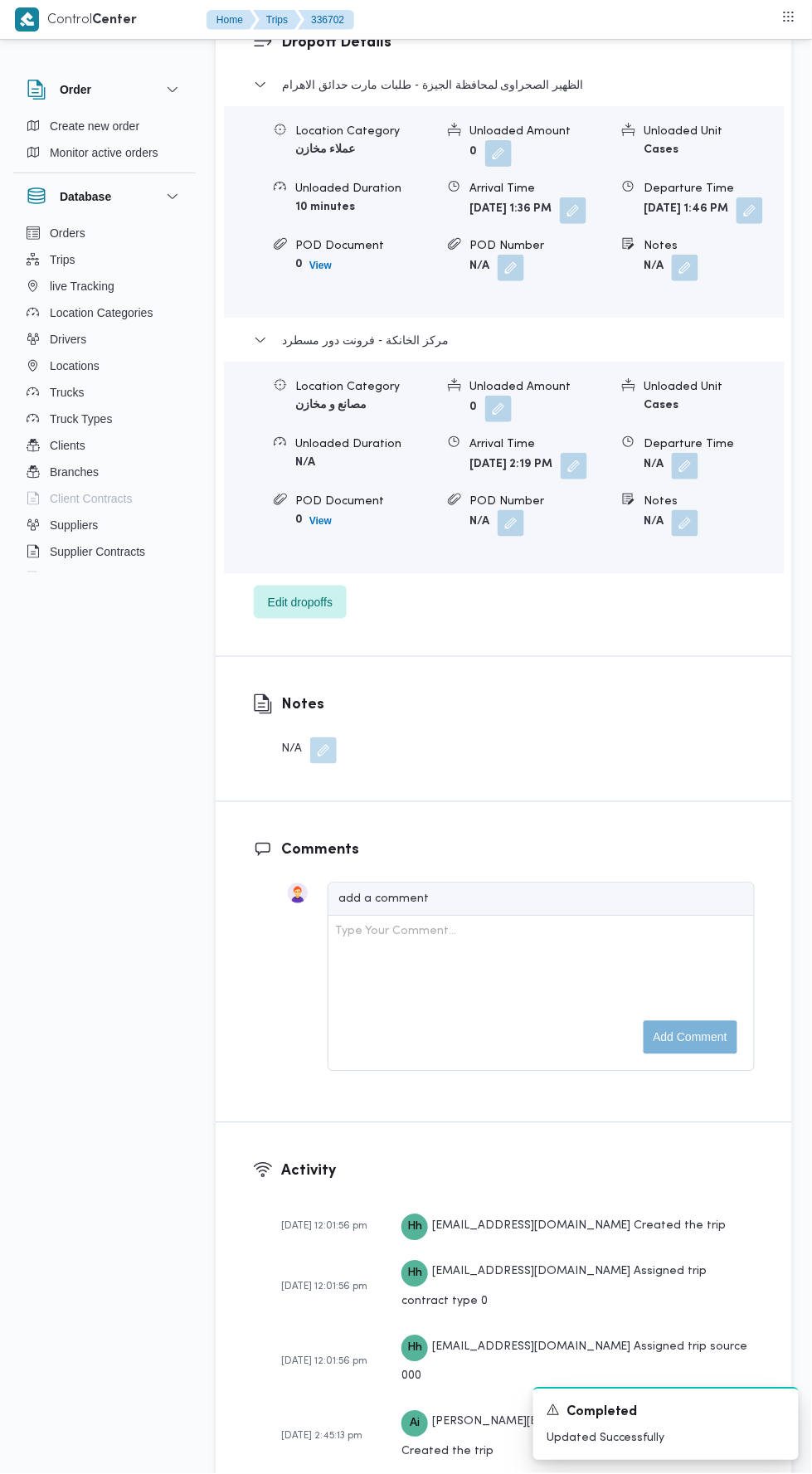
click at [560, 479] on button "button" at bounding box center [573, 466] width 26 height 26
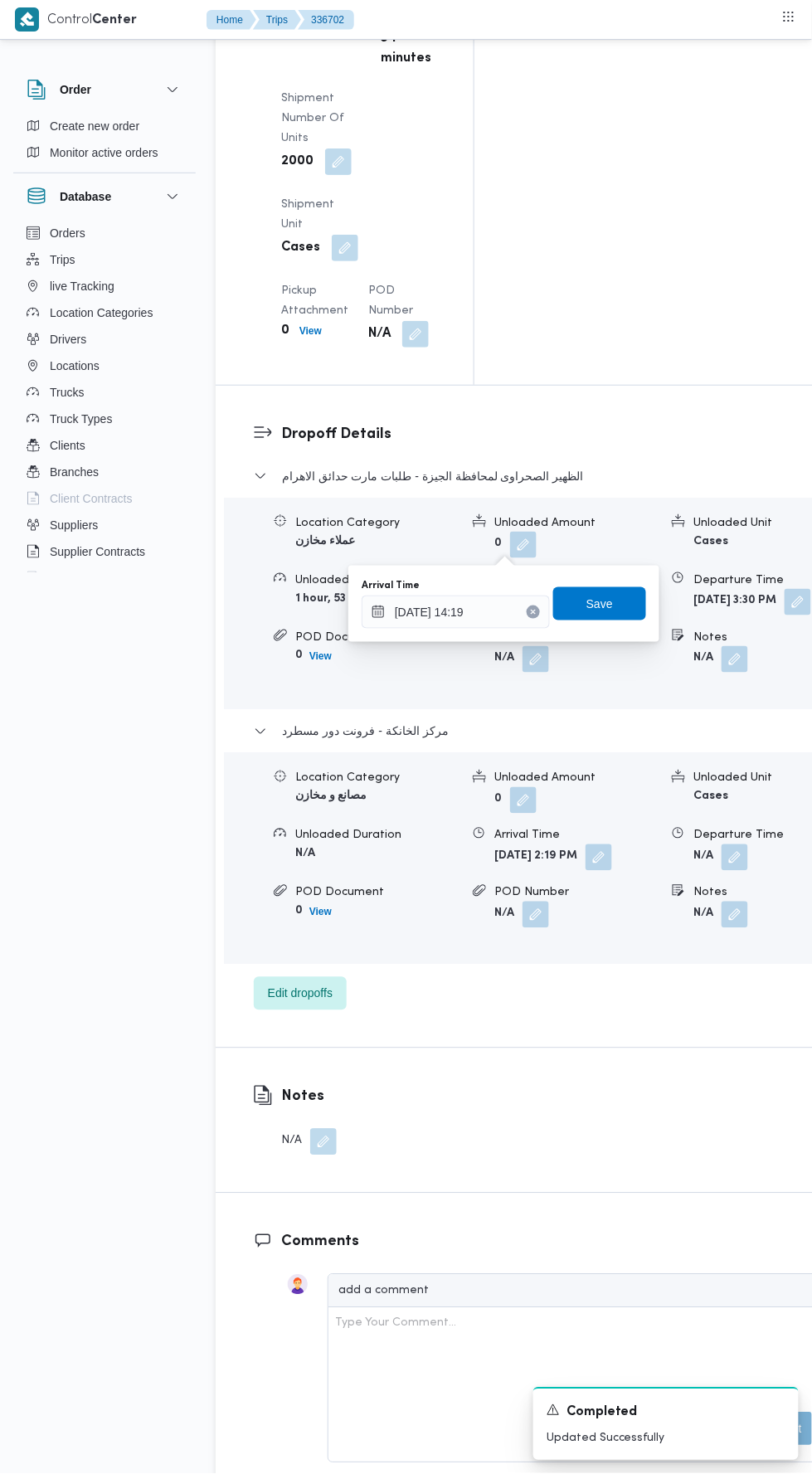
click at [535, 607] on button "Clear input" at bounding box center [532, 612] width 13 height 13
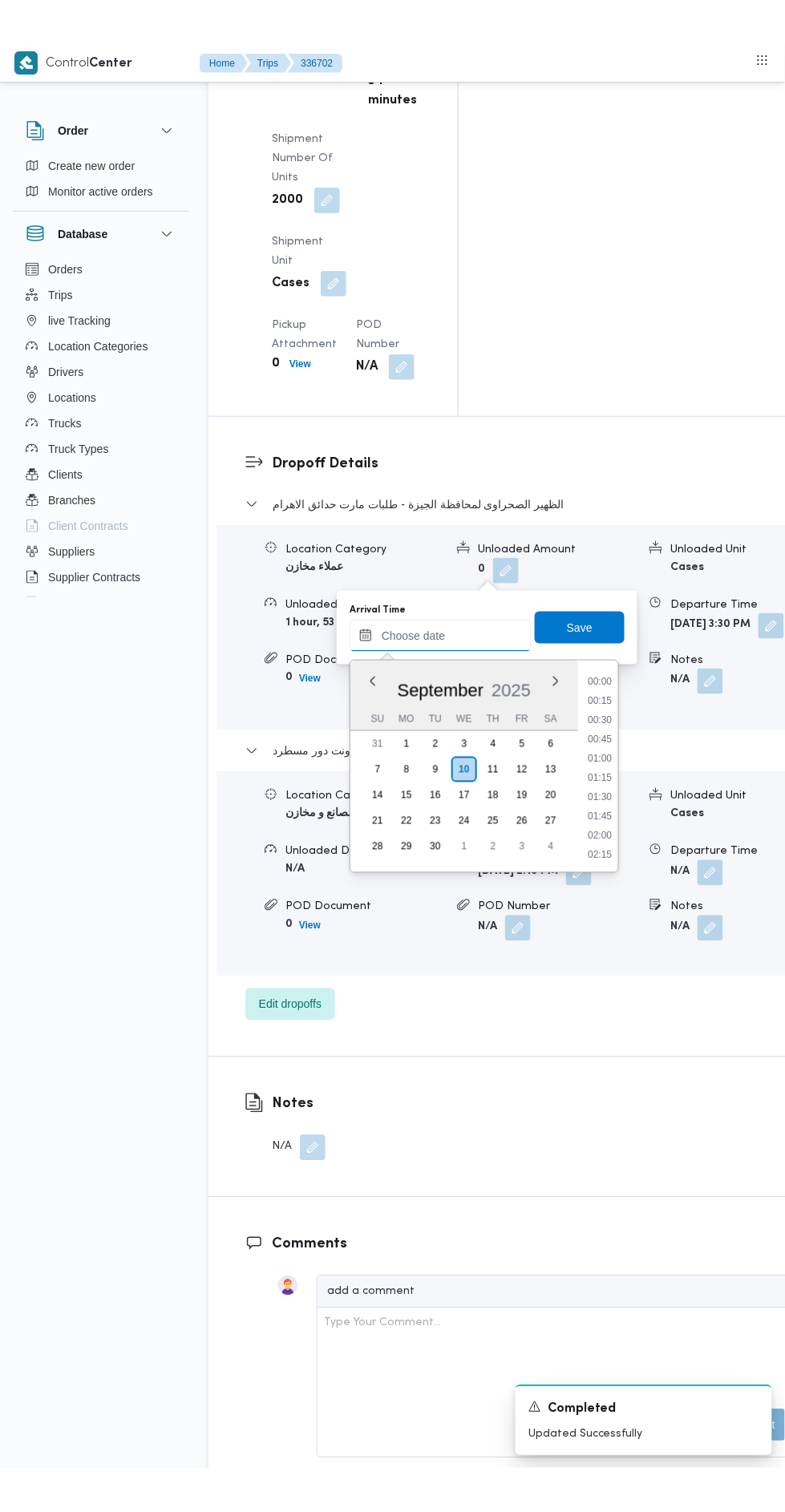
scroll to position [1365, 0]
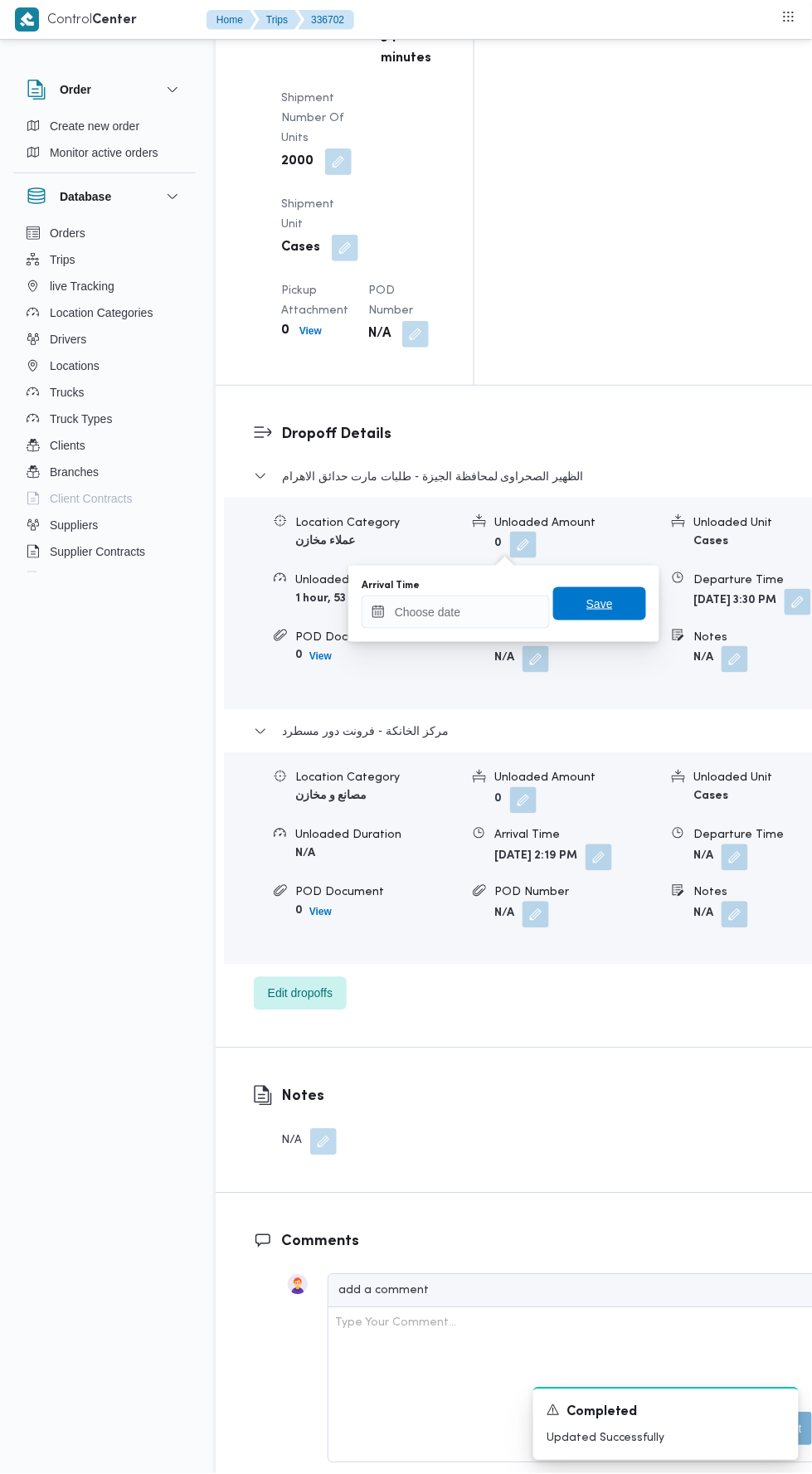
click at [600, 607] on span "Save" at bounding box center [599, 603] width 26 height 20
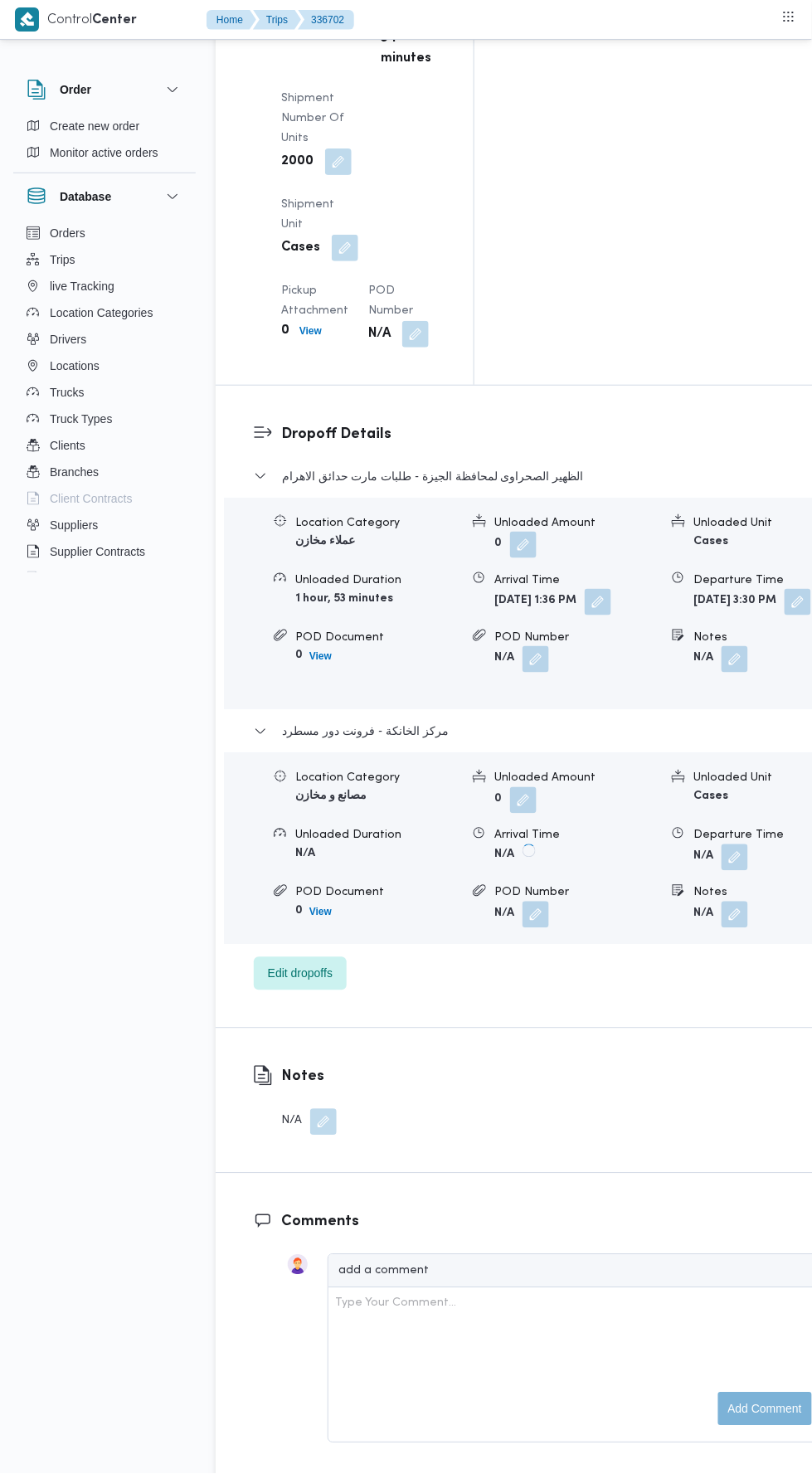
click at [784, 589] on button "button" at bounding box center [797, 602] width 26 height 26
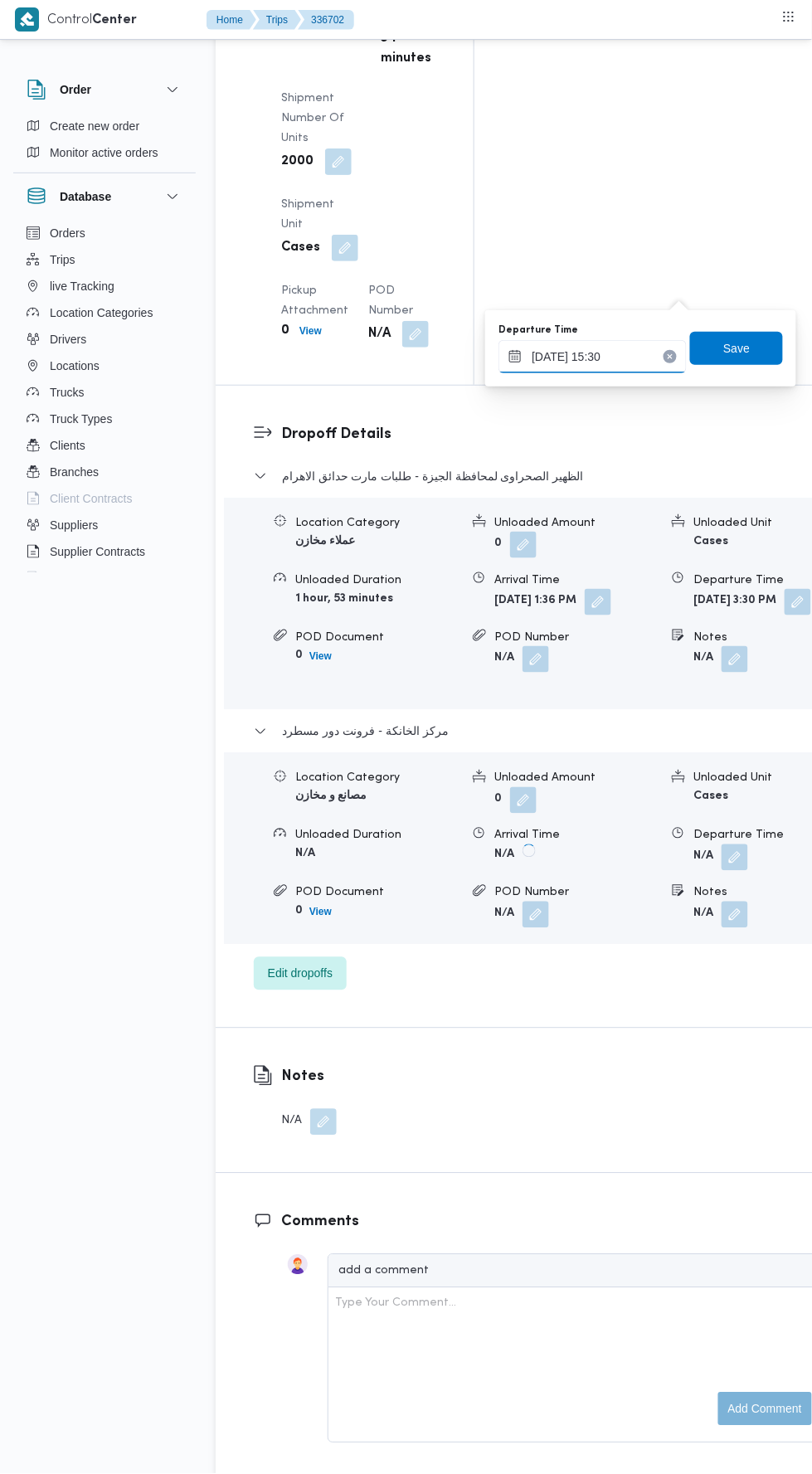
click at [629, 355] on input "[DATE] 15:30" at bounding box center [592, 357] width 188 height 33
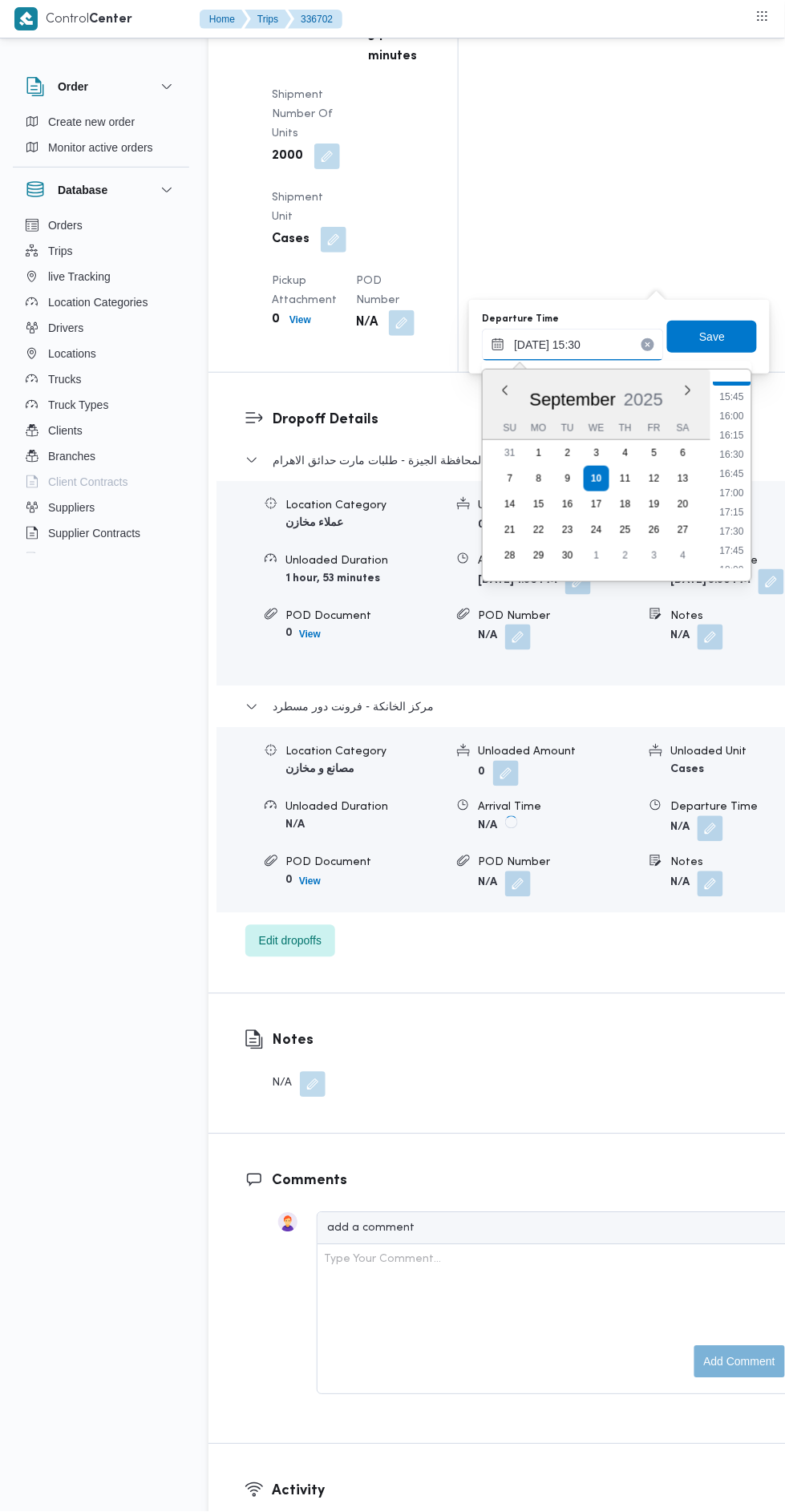
scroll to position [1255, 0]
click at [733, 424] on li "16:45" at bounding box center [733, 424] width 37 height 16
type input "[DATE] 16:45"
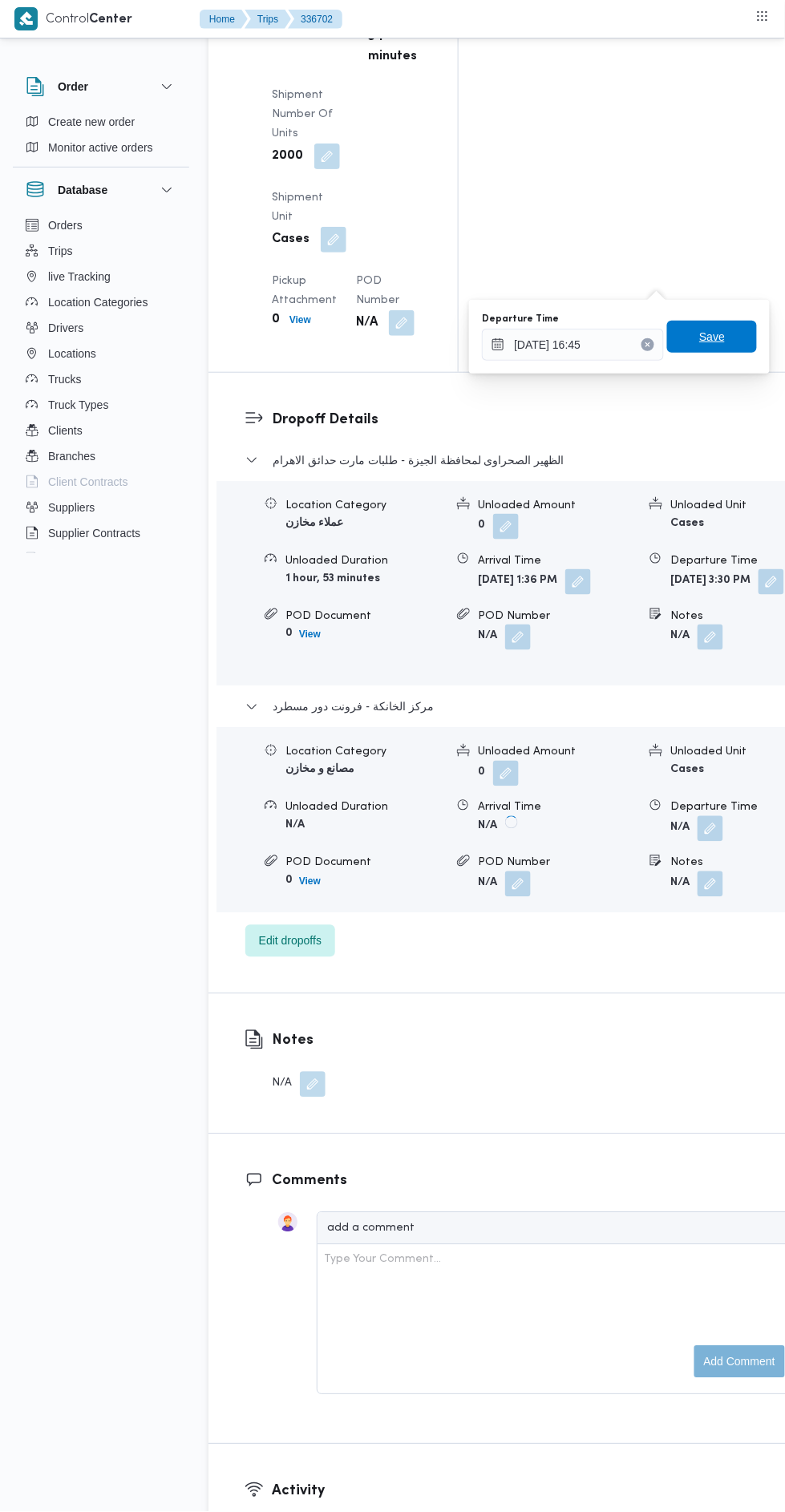
click at [724, 343] on span "Save" at bounding box center [712, 336] width 25 height 19
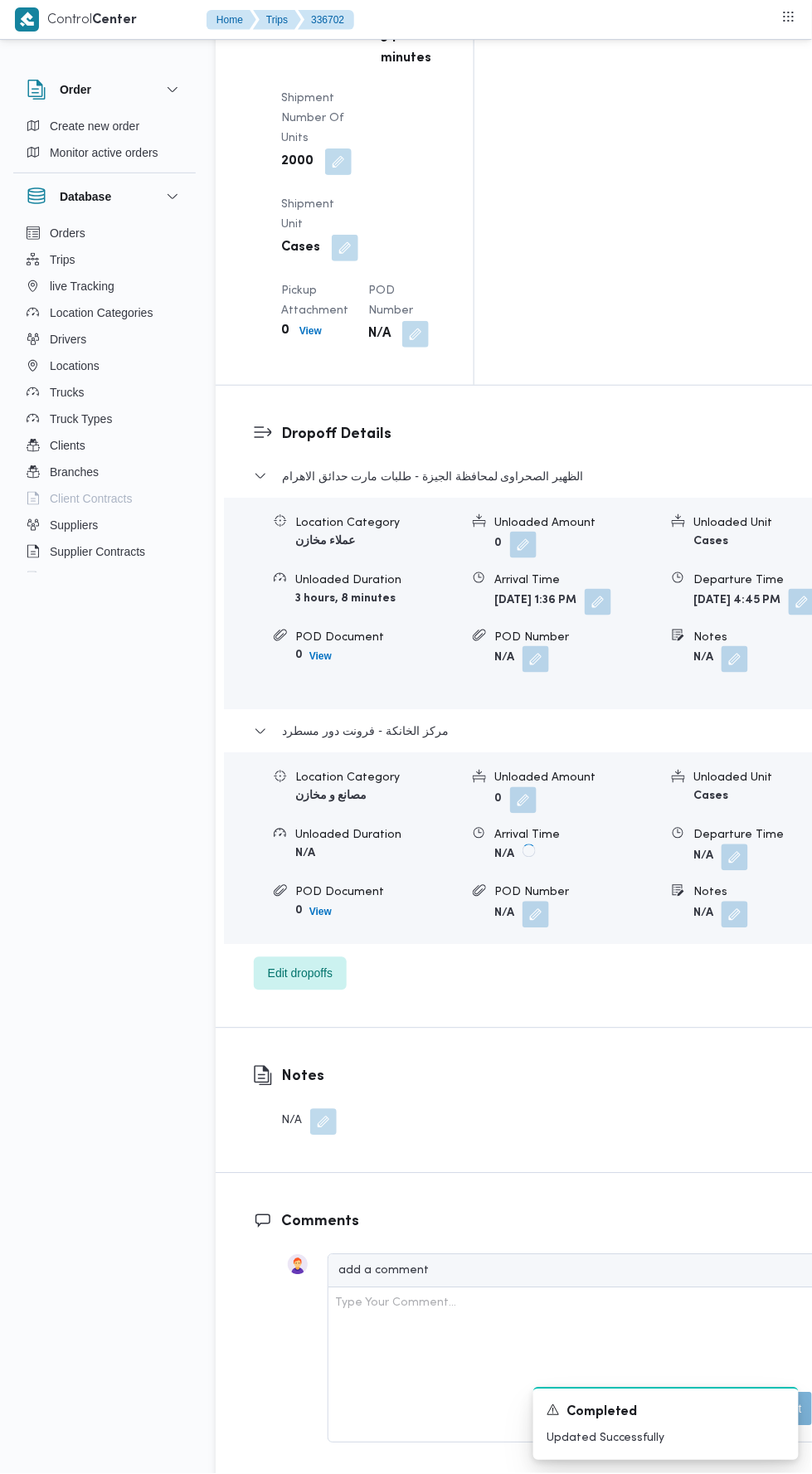
click at [585, 589] on button "button" at bounding box center [598, 602] width 26 height 26
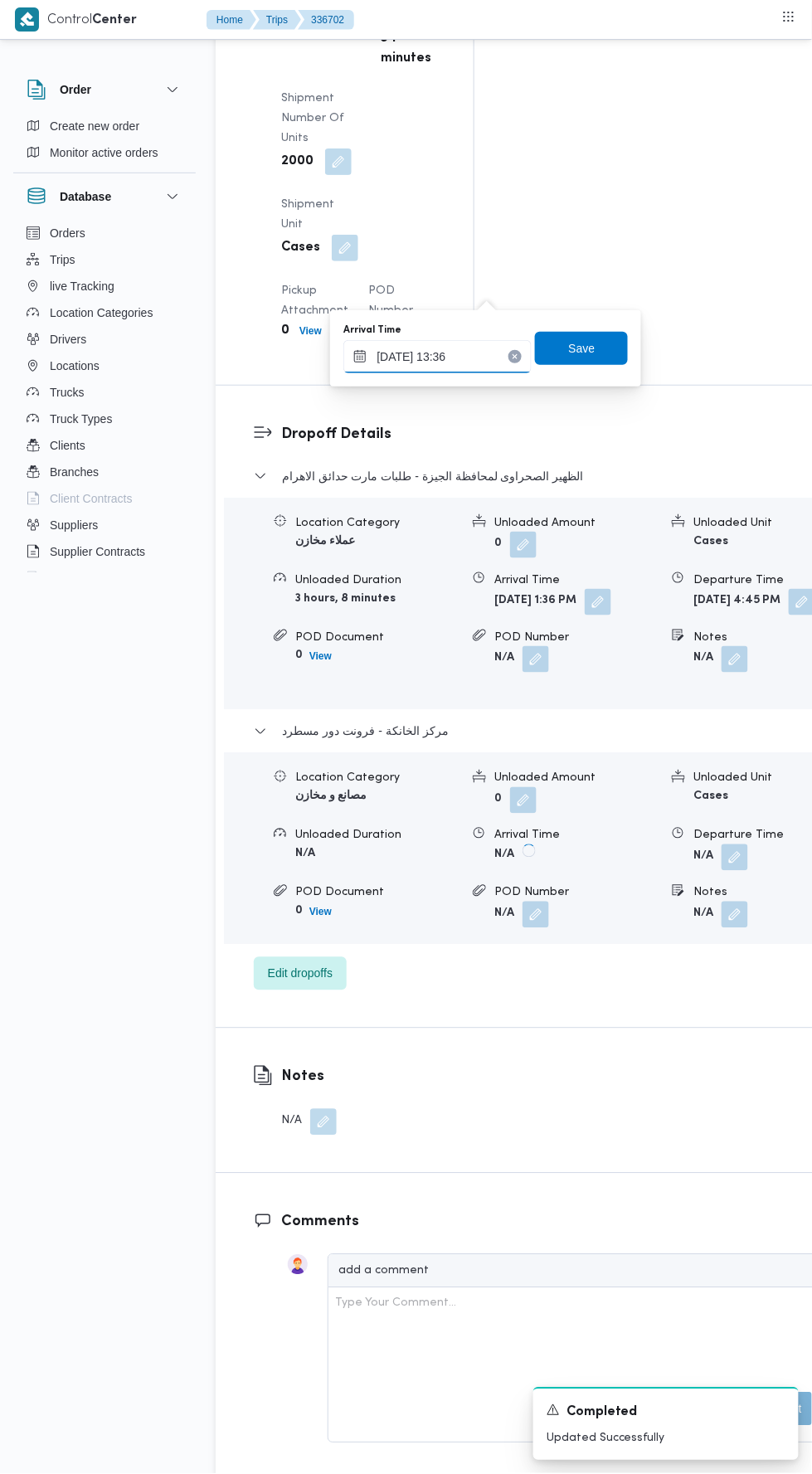
click at [478, 349] on input "[DATE] 13:36" at bounding box center [437, 357] width 188 height 33
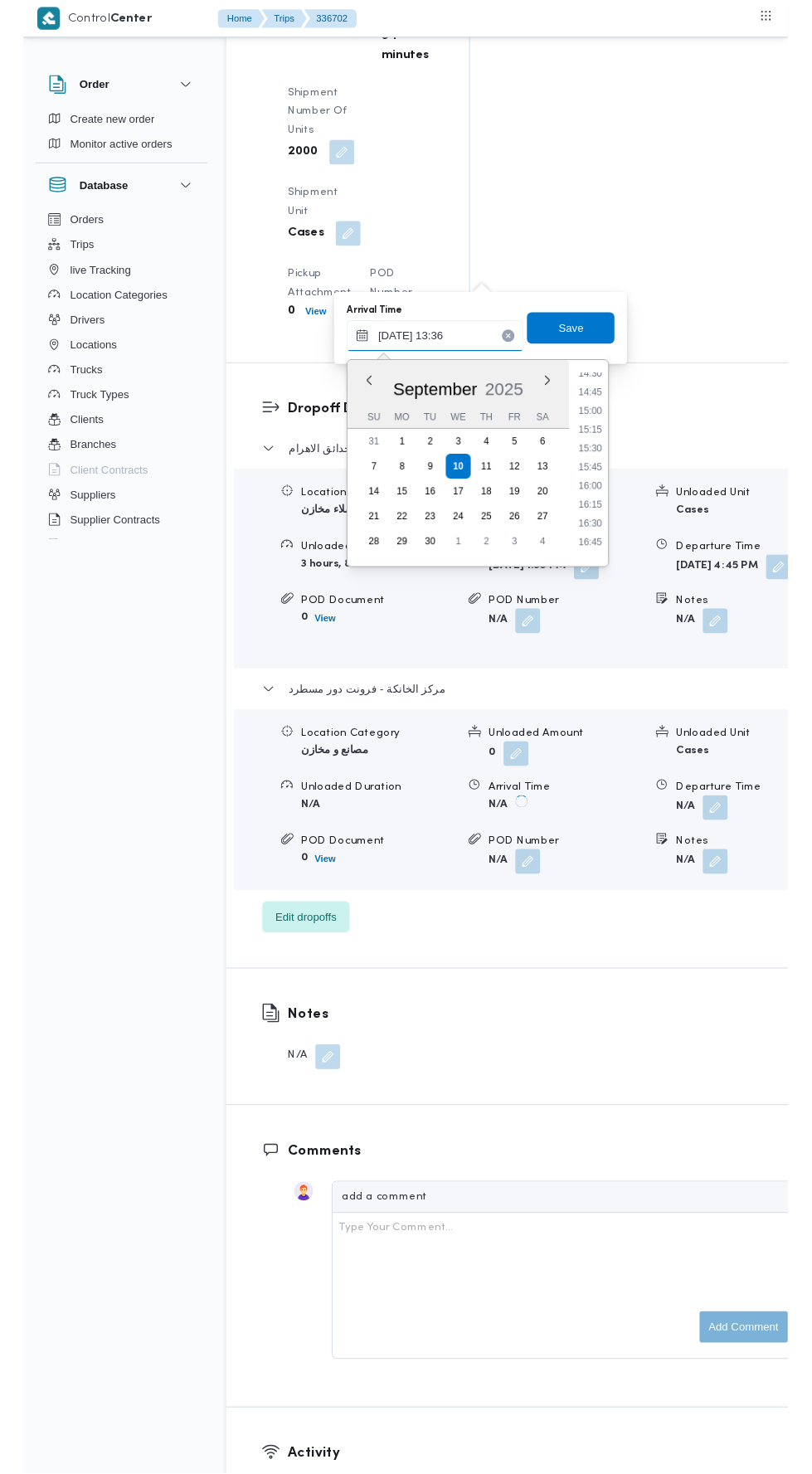
scroll to position [1162, 0]
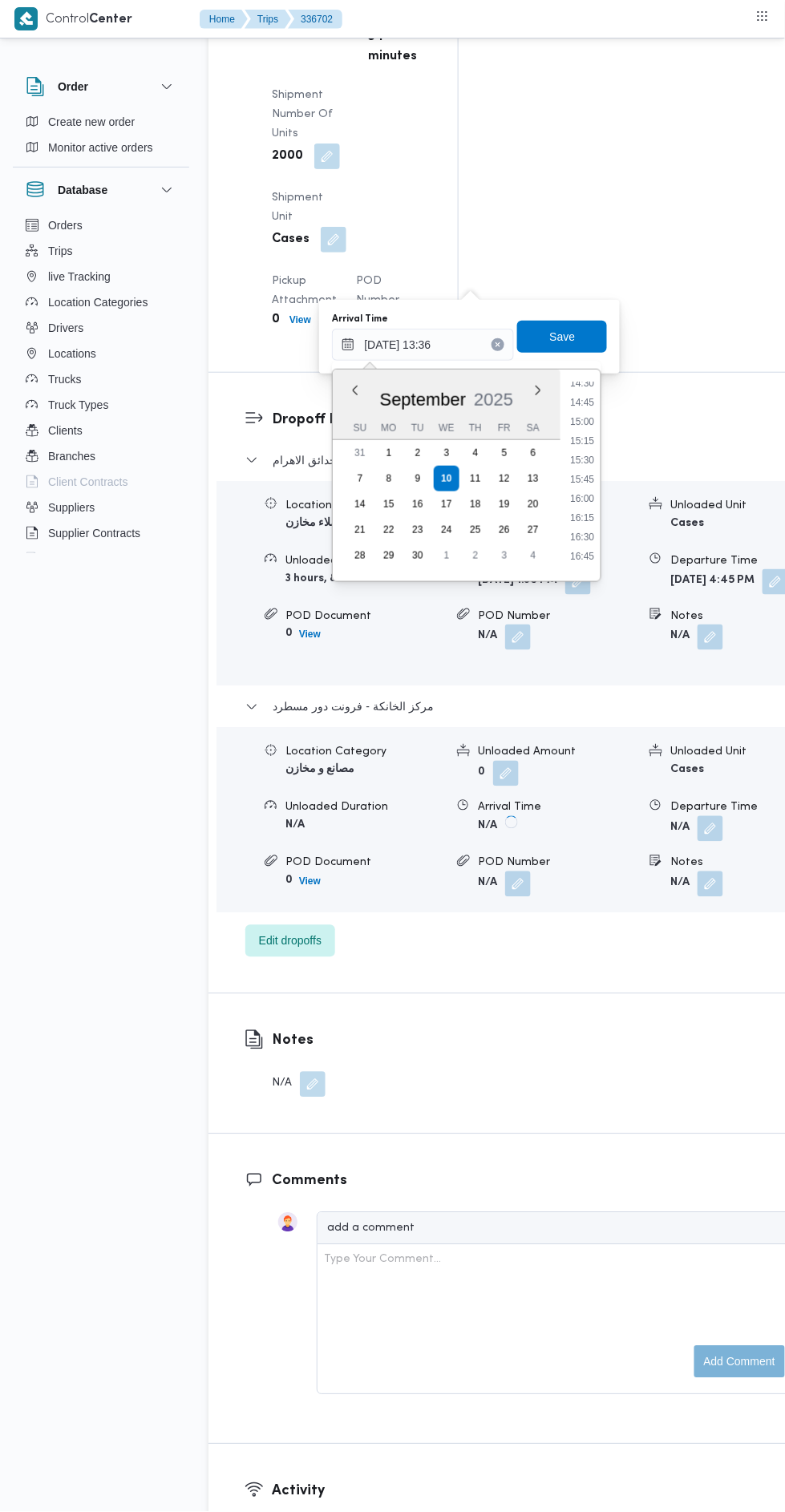
click at [579, 494] on li "16:00" at bounding box center [582, 498] width 37 height 16
type input "[DATE] 16:00"
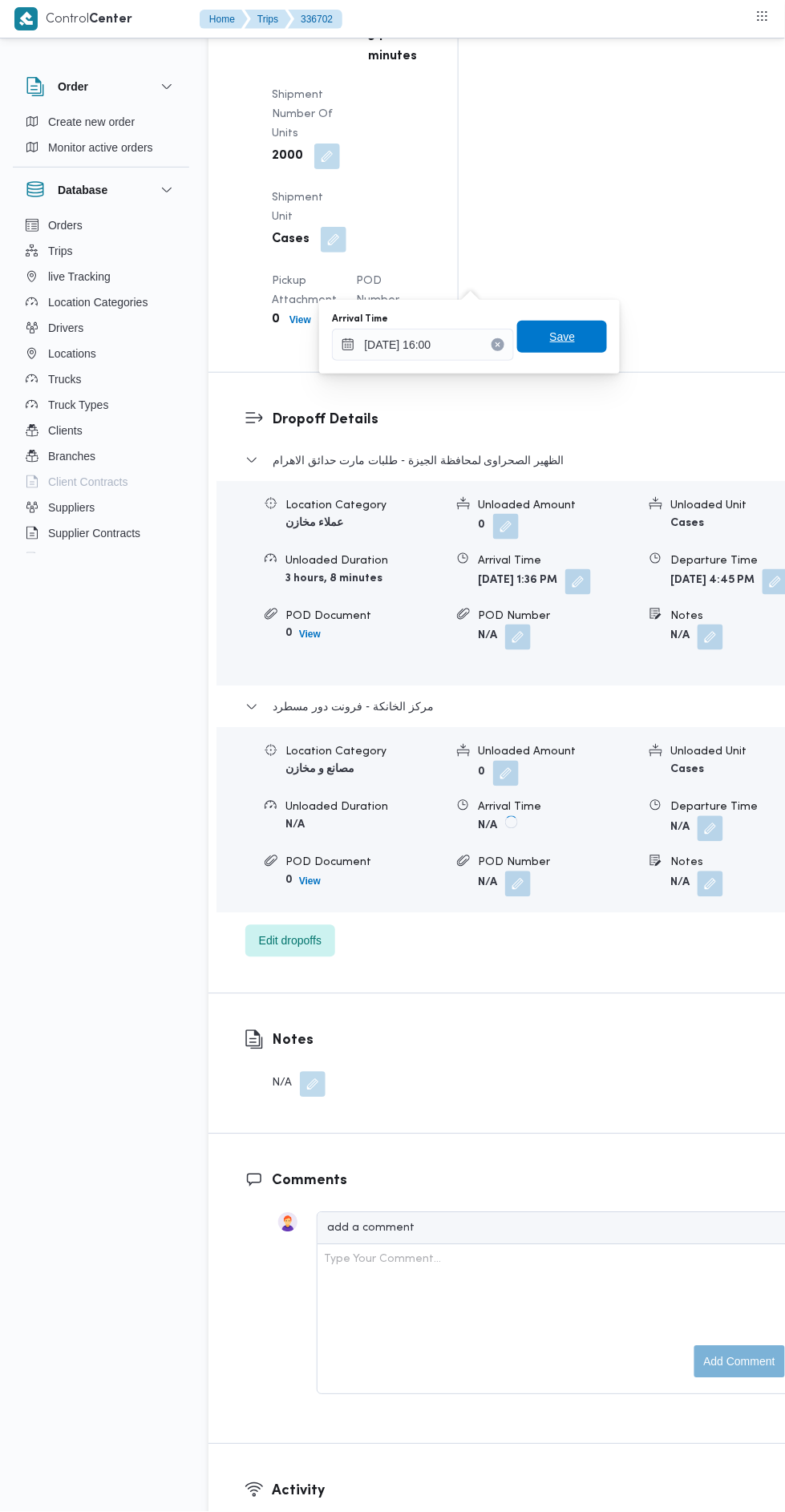
click at [575, 334] on span "Save" at bounding box center [563, 336] width 25 height 19
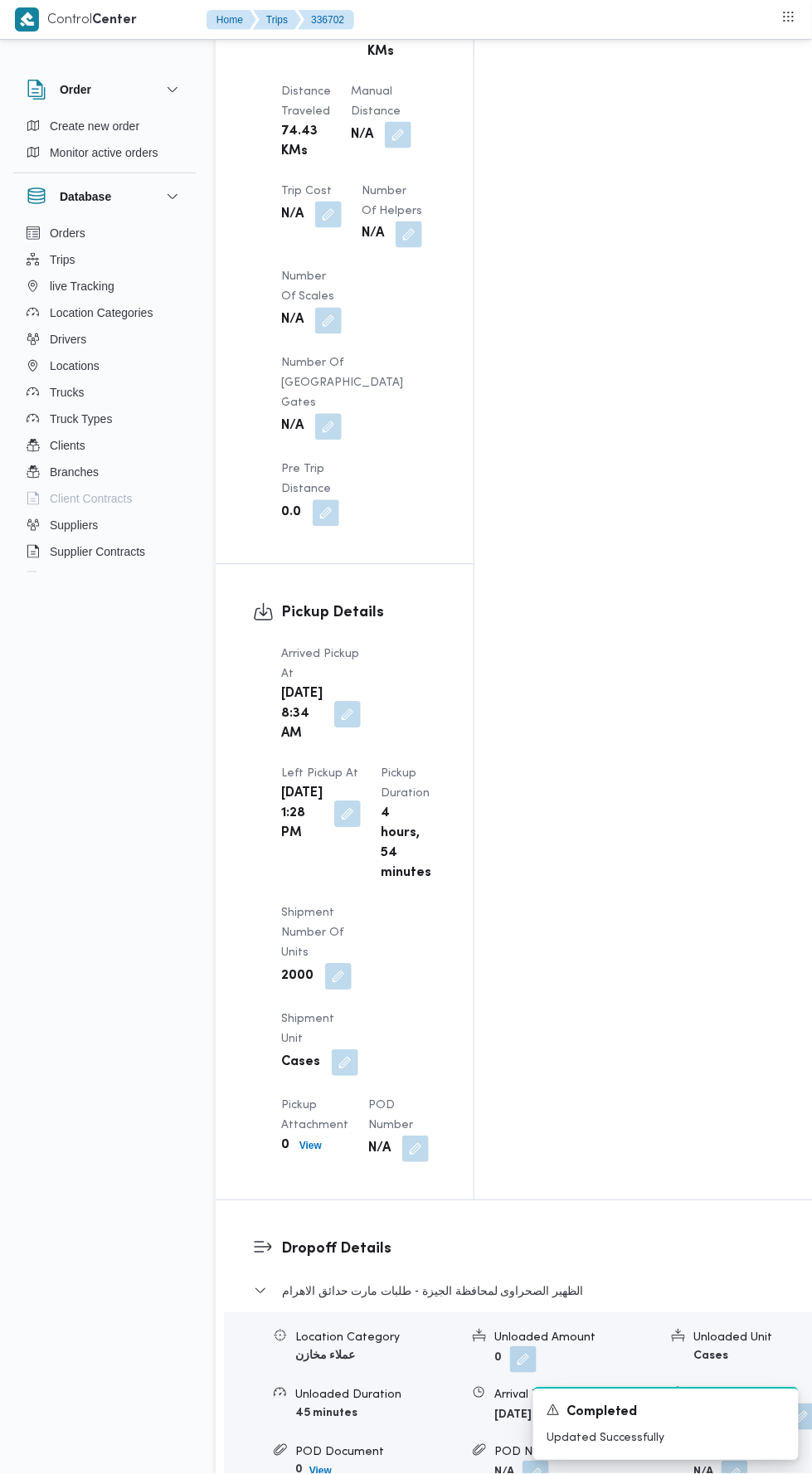
scroll to position [1624, 0]
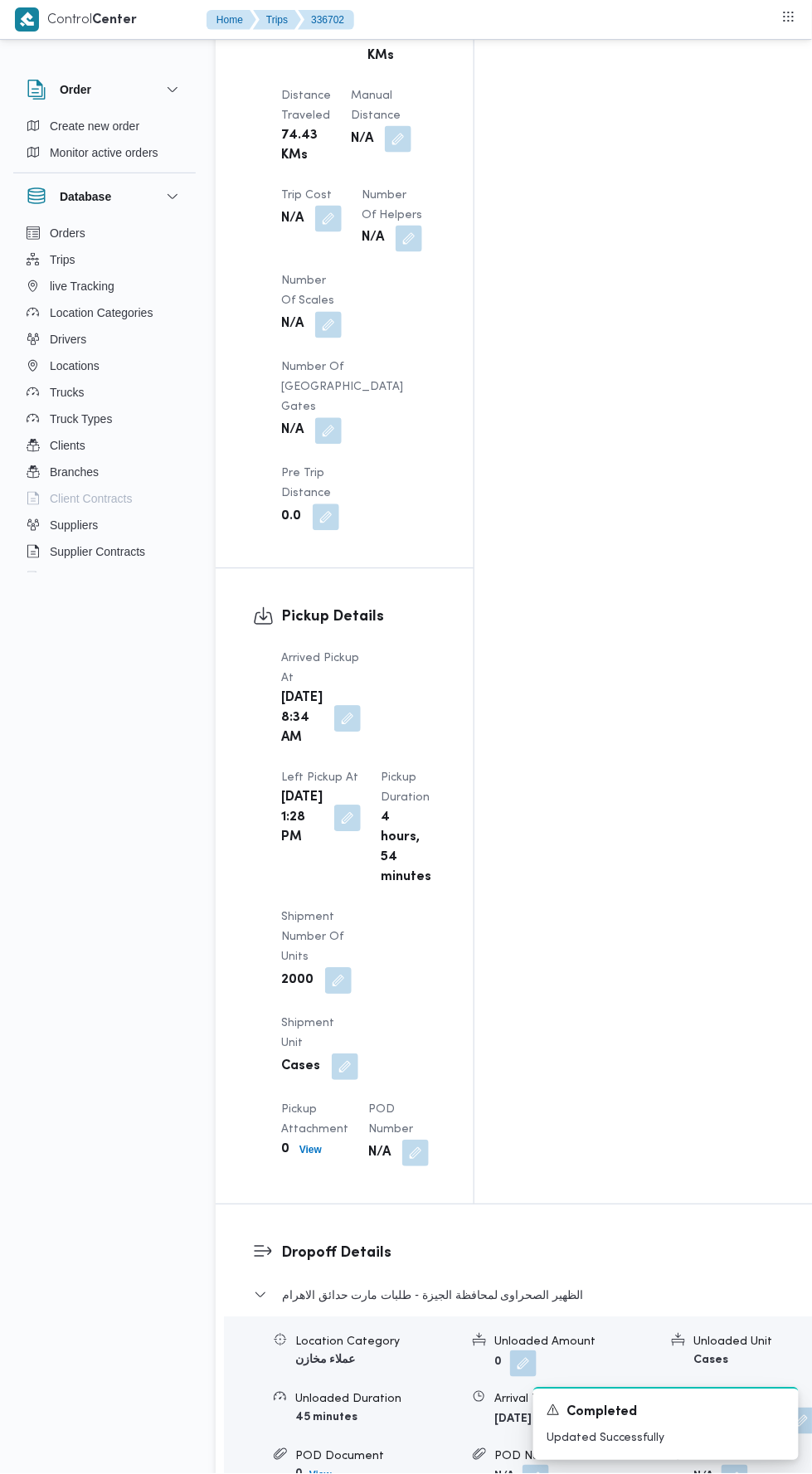
click at [361, 805] on button "button" at bounding box center [348, 819] width 26 height 26
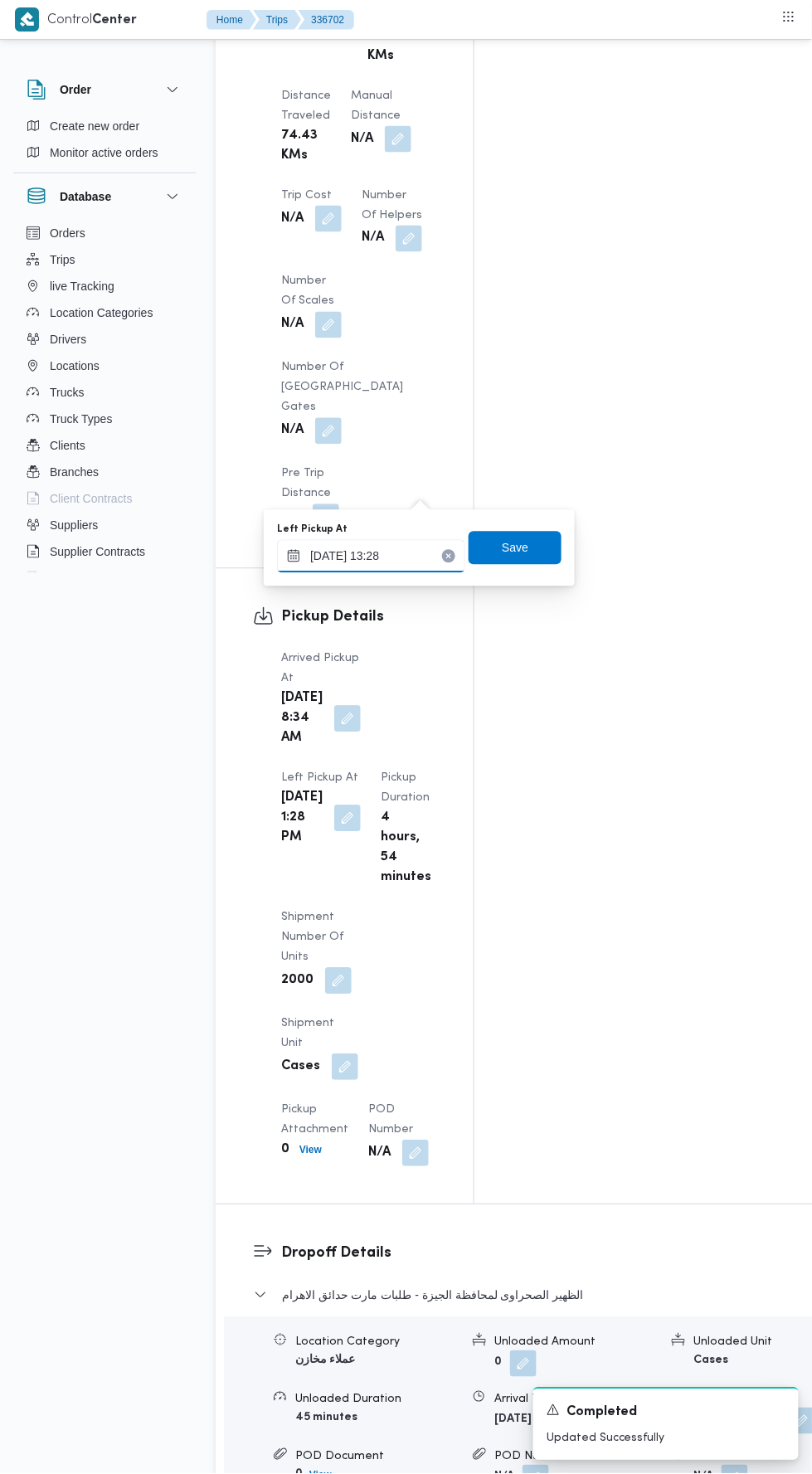
click at [407, 561] on input "[DATE] 13:28" at bounding box center [371, 557] width 188 height 33
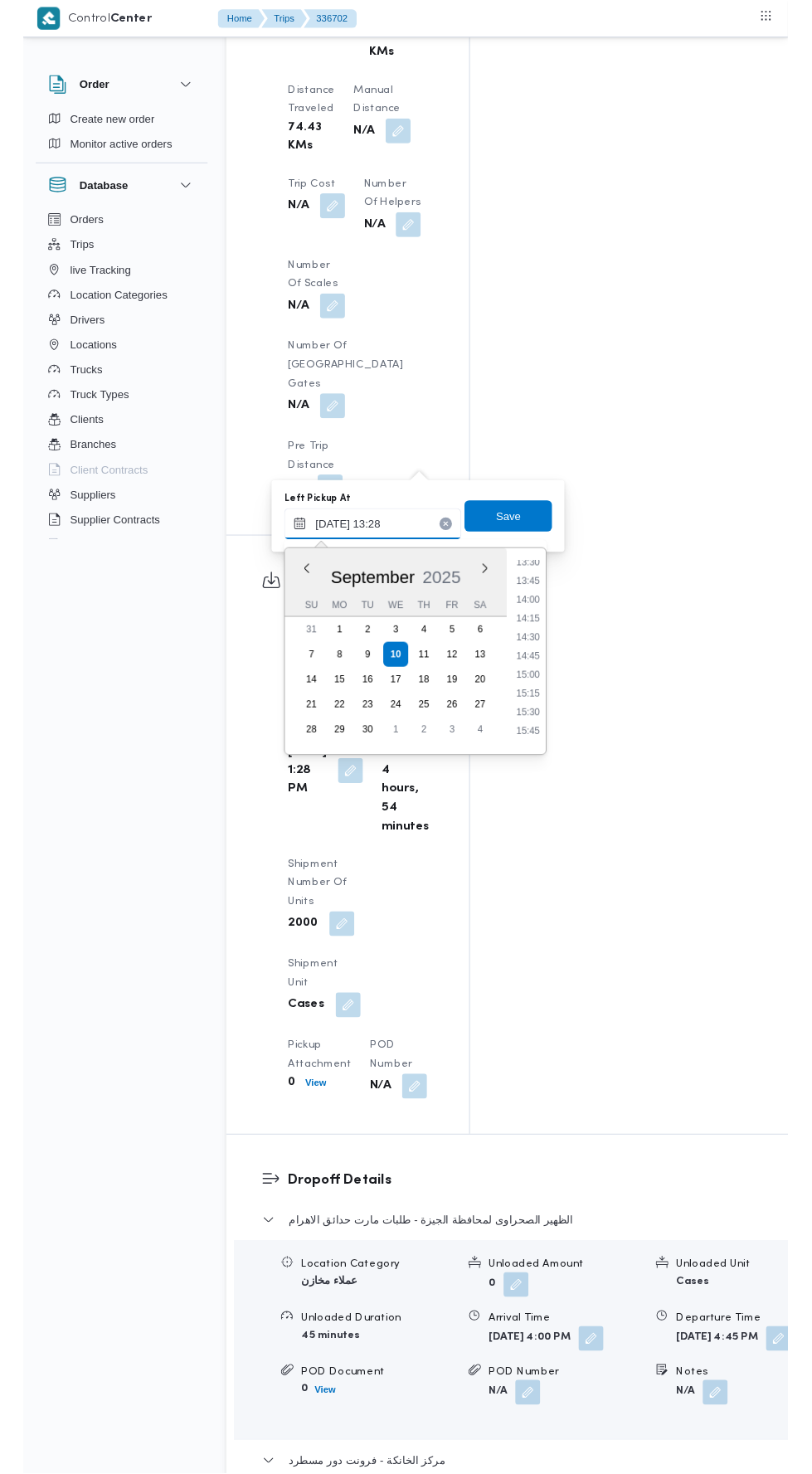
scroll to position [1093, 0]
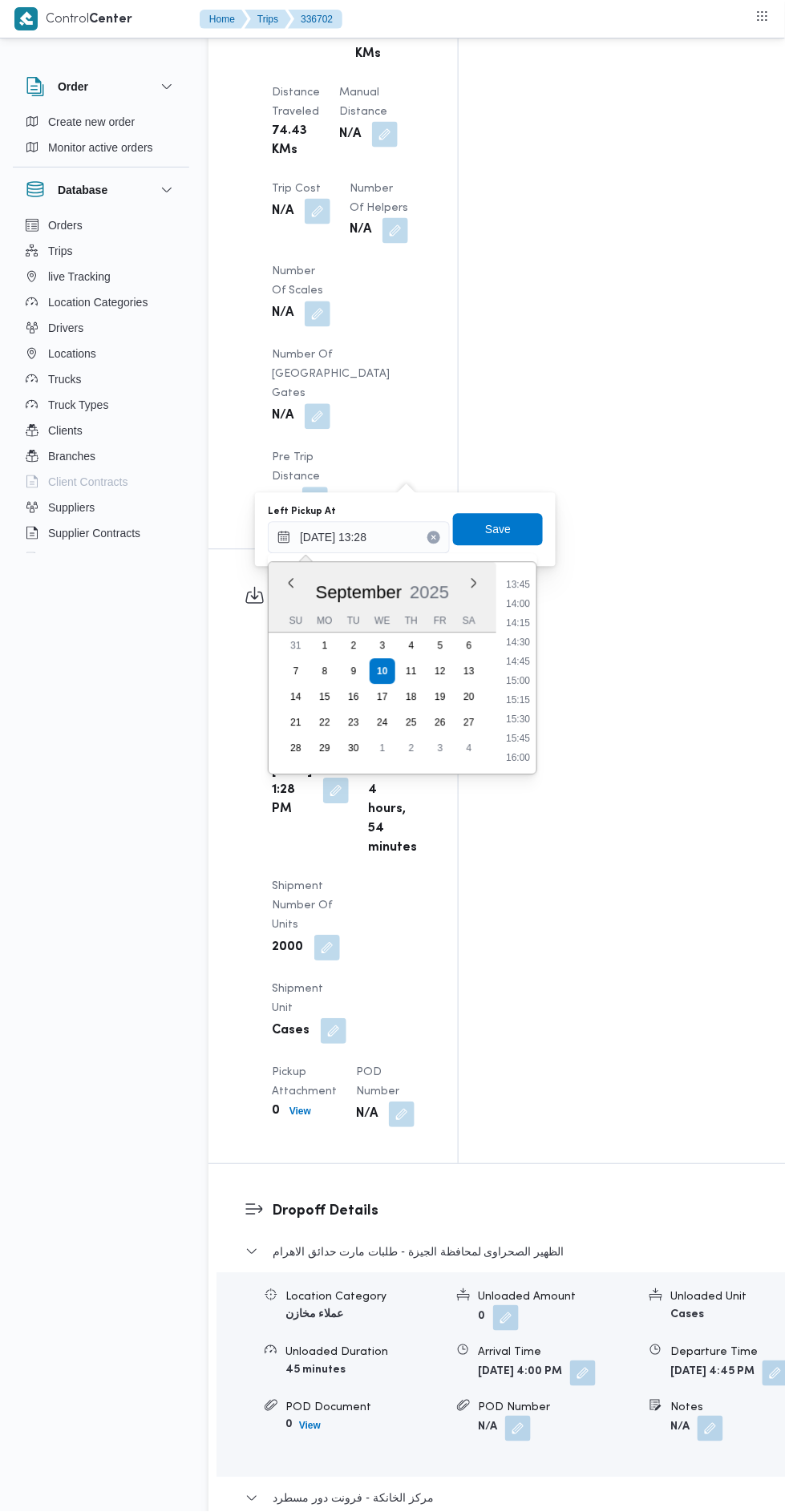
click at [525, 704] on li "15:15" at bounding box center [518, 700] width 37 height 16
type input "[DATE] 13:28"
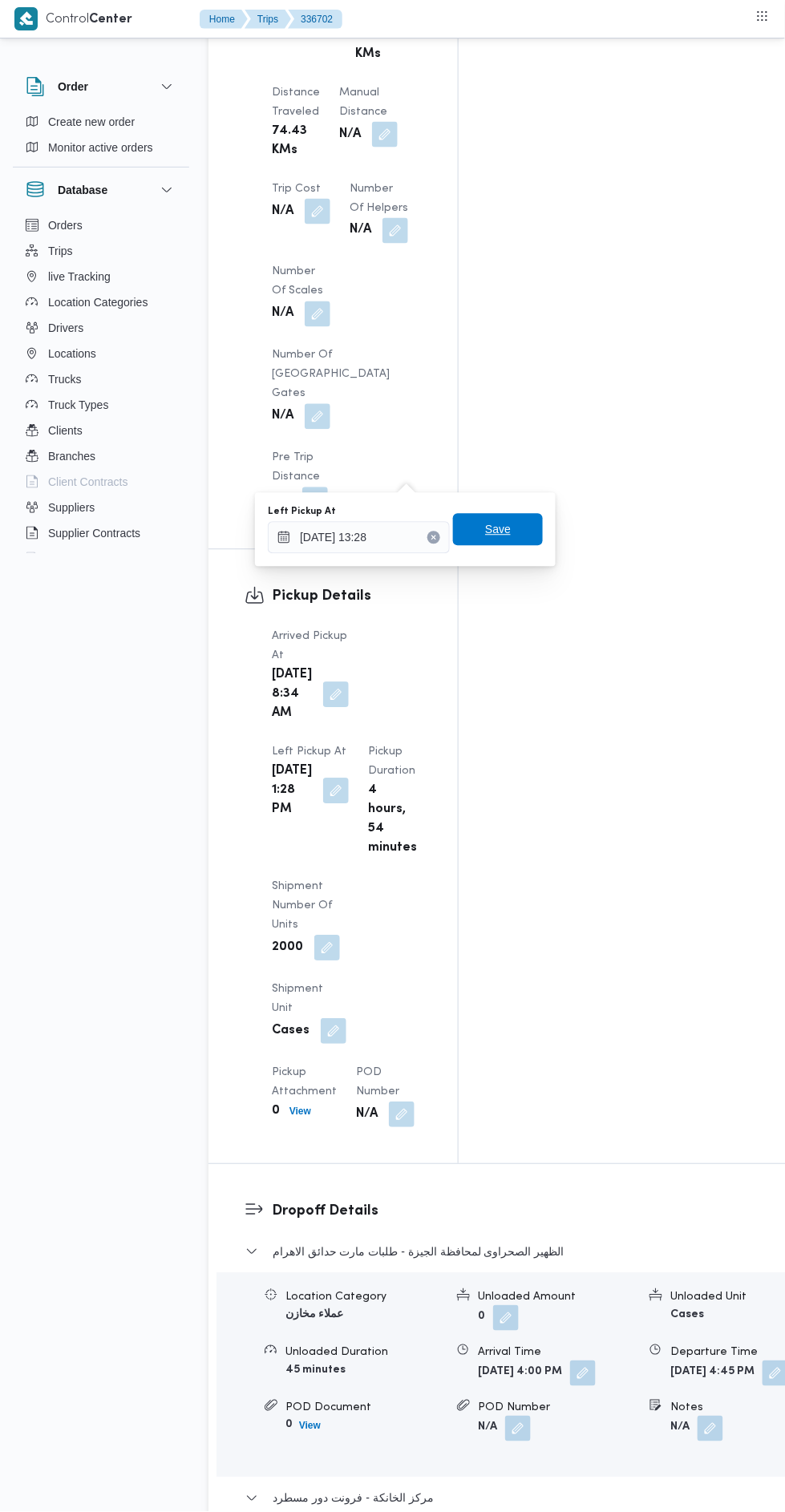
click at [498, 526] on span "Save" at bounding box center [498, 530] width 25 height 19
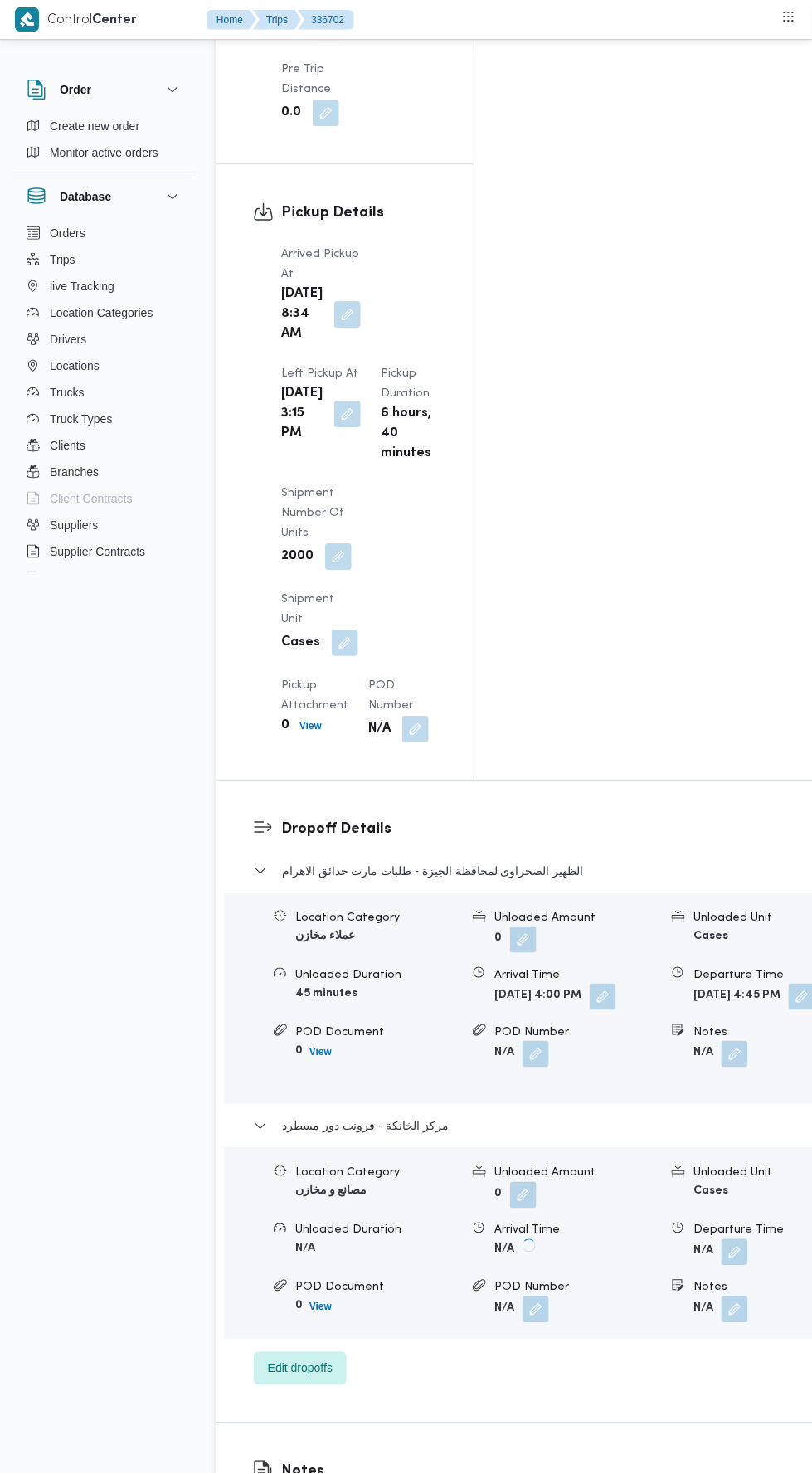
scroll to position [2164, 0]
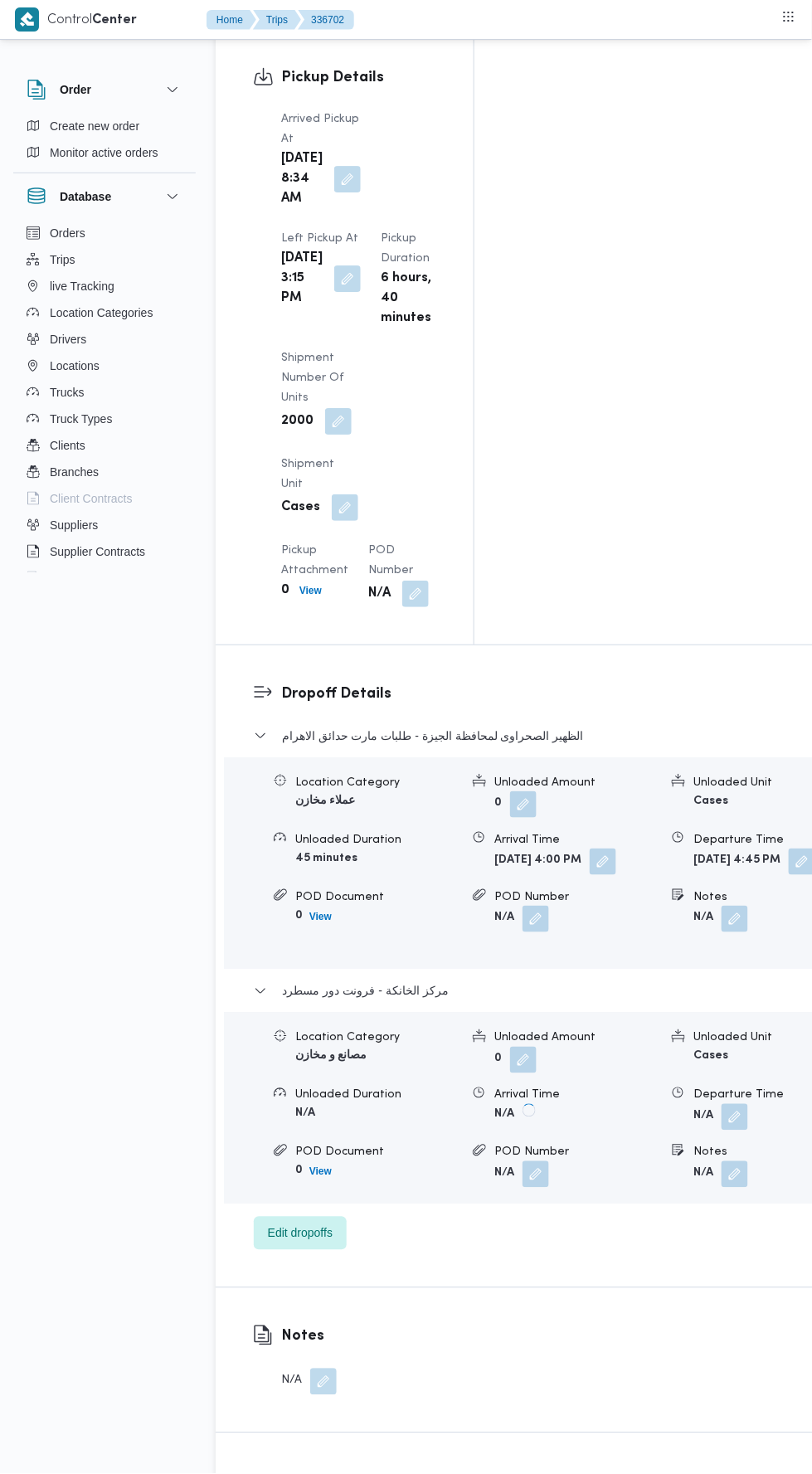
click at [721, 1104] on button "button" at bounding box center [734, 1117] width 26 height 26
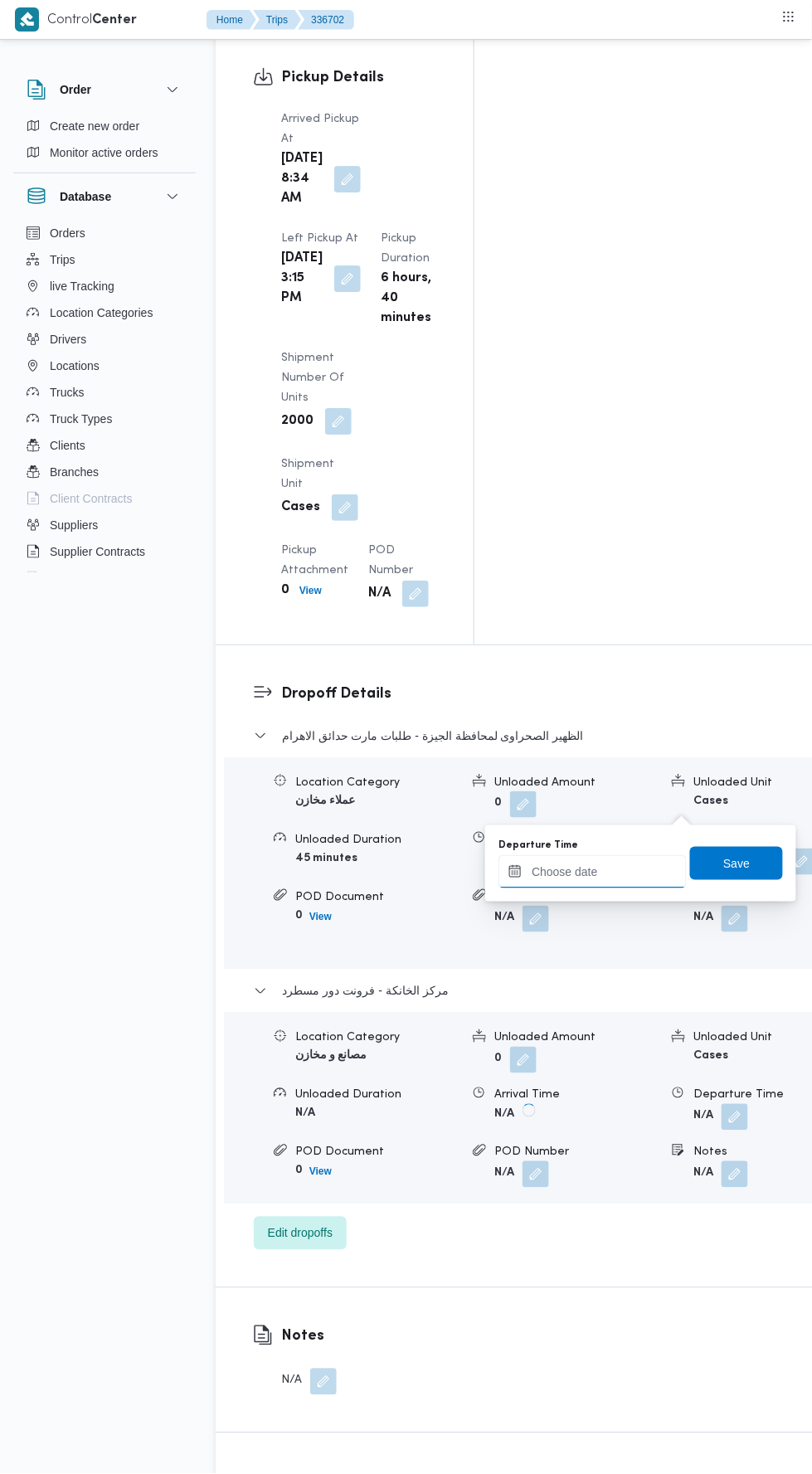
click at [626, 871] on input "Departure Time" at bounding box center [592, 872] width 188 height 33
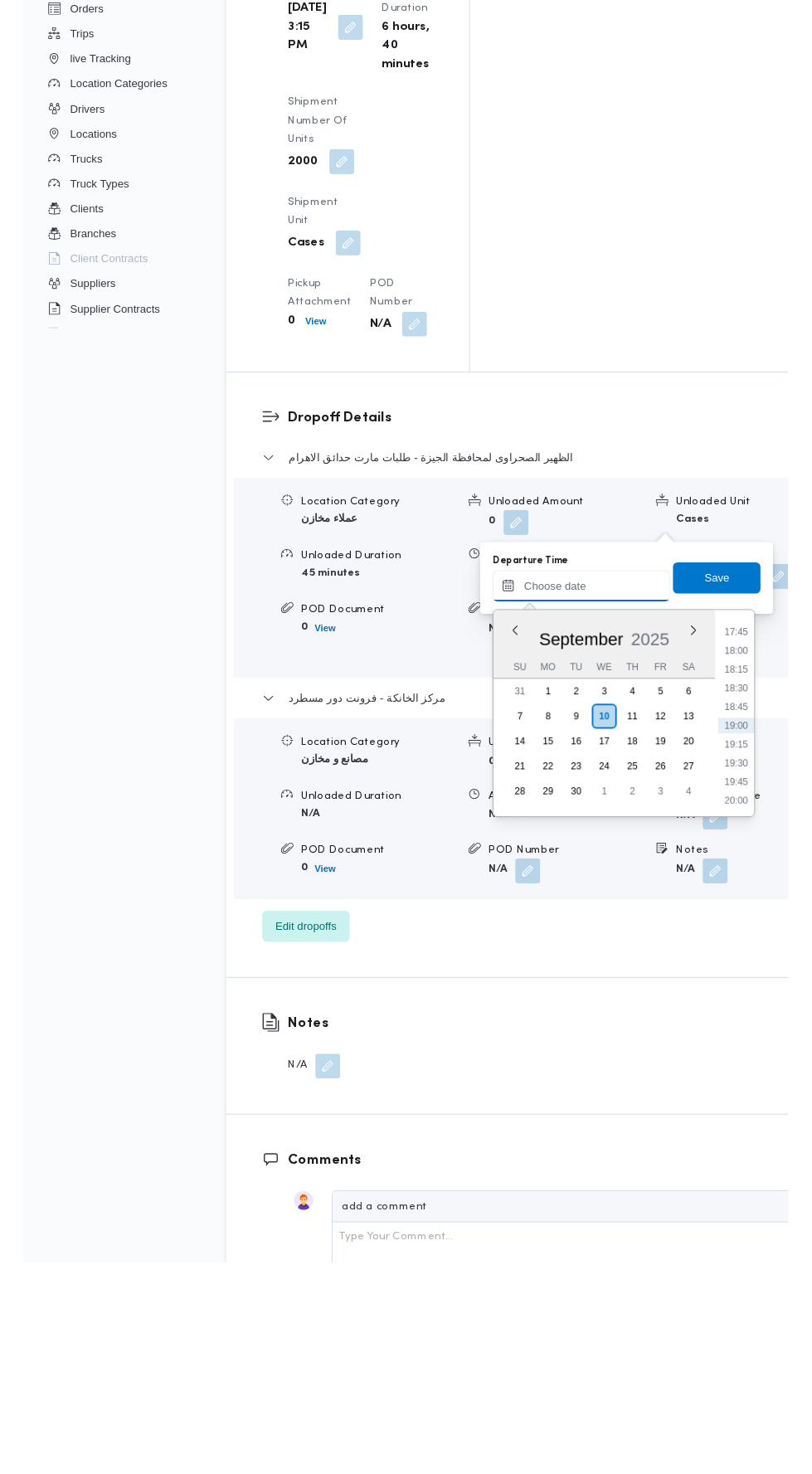
scroll to position [2190, 0]
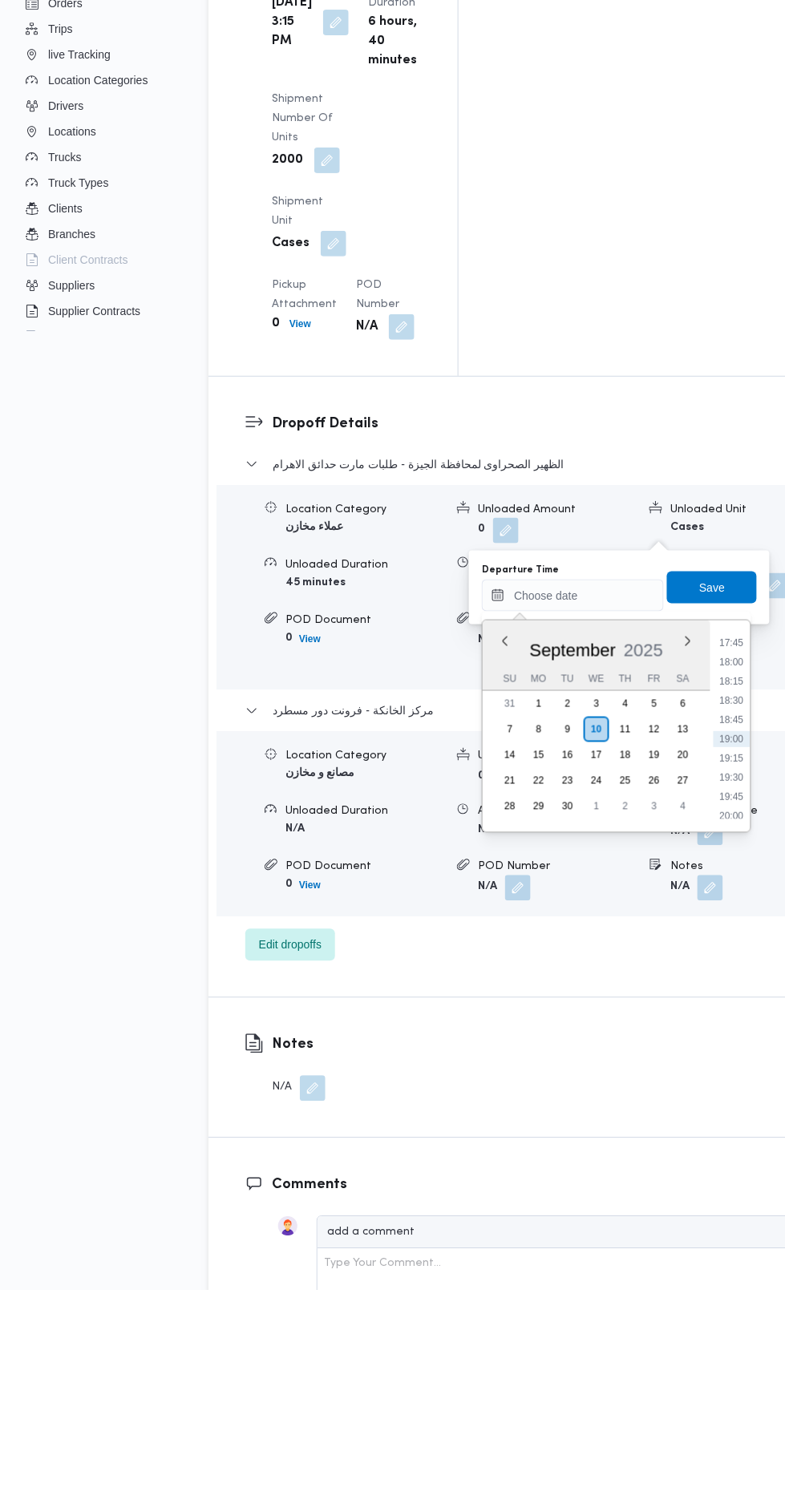
click at [721, 1021] on li "19:45" at bounding box center [732, 1018] width 37 height 16
type input "[DATE] 19:45"
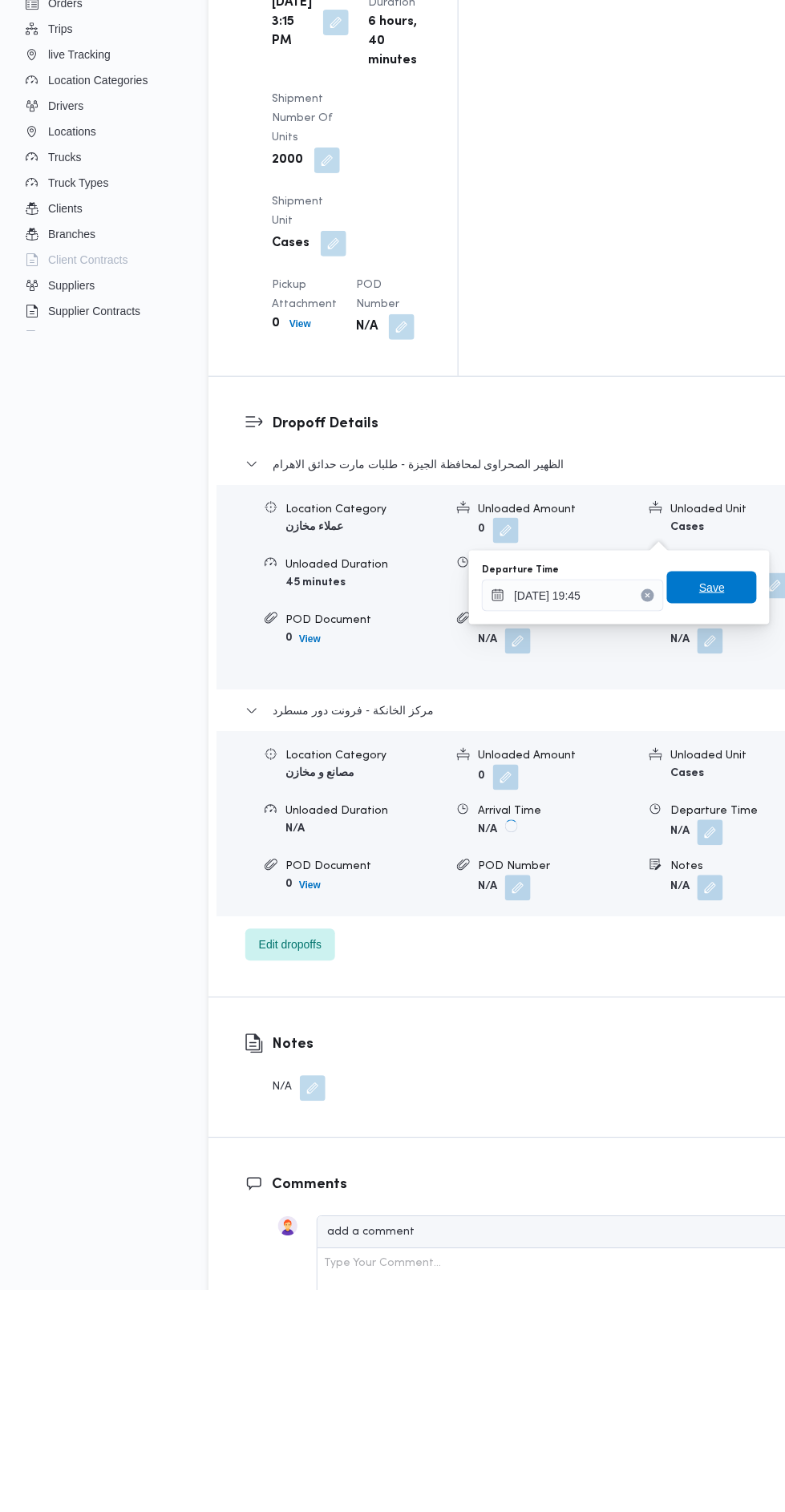
click at [723, 804] on span "Save" at bounding box center [712, 809] width 25 height 19
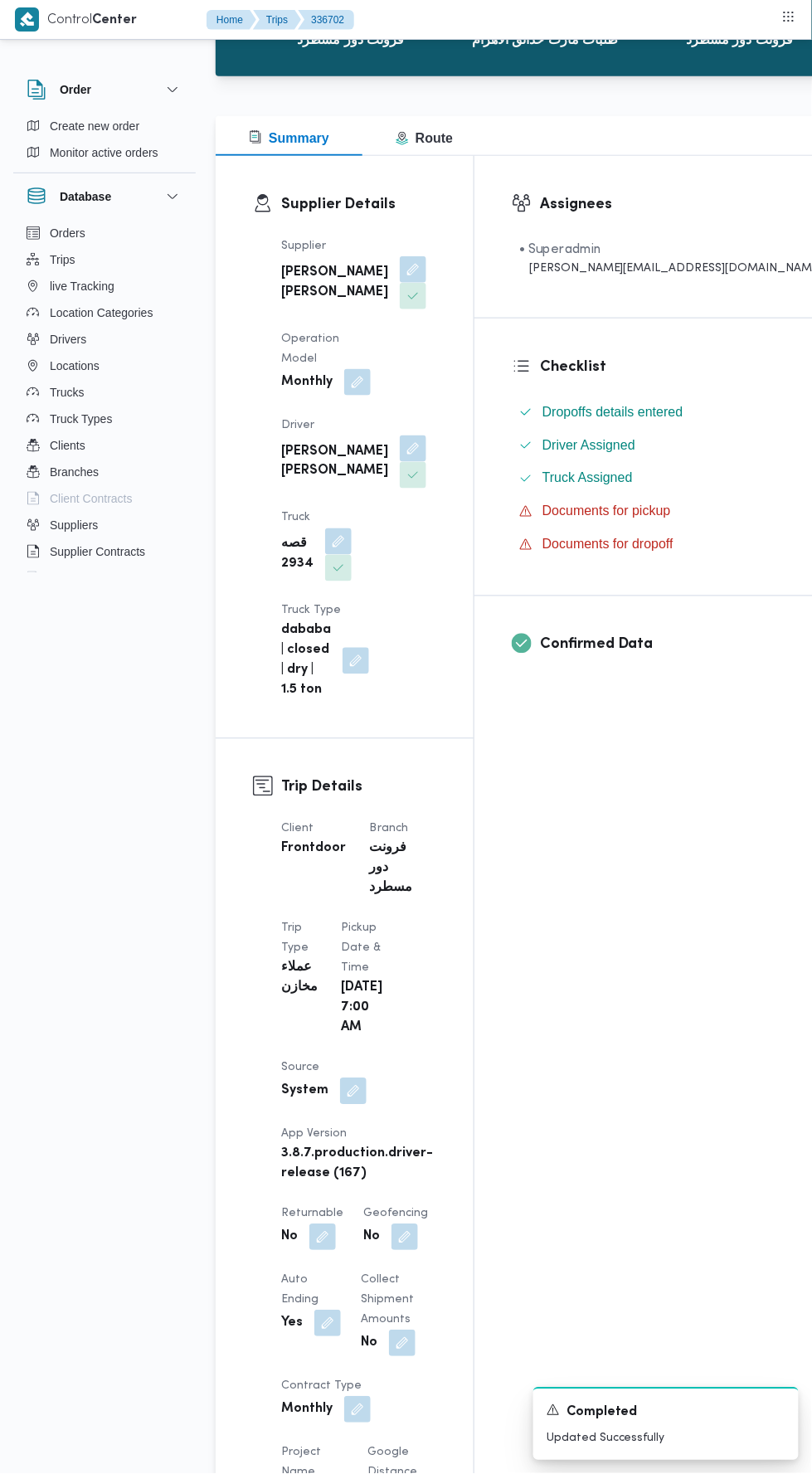
scroll to position [968, 0]
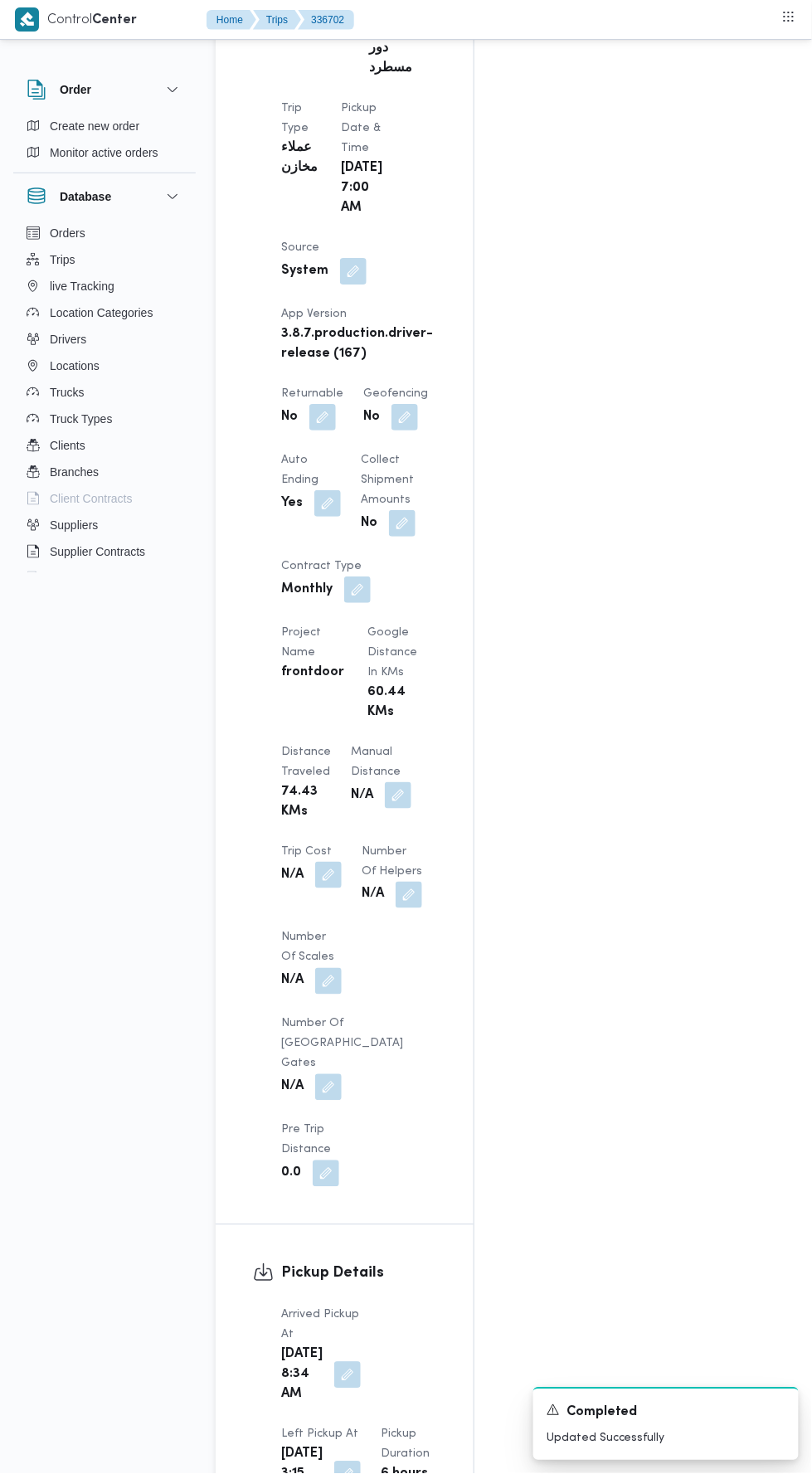
click at [385, 782] on button "button" at bounding box center [398, 795] width 26 height 26
click at [306, 787] on input "Manual Distance" at bounding box center [276, 789] width 165 height 33
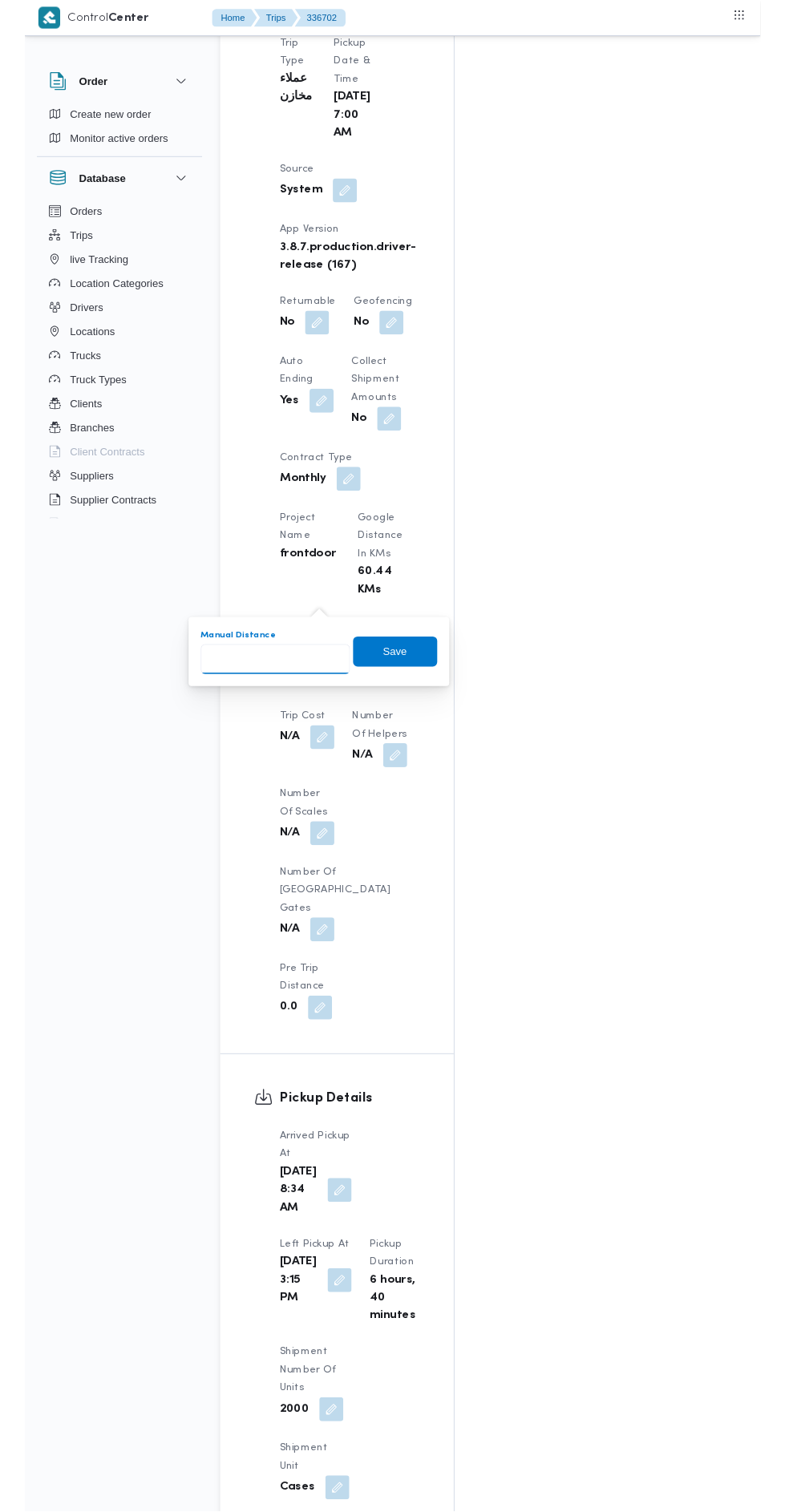
scroll to position [1017, 0]
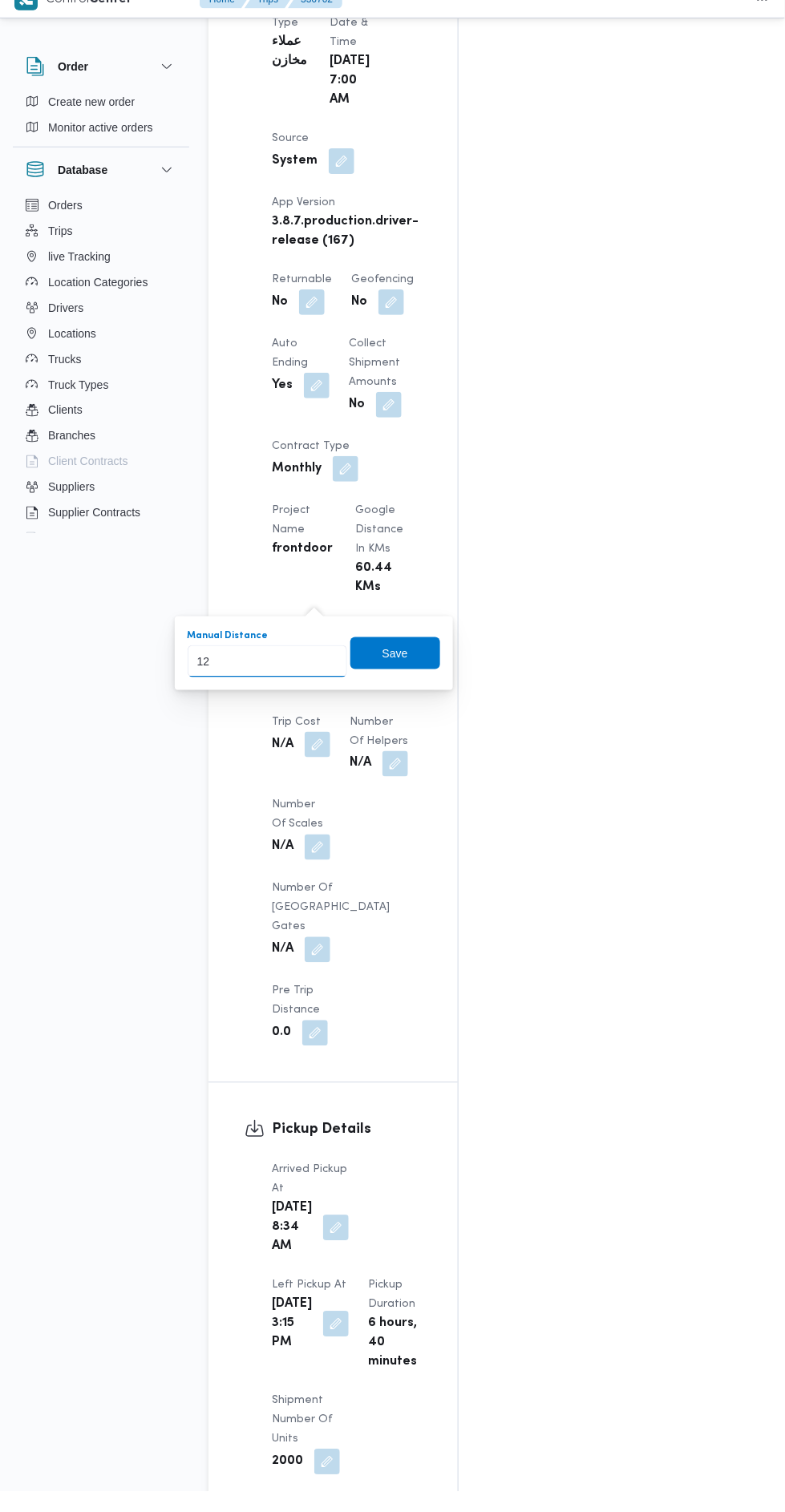
type input "120"
click at [408, 673] on span "Save" at bounding box center [395, 673] width 25 height 19
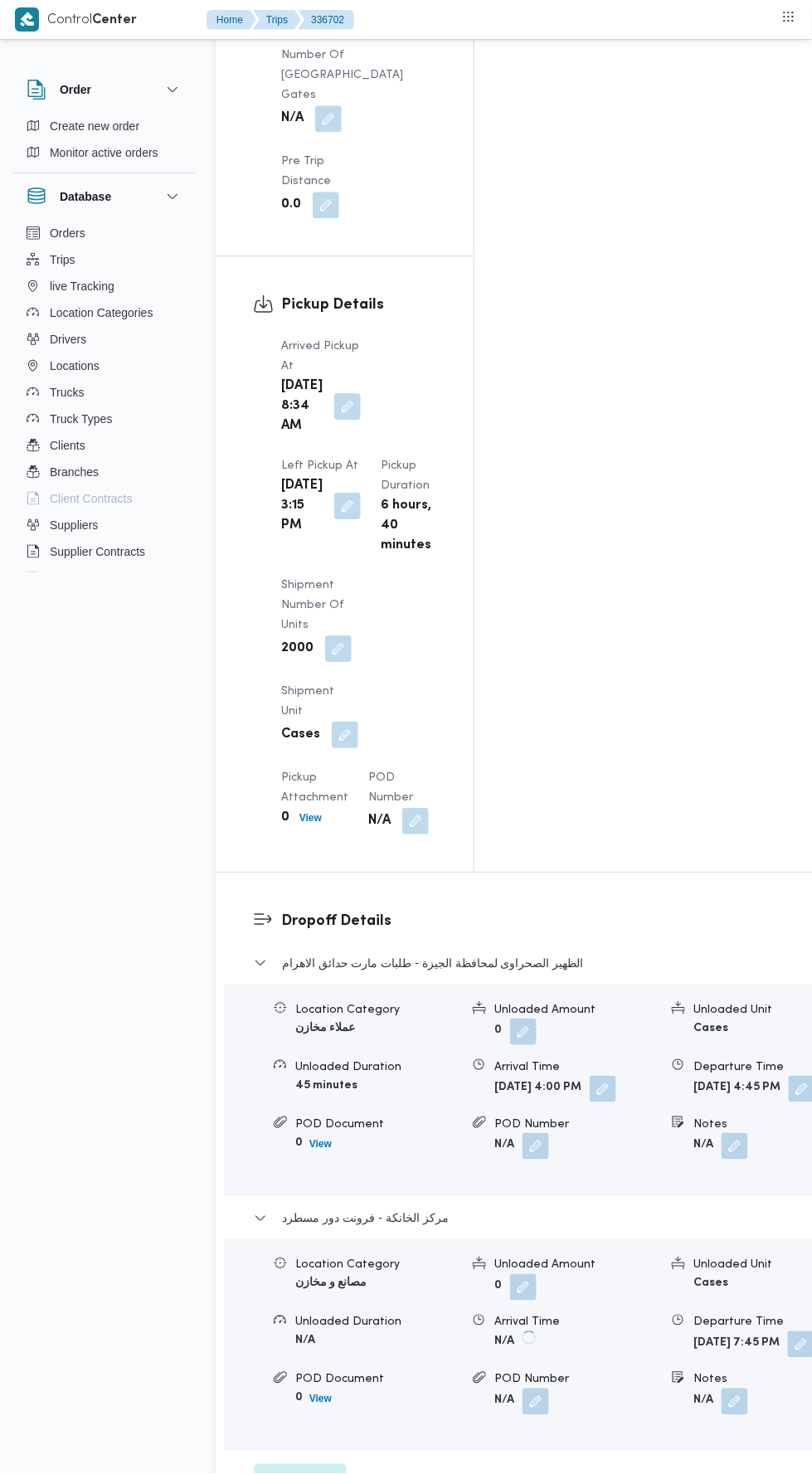
scroll to position [2222, 0]
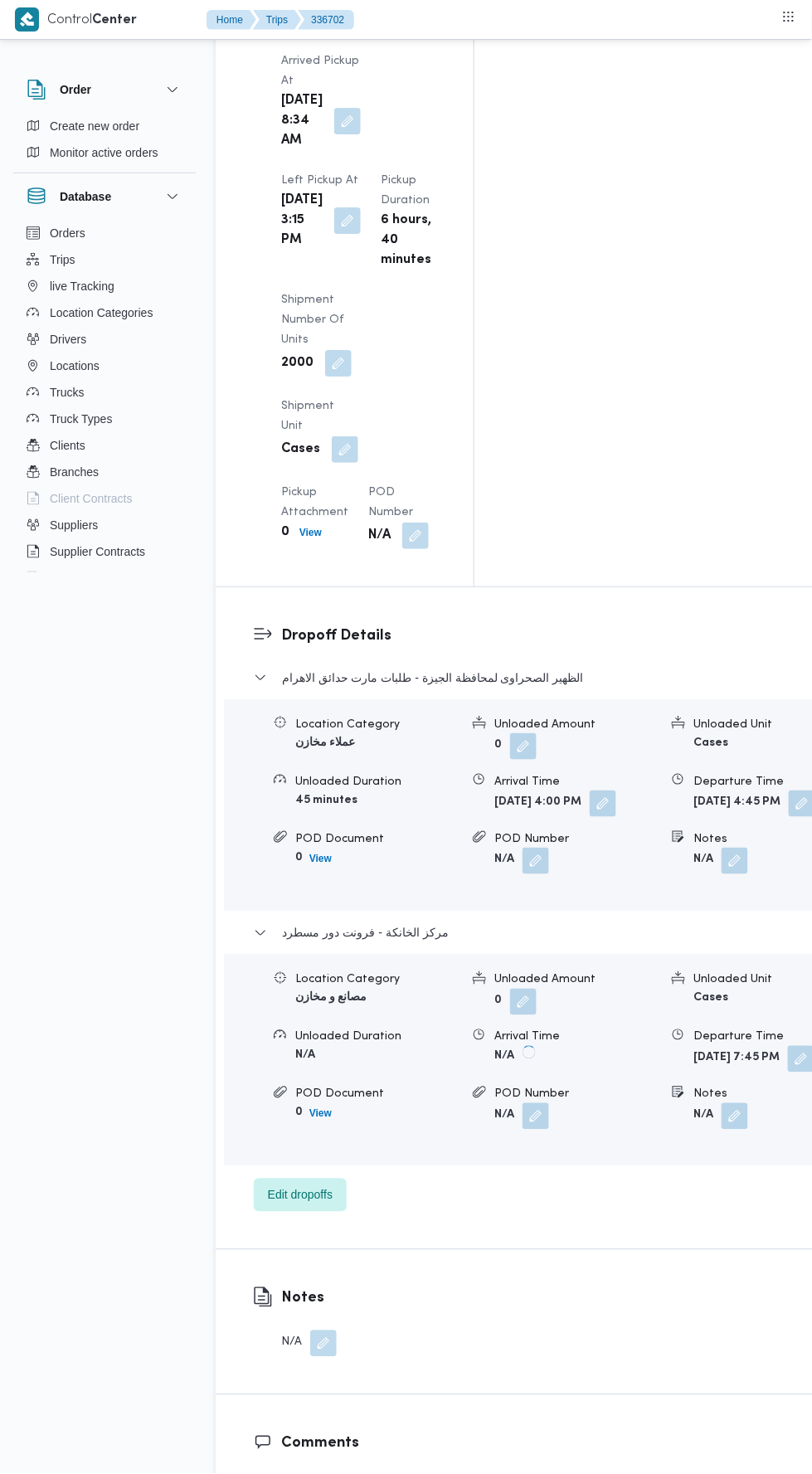
click at [443, 1250] on div "Notes N/A" at bounding box center [540, 1322] width 651 height 145
click at [315, 1185] on span "Edit dropoffs" at bounding box center [300, 1195] width 64 height 20
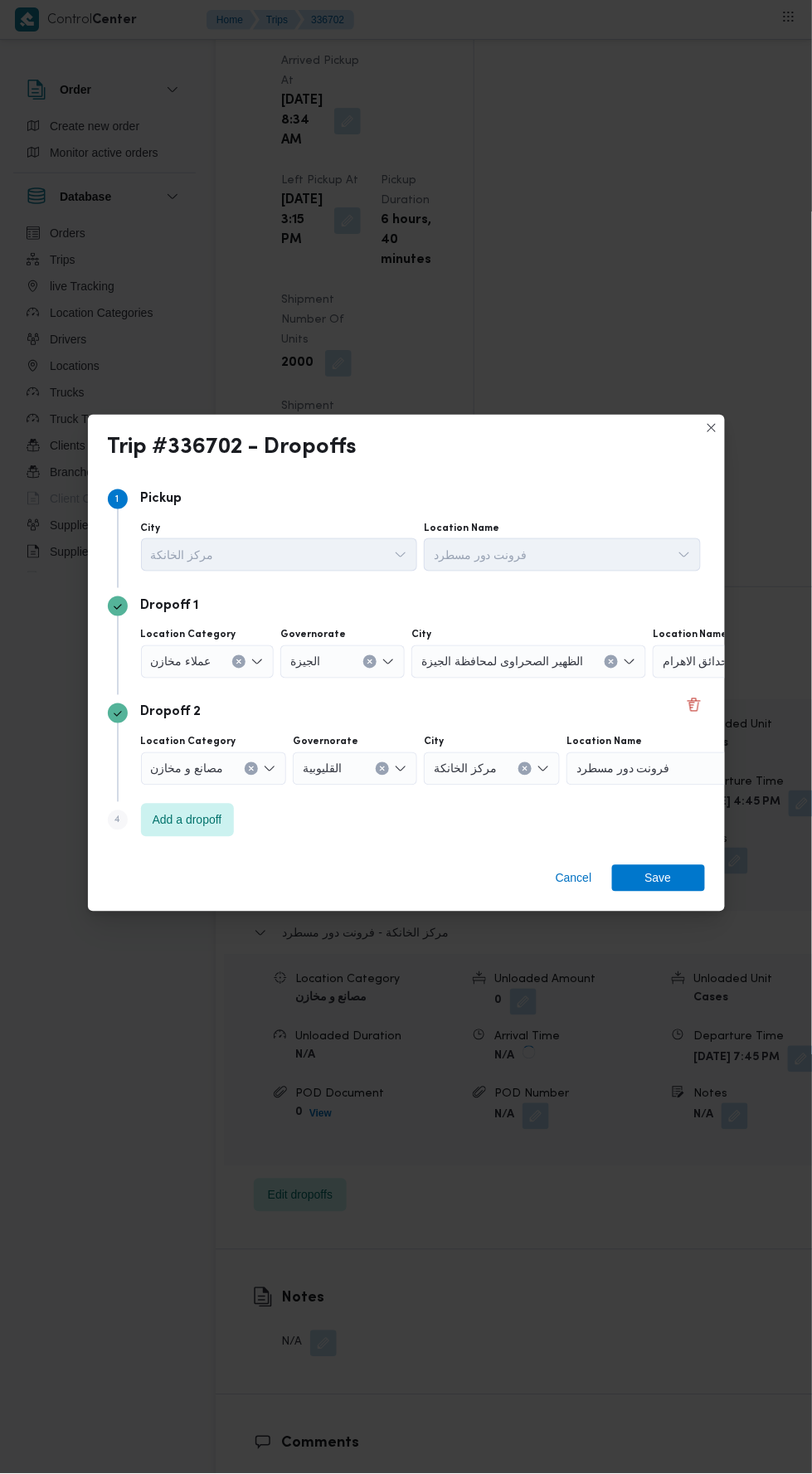
click at [252, 669] on icon "Open list of options" at bounding box center [256, 662] width 13 height 13
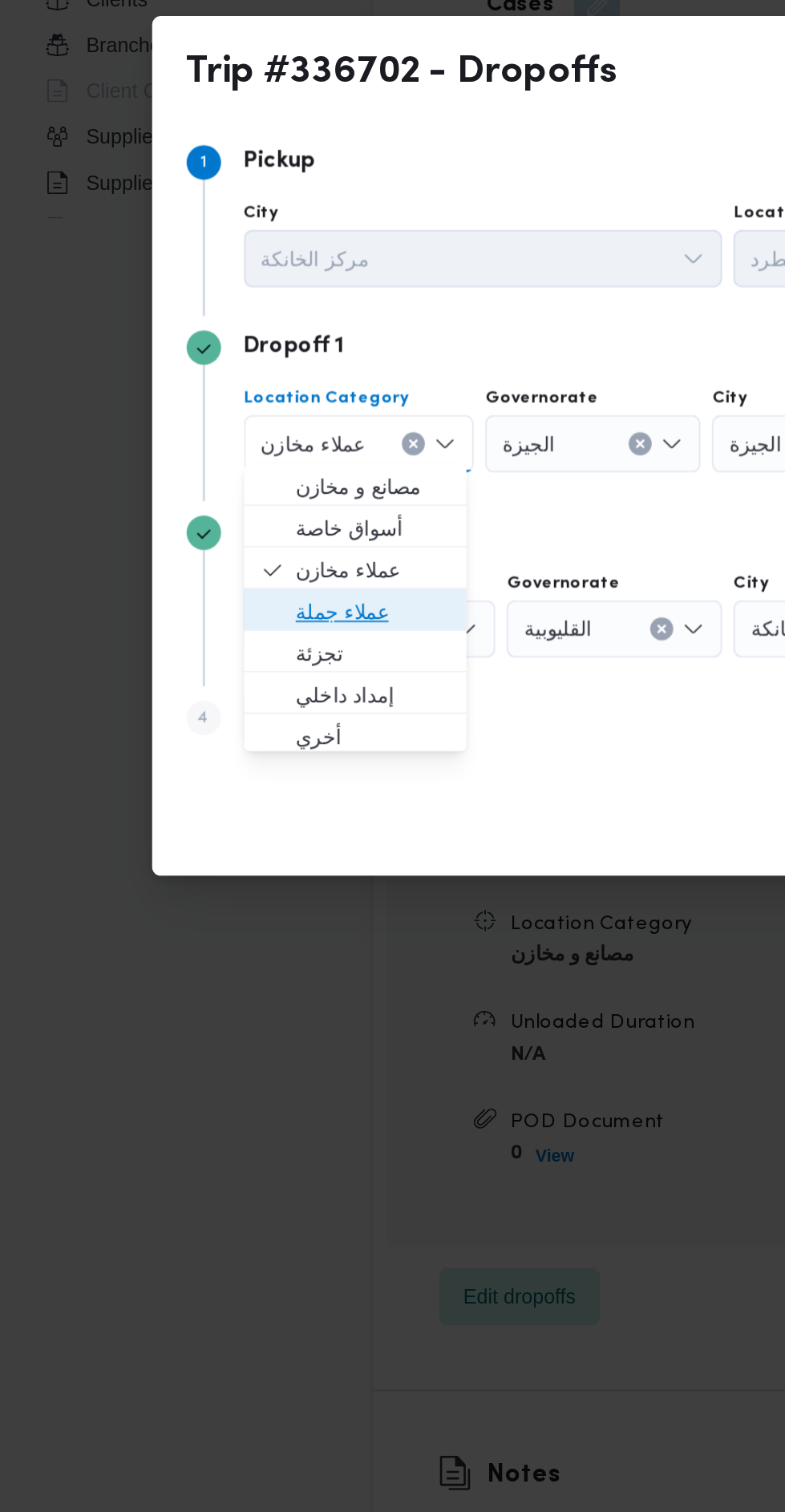
click at [221, 772] on span "عملاء جملة" at bounding box center [208, 772] width 86 height 19
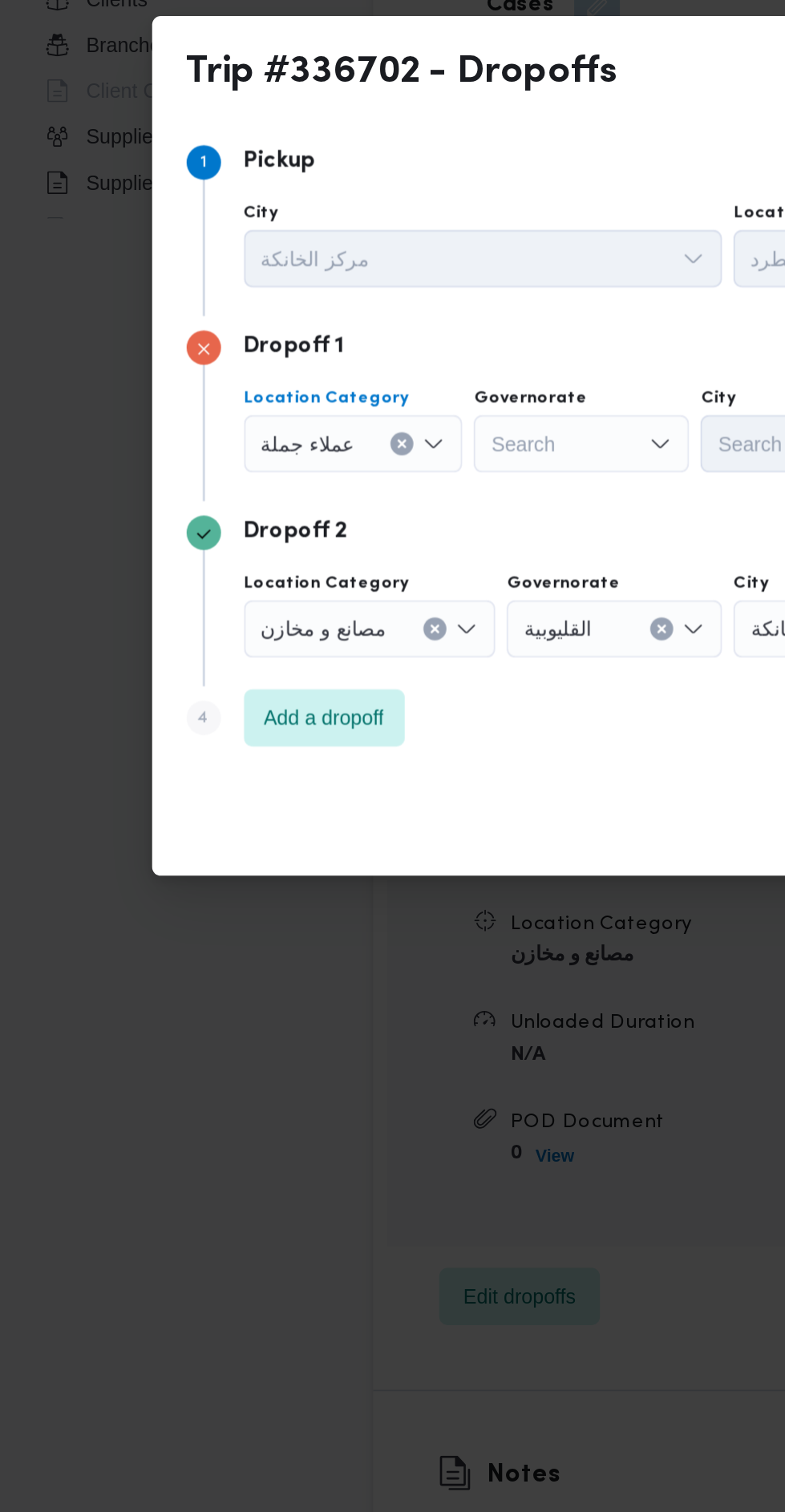
click at [318, 668] on div "Search" at bounding box center [324, 679] width 120 height 32
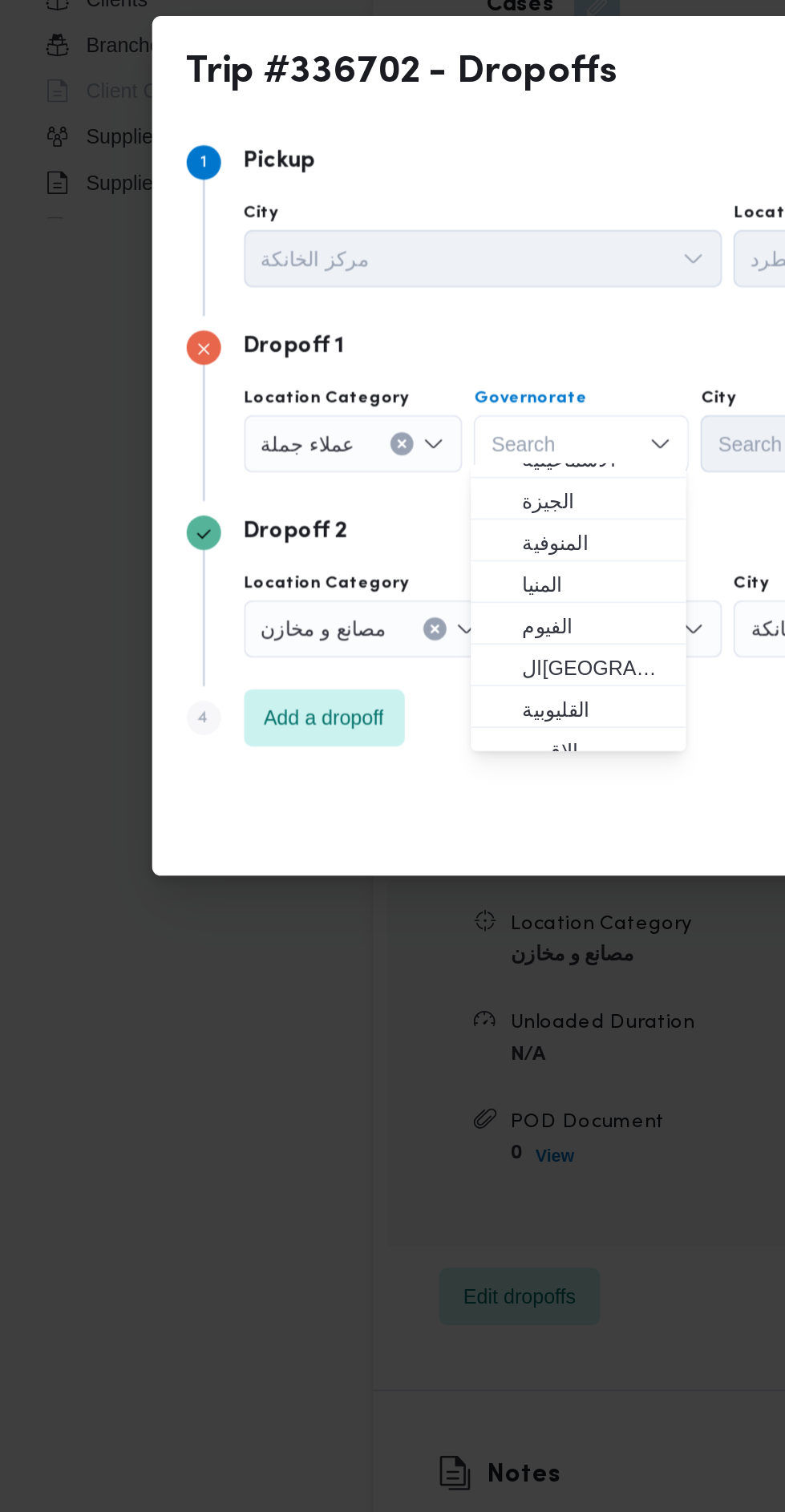
scroll to position [134, 0]
click at [350, 804] on span "ال[GEOGRAPHIC_DATA]" at bounding box center [332, 801] width 82 height 19
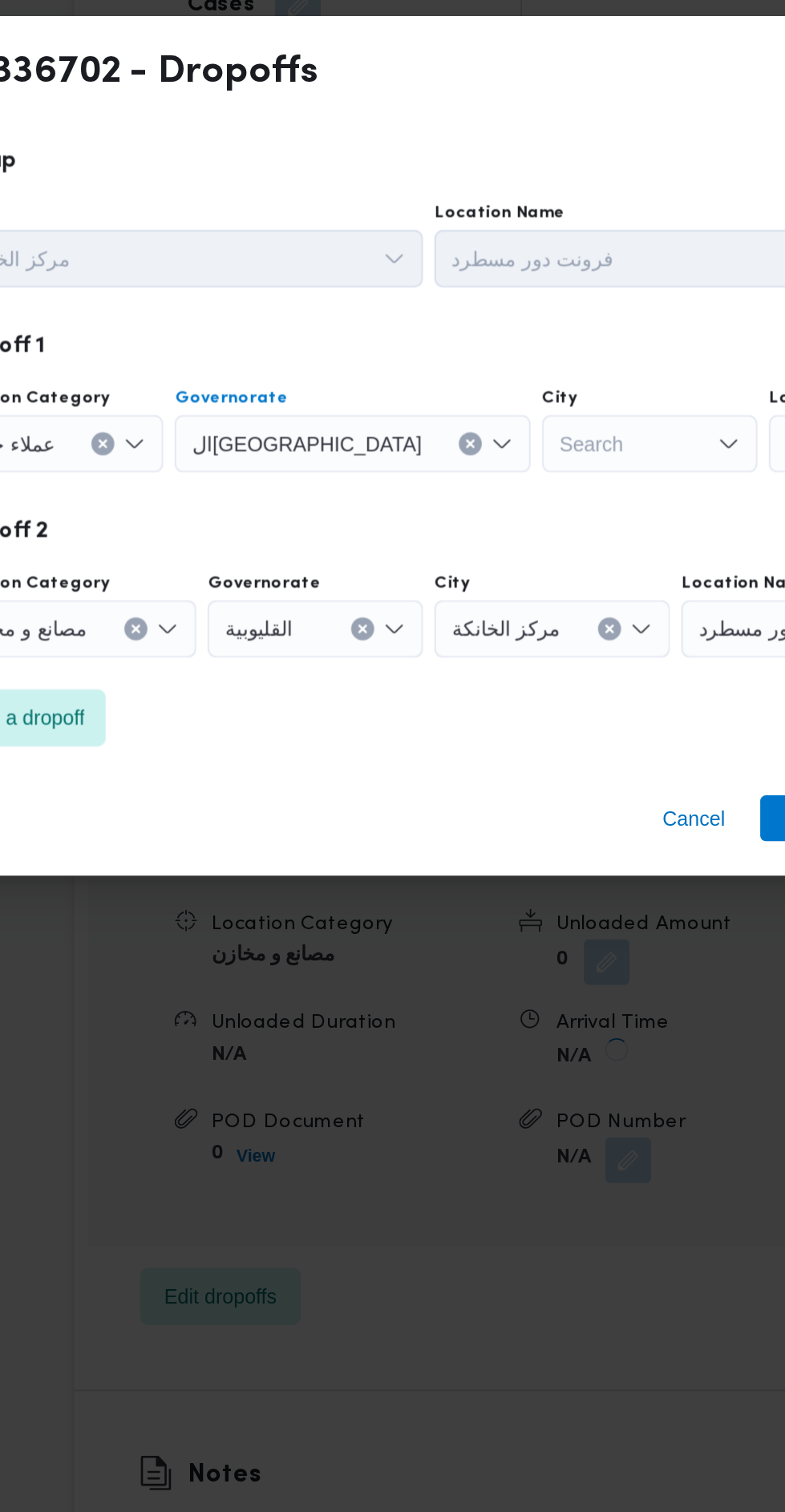
click at [470, 686] on div "Search" at bounding box center [530, 679] width 120 height 32
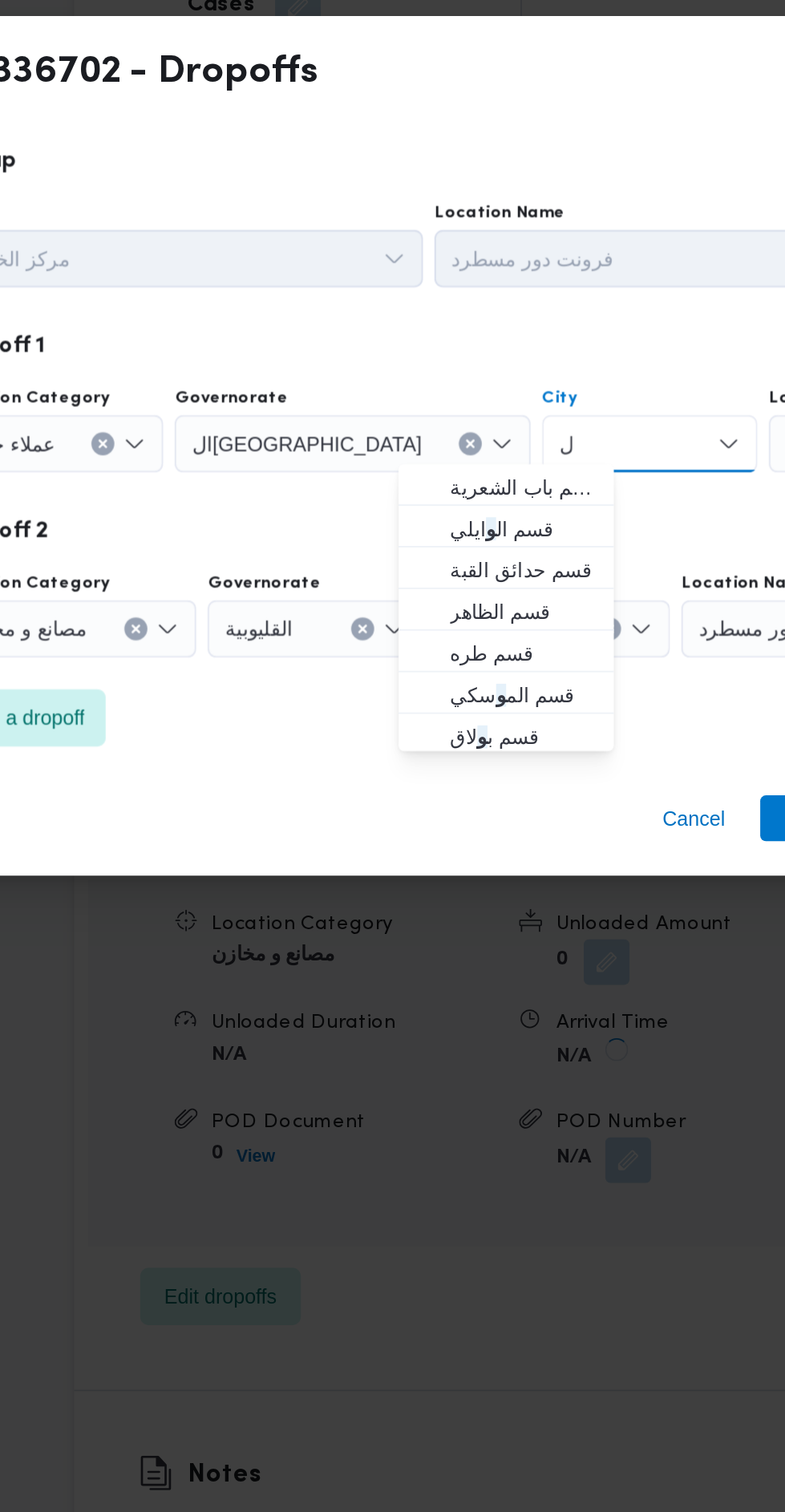
scroll to position [0, 0]
type input "ول"
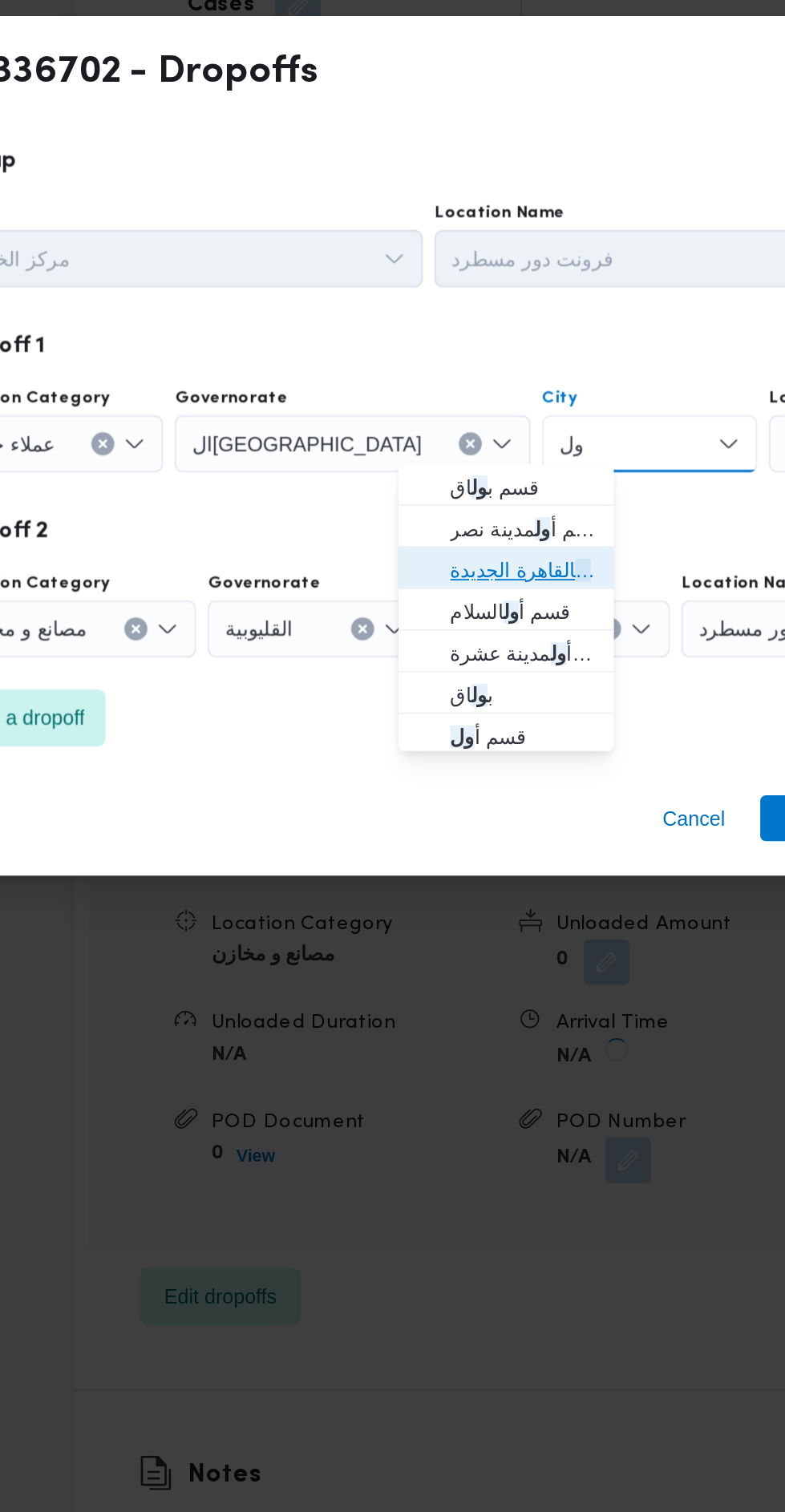
click at [493, 748] on span "قسم أ ول القاهرة الجديدة" at bounding box center [459, 749] width 82 height 19
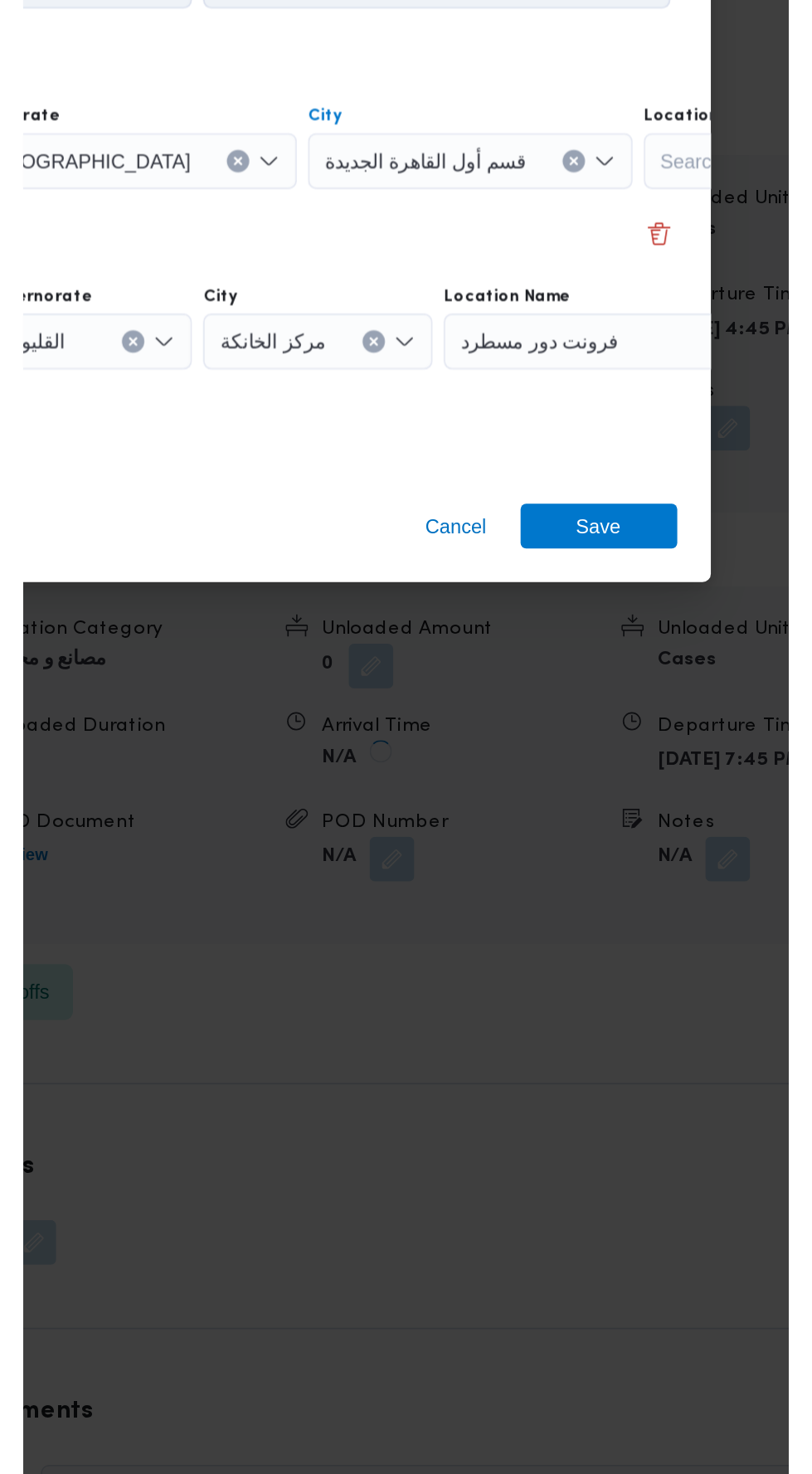
scroll to position [2222, 0]
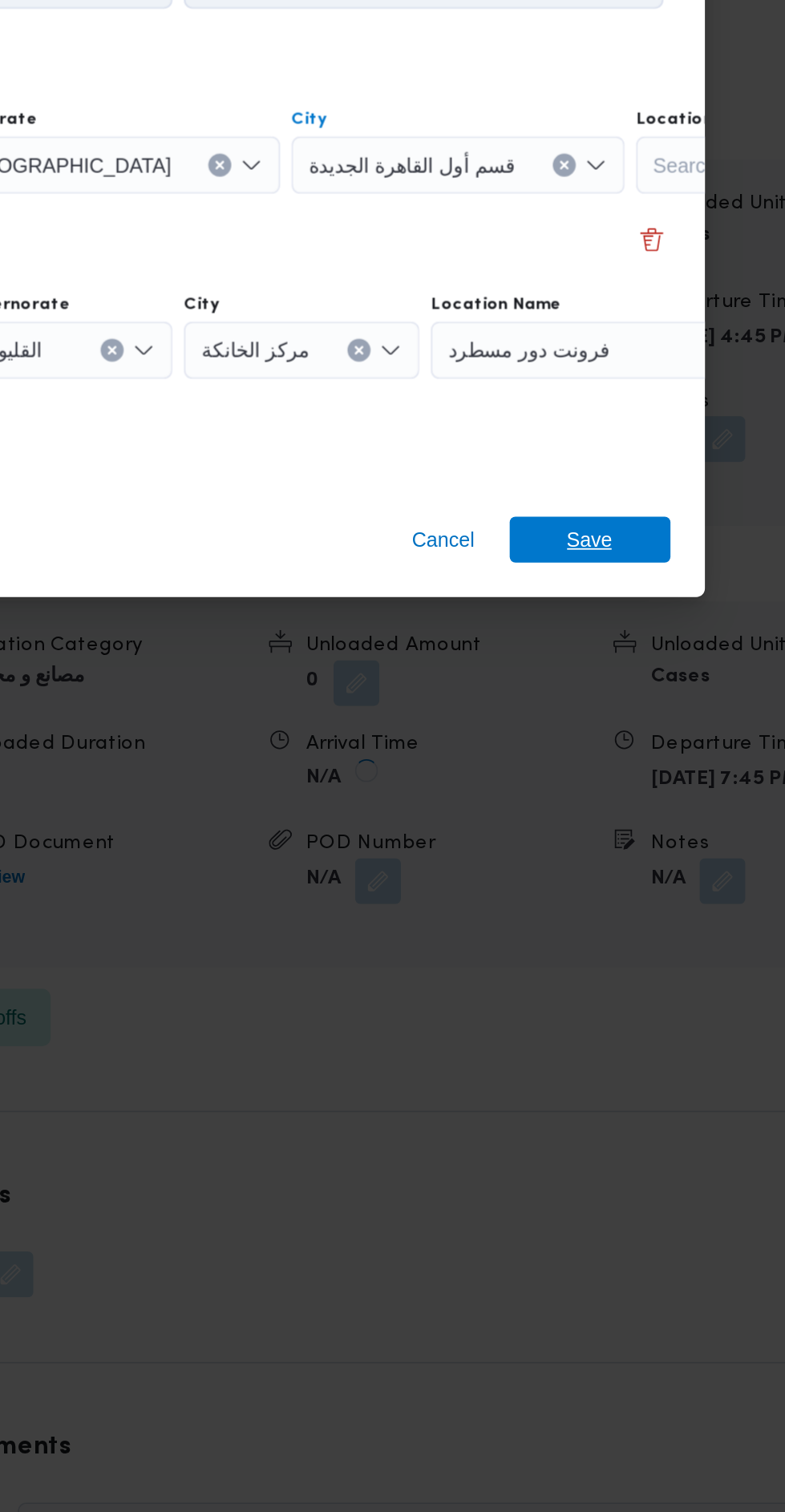
click at [645, 886] on span "Save" at bounding box center [636, 888] width 25 height 25
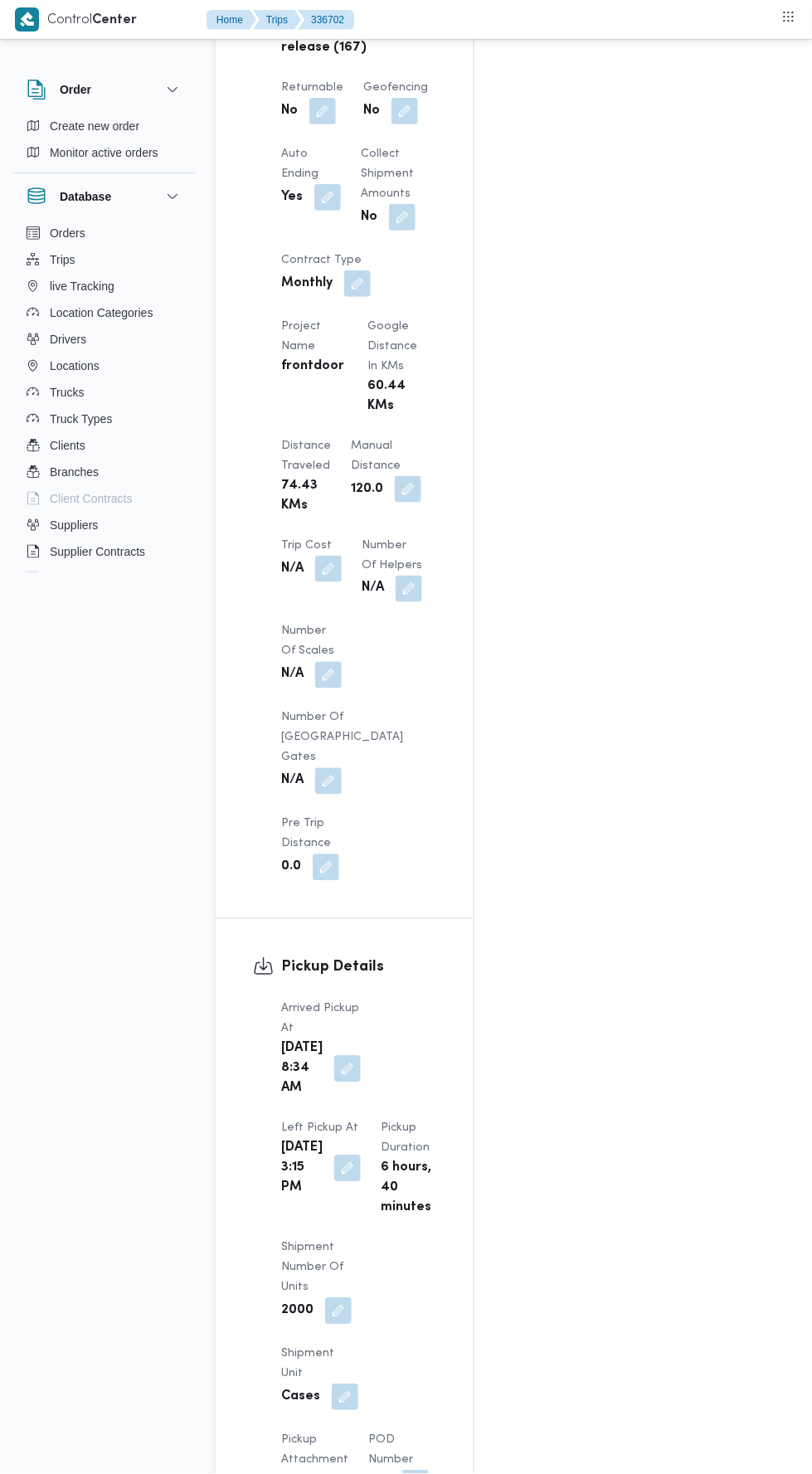
scroll to position [1237, 0]
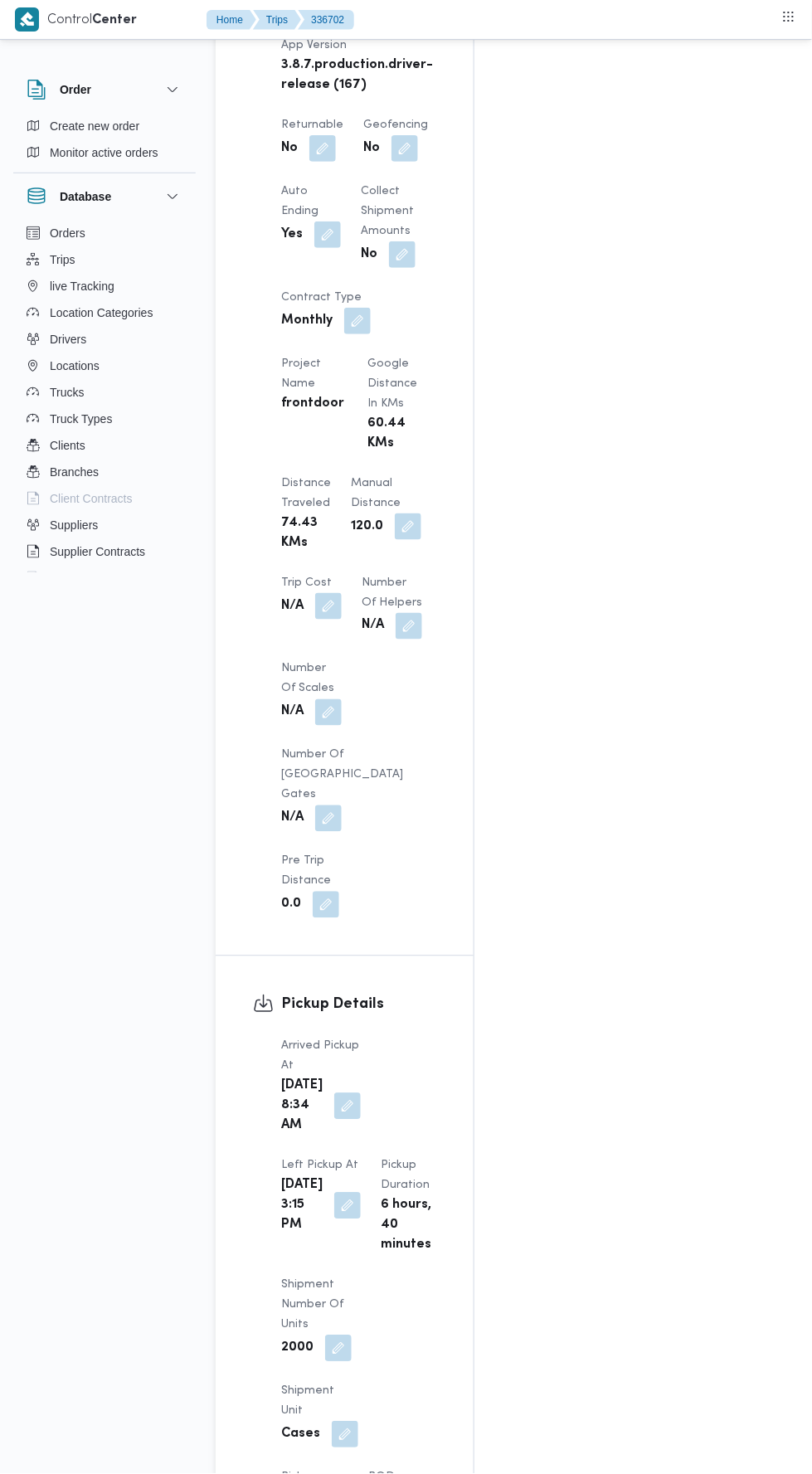
click at [395, 513] on button "button" at bounding box center [408, 526] width 26 height 26
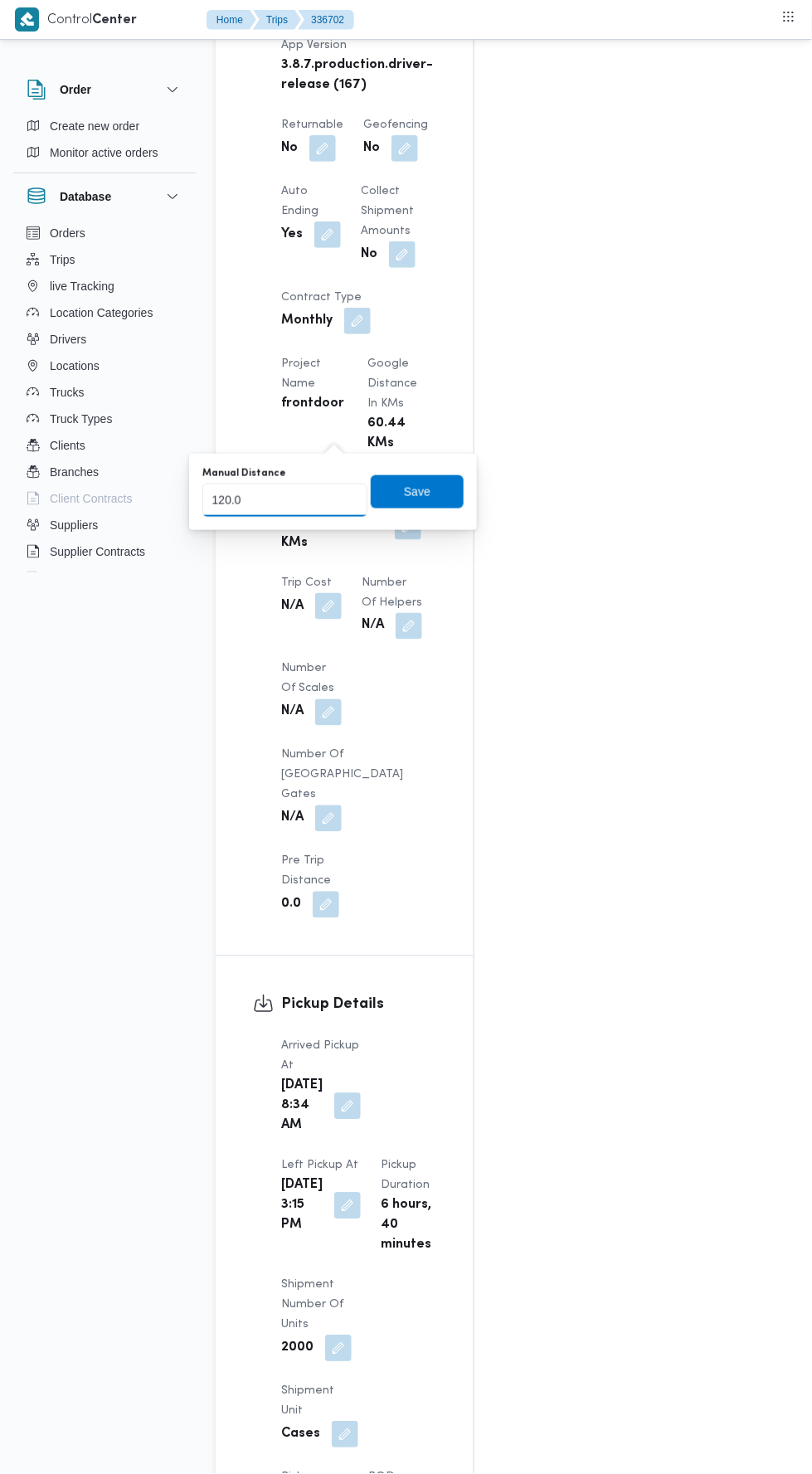
click at [331, 499] on input "120.0" at bounding box center [284, 500] width 165 height 33
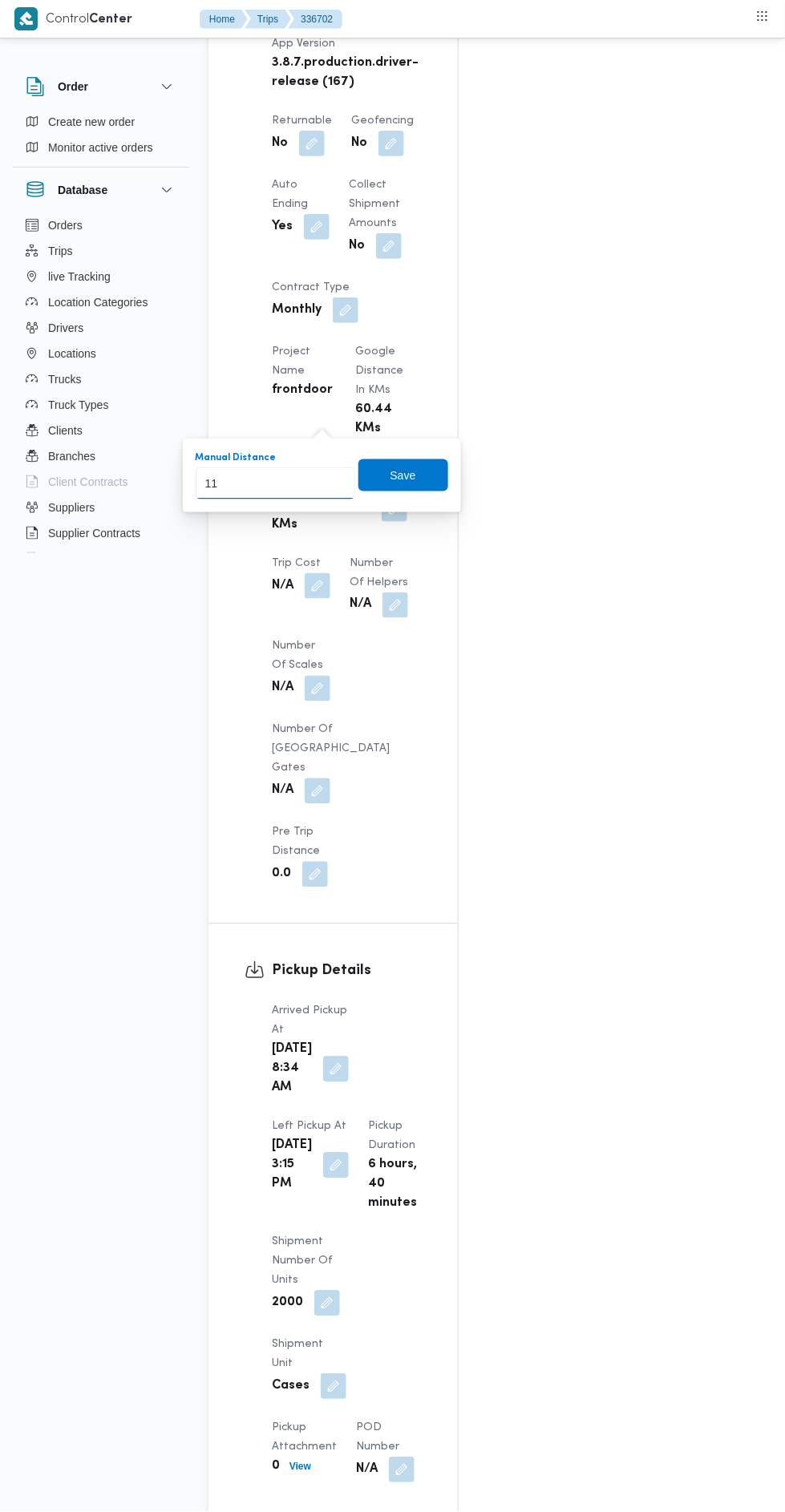
type input "115"
click at [366, 479] on span "Save" at bounding box center [403, 475] width 90 height 32
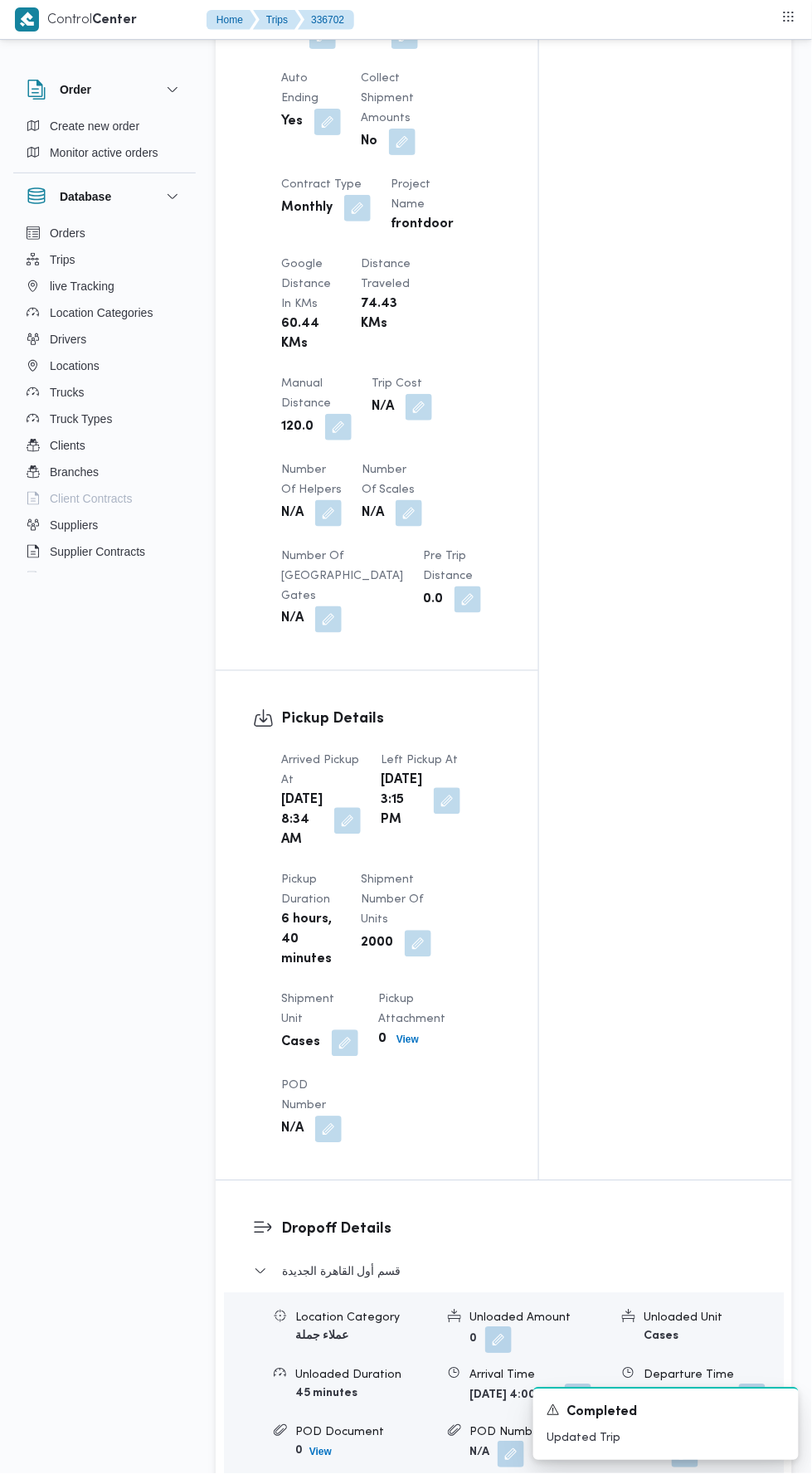
scroll to position [0, 0]
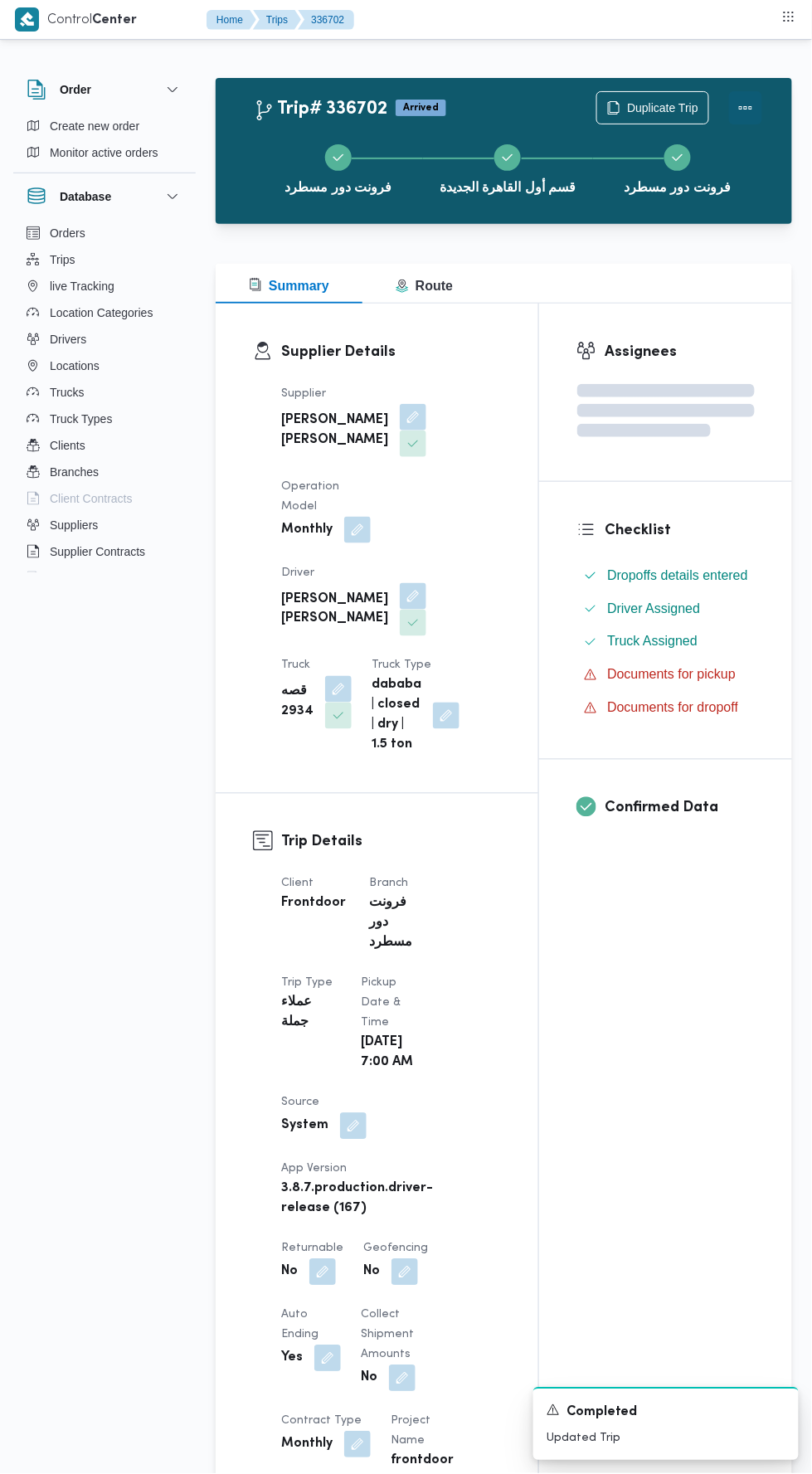
click at [749, 94] on button "Actions" at bounding box center [745, 108] width 33 height 33
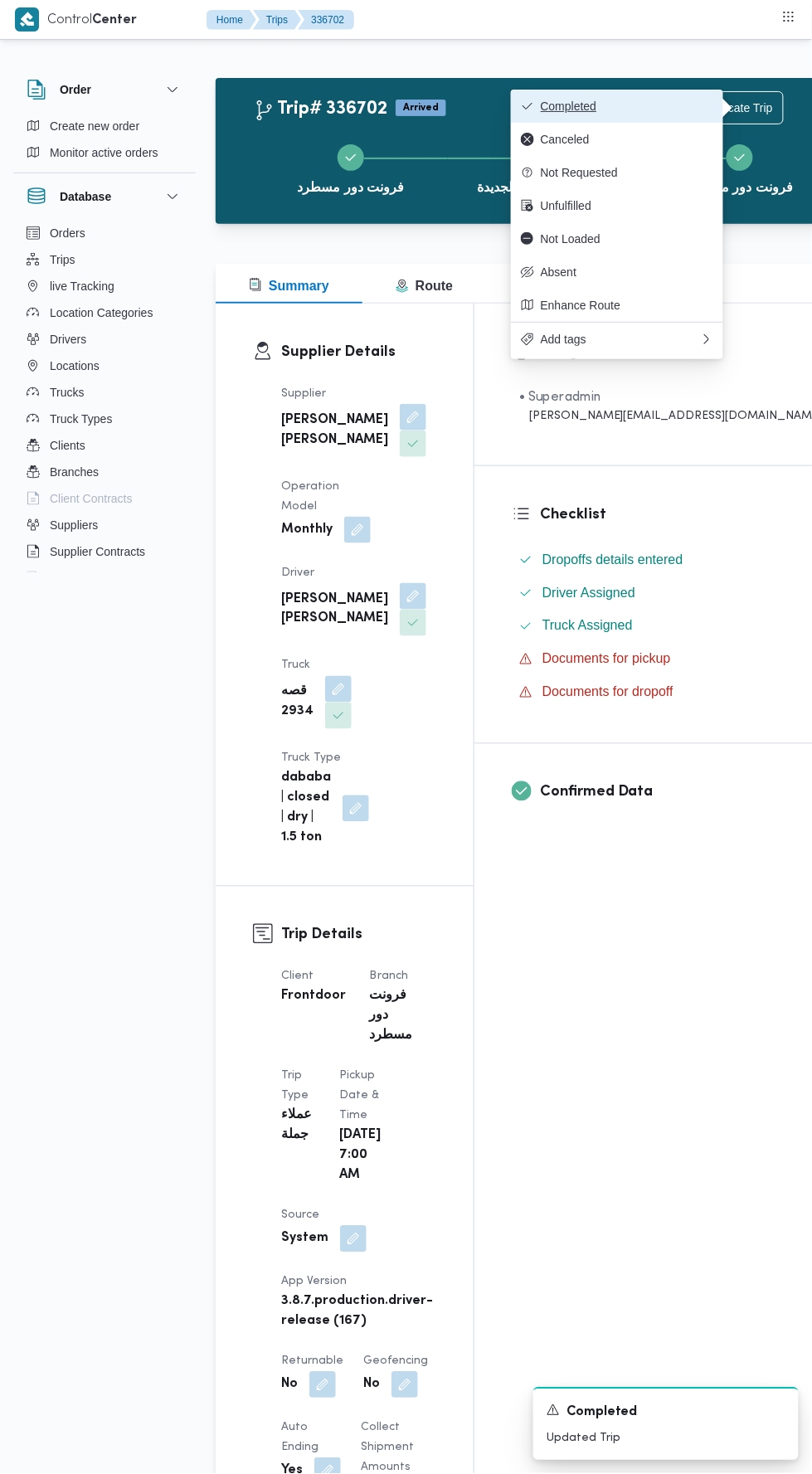
click at [683, 101] on span "Completed" at bounding box center [626, 105] width 173 height 13
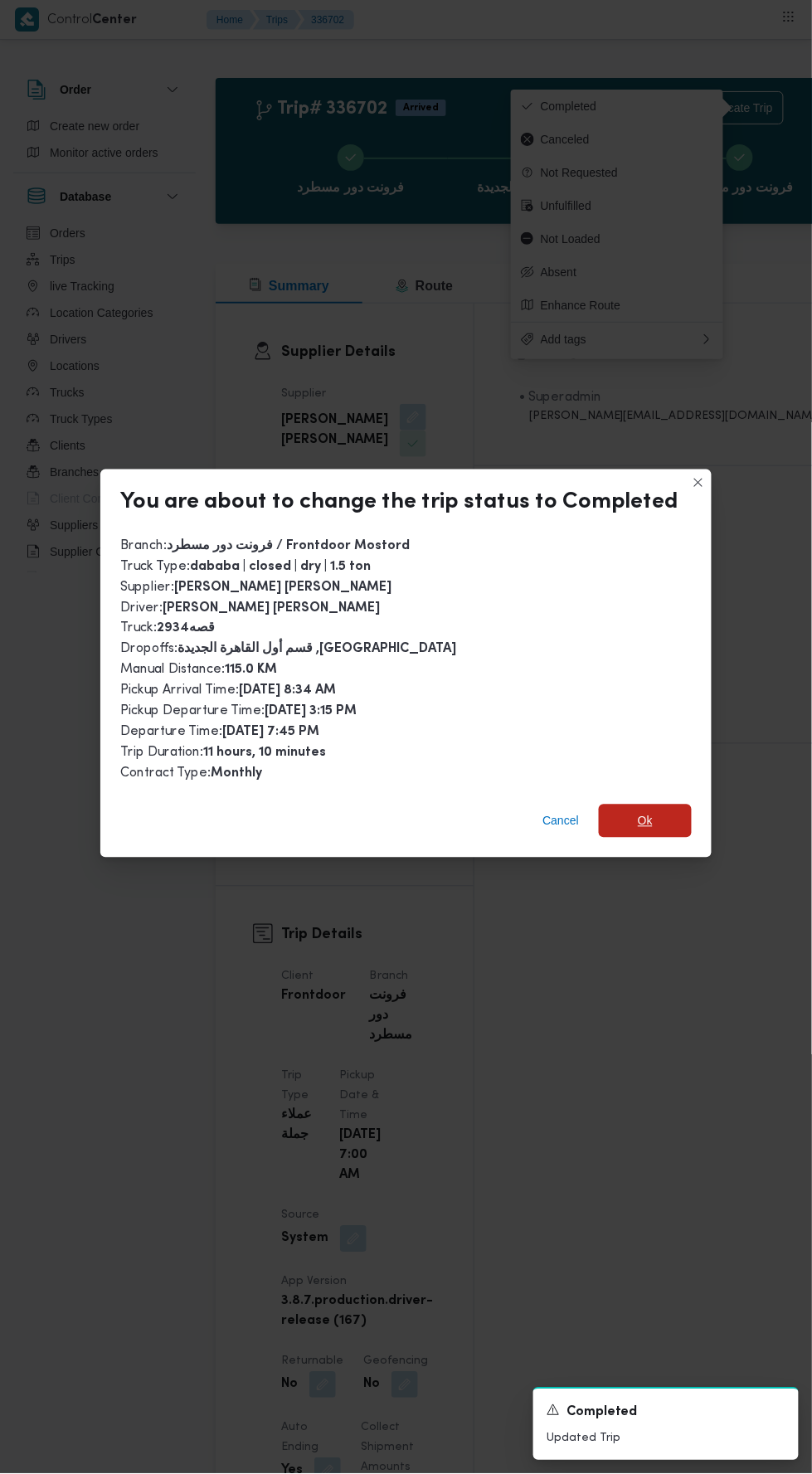
click at [675, 805] on span "Ok" at bounding box center [645, 821] width 93 height 33
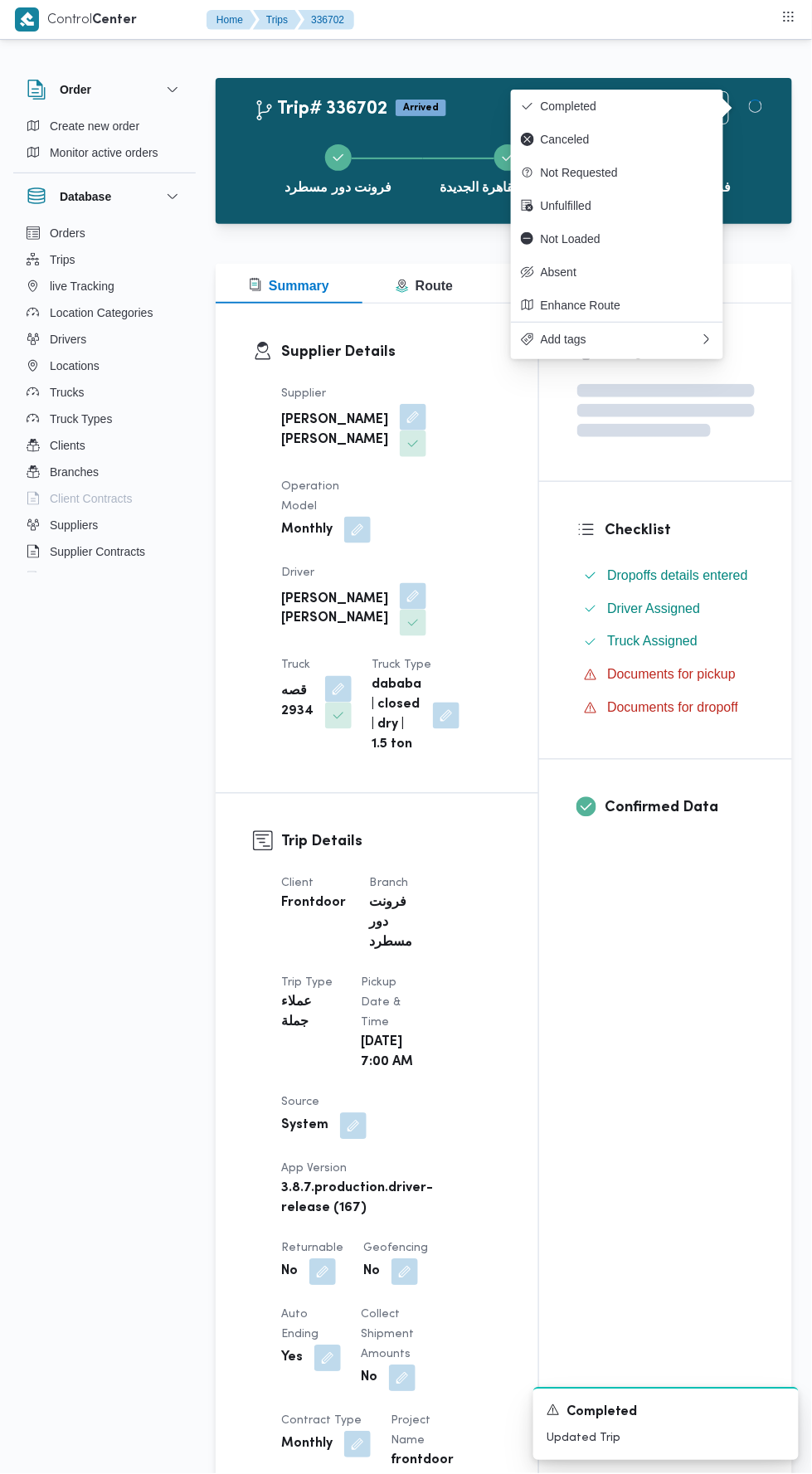
click at [660, 1060] on div "Assignees Checklist Dropoffs details entered Driver Assigned Truck Assigned Doc…" at bounding box center [666, 1360] width 253 height 2114
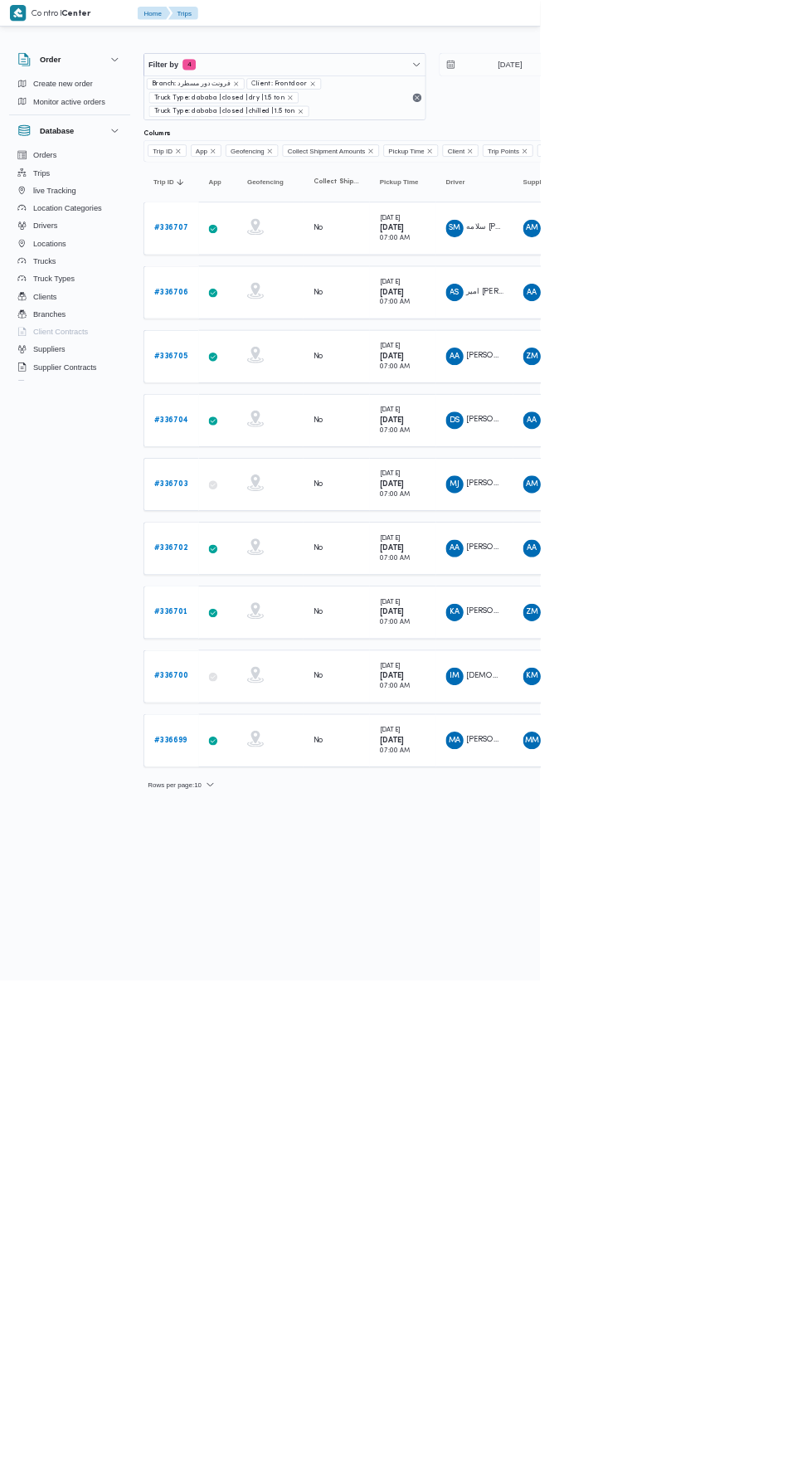
click at [274, 915] on b "# 336701" at bounding box center [257, 920] width 51 height 10
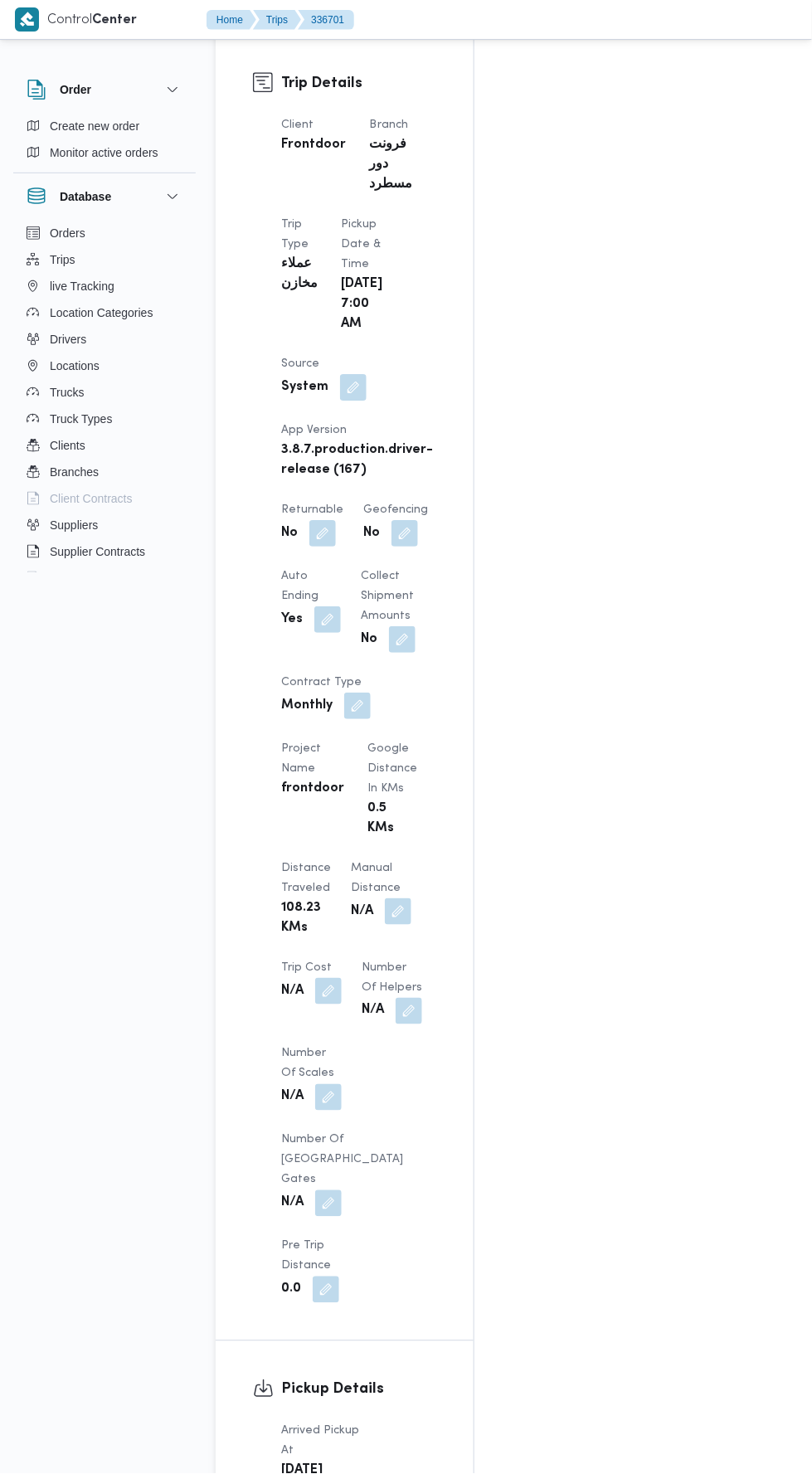
scroll to position [856, 0]
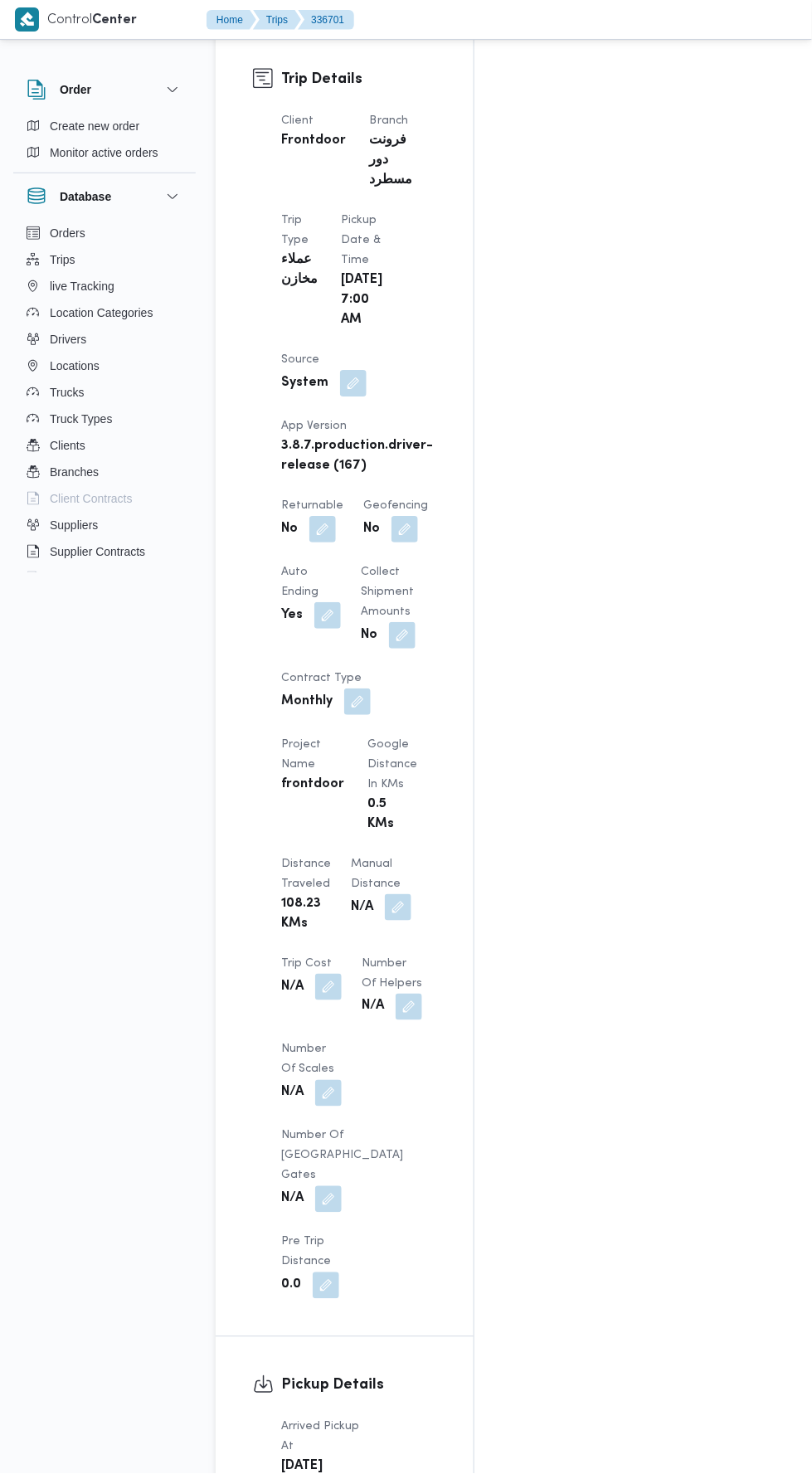
click at [385, 894] on button "button" at bounding box center [398, 907] width 26 height 26
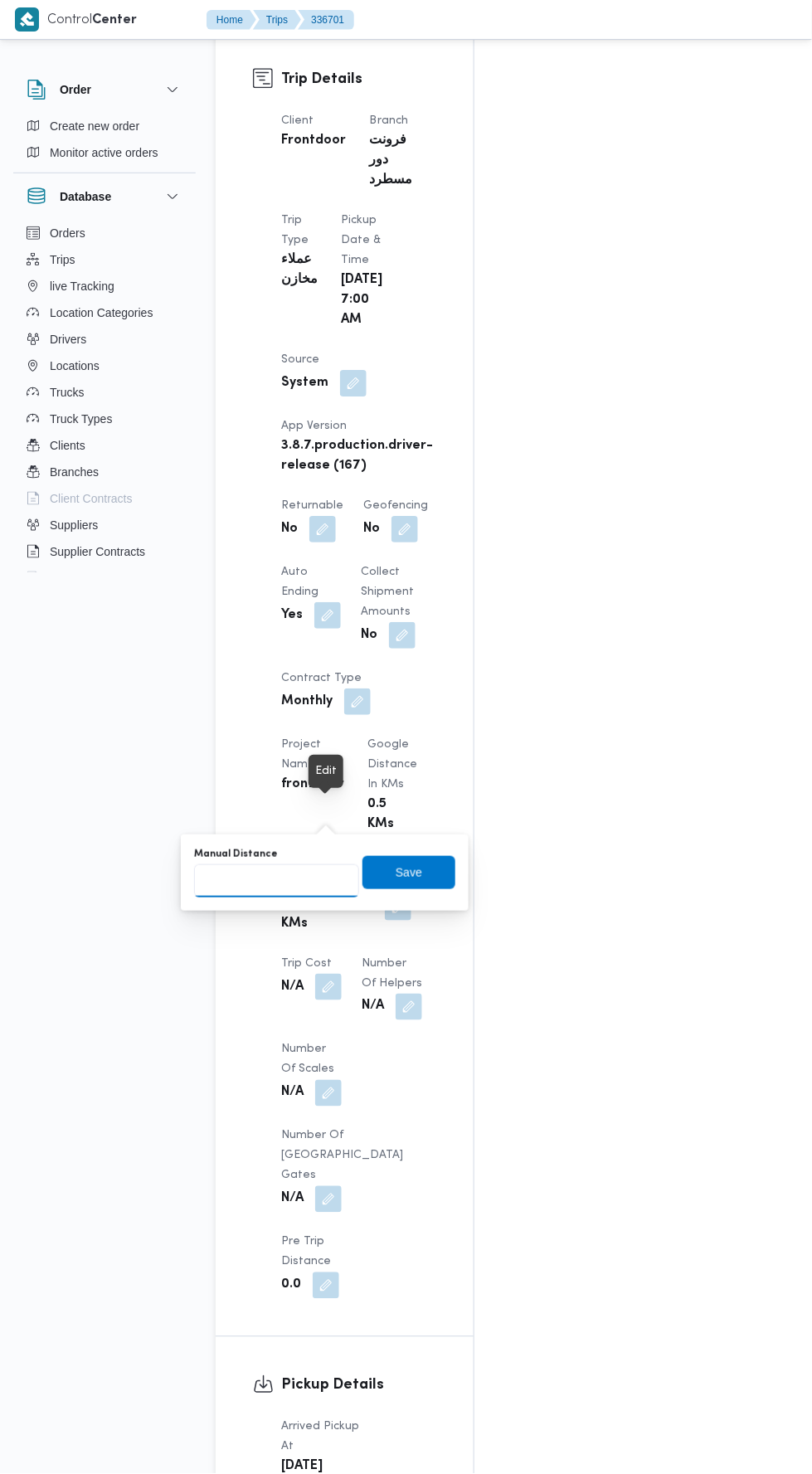
click at [294, 880] on input "Manual Distance" at bounding box center [276, 881] width 165 height 33
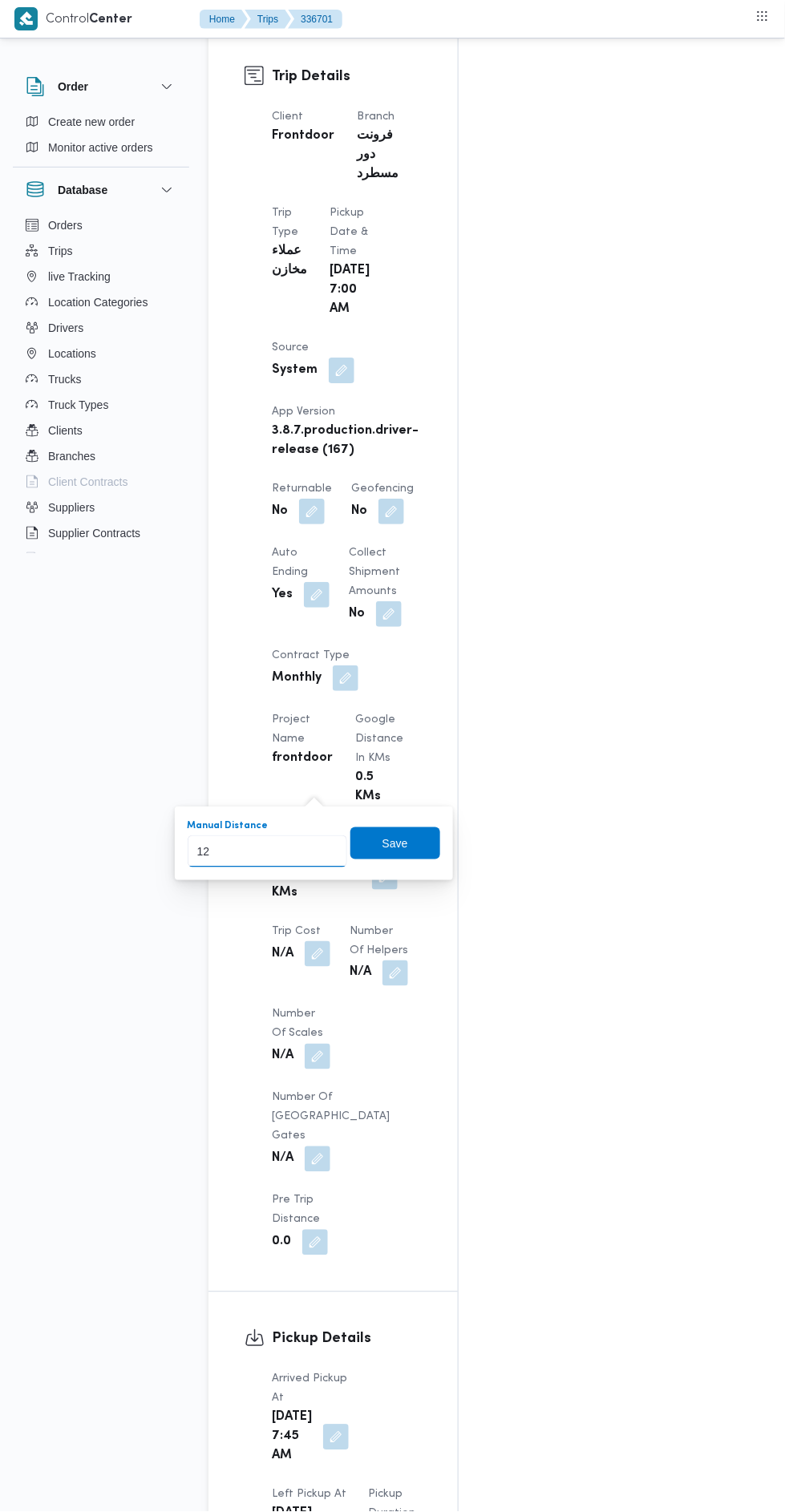
type input "120"
click at [411, 827] on span "Save" at bounding box center [395, 843] width 90 height 32
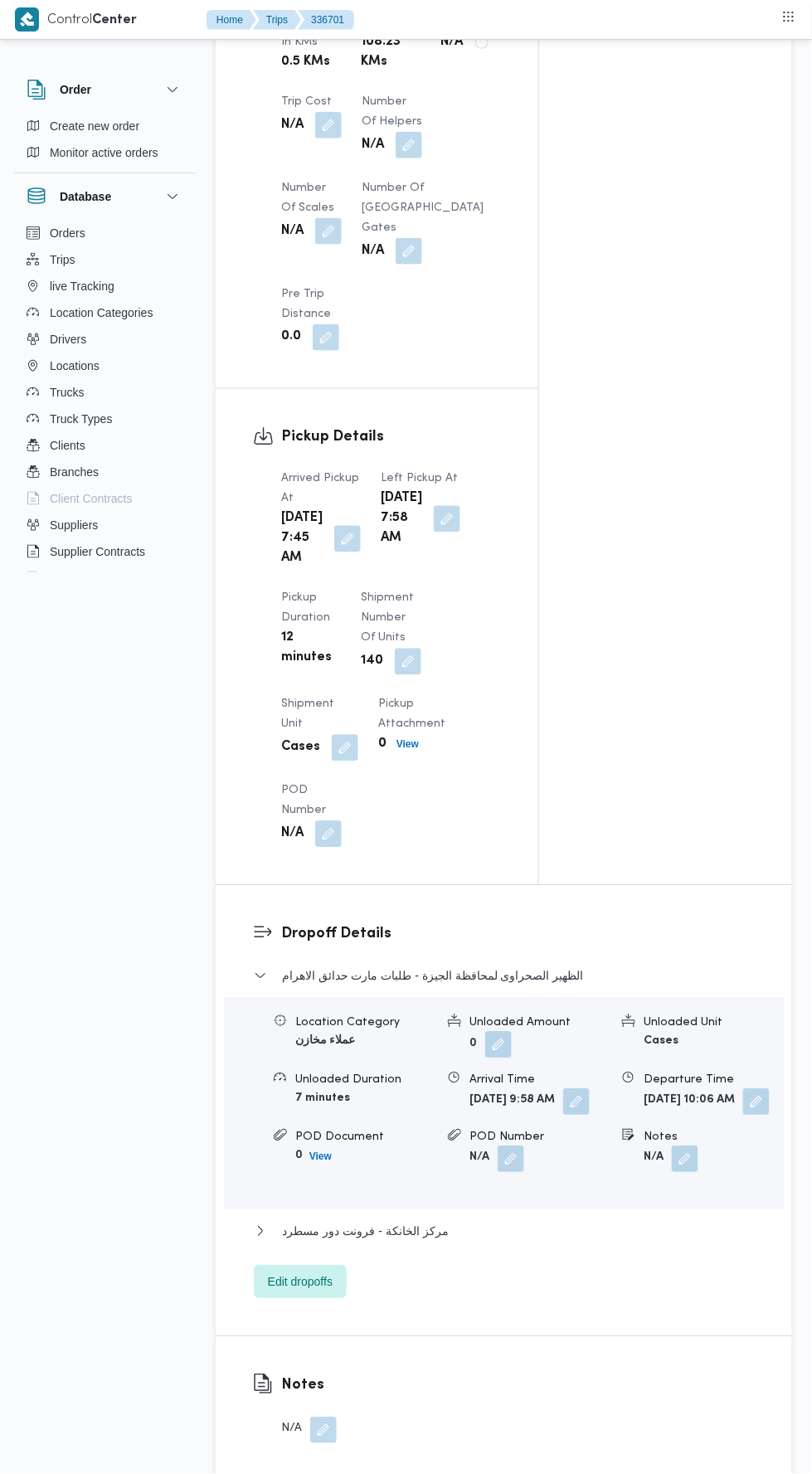
scroll to position [2261, 0]
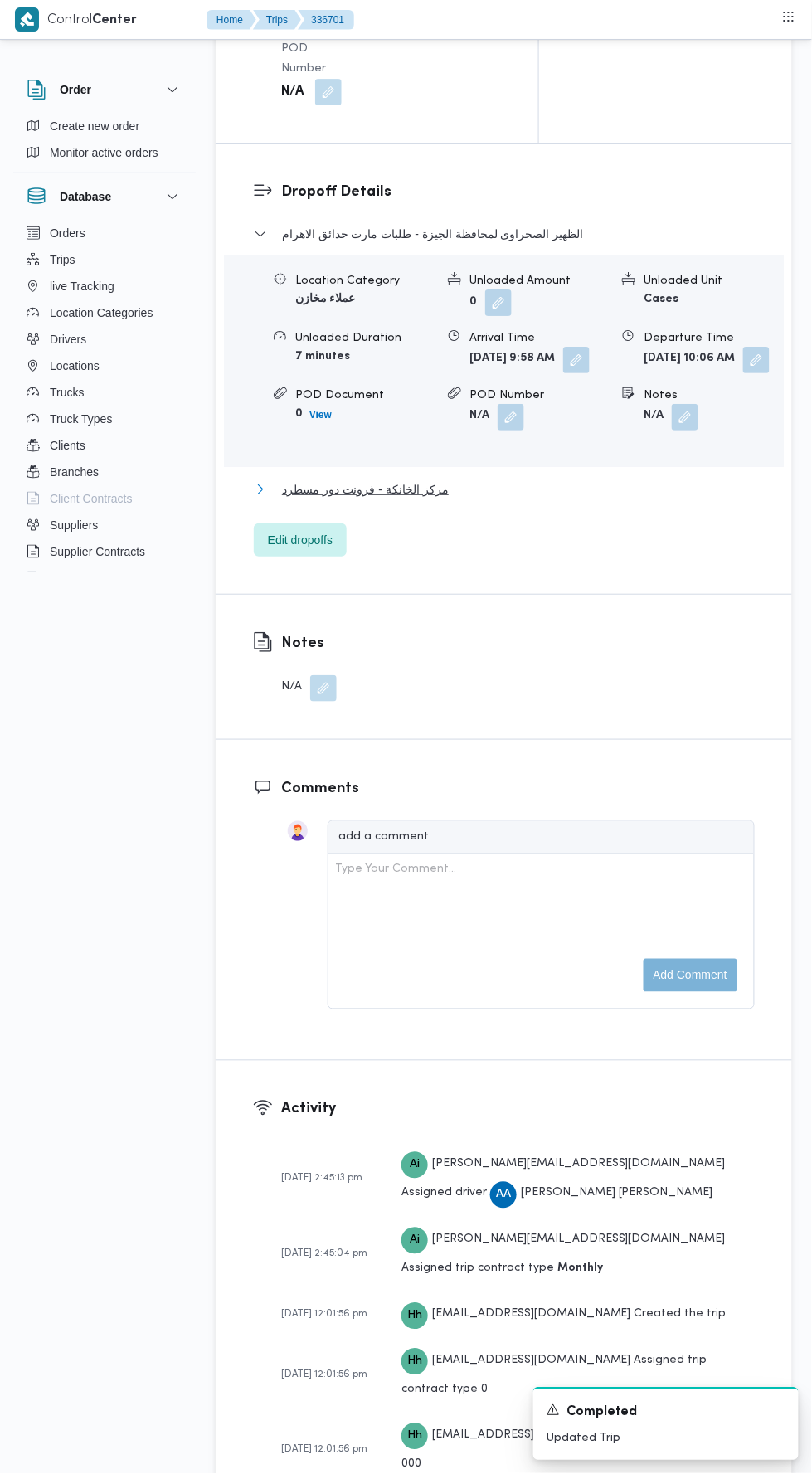
click at [544, 499] on button "مركز الخانكة - فرونت دور مسطرد" at bounding box center [504, 489] width 501 height 20
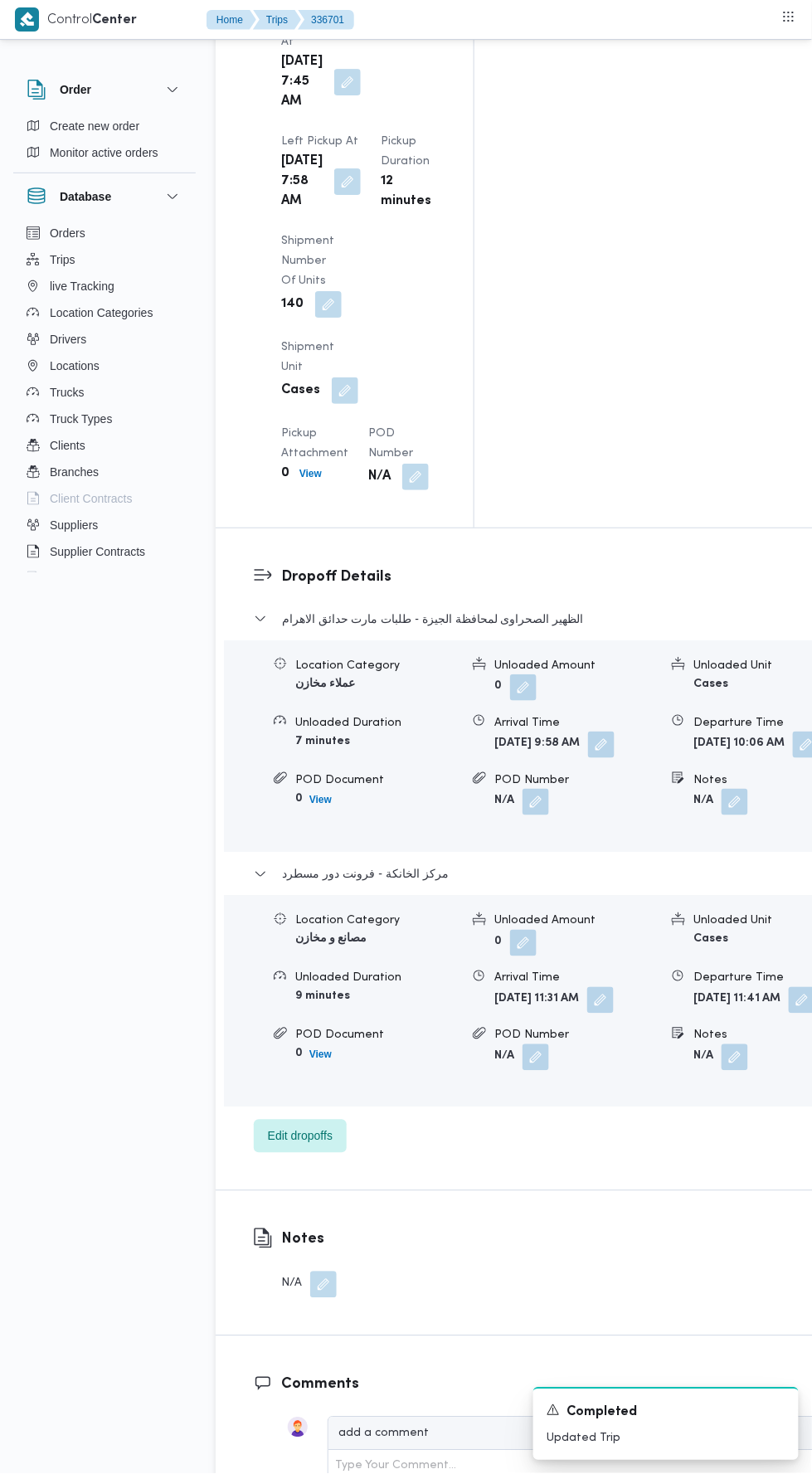
click at [788, 987] on button "button" at bounding box center [802, 1000] width 26 height 26
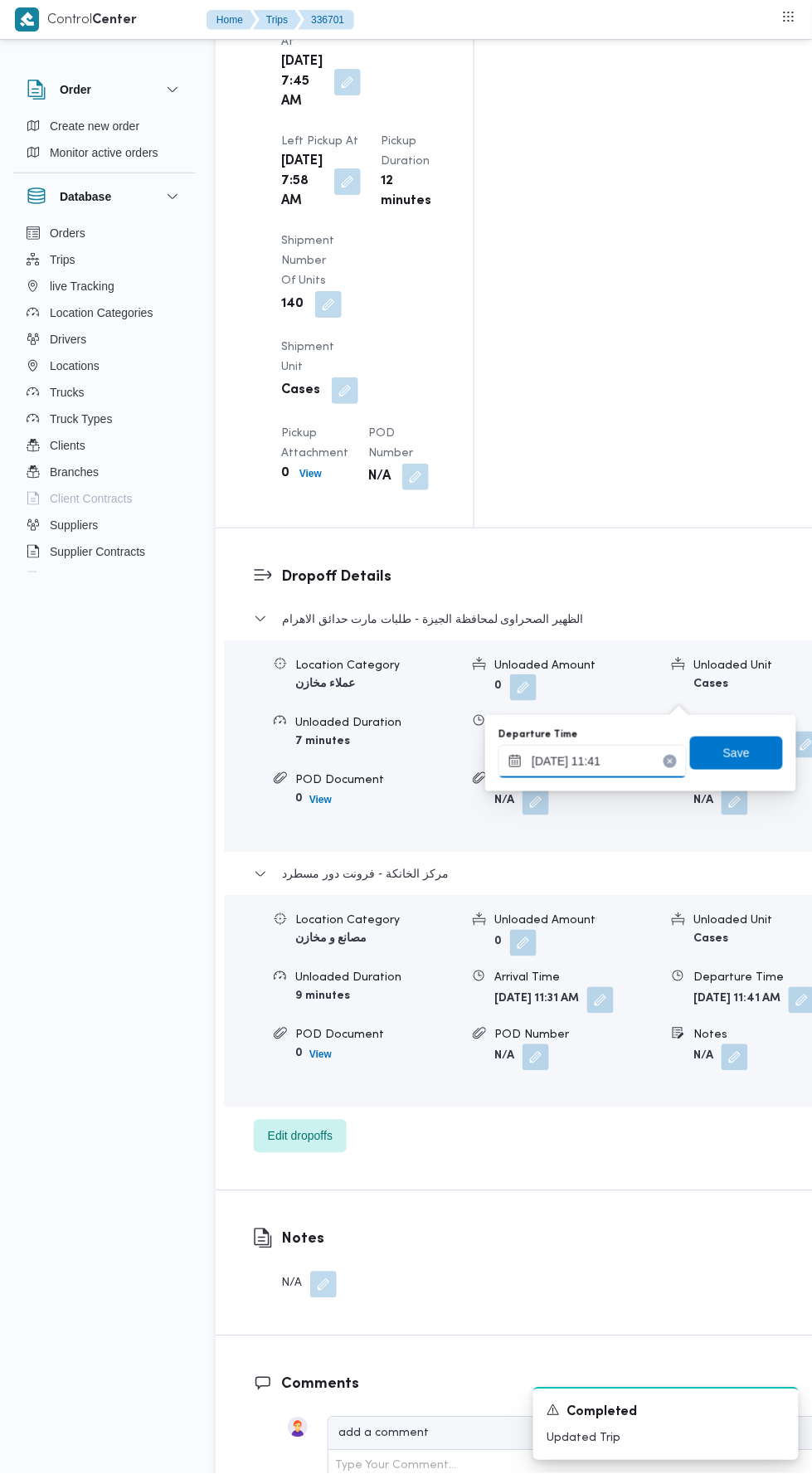
click at [629, 765] on input "[DATE] 11:41" at bounding box center [592, 762] width 188 height 33
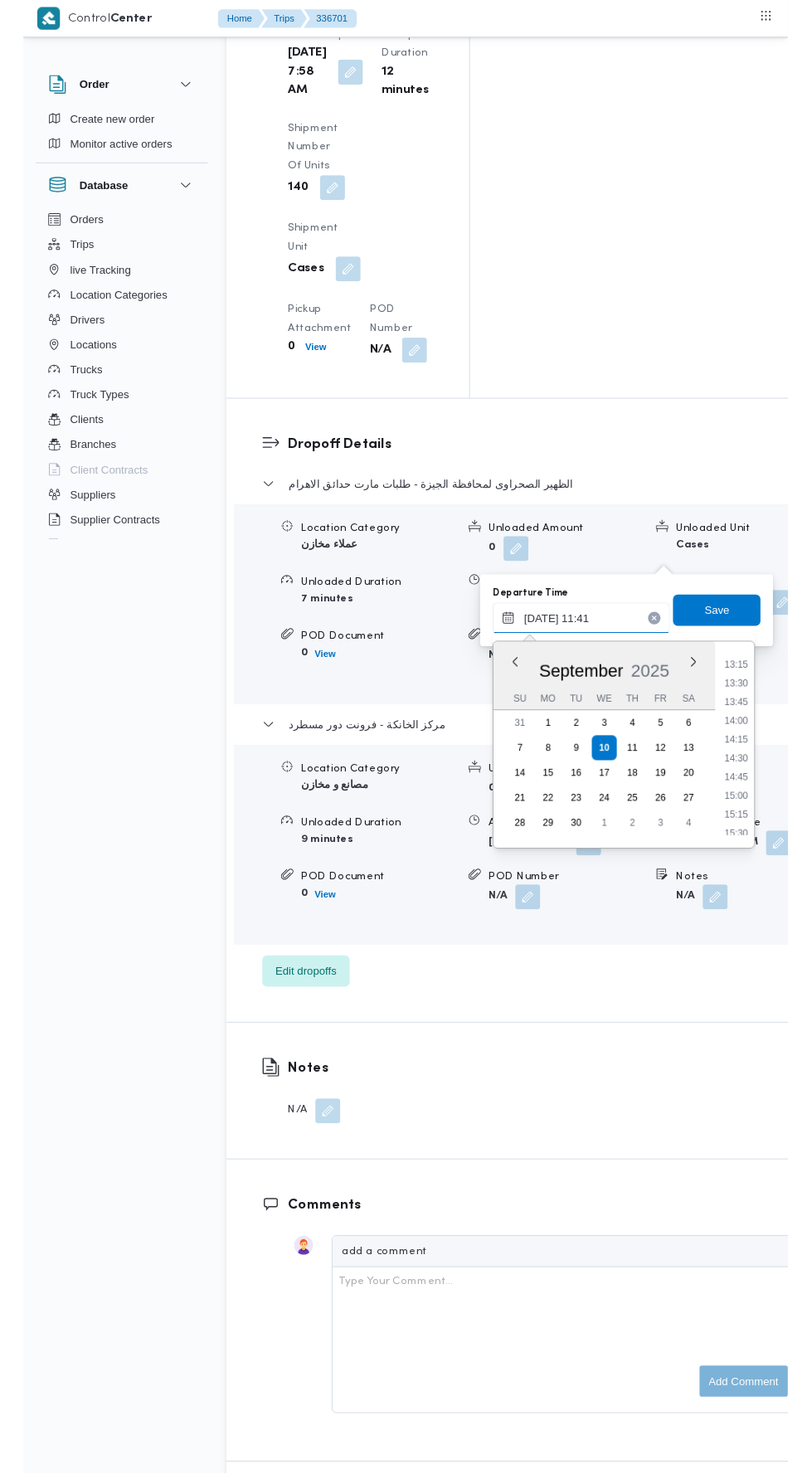
scroll to position [1054, 0]
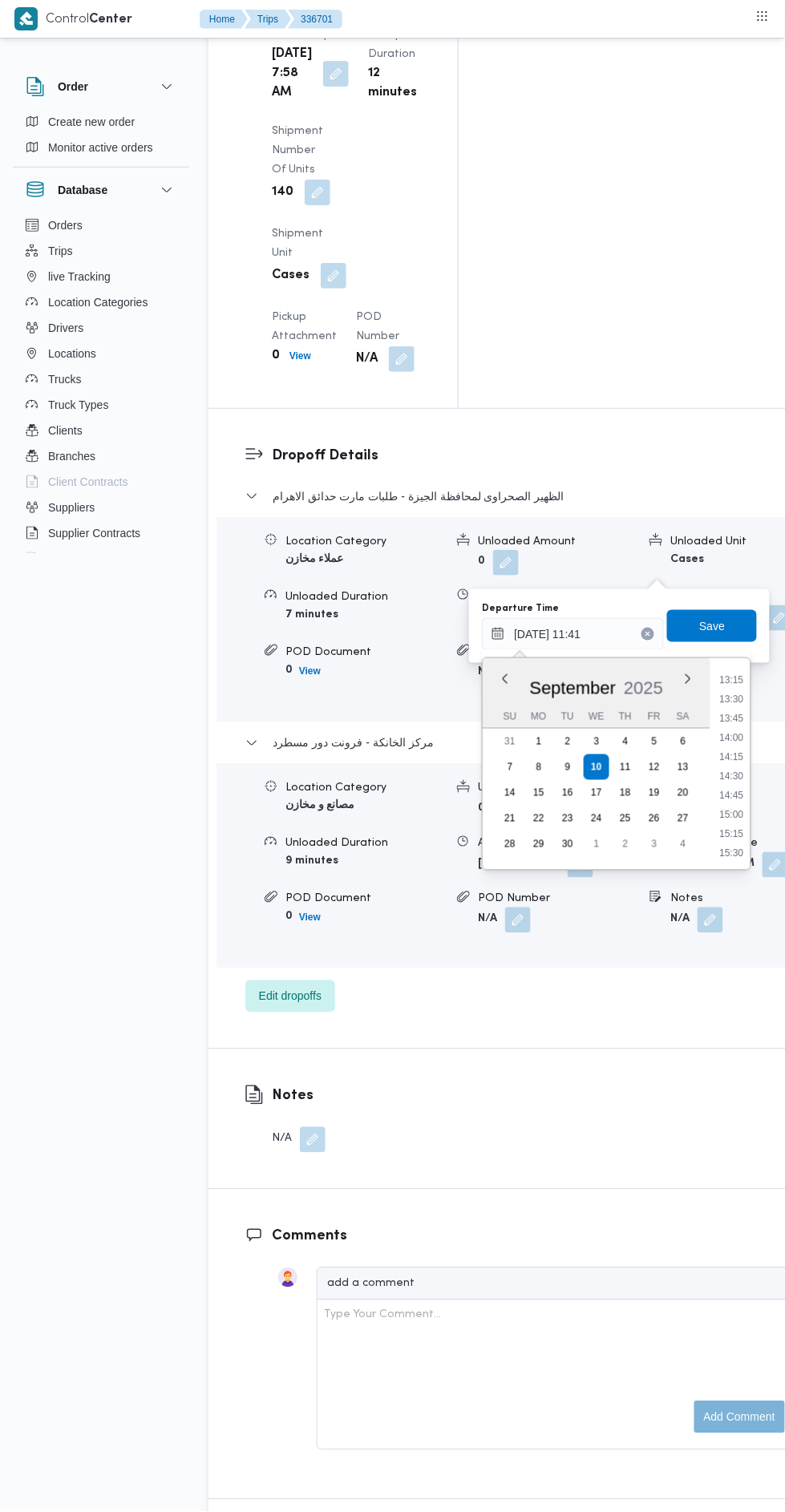
click at [721, 792] on li "14:45" at bounding box center [732, 795] width 37 height 16
type input "[DATE] 14:45"
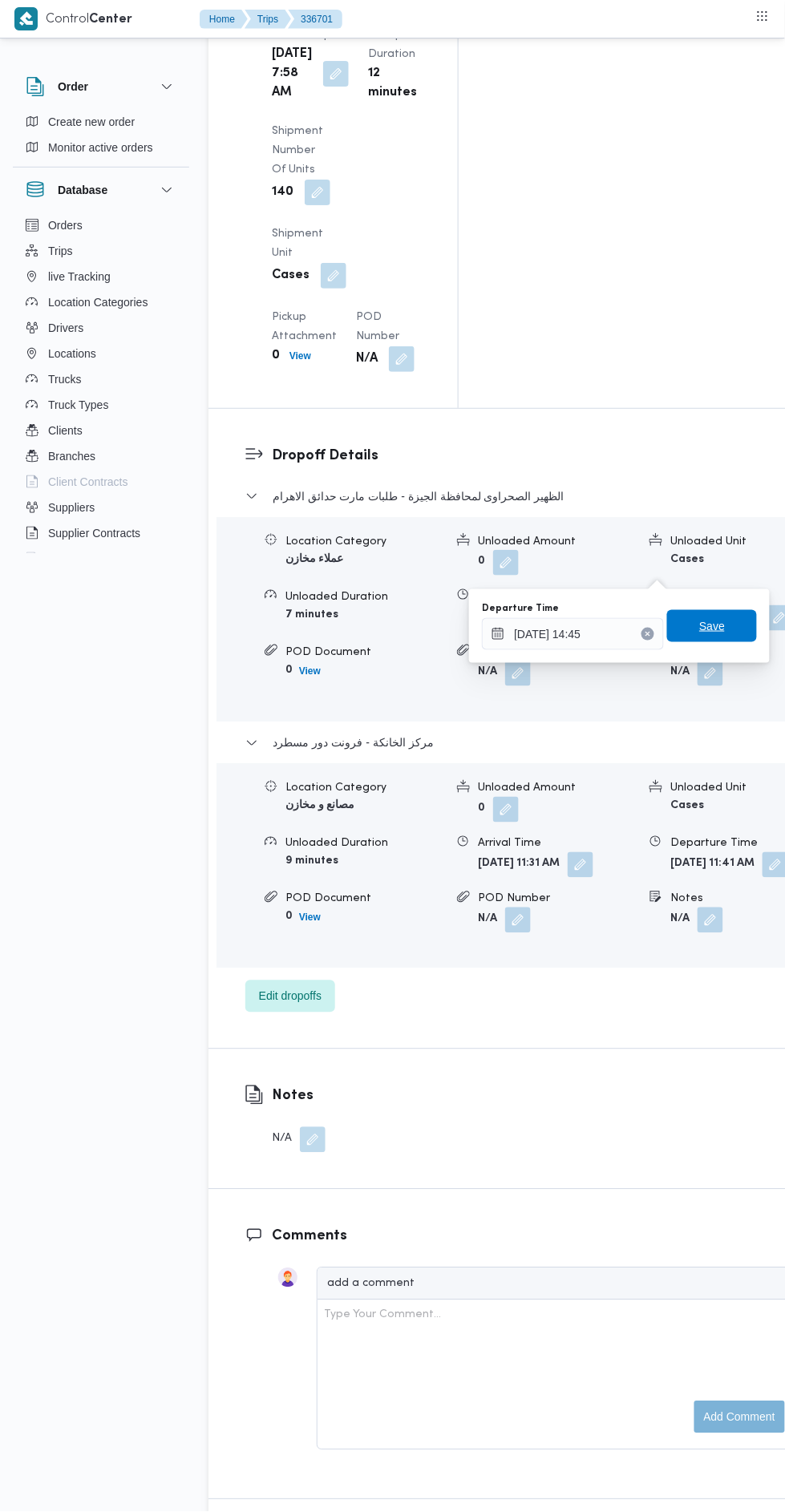
click at [731, 629] on span "Save" at bounding box center [712, 626] width 90 height 32
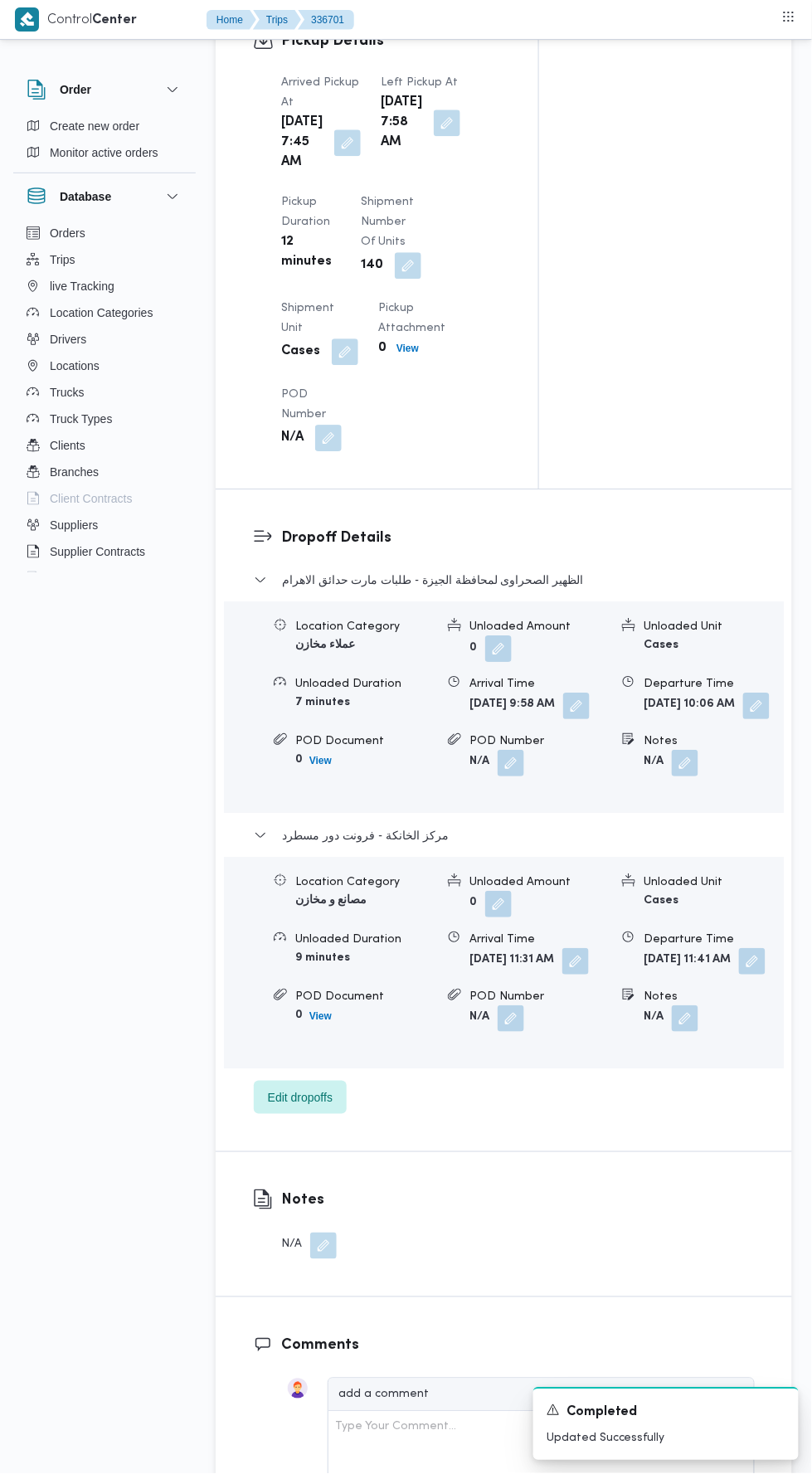
scroll to position [0, 0]
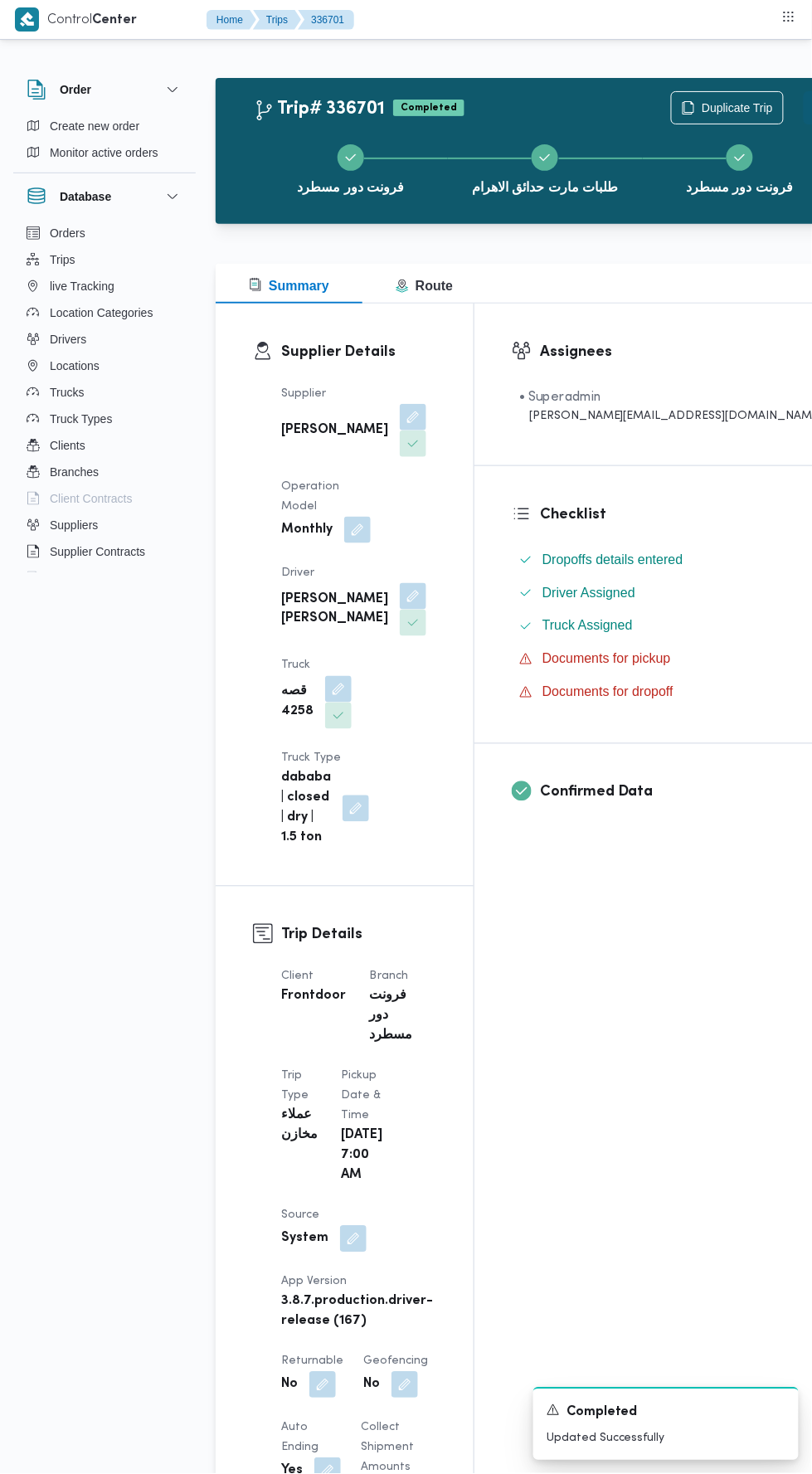
click at [803, 100] on button "Actions" at bounding box center [820, 108] width 33 height 33
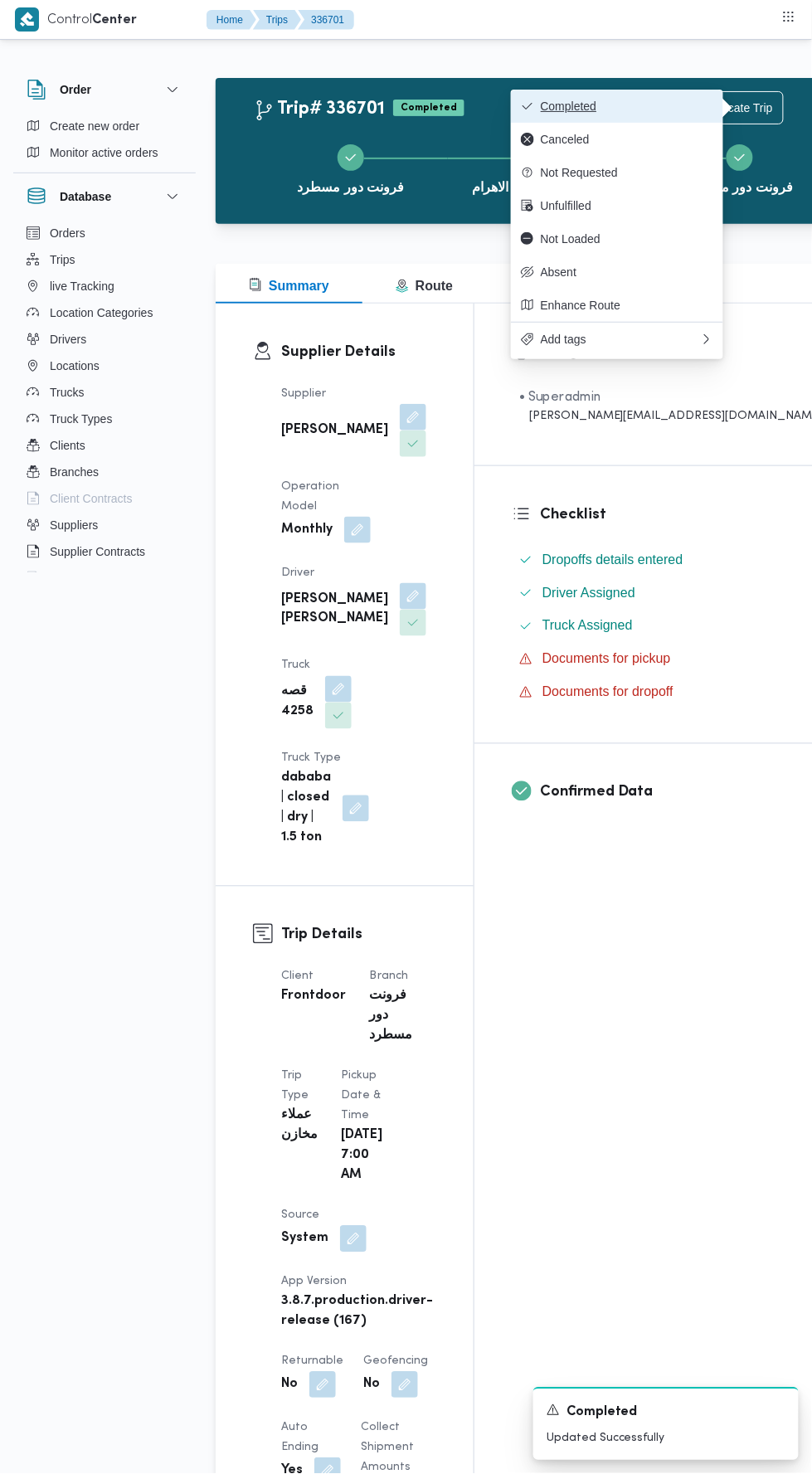
click at [661, 94] on button "Completed" at bounding box center [617, 106] width 213 height 33
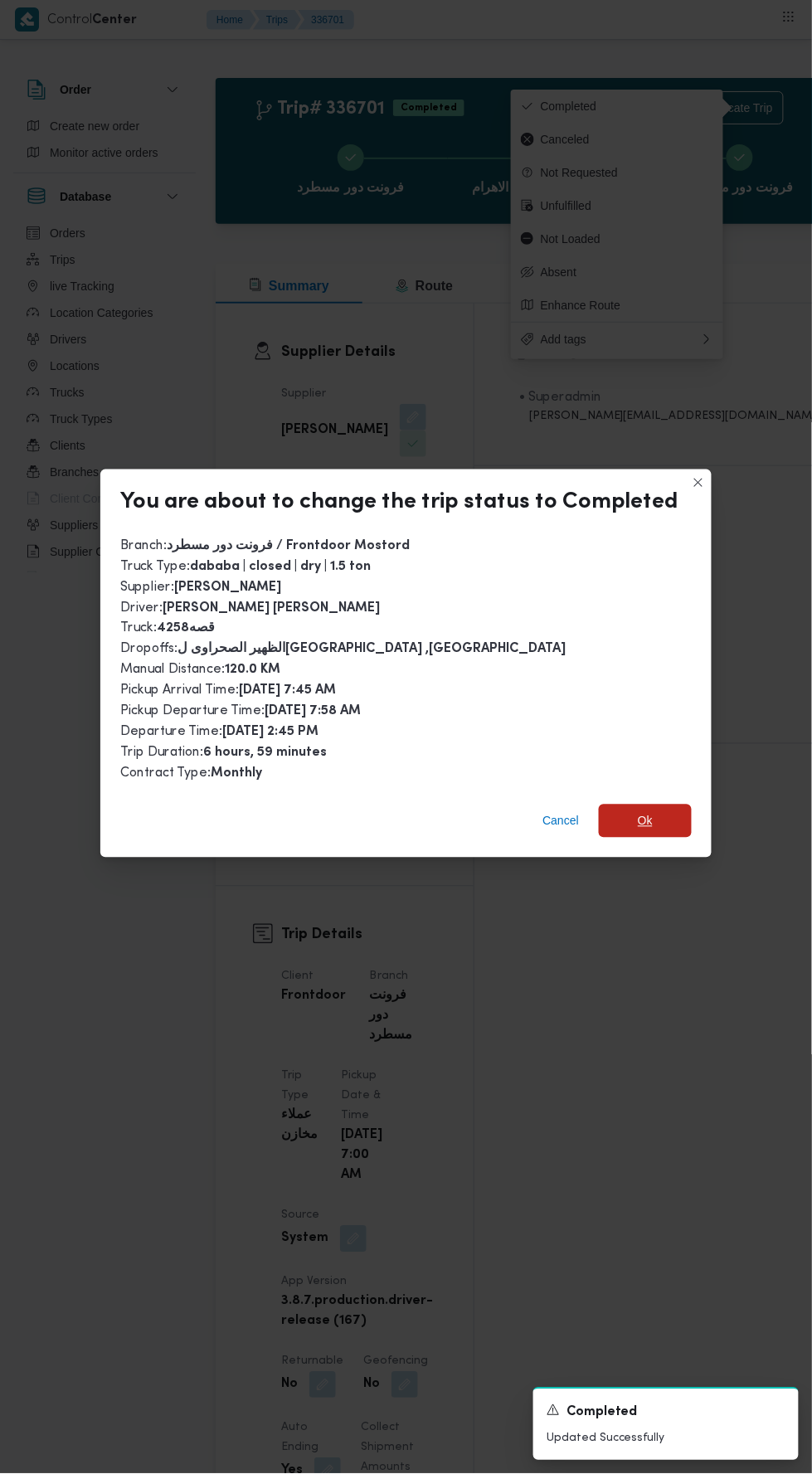
click at [670, 805] on span "Ok" at bounding box center [645, 821] width 93 height 33
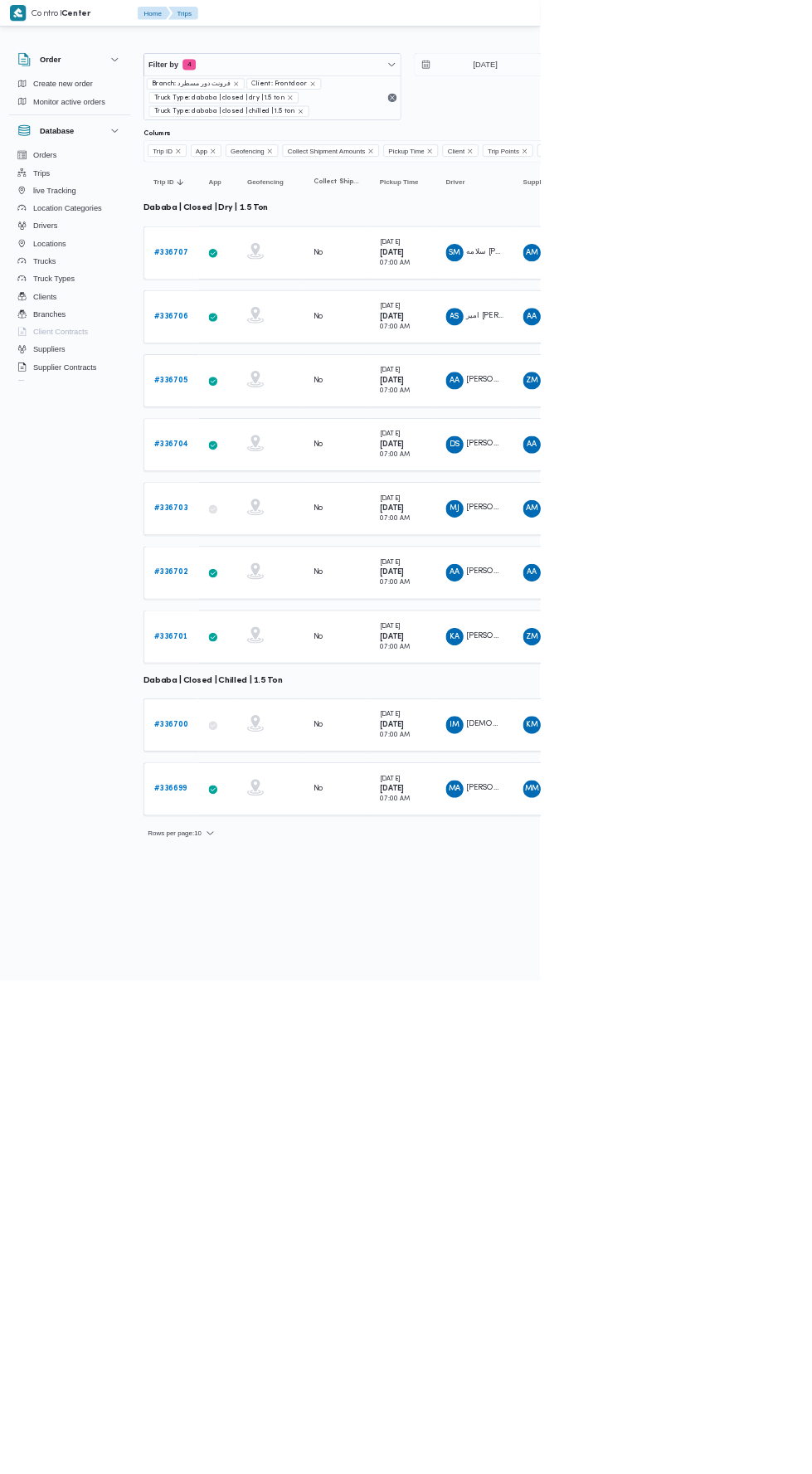
click at [263, 1084] on b "# 336700" at bounding box center [257, 1090] width 51 height 10
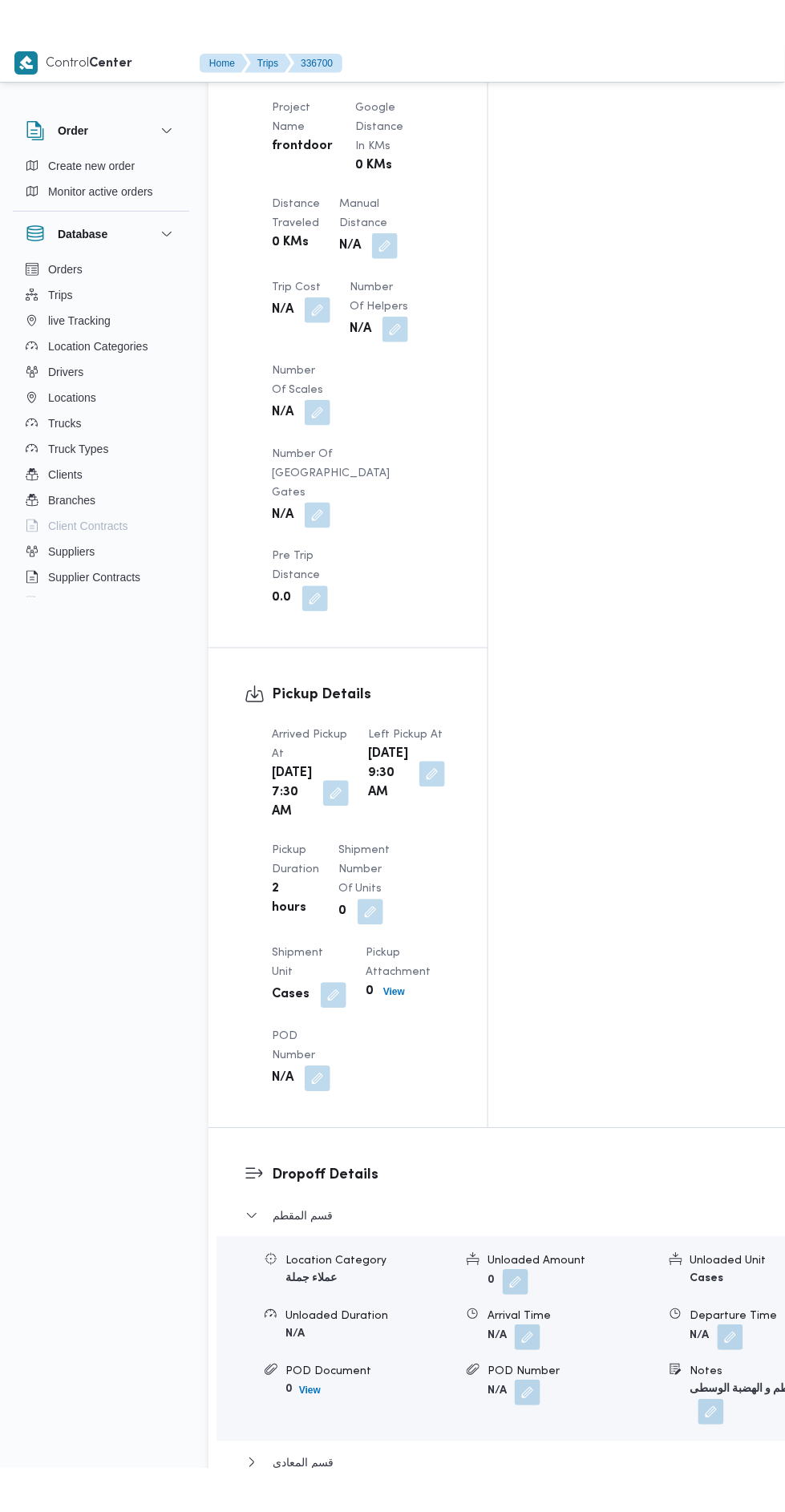
scroll to position [1309, 0]
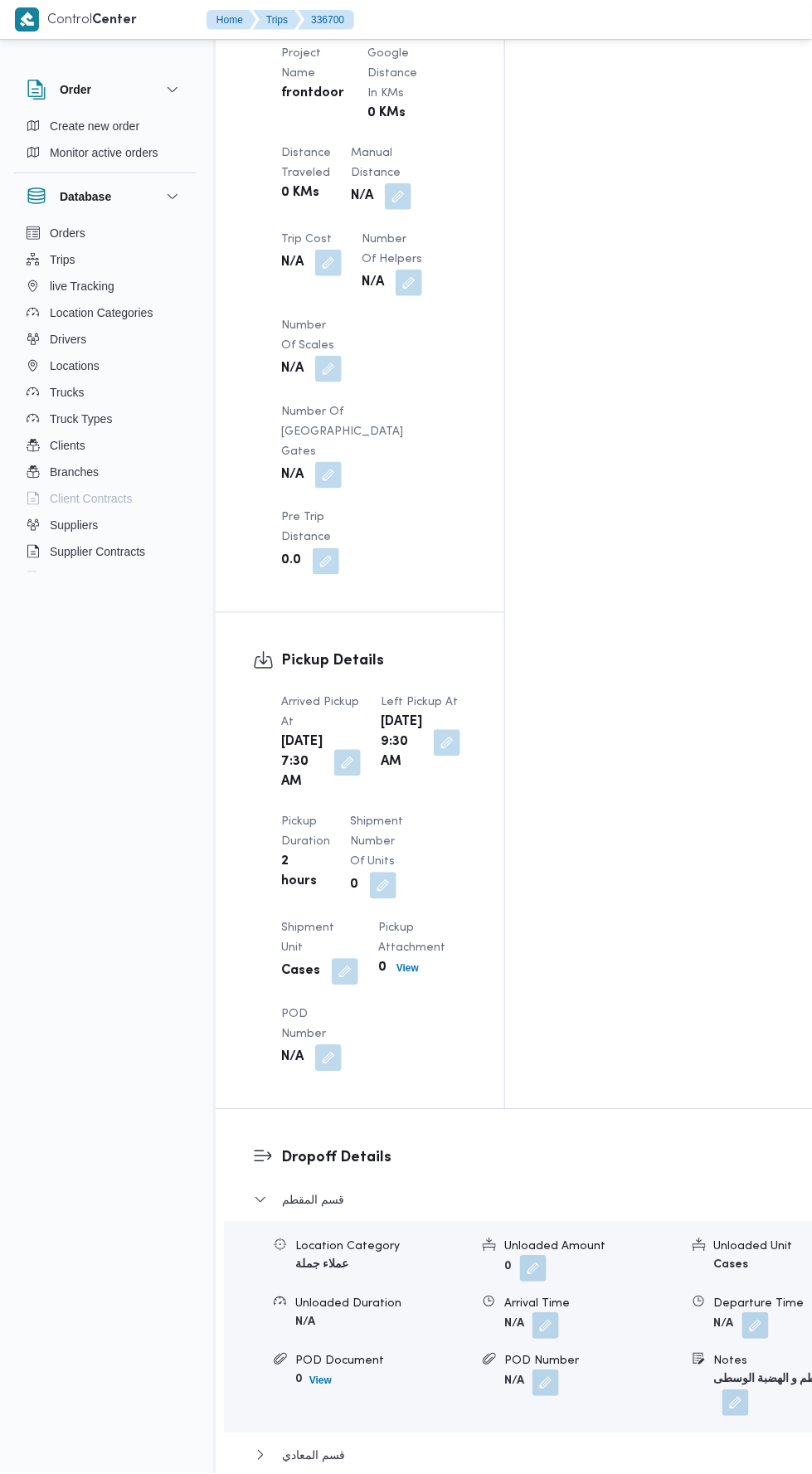
click at [411, 188] on button "button" at bounding box center [398, 196] width 26 height 26
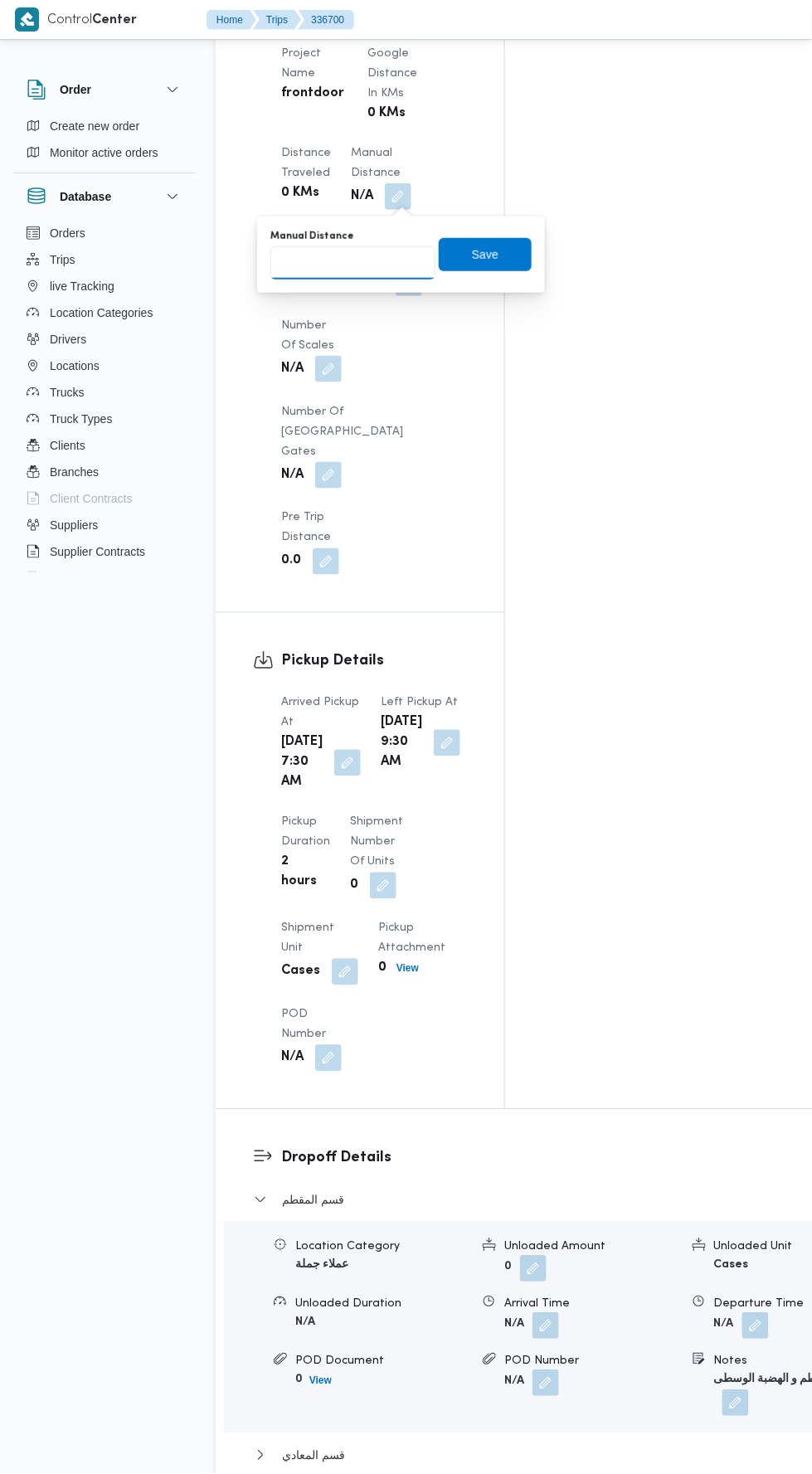
click at [375, 260] on input "Manual Distance" at bounding box center [352, 263] width 165 height 33
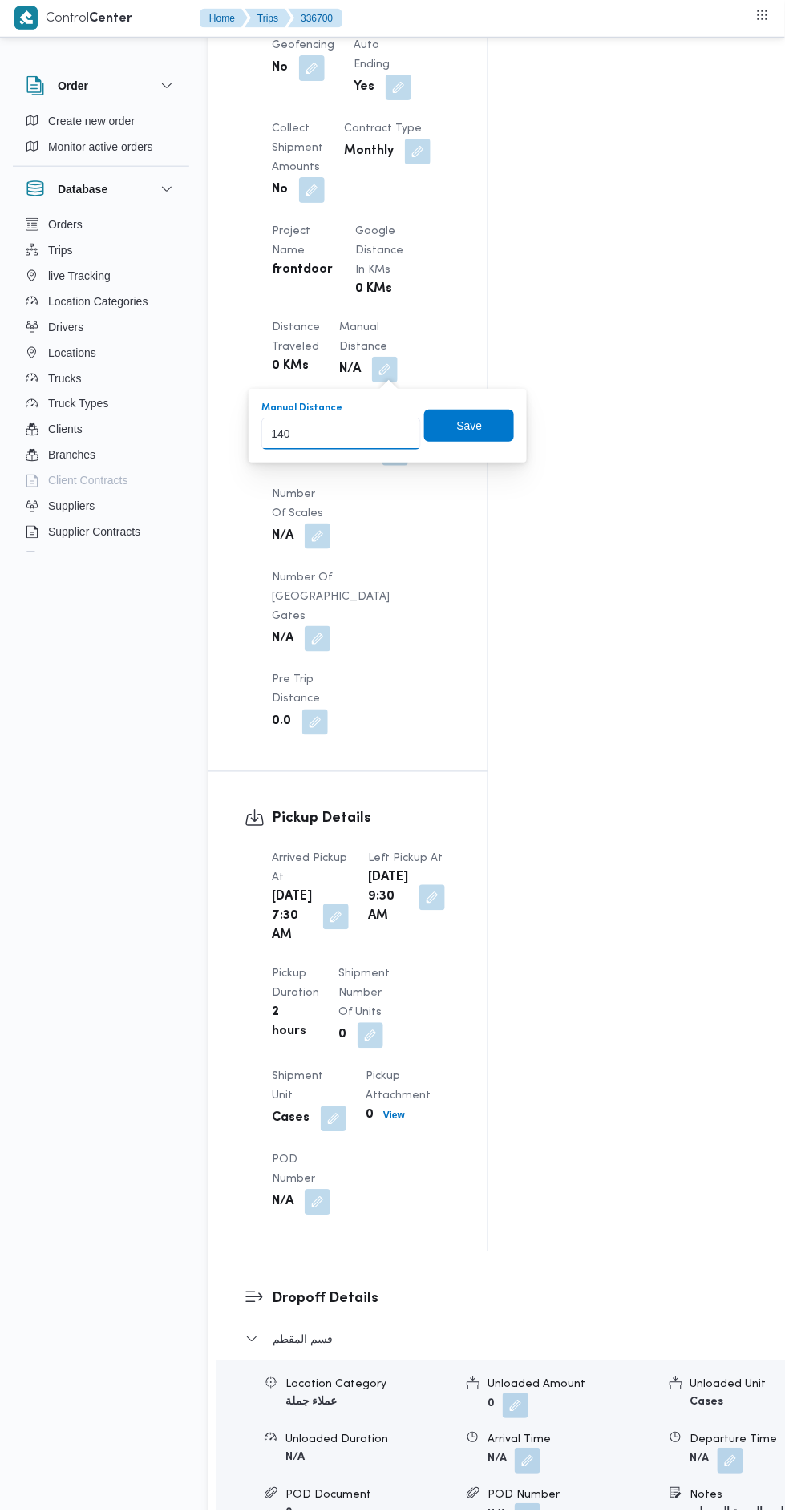
scroll to position [1129, 0]
click at [377, 433] on input "140" at bounding box center [340, 435] width 159 height 32
type input "155"
click at [472, 424] on span "Save" at bounding box center [469, 426] width 25 height 19
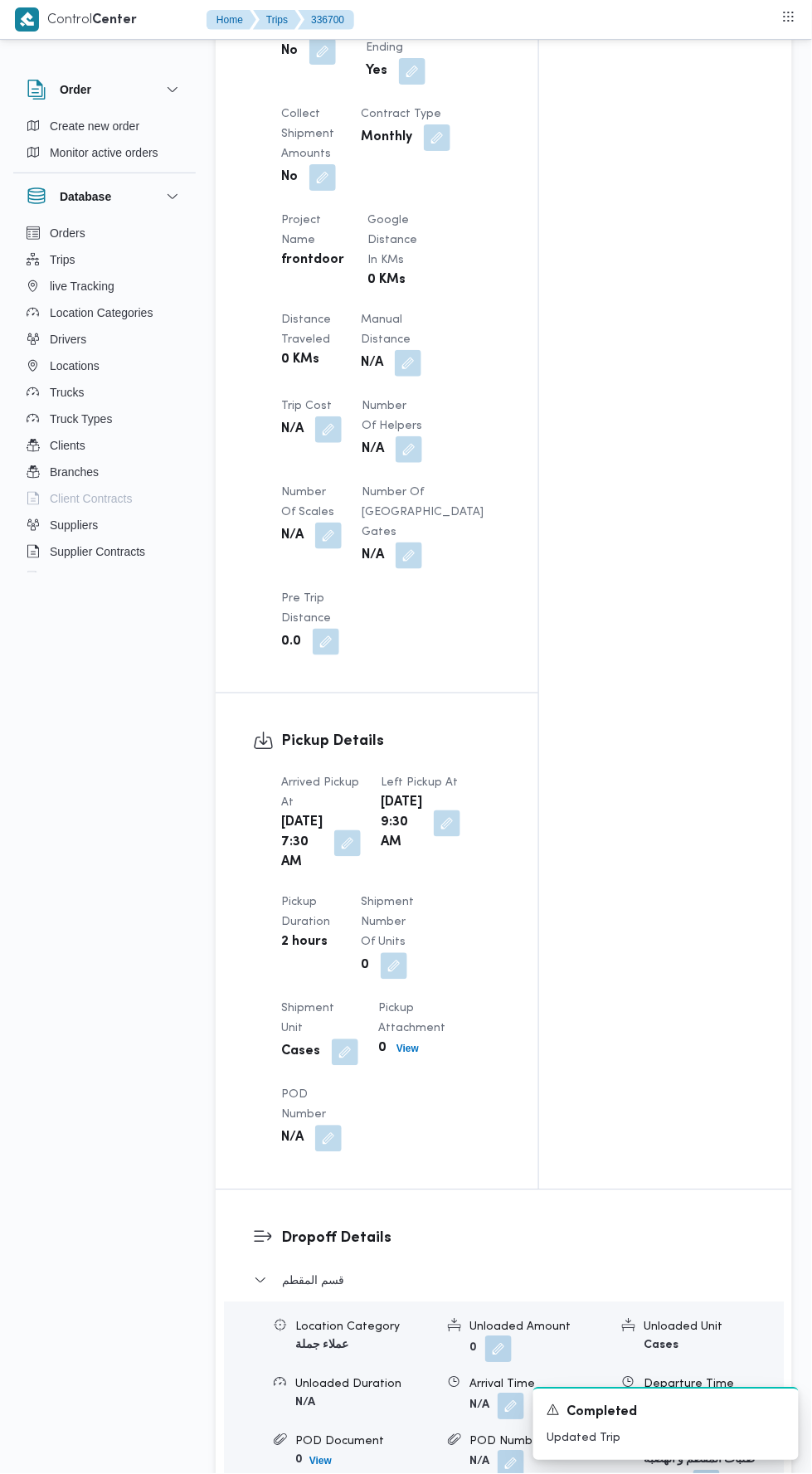
scroll to position [2455, 0]
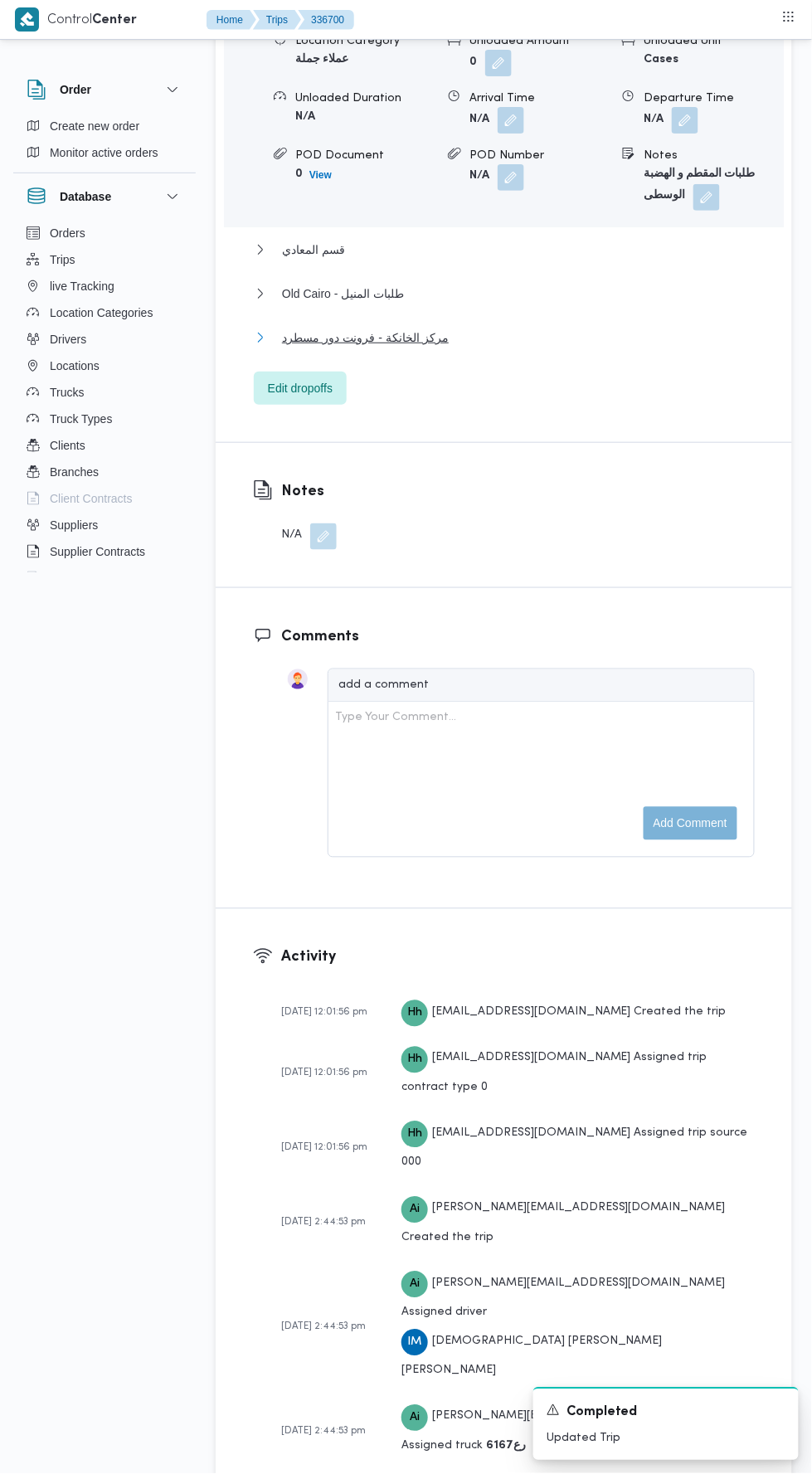
click at [494, 348] on button "مركز الخانكة - فرونت دور مسطرد" at bounding box center [504, 337] width 501 height 20
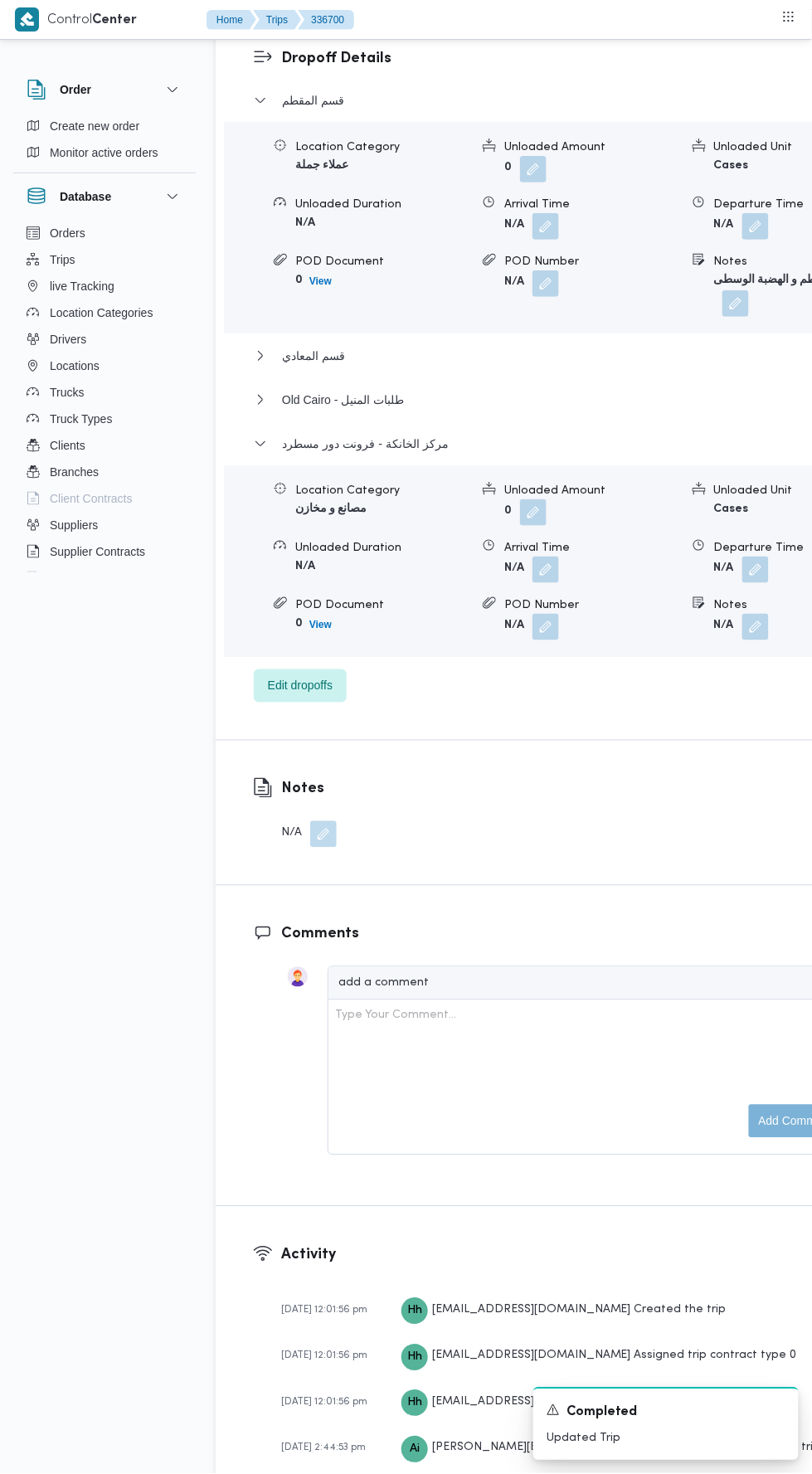
click at [742, 557] on button "button" at bounding box center [755, 570] width 26 height 26
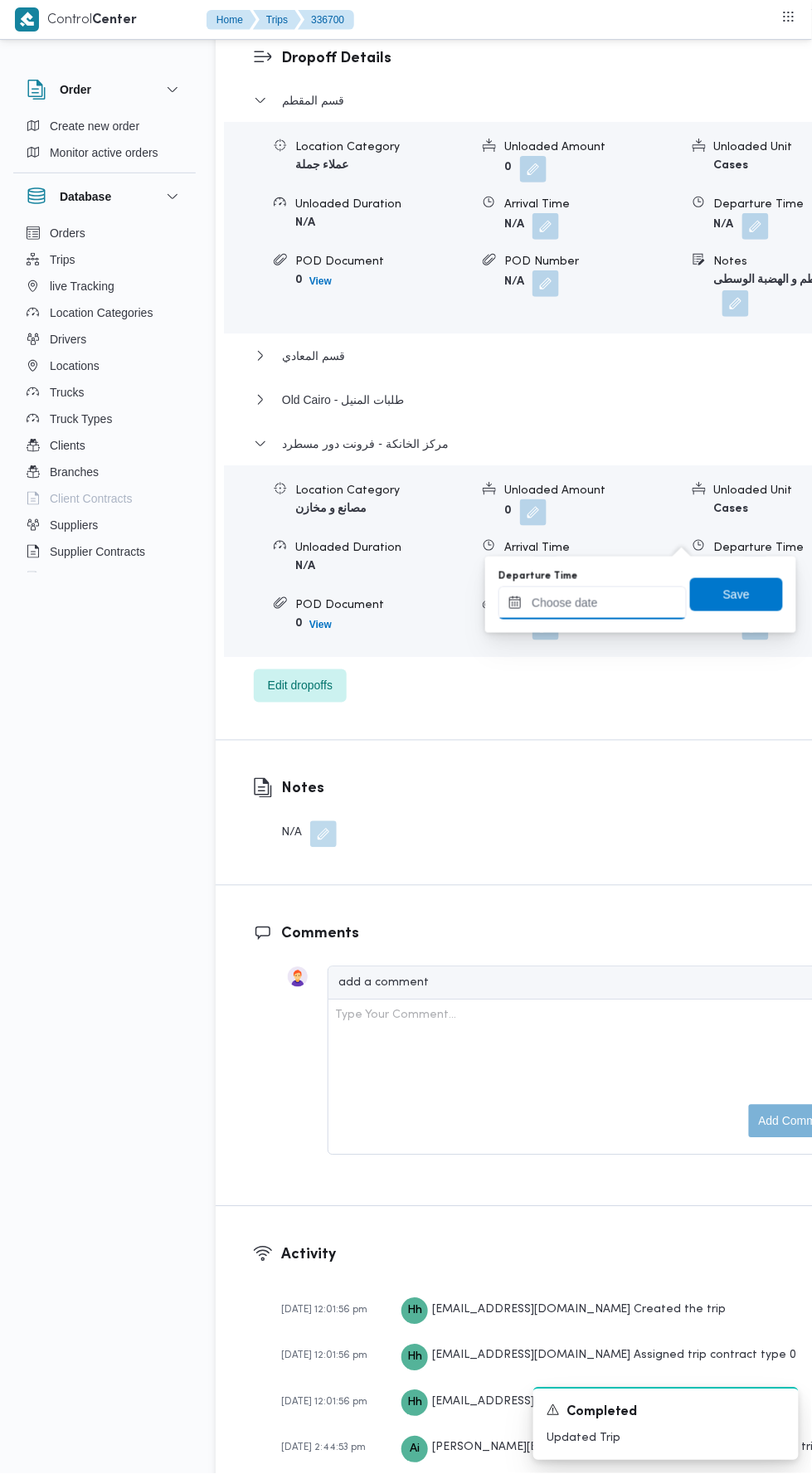
click at [634, 601] on input "Departure Time" at bounding box center [592, 603] width 188 height 33
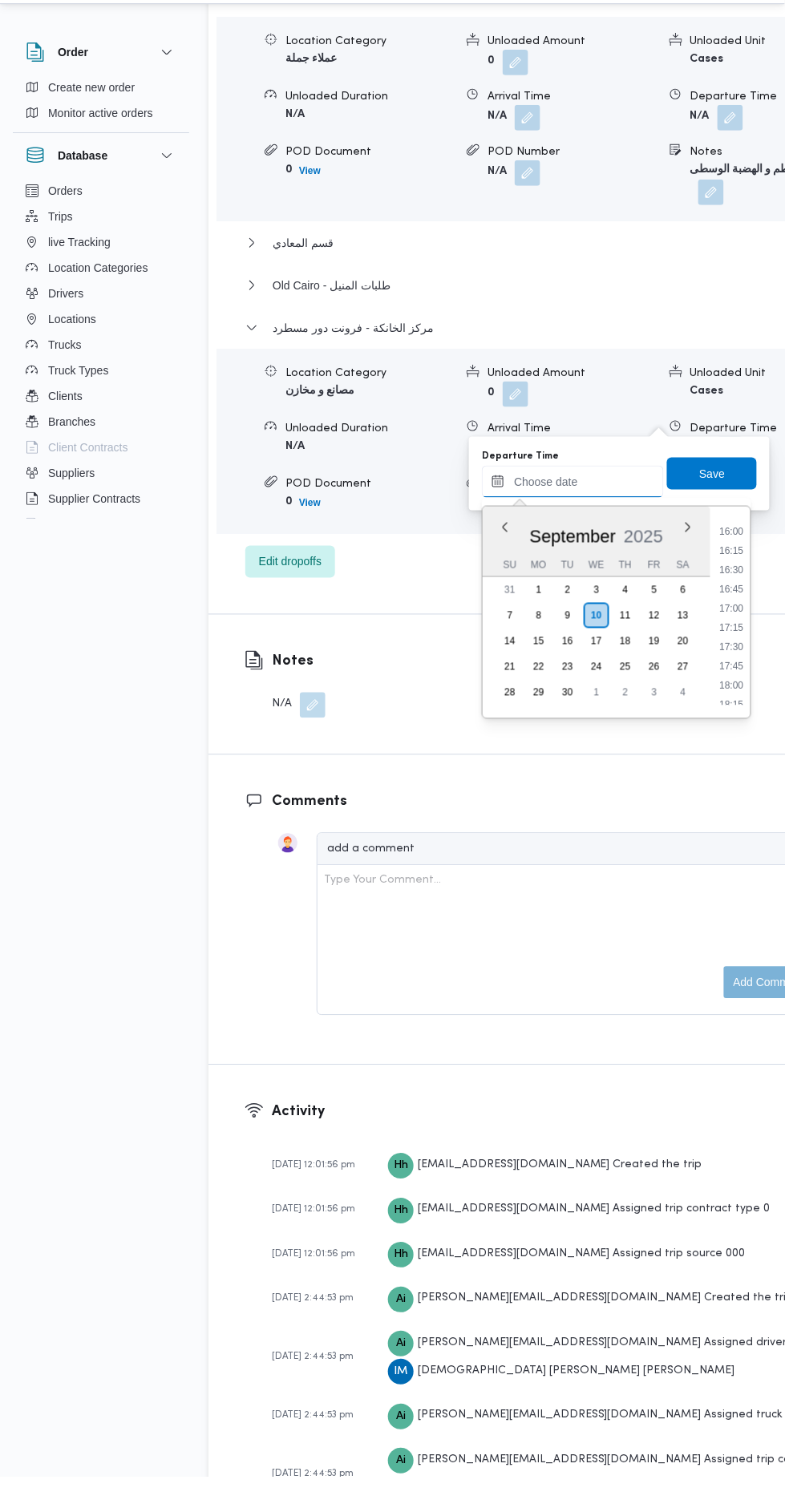
scroll to position [1223, 0]
click at [732, 645] on li "17:00" at bounding box center [732, 646] width 37 height 16
type input "[DATE] 17:00"
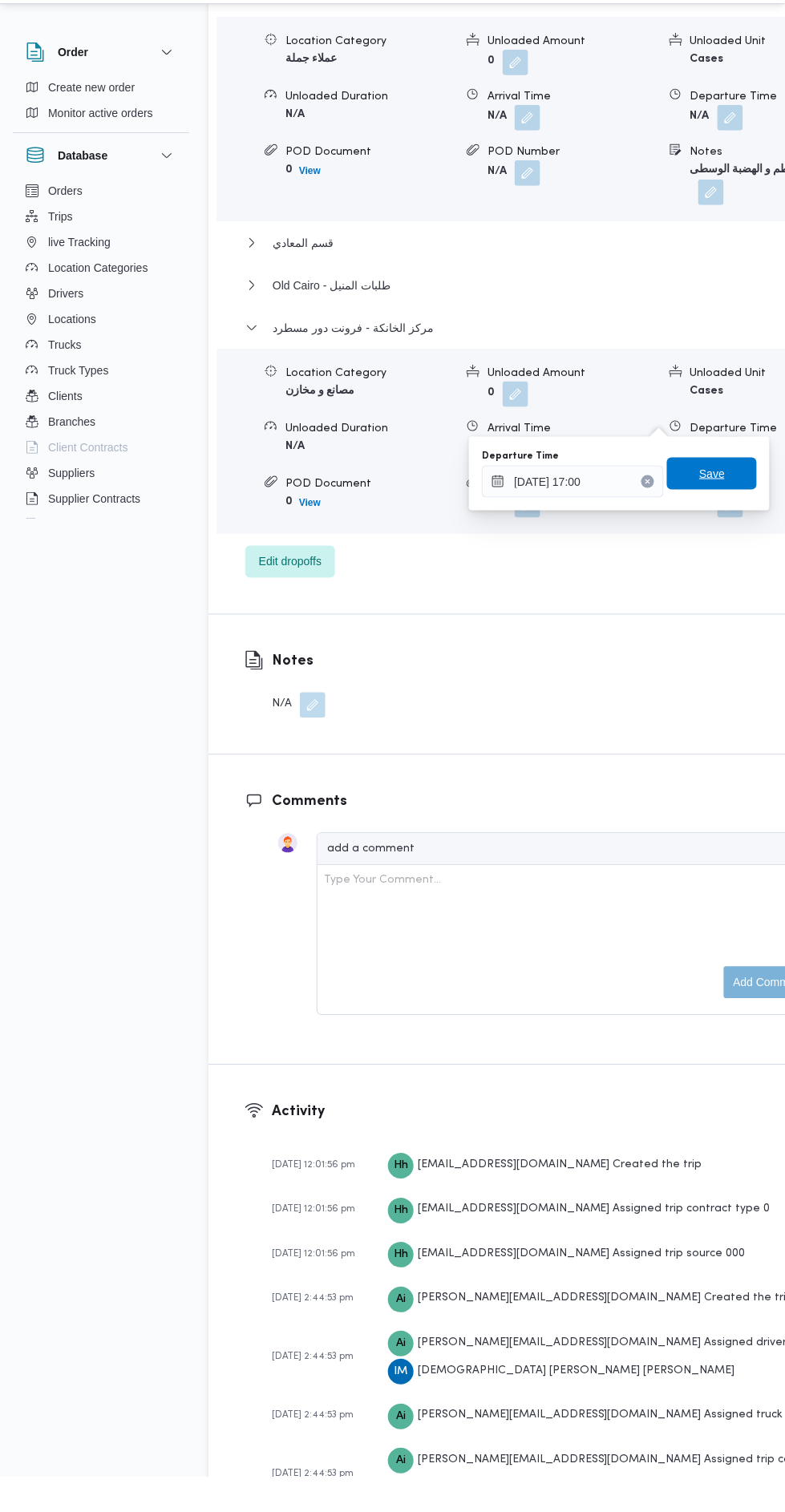
click at [729, 510] on span "Save" at bounding box center [712, 508] width 90 height 32
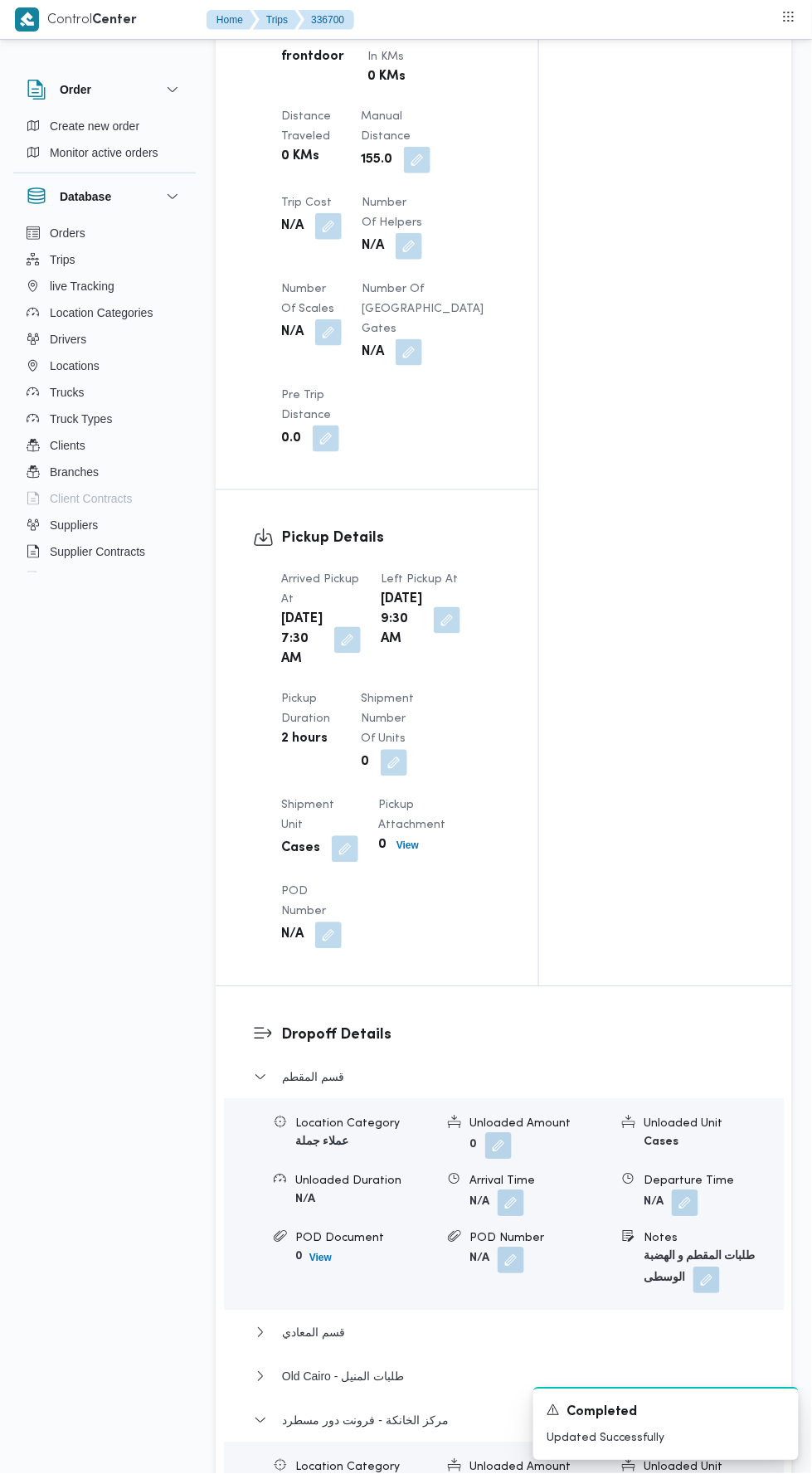
scroll to position [0, 0]
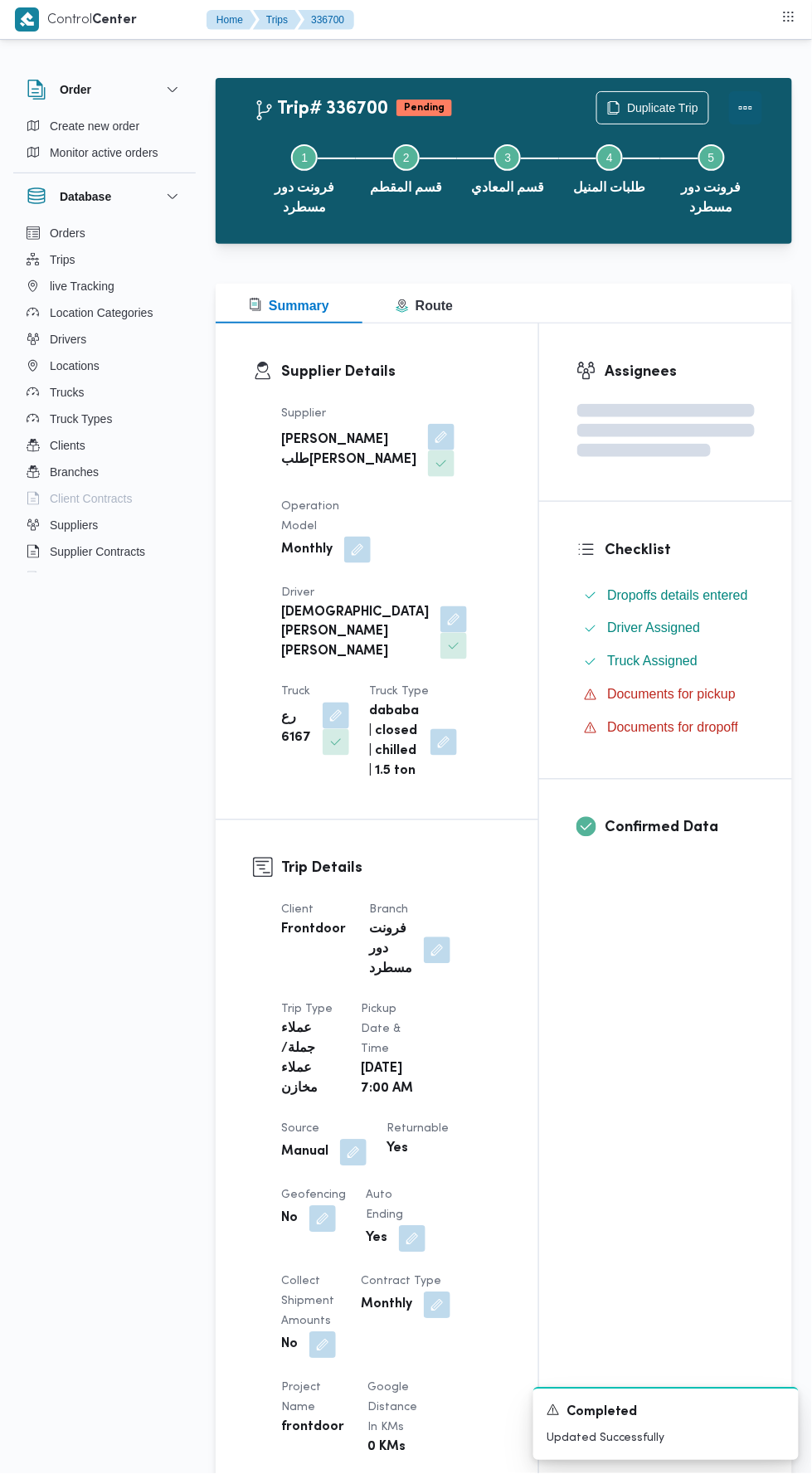
click at [756, 94] on button "Actions" at bounding box center [745, 108] width 33 height 33
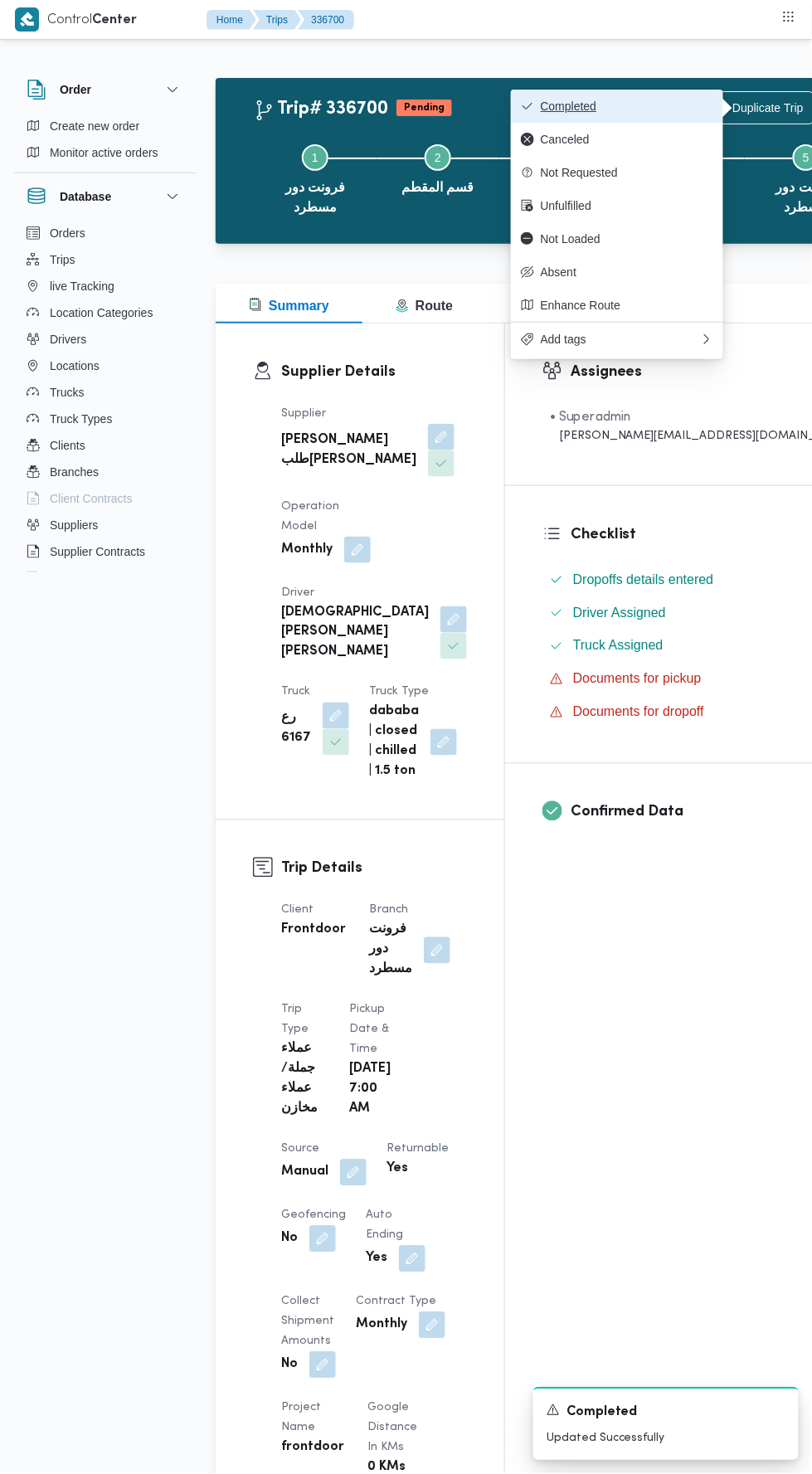
click at [664, 98] on button "Completed" at bounding box center [617, 106] width 213 height 33
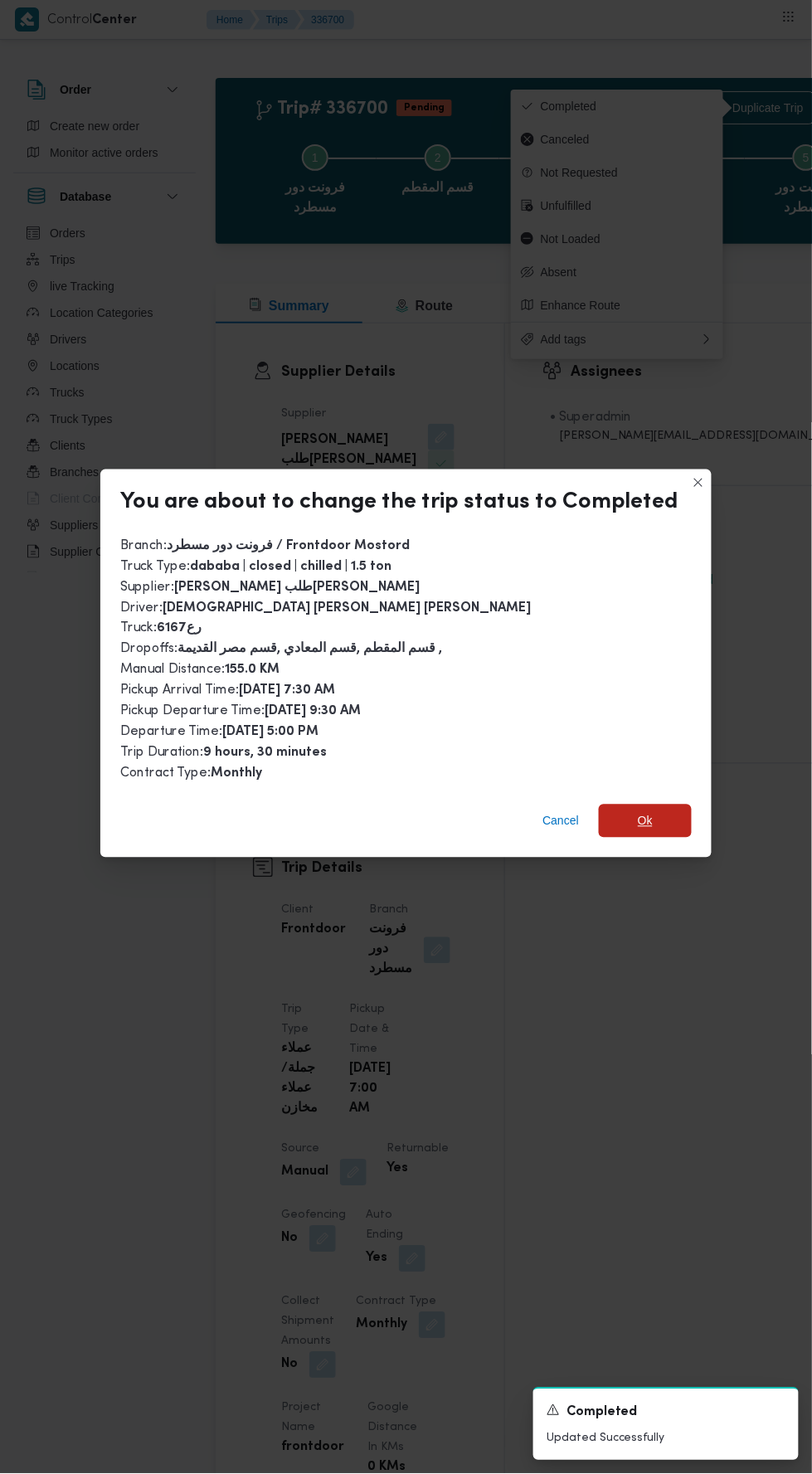
click at [660, 814] on span "Ok" at bounding box center [645, 821] width 93 height 33
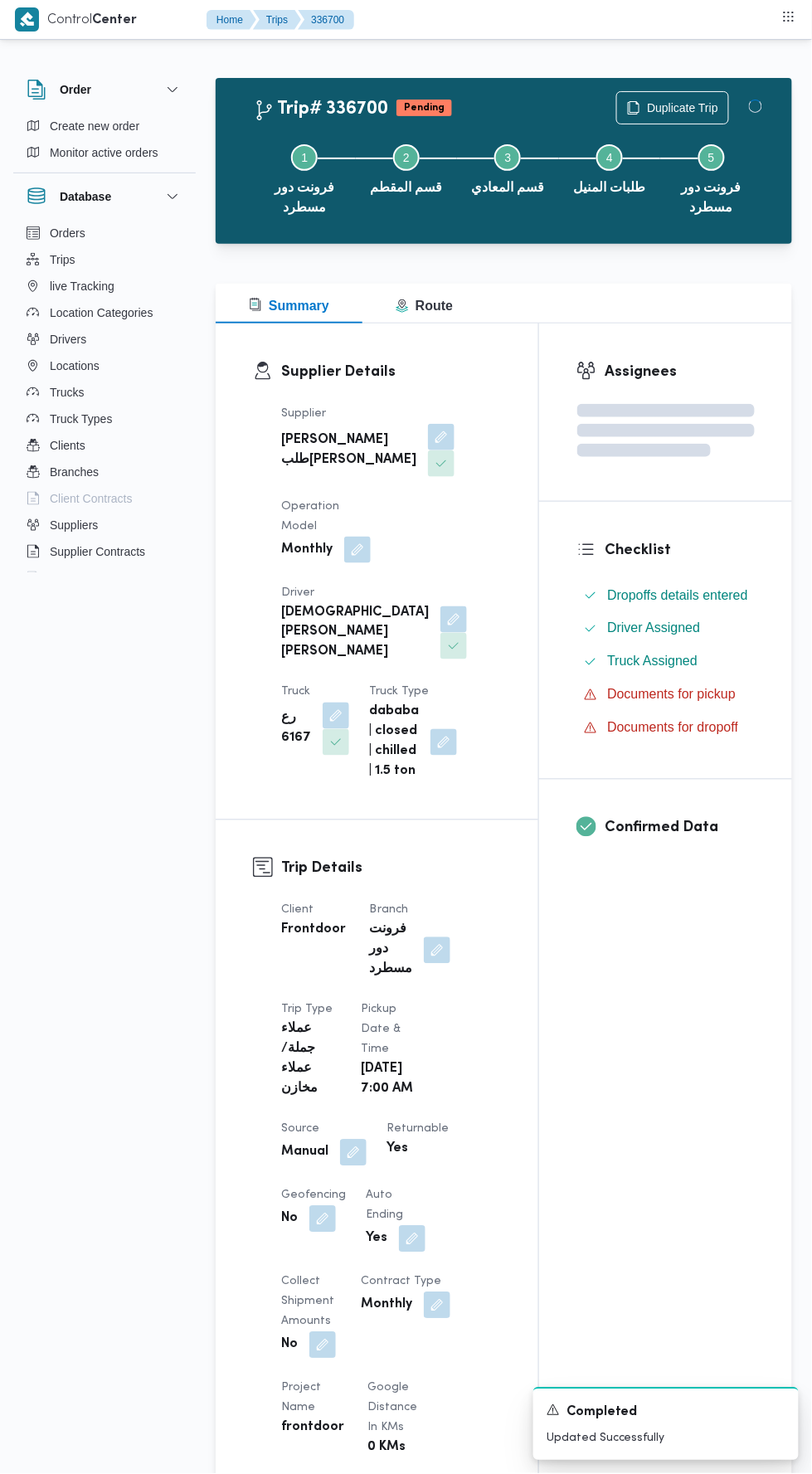
click at [634, 1055] on div "Assignees Checklist Dropoffs details entered Driver Assigned Truck Assigned Doc…" at bounding box center [666, 1340] width 253 height 2034
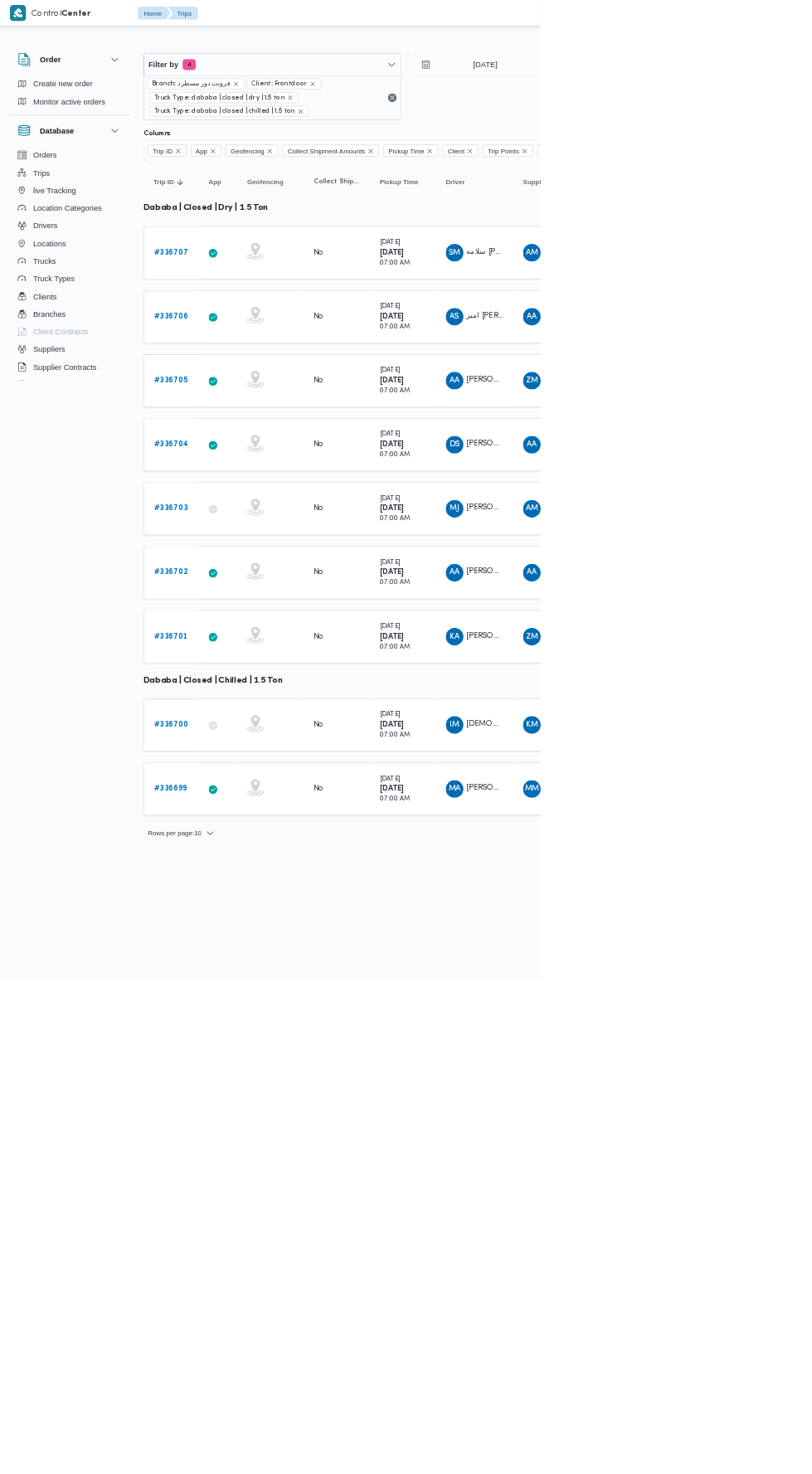
click at [261, 1180] on b "# 336699" at bounding box center [256, 1185] width 50 height 10
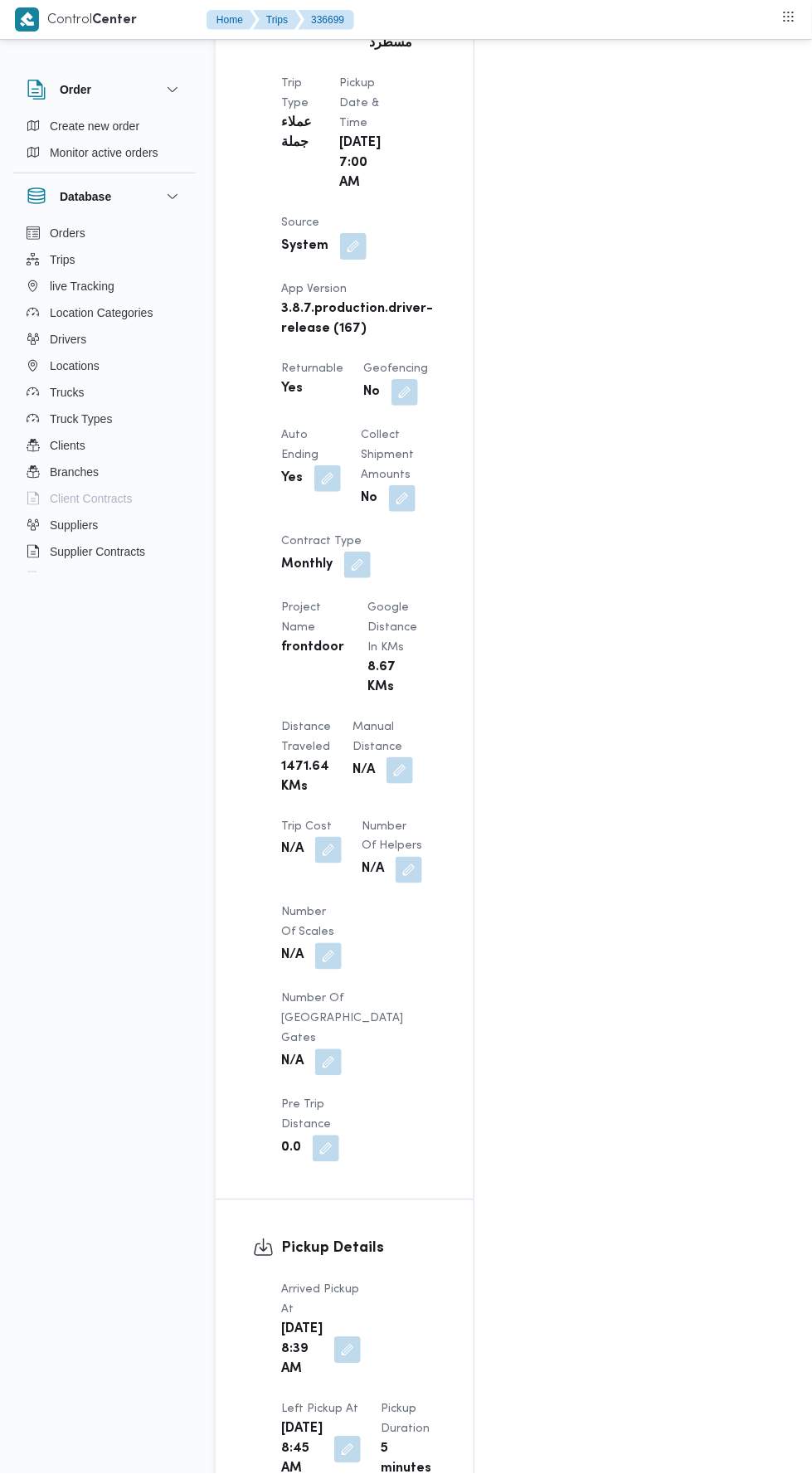
scroll to position [1014, 0]
click at [386, 757] on button "button" at bounding box center [399, 770] width 26 height 26
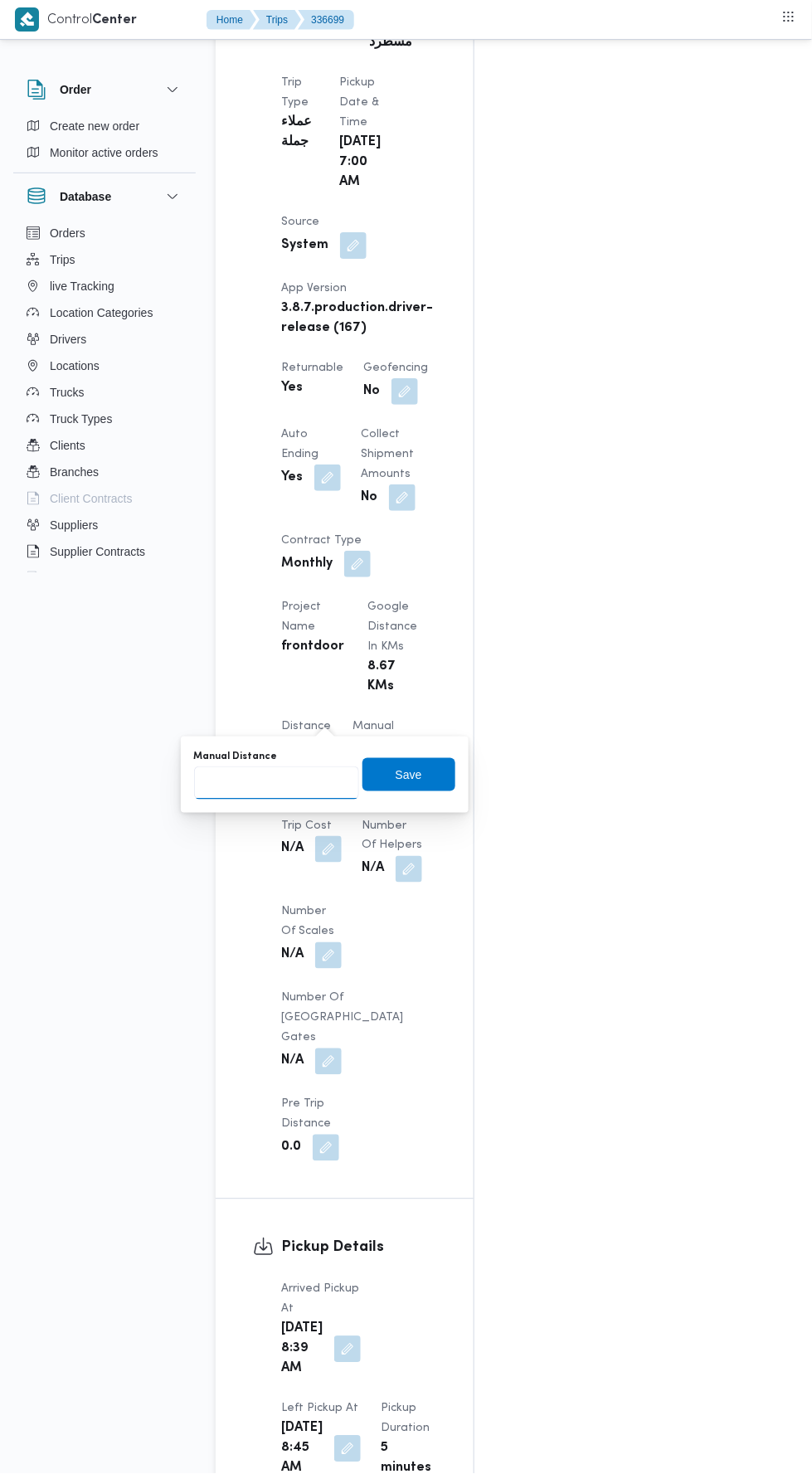
click at [314, 777] on input "Manual Distance" at bounding box center [276, 783] width 165 height 33
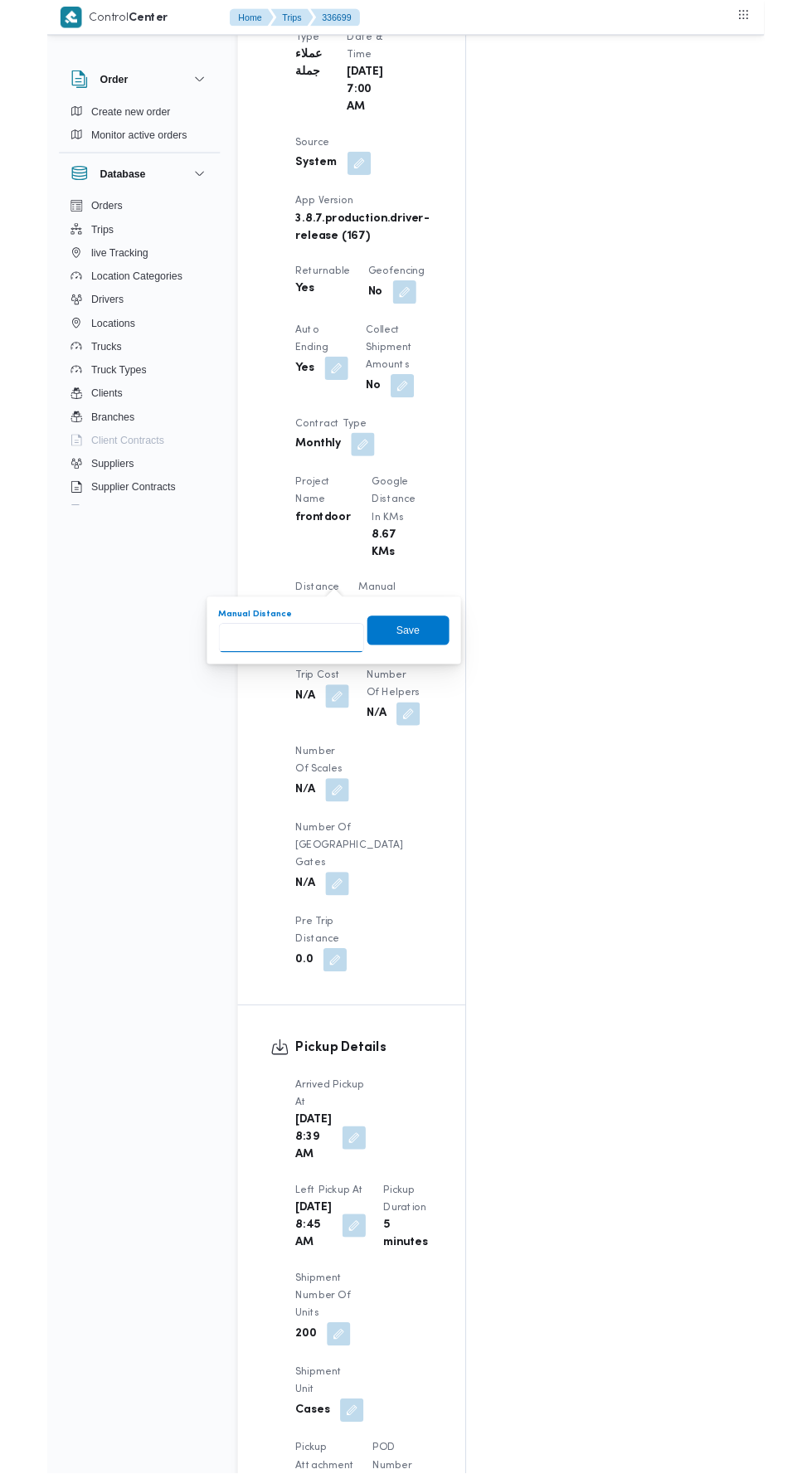
scroll to position [1074, 0]
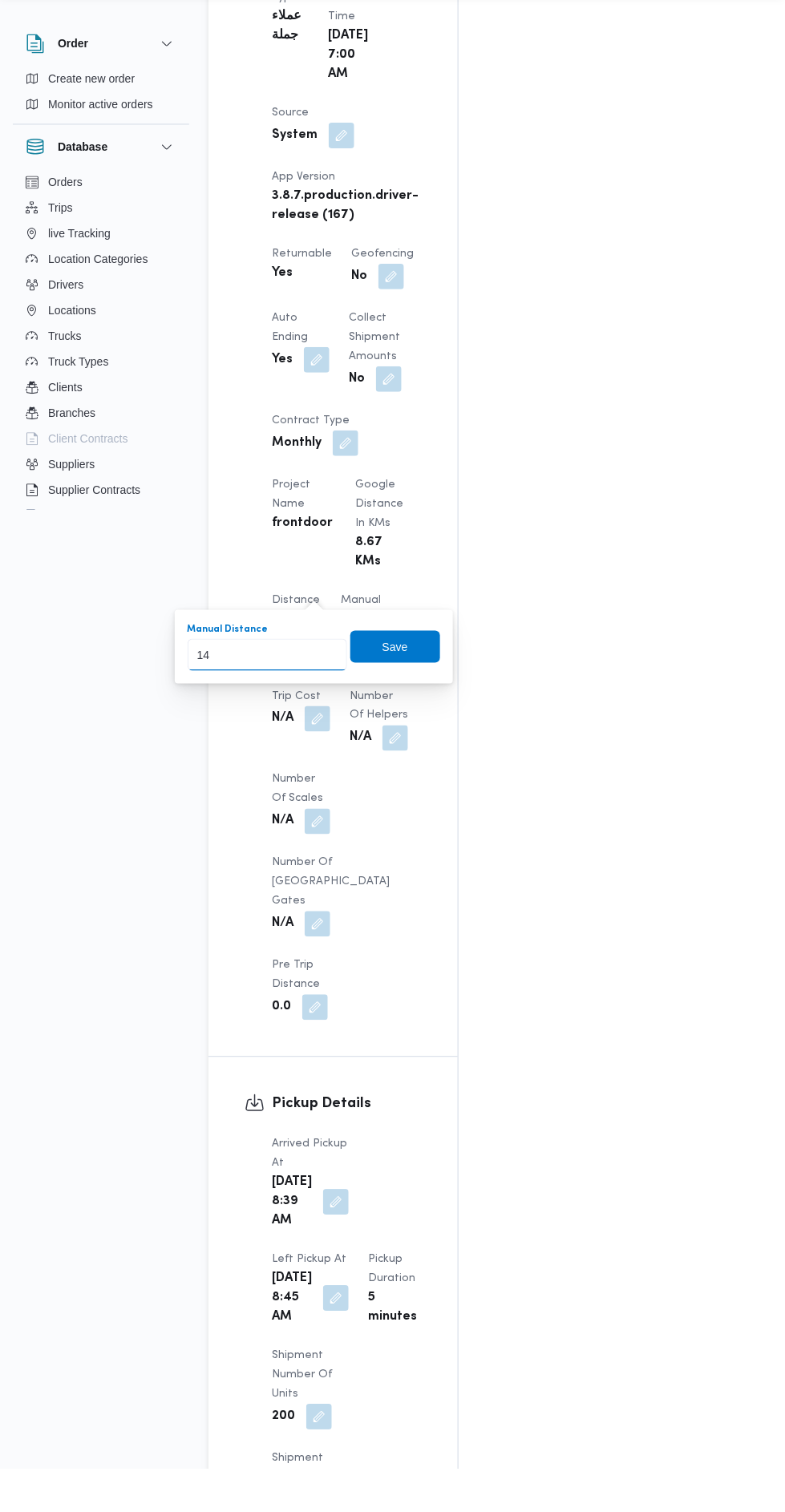
type input "140"
click at [389, 697] on span "Save" at bounding box center [395, 690] width 25 height 19
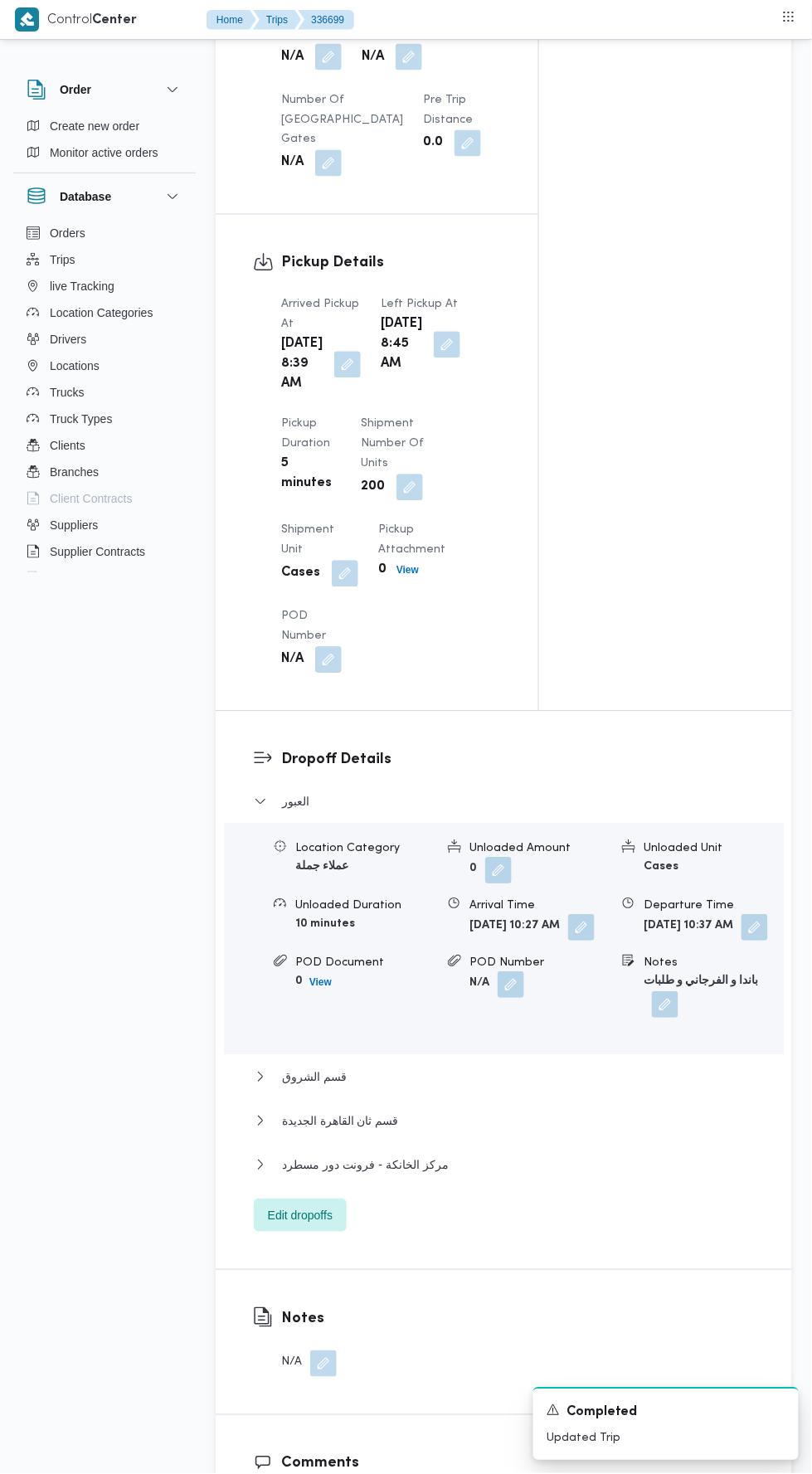
scroll to position [2384, 0]
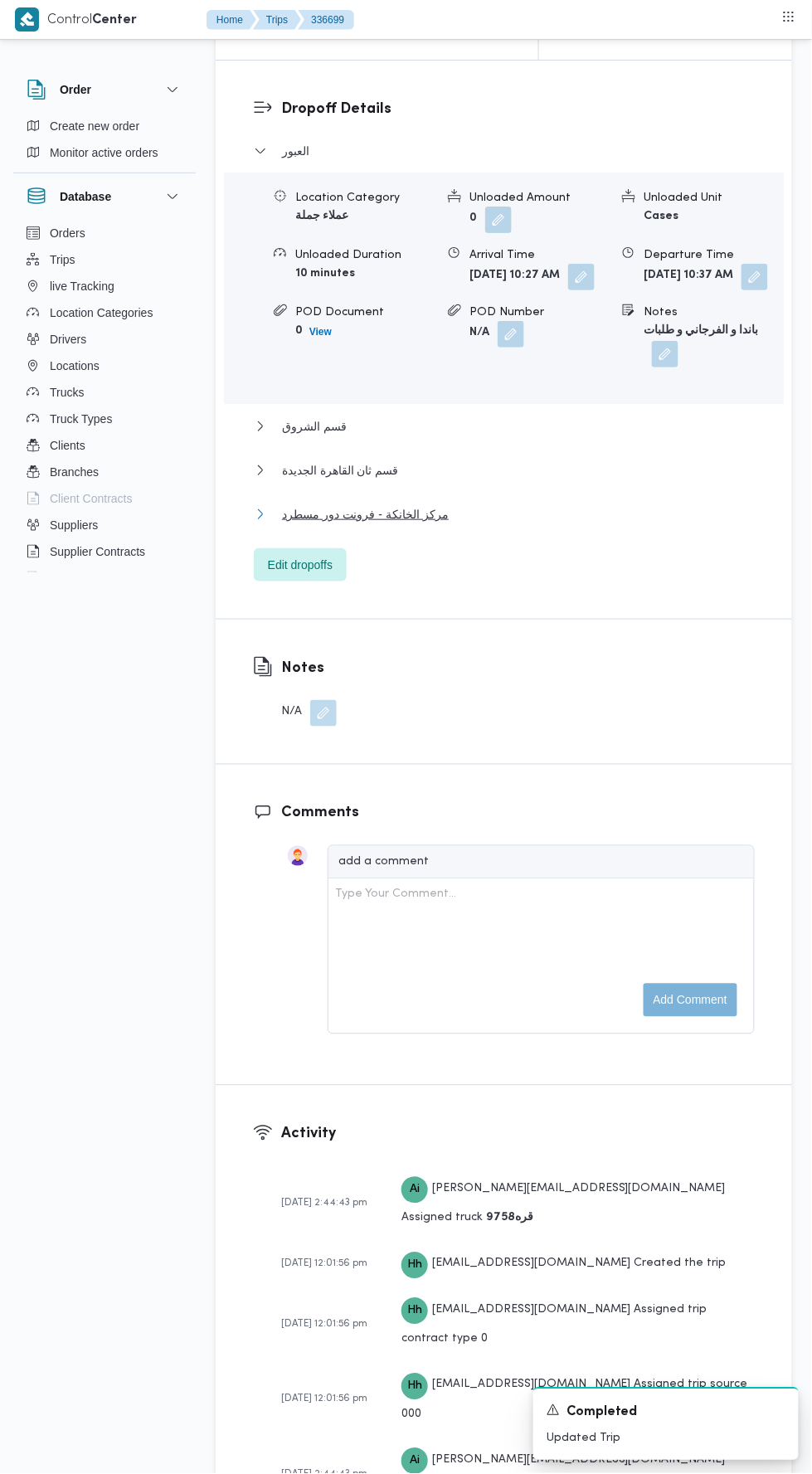
click at [489, 524] on button "مركز الخانكة - فرونت دور مسطرد" at bounding box center [504, 514] width 501 height 20
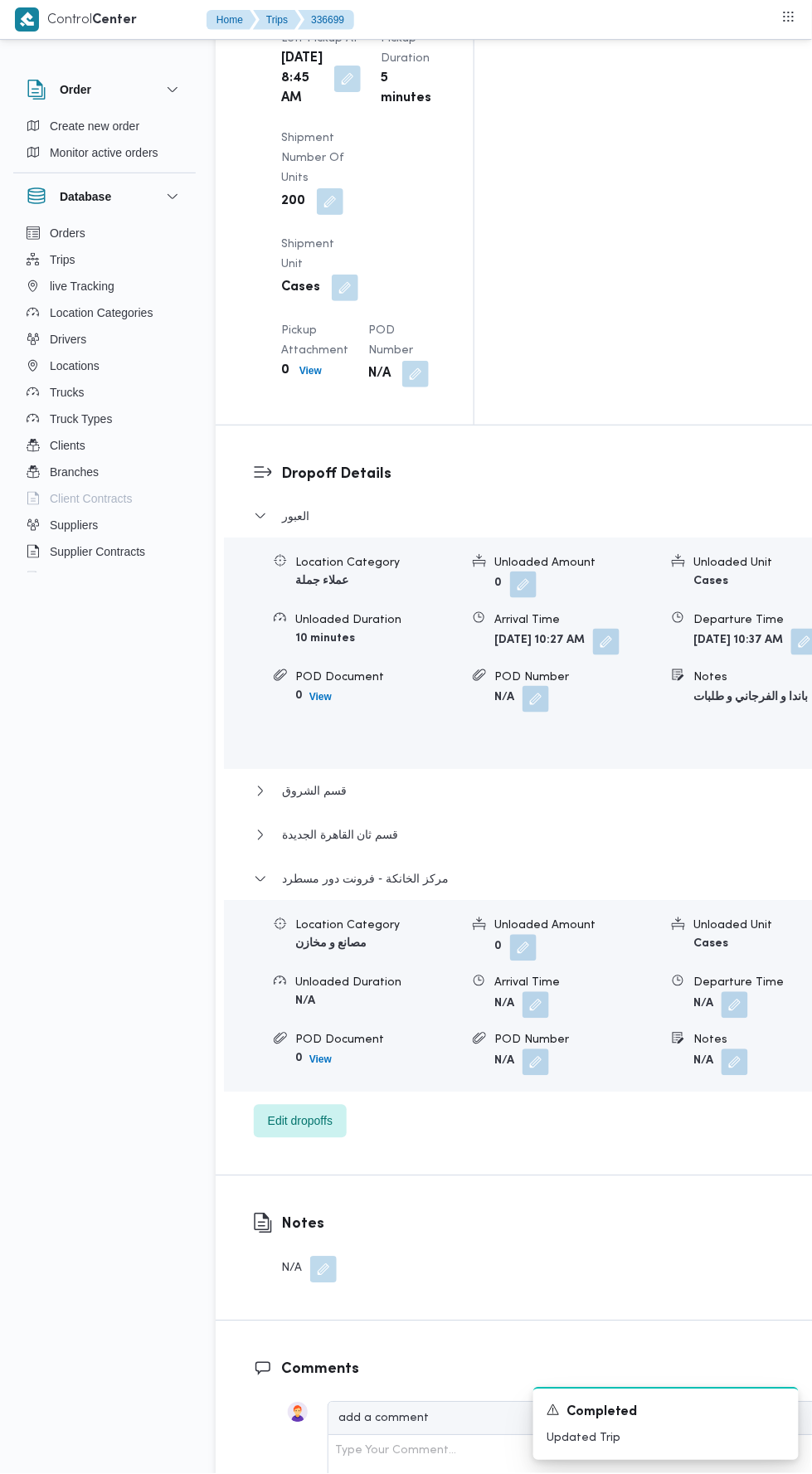
click at [721, 992] on button "button" at bounding box center [734, 1005] width 26 height 26
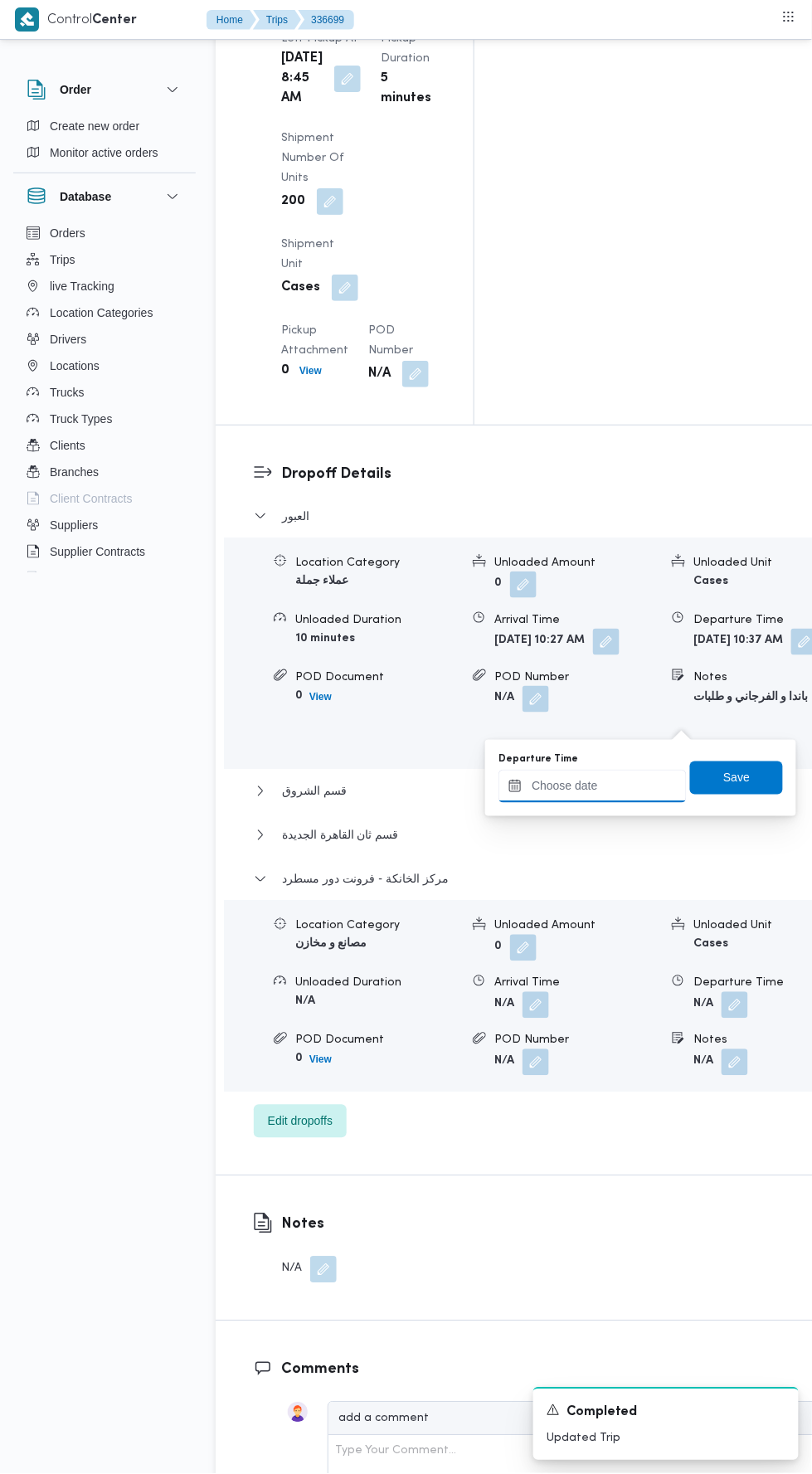
click at [619, 785] on input "Departure Time" at bounding box center [592, 786] width 188 height 33
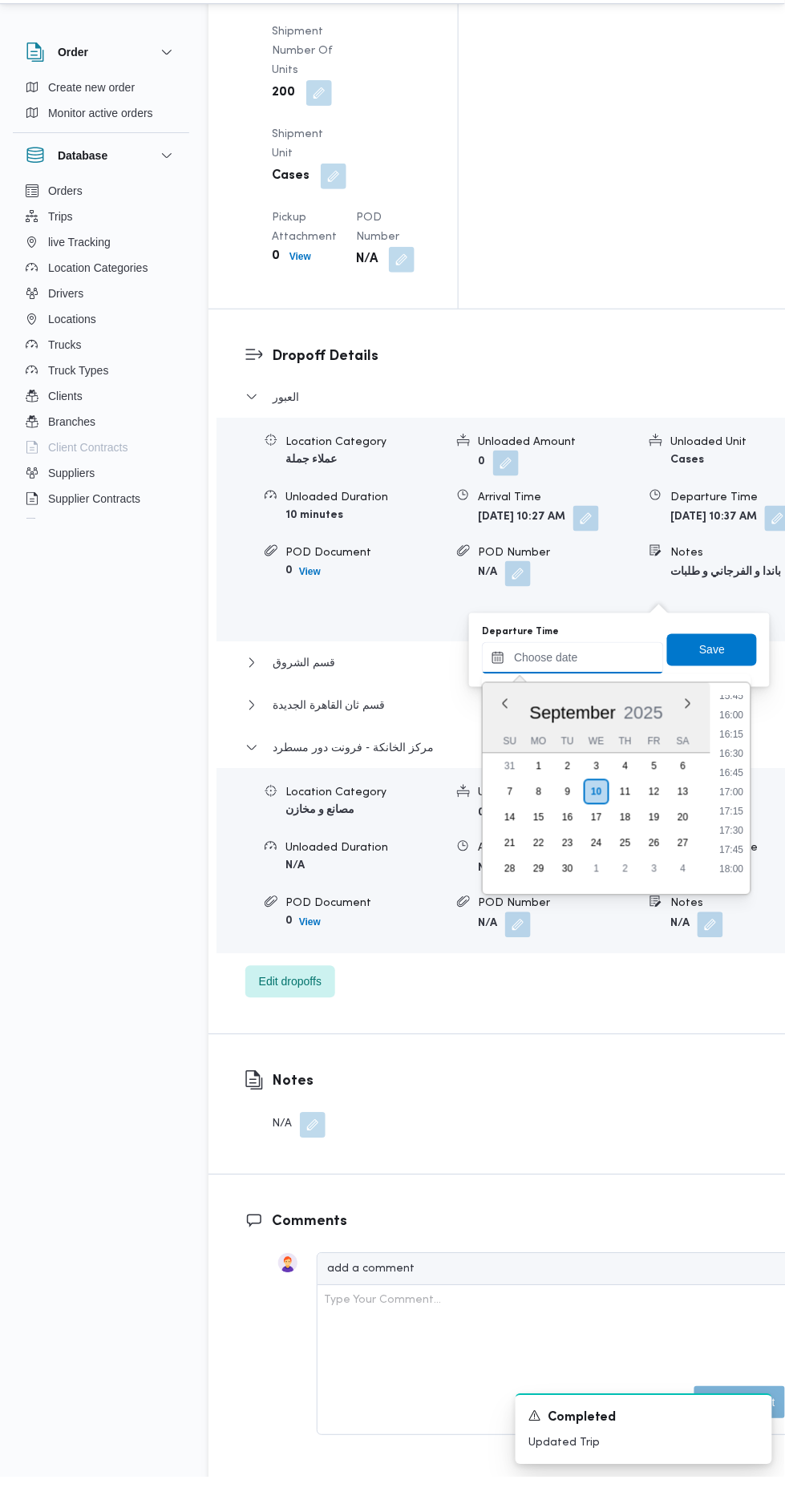
scroll to position [1216, 0]
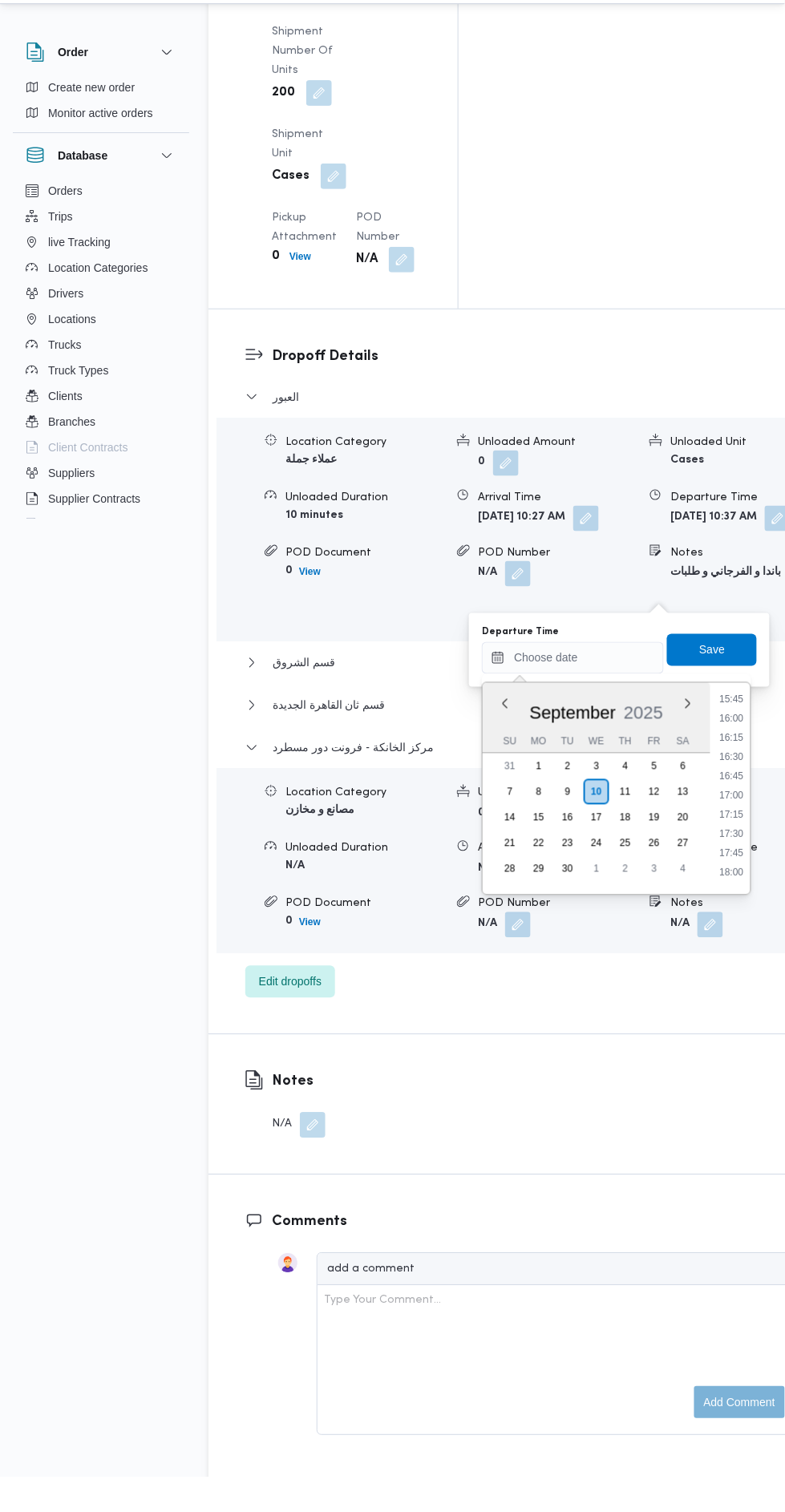
click at [729, 752] on li "16:00" at bounding box center [732, 753] width 37 height 16
type input "[DATE] 16:00"
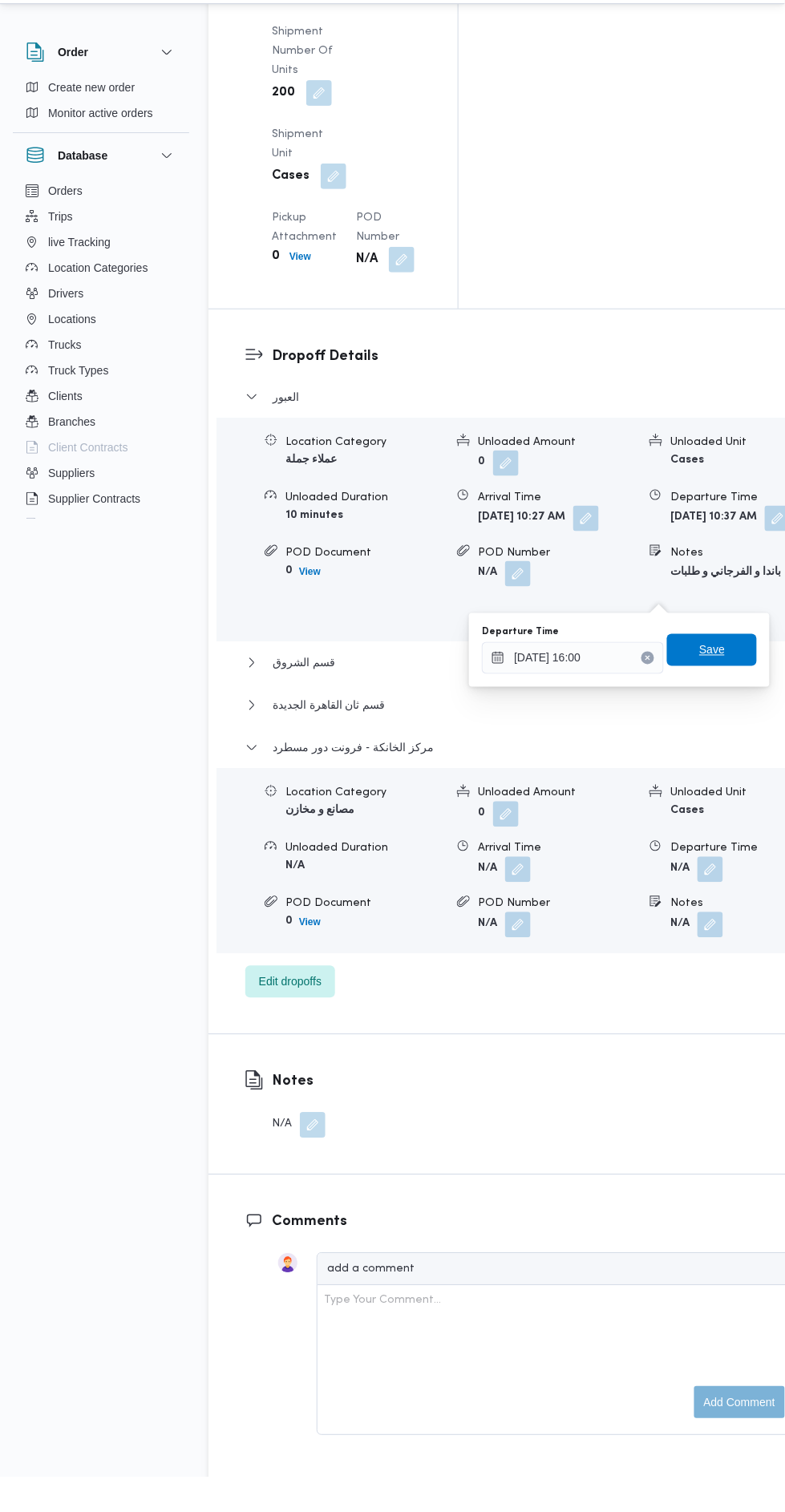
click at [720, 687] on span "Save" at bounding box center [712, 684] width 25 height 19
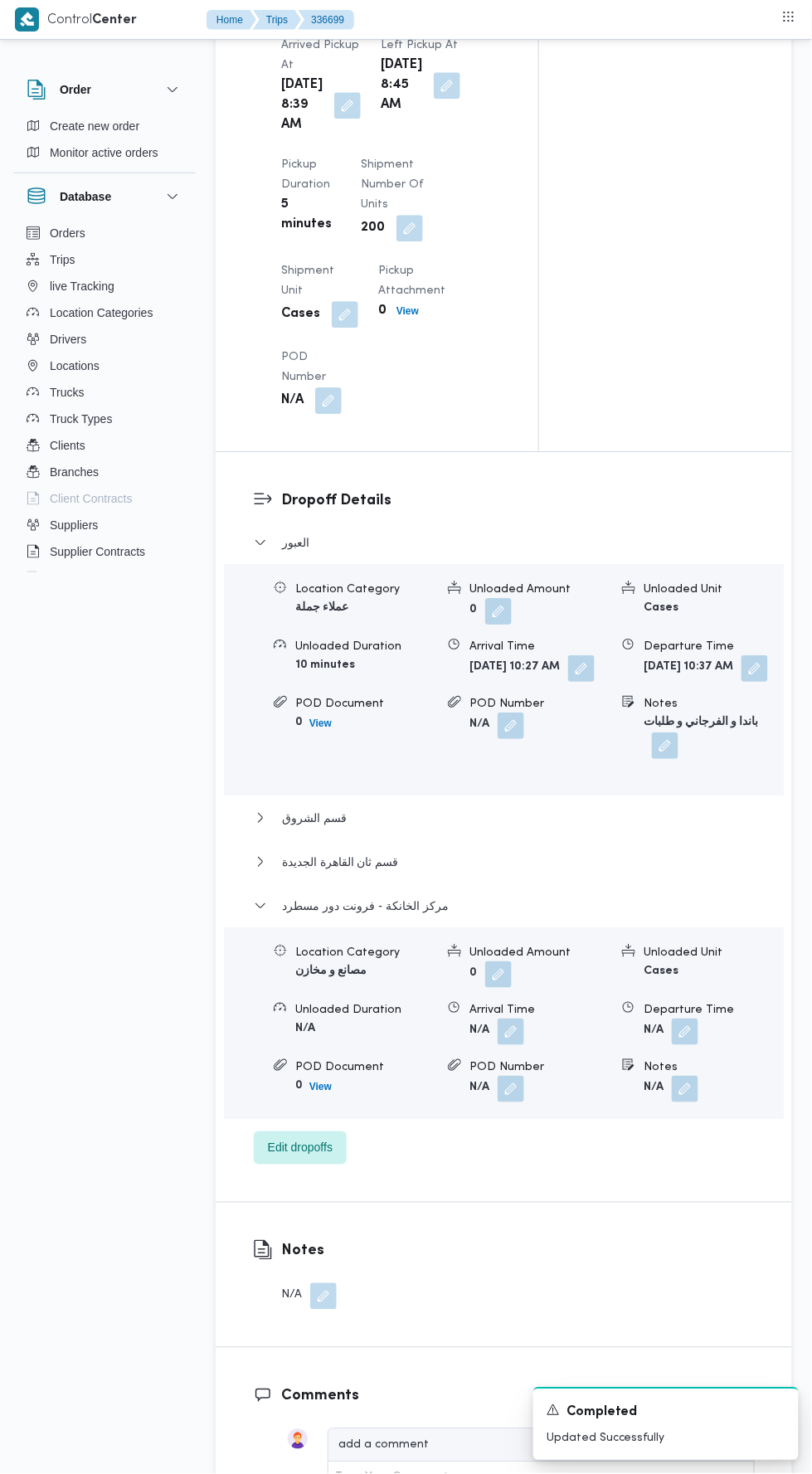
scroll to position [0, 0]
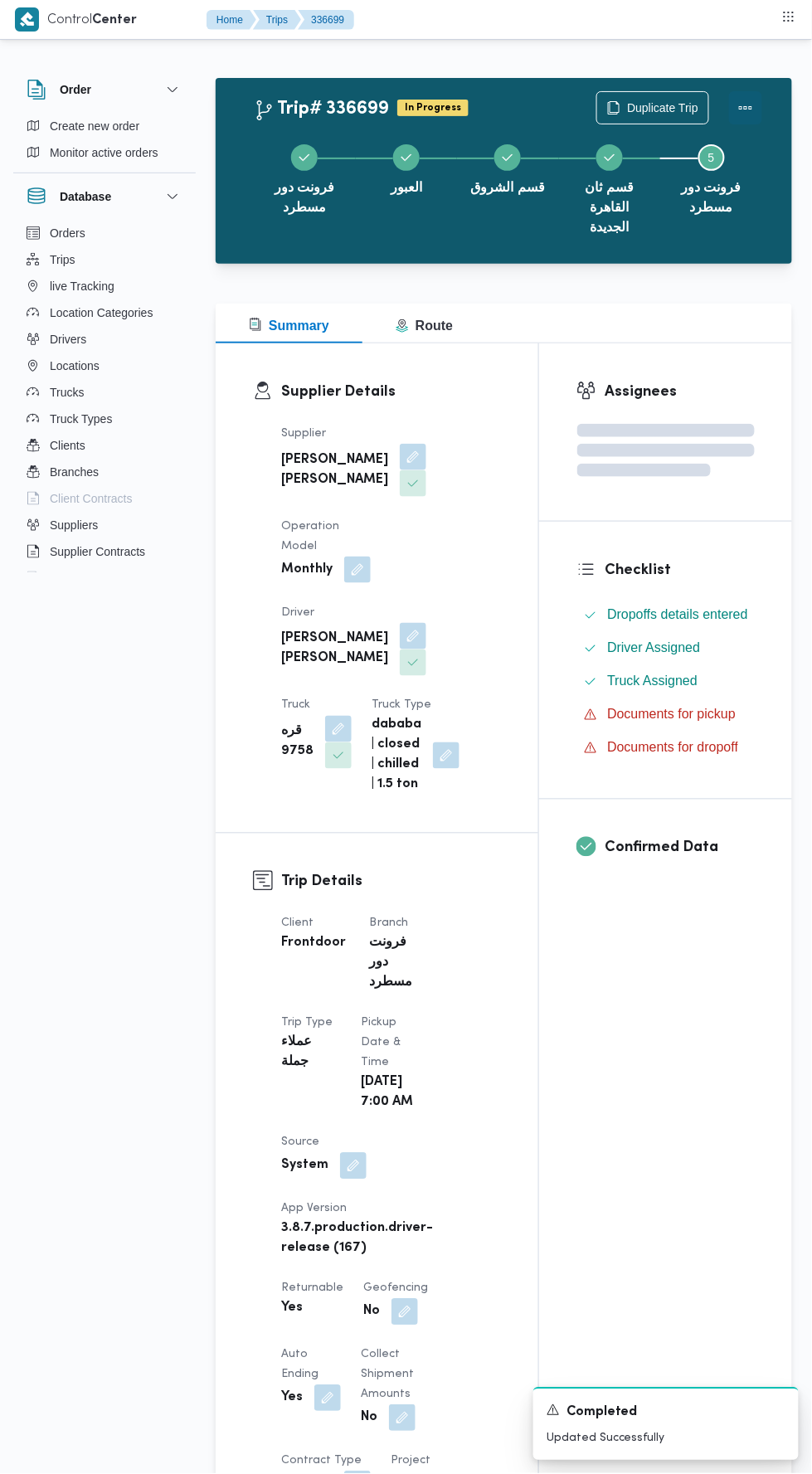
click at [748, 115] on button "Actions" at bounding box center [745, 108] width 33 height 33
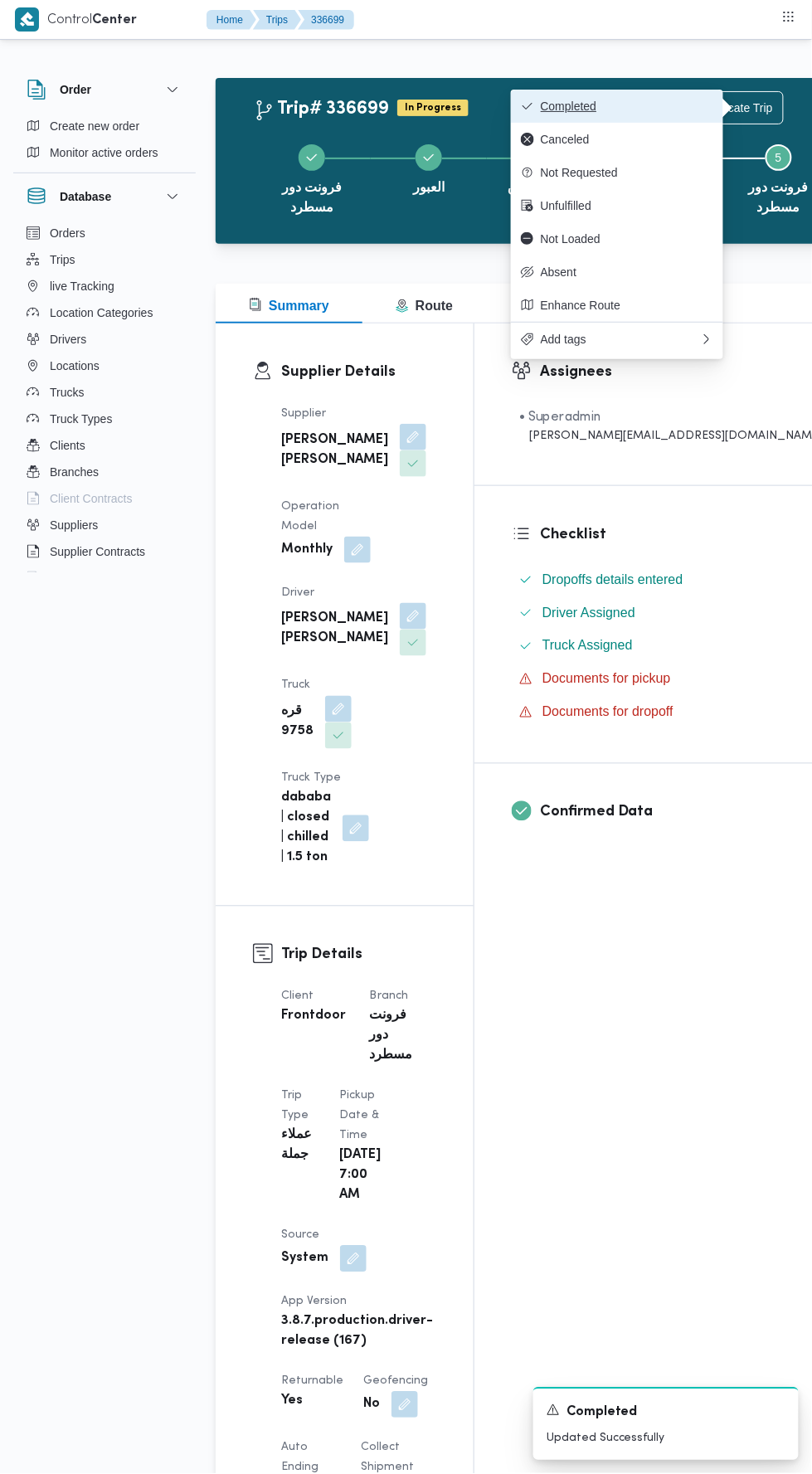
click at [707, 117] on button "Completed" at bounding box center [617, 106] width 213 height 33
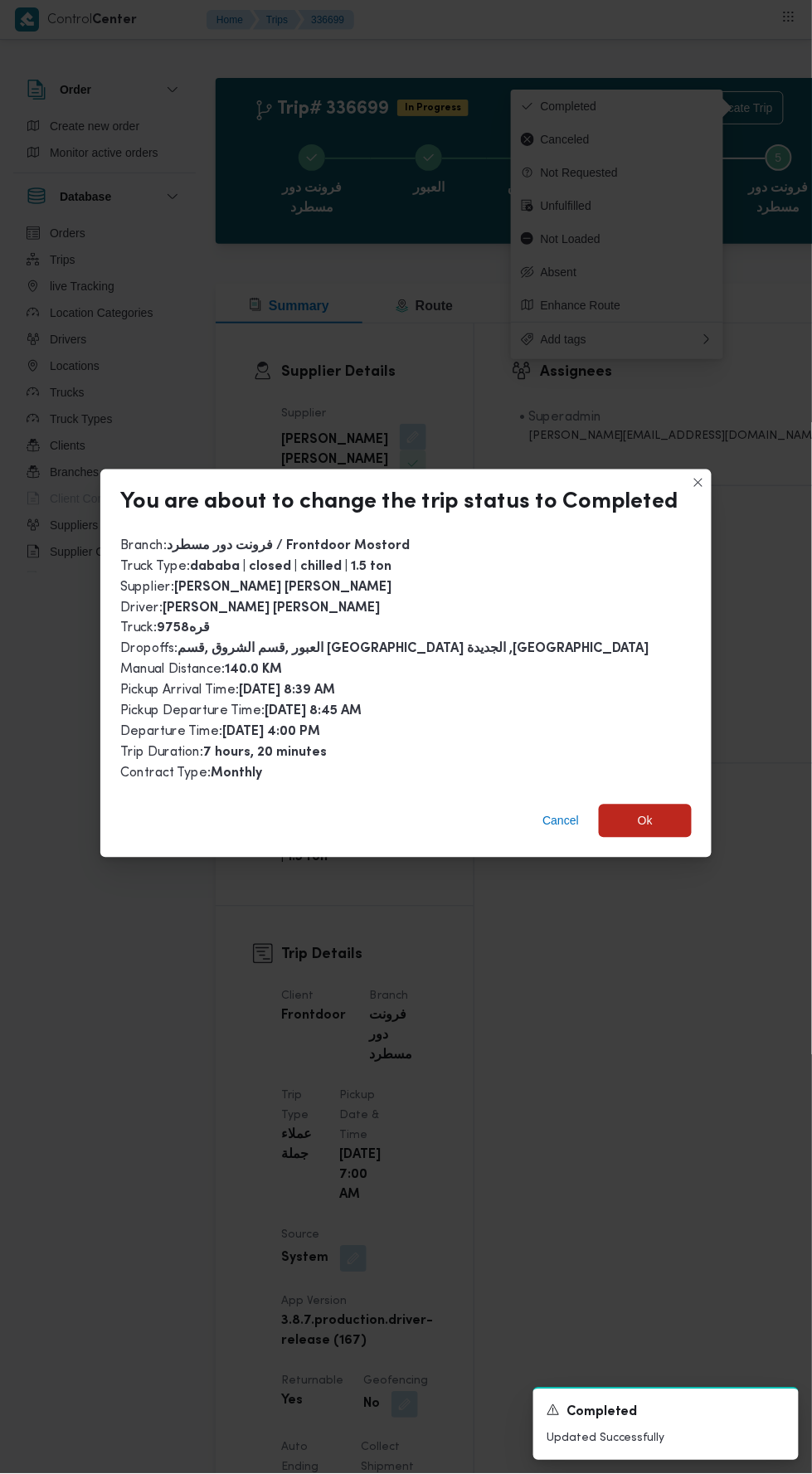
click at [634, 763] on div "Branch : فرونت دور مسطرد / Frontdoor Mostord Truck Type : dababa | closed | chi…" at bounding box center [406, 660] width 572 height 248
click at [659, 805] on span "Ok" at bounding box center [645, 821] width 93 height 33
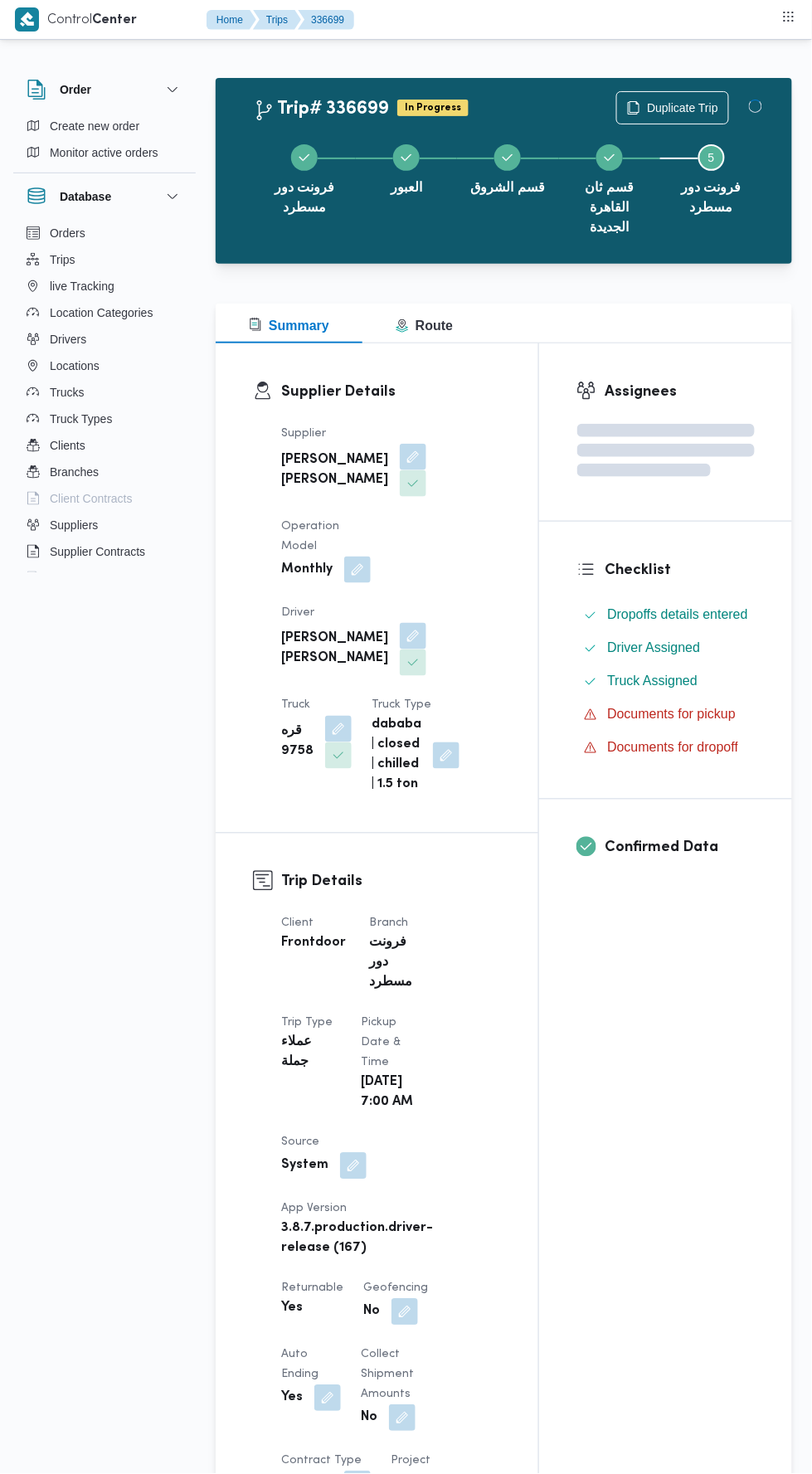
click at [634, 1037] on div "Assignees Checklist Dropoffs details entered Driver Assigned Truck Assigned Doc…" at bounding box center [666, 1394] width 253 height 2101
